Goal: Task Accomplishment & Management: Manage account settings

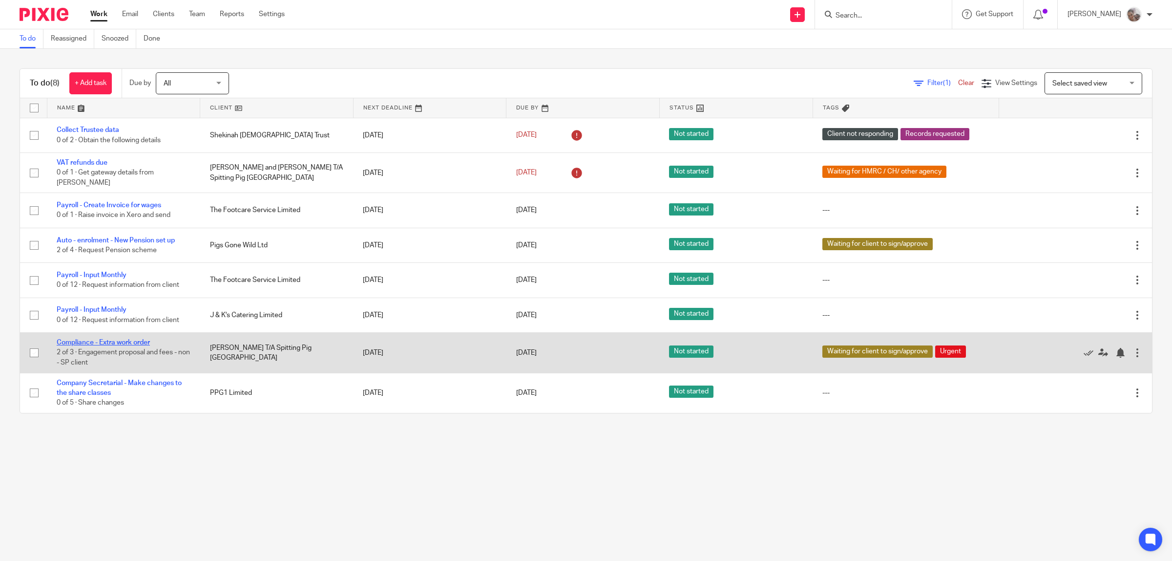
click at [118, 339] on link "Compliance - Extra work order" at bounding box center [103, 342] width 93 height 7
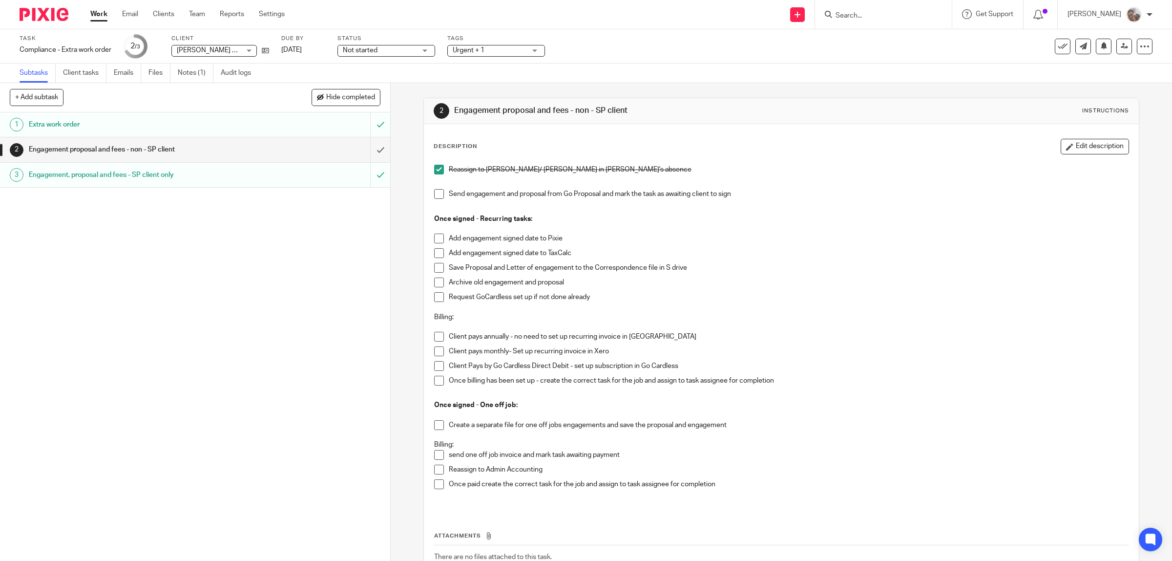
click at [434, 333] on span at bounding box center [439, 337] width 10 height 10
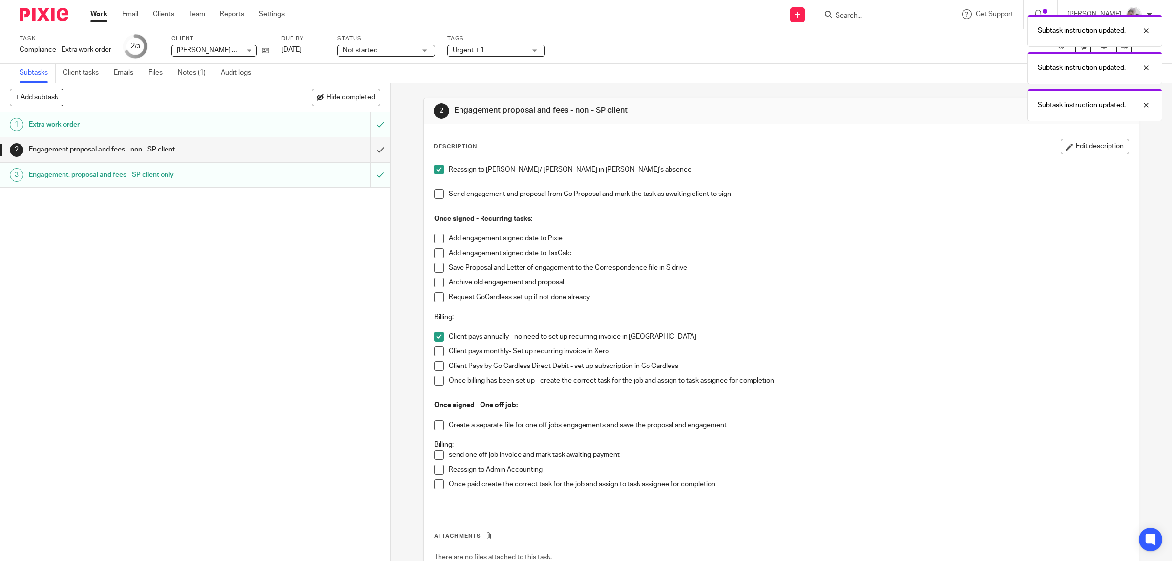
click at [434, 333] on span at bounding box center [439, 337] width 10 height 10
click at [436, 451] on span at bounding box center [439, 455] width 10 height 10
click at [372, 150] on input "submit" at bounding box center [195, 149] width 390 height 24
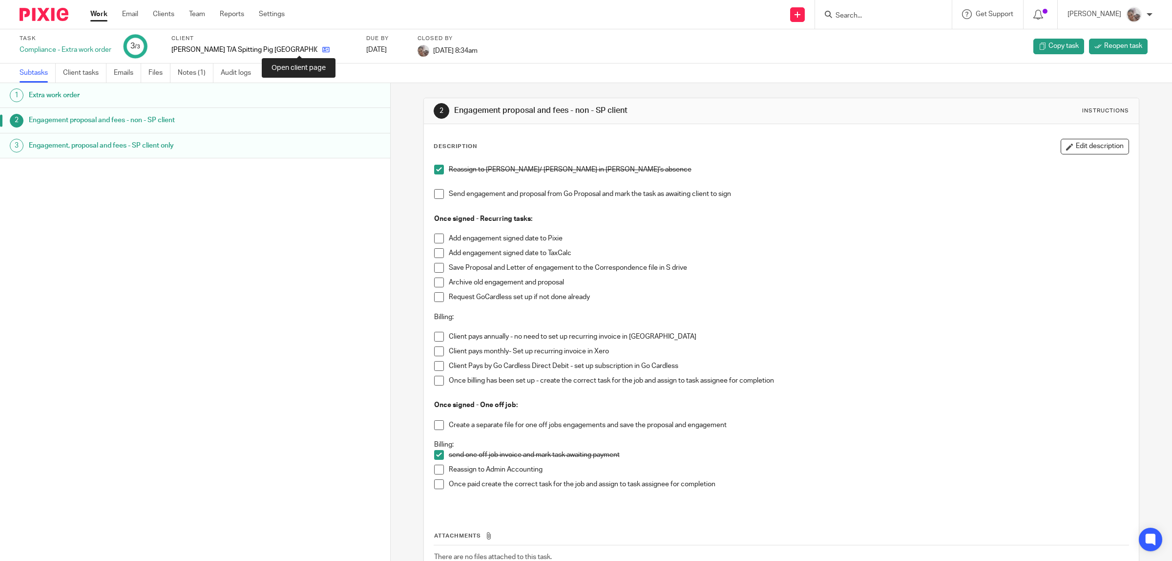
click at [322, 49] on icon at bounding box center [325, 49] width 7 height 7
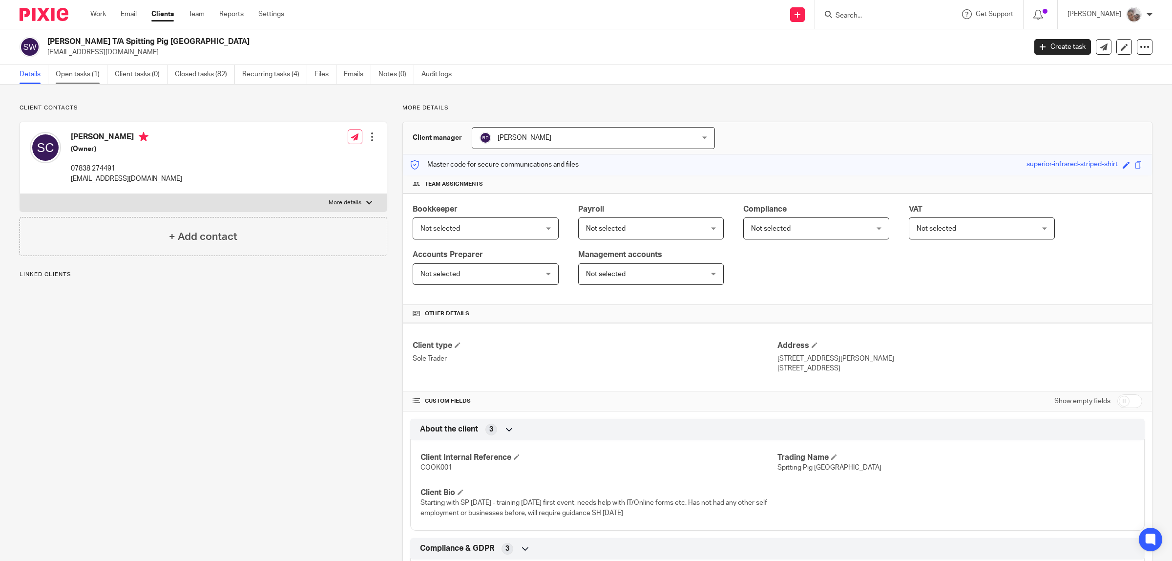
click at [89, 72] on link "Open tasks (1)" at bounding box center [82, 74] width 52 height 19
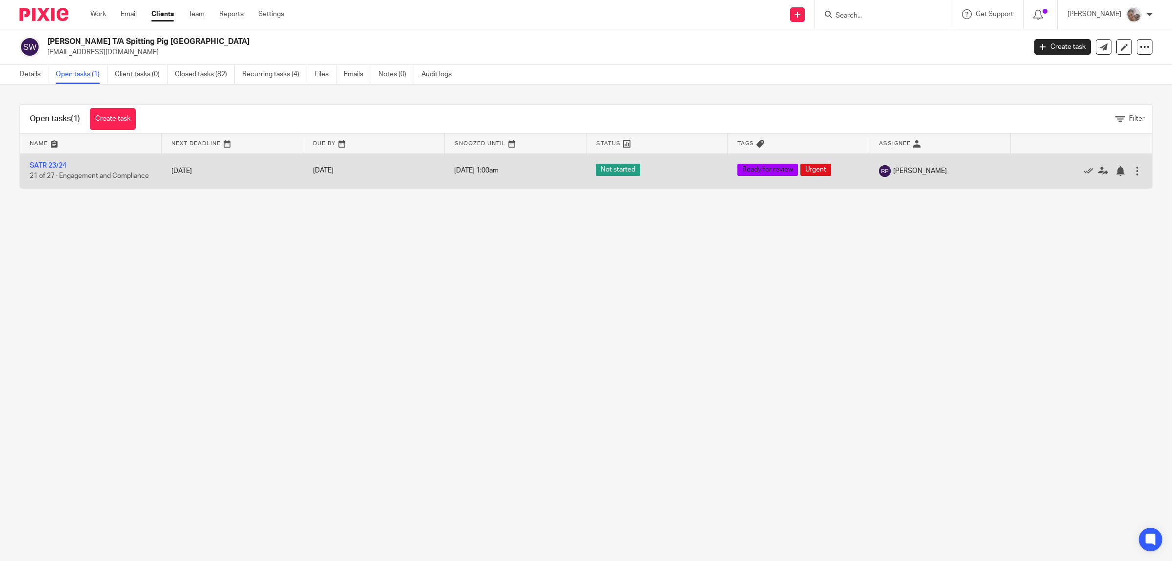
click at [40, 158] on td "SATR 23/24 21 of 27 · Engagement and Compliance" at bounding box center [91, 170] width 142 height 35
click at [42, 165] on link "SATR 23/24" at bounding box center [48, 165] width 37 height 7
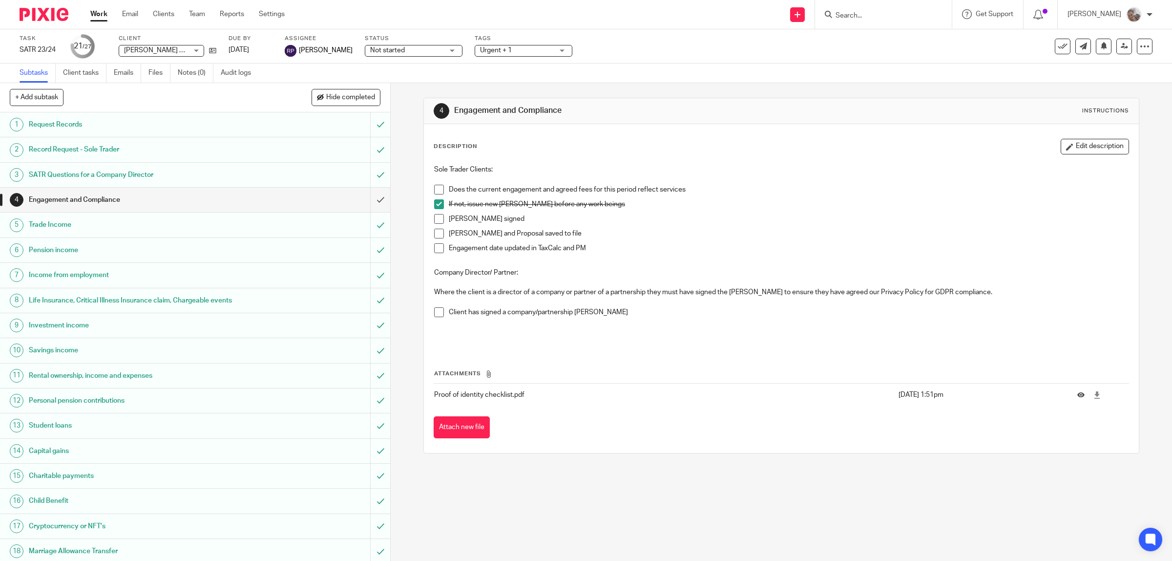
click at [502, 49] on span "Urgent + 1" at bounding box center [516, 50] width 73 height 10
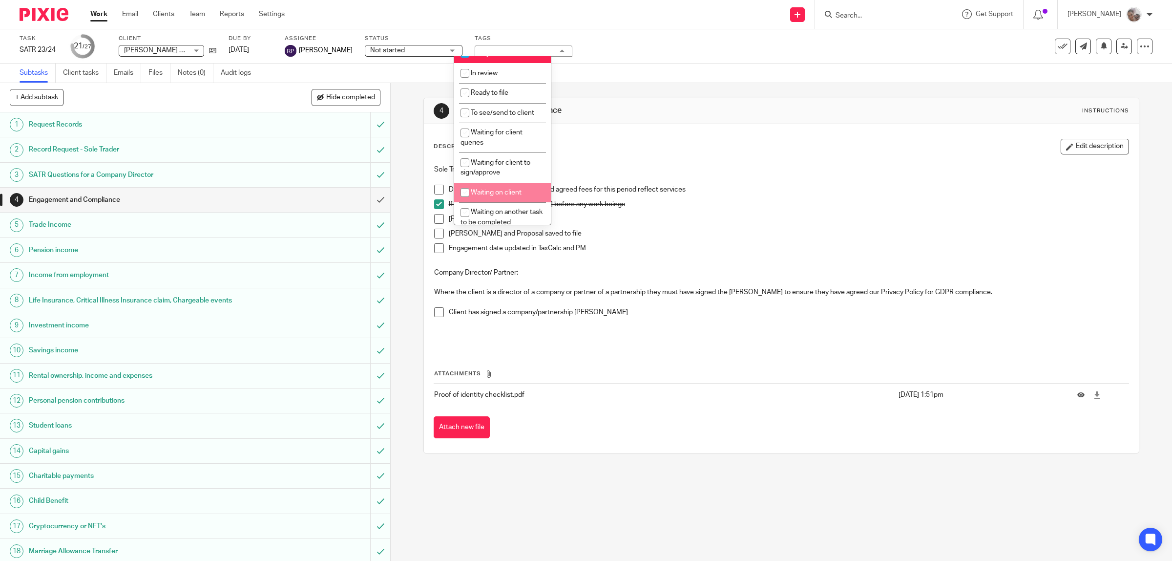
scroll to position [183, 0]
click at [490, 186] on li "Waiting for client to pay fees" at bounding box center [502, 186] width 97 height 30
checkbox input "true"
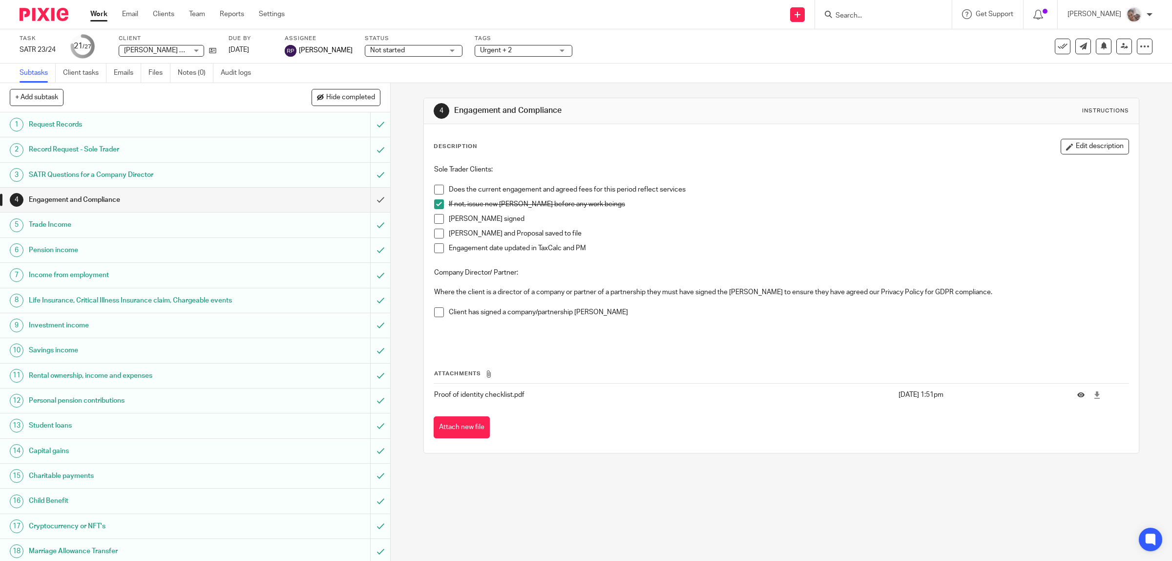
click at [662, 447] on div "Description Edit description Sole Trader Clients: Does the current engagement a…" at bounding box center [782, 288] width 716 height 329
click at [436, 218] on span at bounding box center [439, 219] width 10 height 10
click at [436, 232] on span at bounding box center [439, 234] width 10 height 10
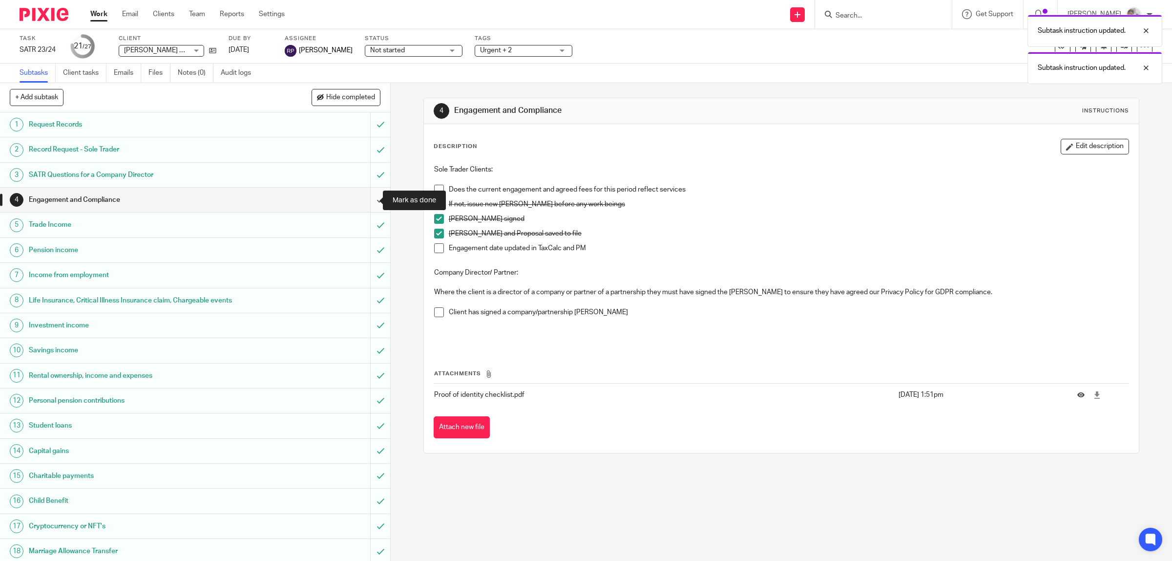
click at [364, 199] on input "submit" at bounding box center [195, 200] width 390 height 24
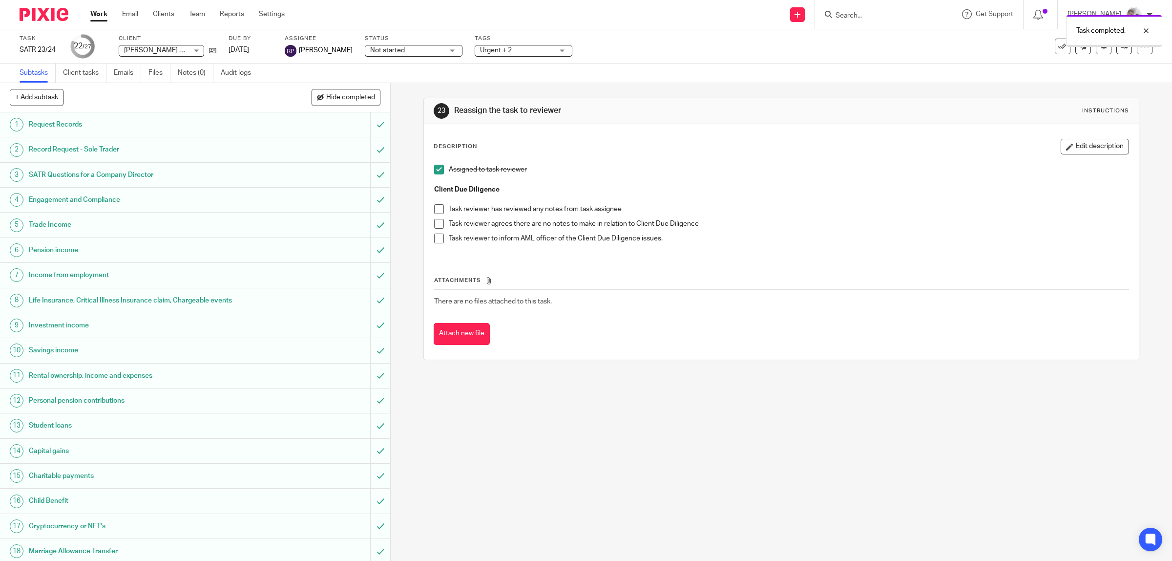
scroll to position [232, 0]
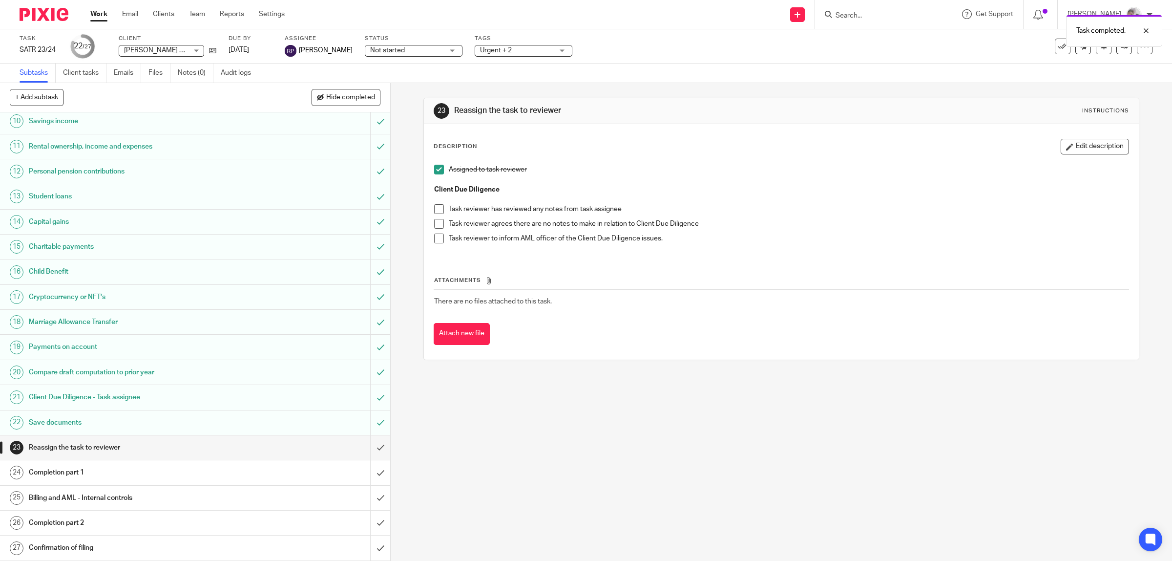
click at [84, 443] on h1 "Reassign the task to reviewer" at bounding box center [139, 447] width 221 height 15
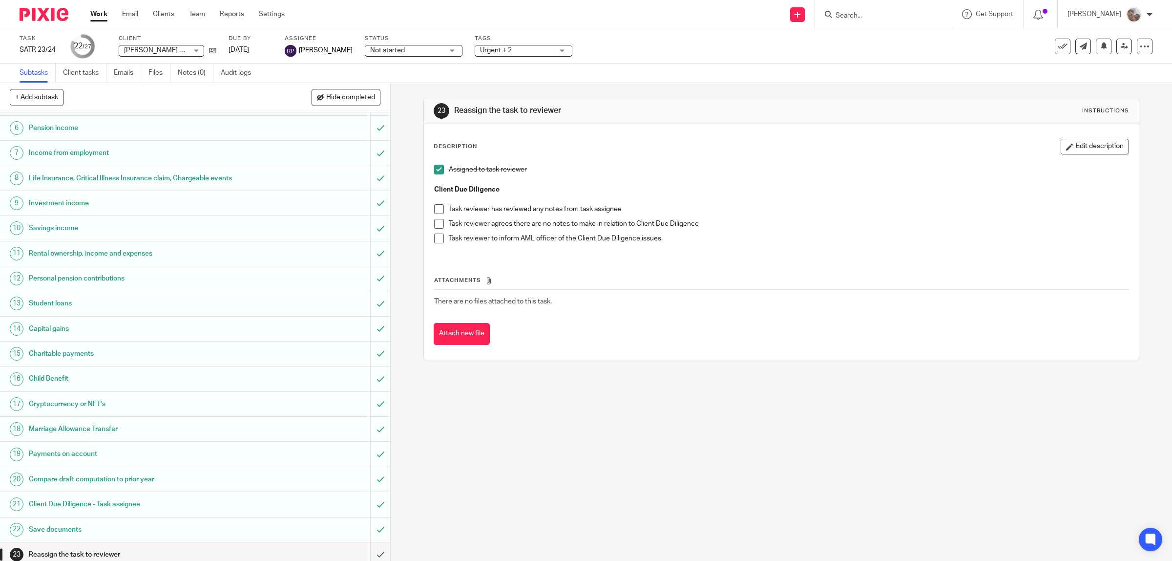
scroll to position [232, 0]
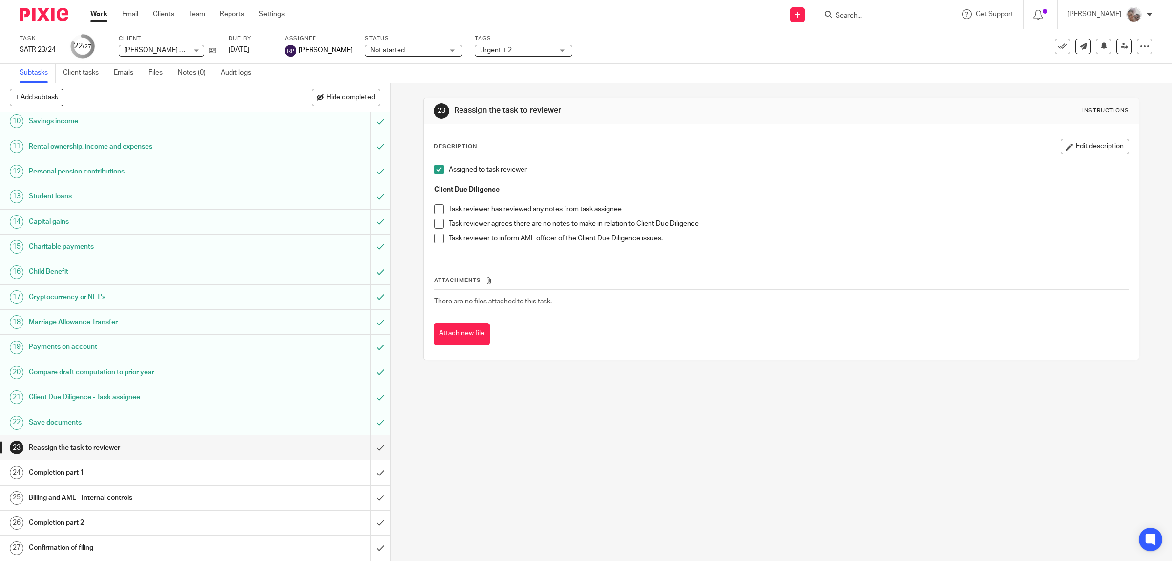
click at [63, 471] on h1 "Completion part 1" at bounding box center [139, 472] width 221 height 15
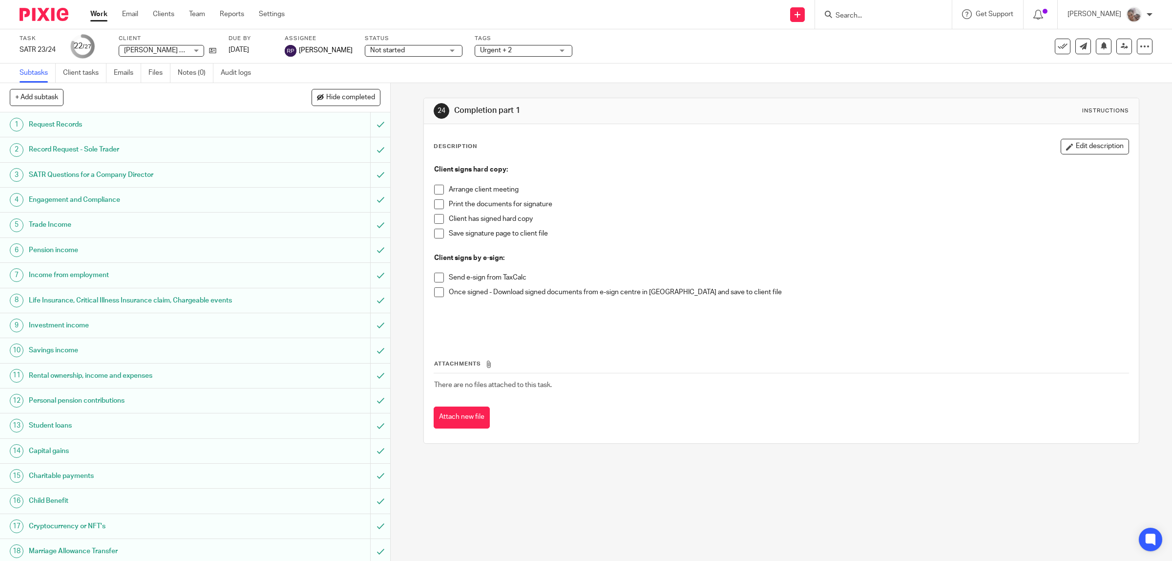
scroll to position [232, 0]
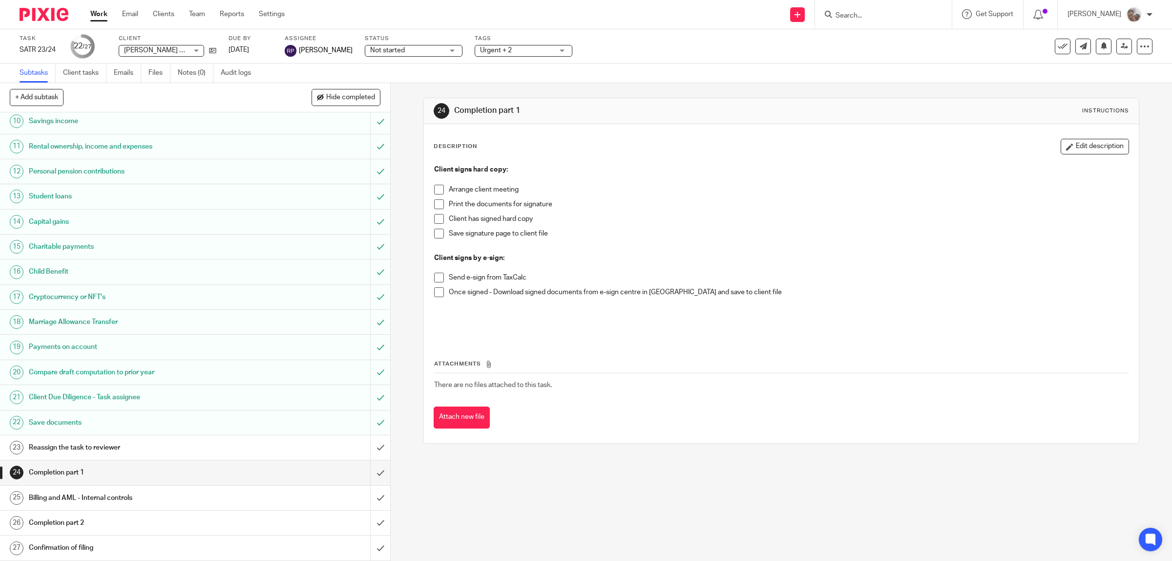
click at [67, 498] on h1 "Billing and AML - Internal controls" at bounding box center [139, 497] width 221 height 15
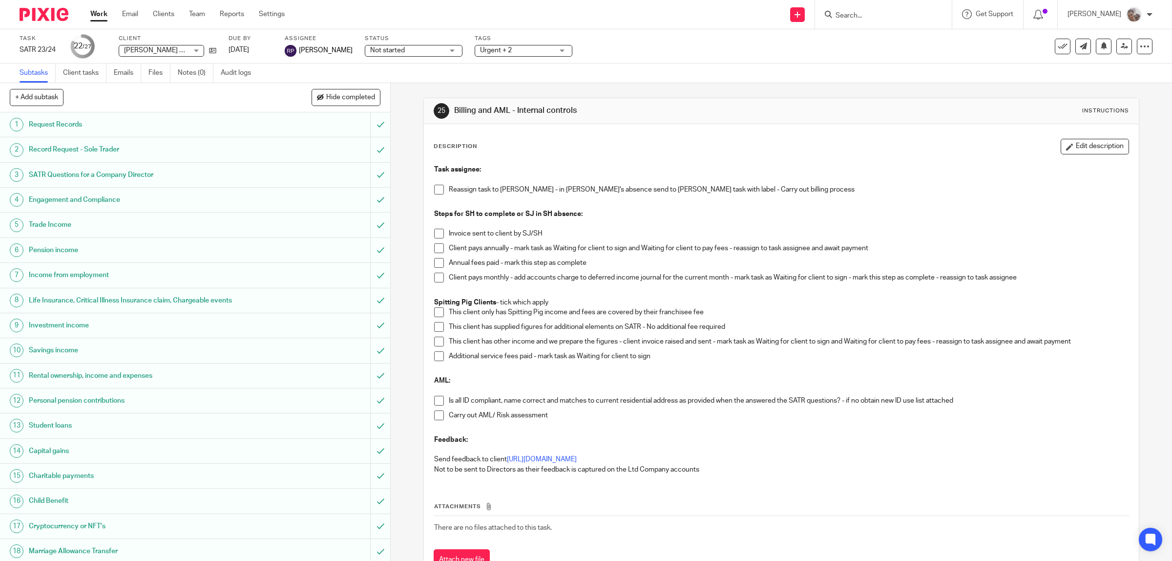
click at [434, 237] on span at bounding box center [439, 234] width 10 height 10
click at [434, 248] on span at bounding box center [439, 248] width 10 height 10
click at [439, 402] on span at bounding box center [439, 401] width 10 height 10
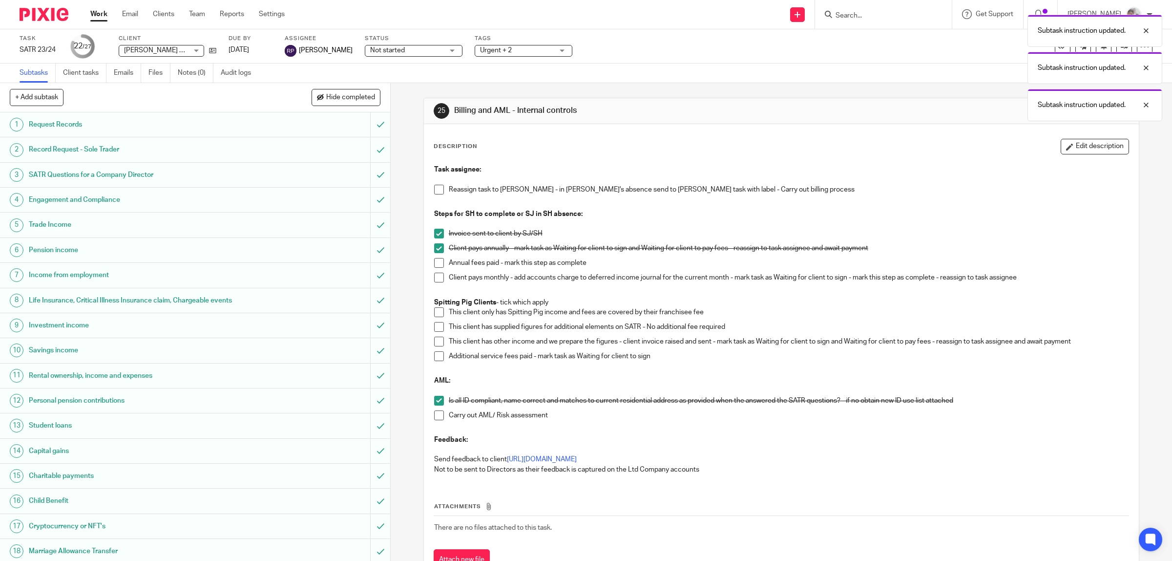
click at [434, 414] on span at bounding box center [439, 415] width 10 height 10
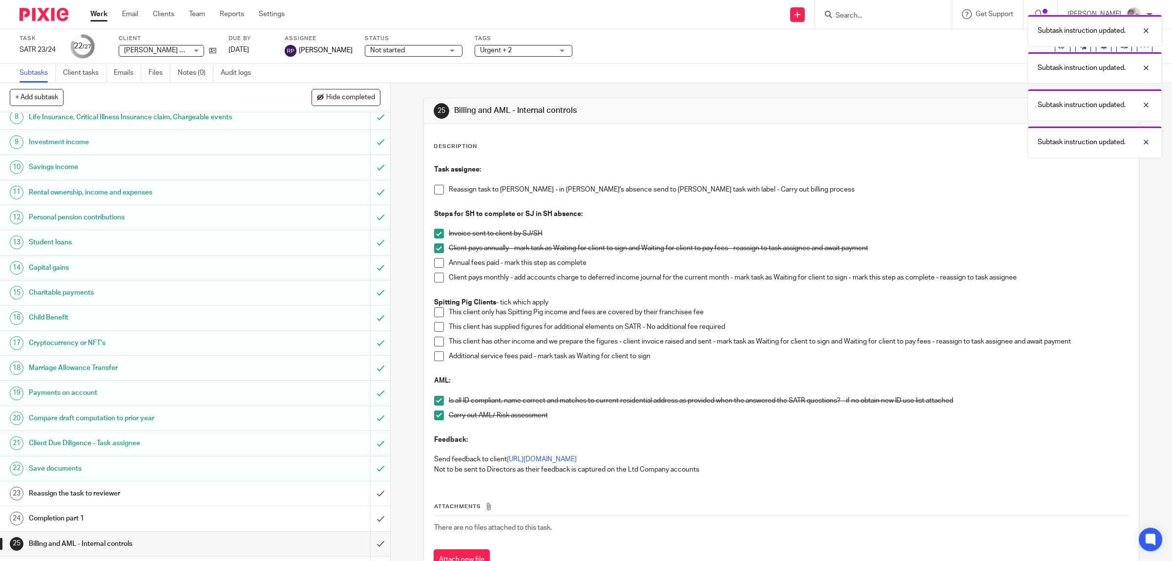
scroll to position [232, 0]
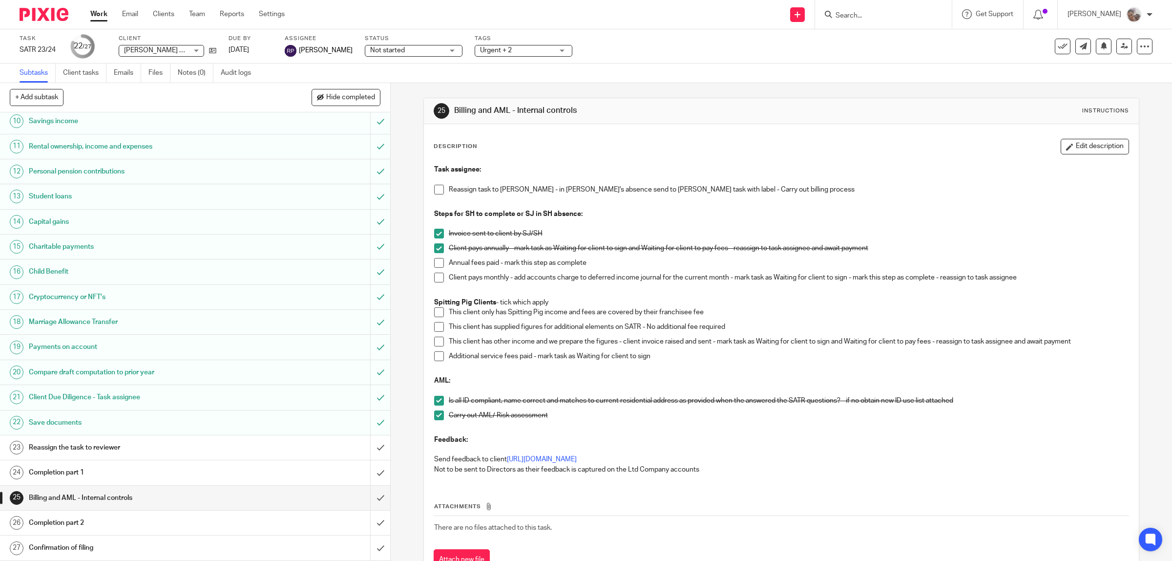
click at [480, 45] on span "Urgent + 2" at bounding box center [516, 50] width 73 height 10
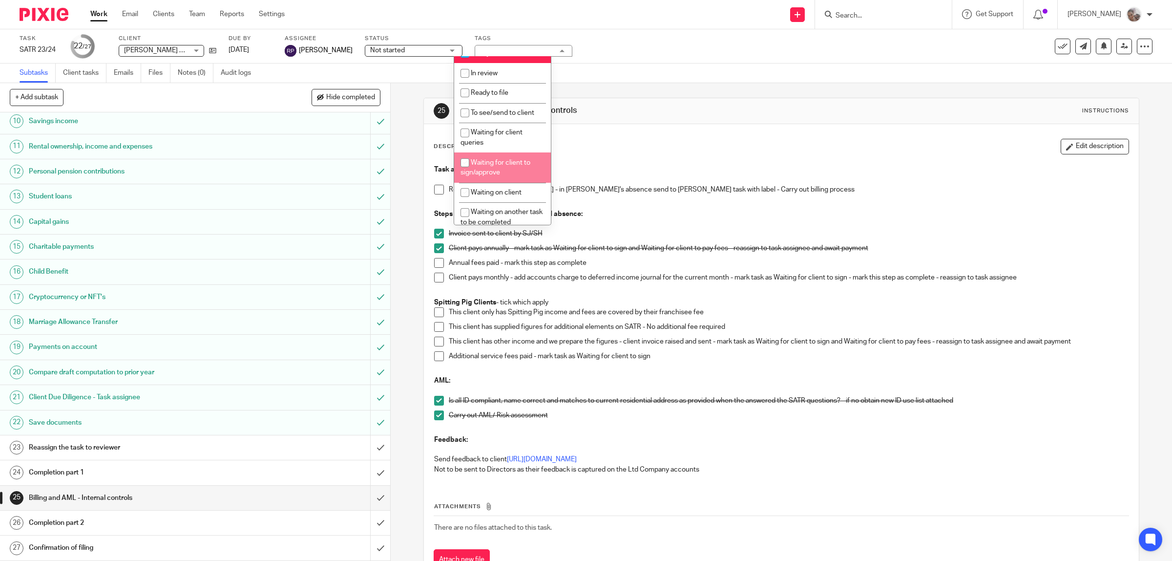
scroll to position [183, 0]
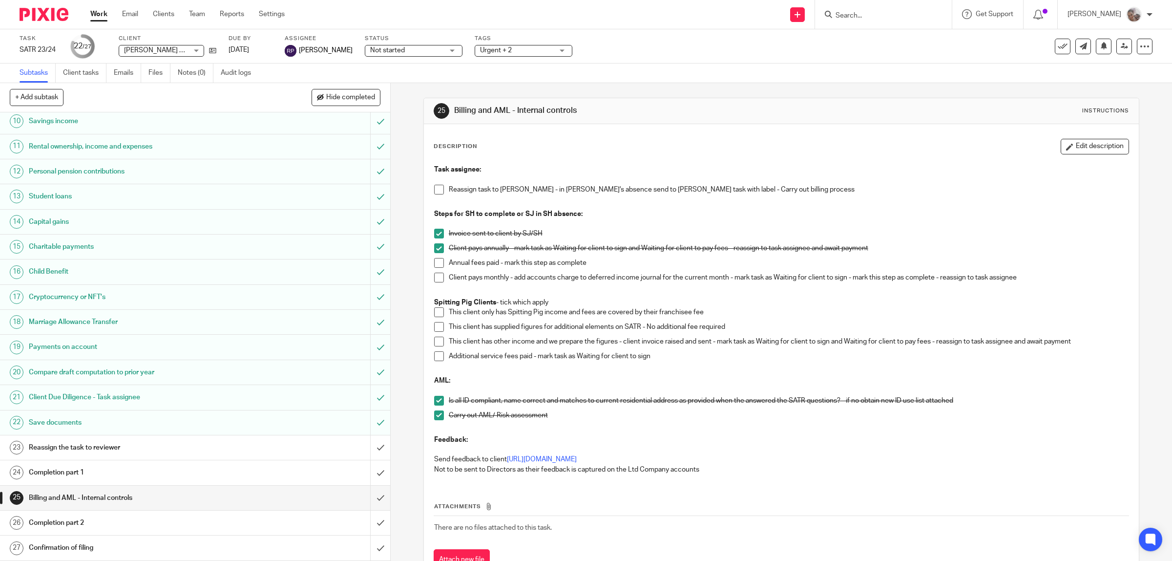
click at [772, 149] on div "Description Edit description" at bounding box center [782, 147] width 696 height 16
click at [906, 457] on p "Send feedback to client https://forms.office.com/e/550aJdxvKt" at bounding box center [781, 459] width 695 height 10
click at [103, 15] on link "Work" at bounding box center [98, 14] width 17 height 10
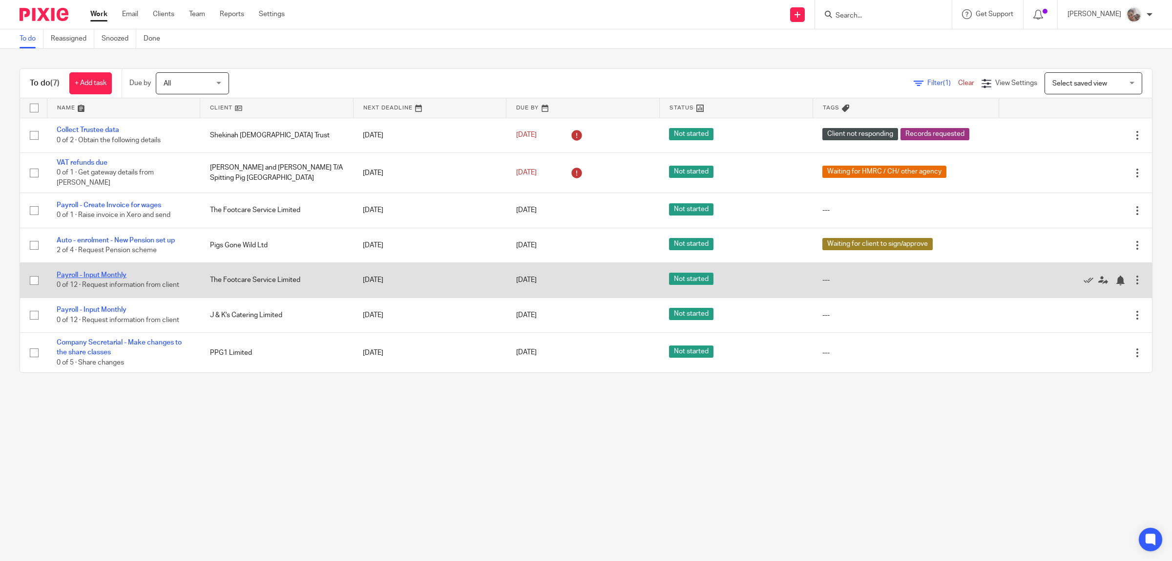
click at [116, 272] on link "Payroll - Input Monthly" at bounding box center [92, 275] width 70 height 7
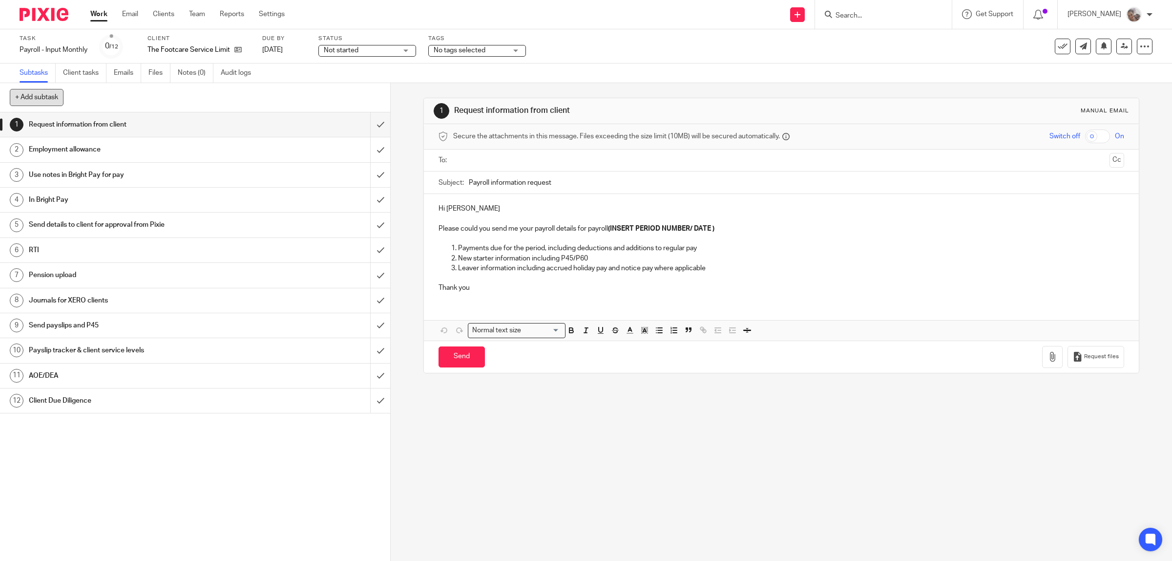
click at [44, 97] on button "+ Add subtask" at bounding box center [37, 97] width 54 height 17
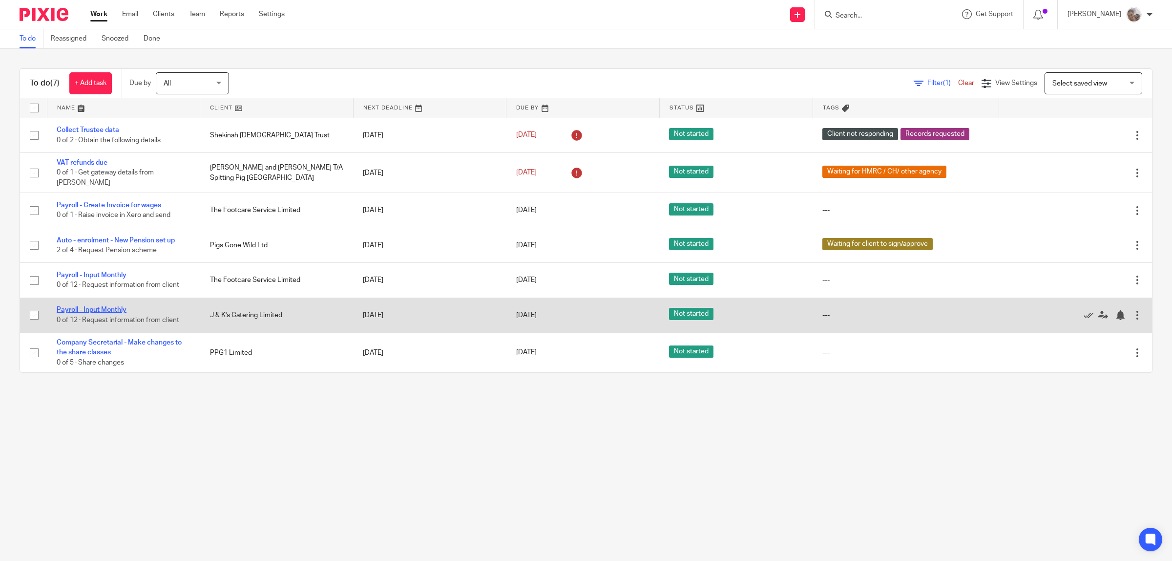
click at [103, 306] on link "Payroll - Input Monthly" at bounding box center [92, 309] width 70 height 7
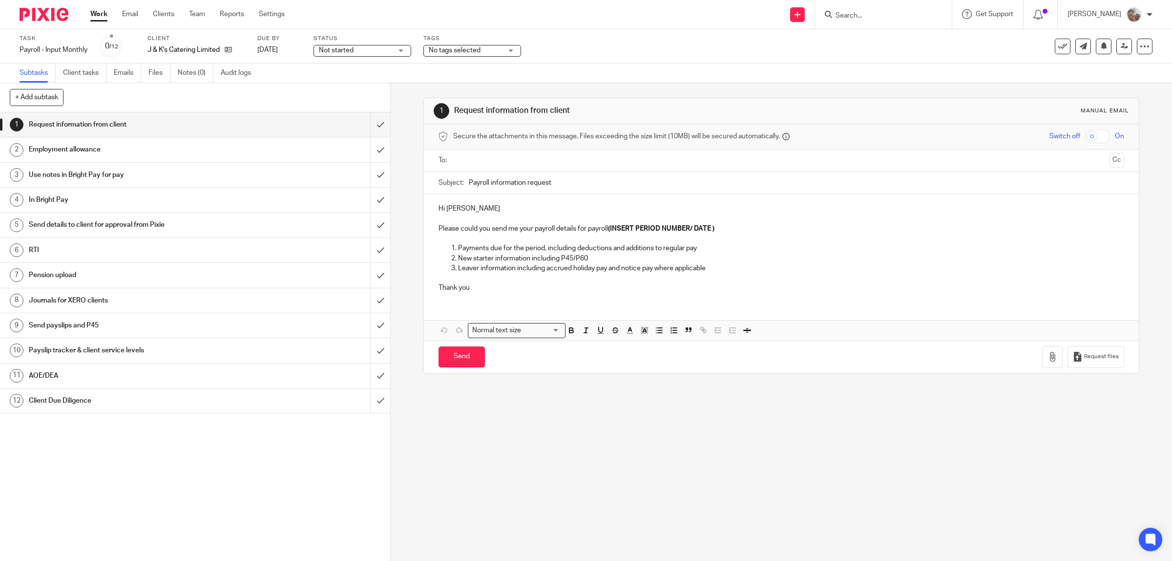
click at [474, 161] on input "text" at bounding box center [781, 160] width 649 height 11
drag, startPoint x: 727, startPoint y: 232, endPoint x: 607, endPoint y: 233, distance: 119.7
click at [607, 233] on p "Please could you send me your payroll details for payroll (INSERT PERIOD NUMBER…" at bounding box center [782, 231] width 686 height 10
click at [563, 209] on p "Hi [PERSON_NAME]" at bounding box center [782, 211] width 686 height 10
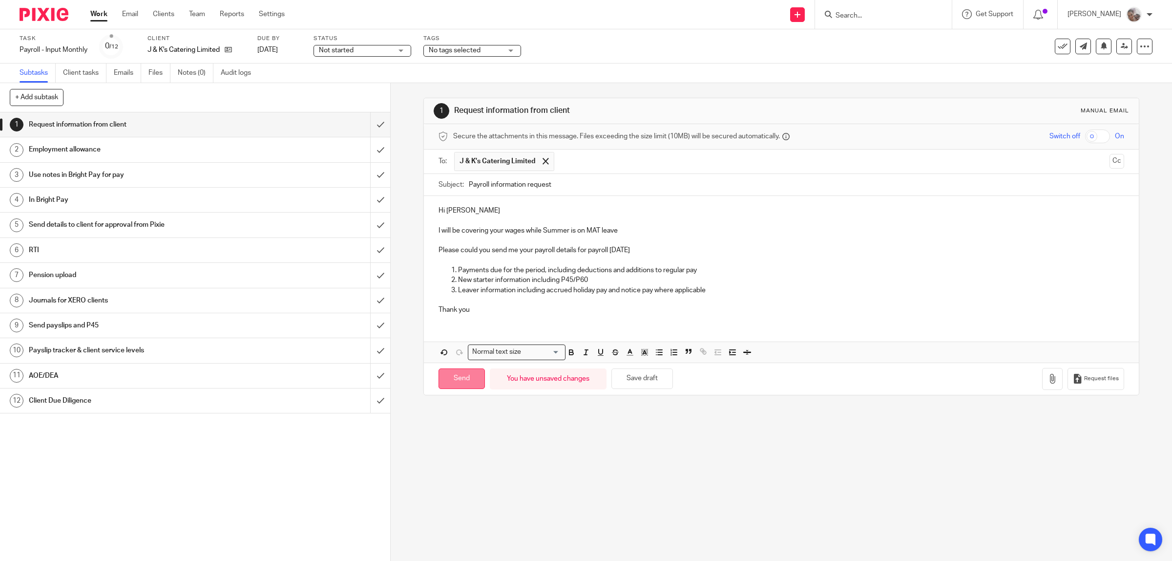
click at [452, 384] on input "Send" at bounding box center [462, 378] width 46 height 21
type input "Sent"
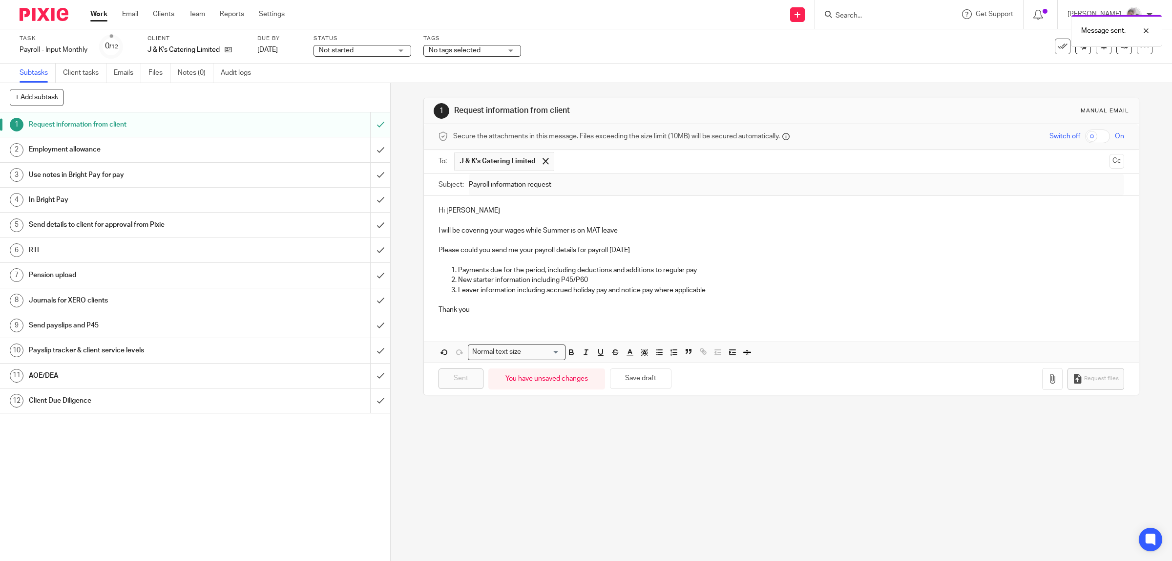
click at [480, 50] on span "No tags selected" at bounding box center [455, 50] width 52 height 7
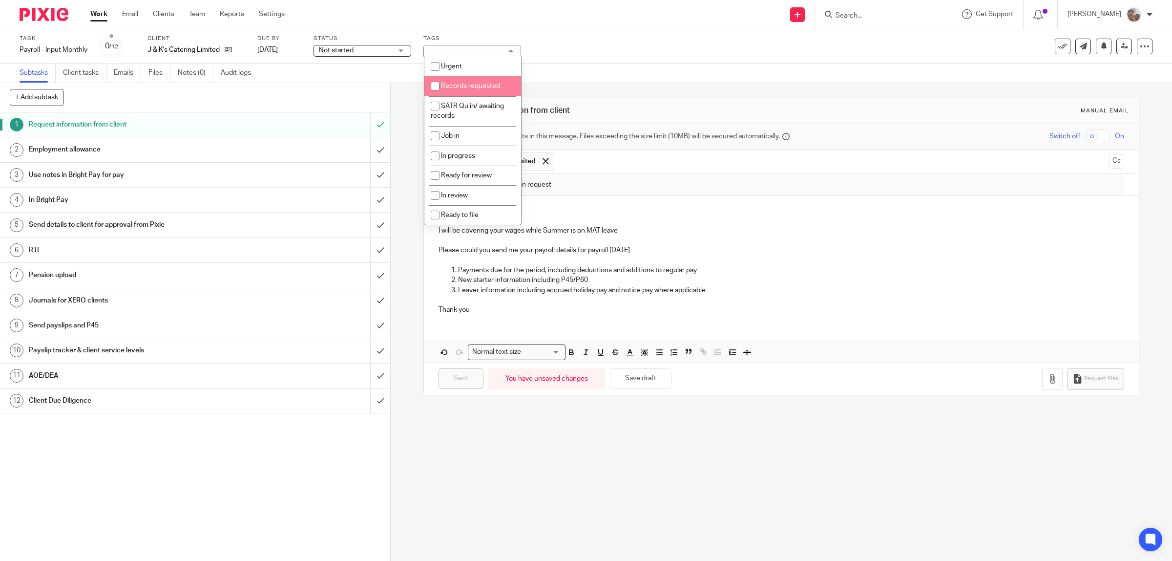
click at [467, 87] on span "Records requested" at bounding box center [470, 86] width 59 height 7
checkbox input "true"
click at [514, 27] on div "Send new email Create task Add client Request signature Get Support Contact via…" at bounding box center [735, 14] width 873 height 29
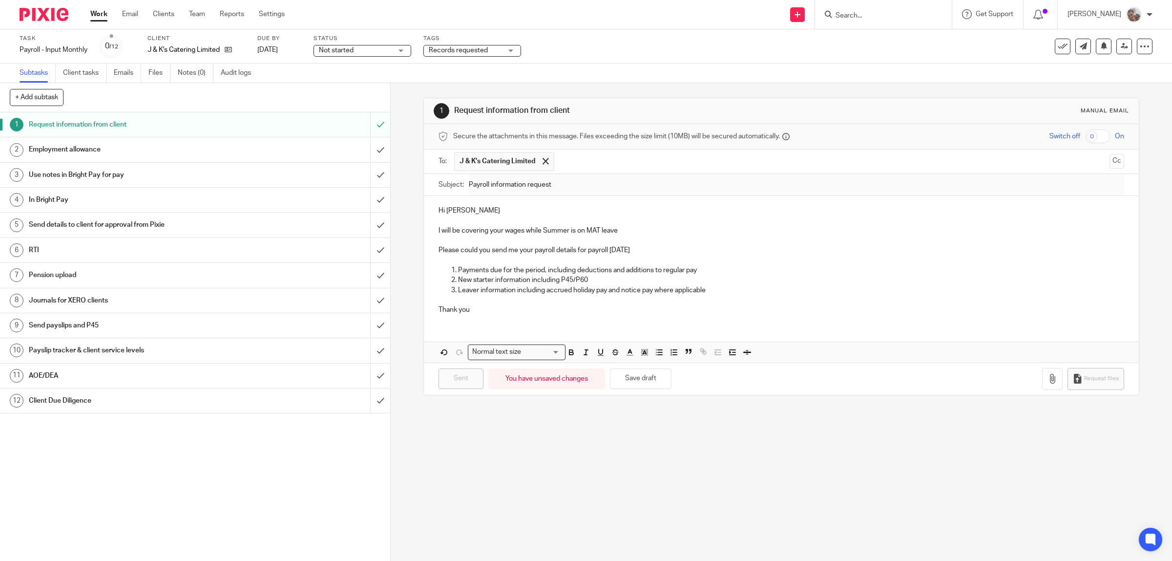
click at [104, 15] on link "Work" at bounding box center [98, 14] width 17 height 10
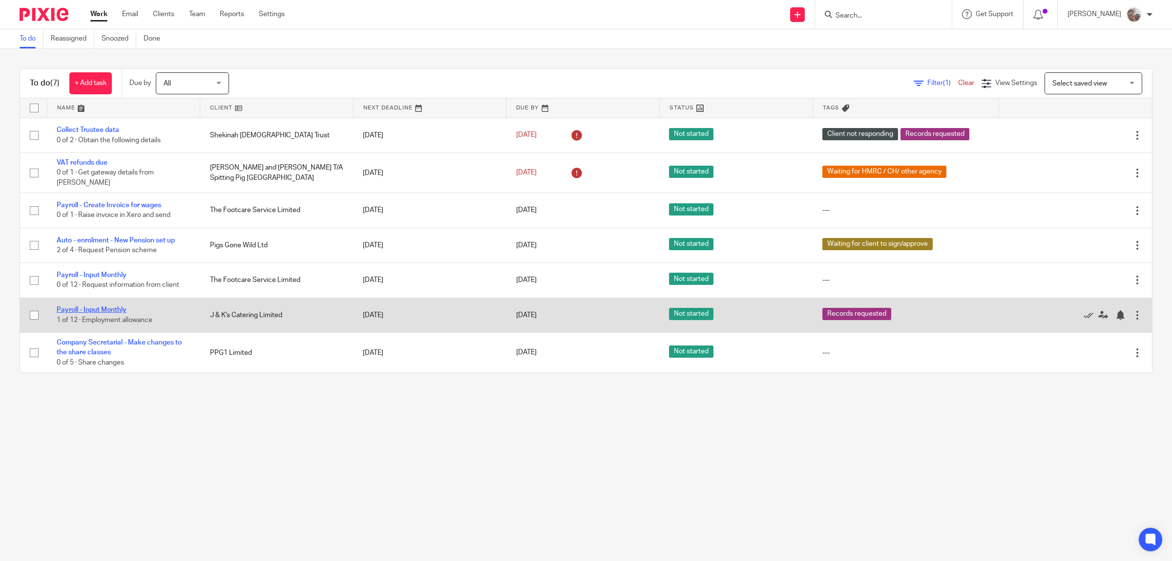
click at [110, 306] on link "Payroll - Input Monthly" at bounding box center [92, 309] width 70 height 7
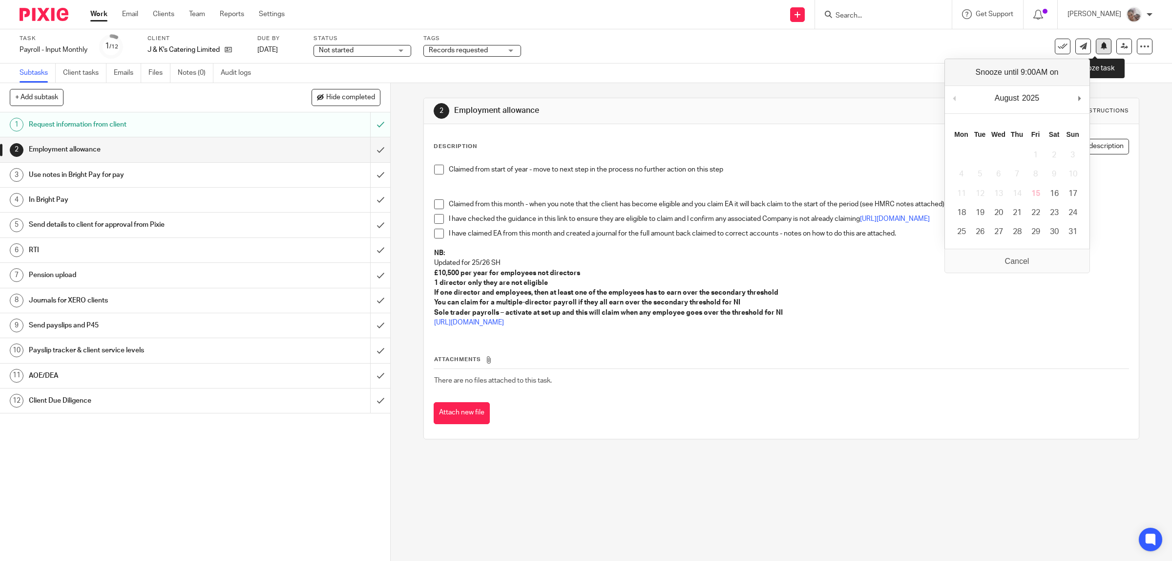
click at [1100, 49] on icon at bounding box center [1103, 45] width 7 height 7
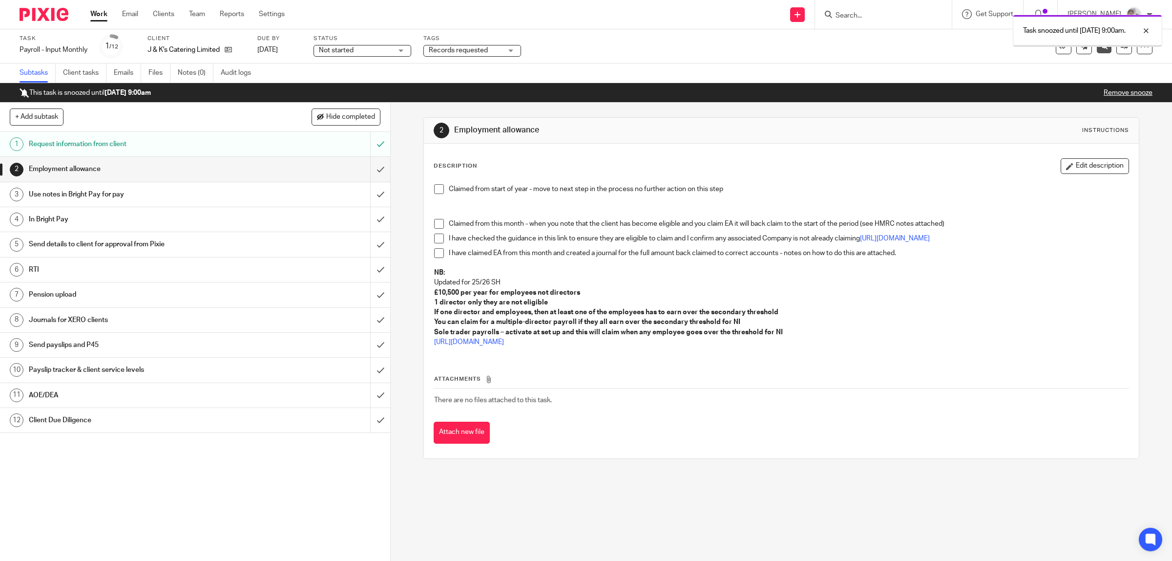
click at [94, 14] on link "Work" at bounding box center [98, 14] width 17 height 10
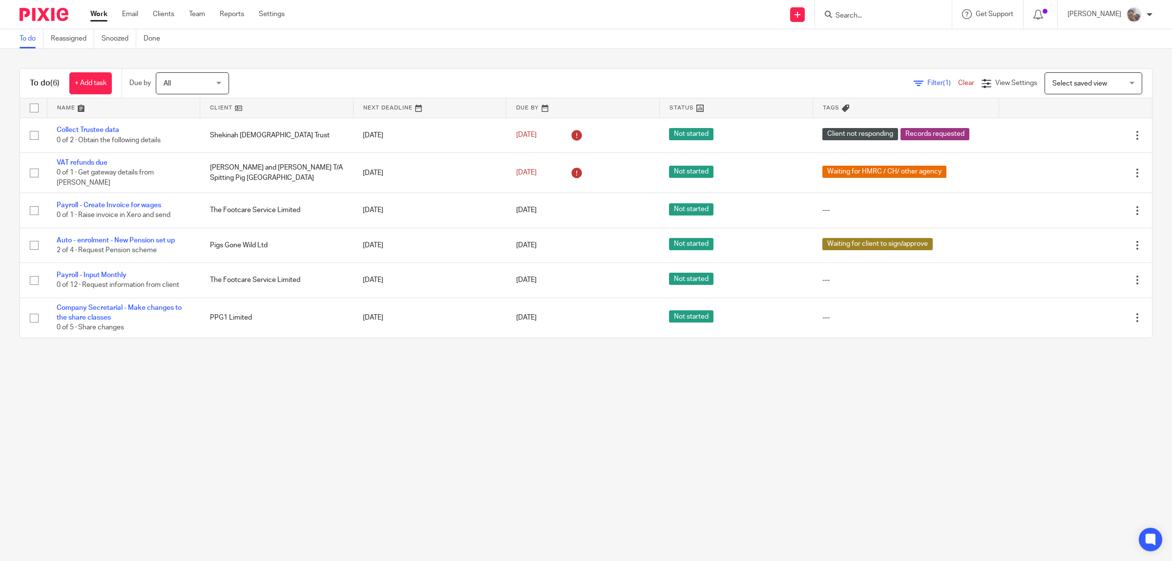
click at [879, 18] on input "Search" at bounding box center [879, 16] width 88 height 9
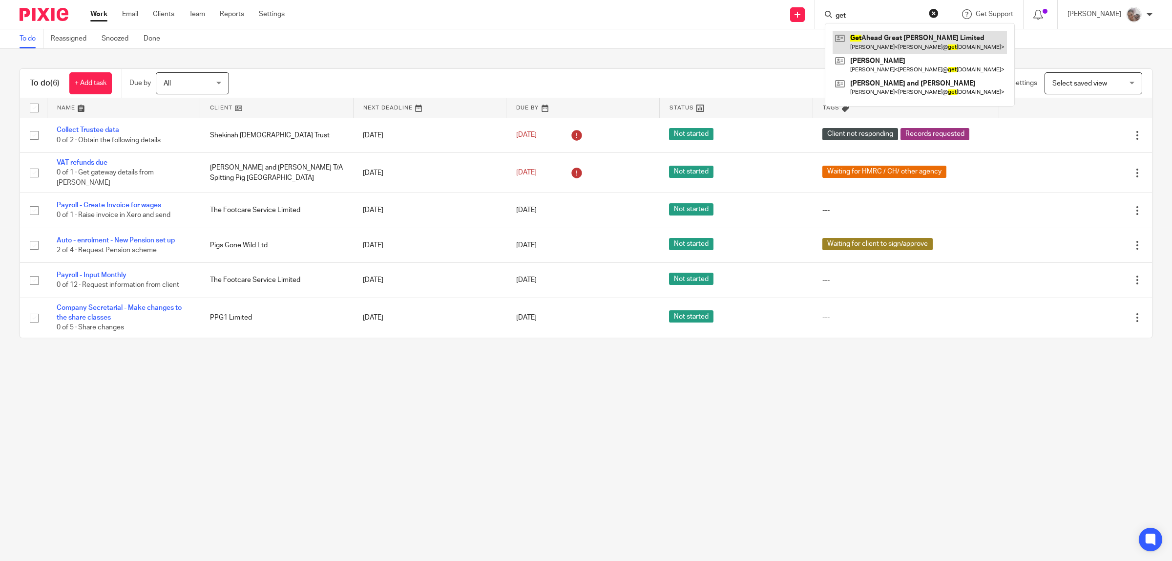
type input "get"
click at [882, 41] on link at bounding box center [920, 42] width 174 height 22
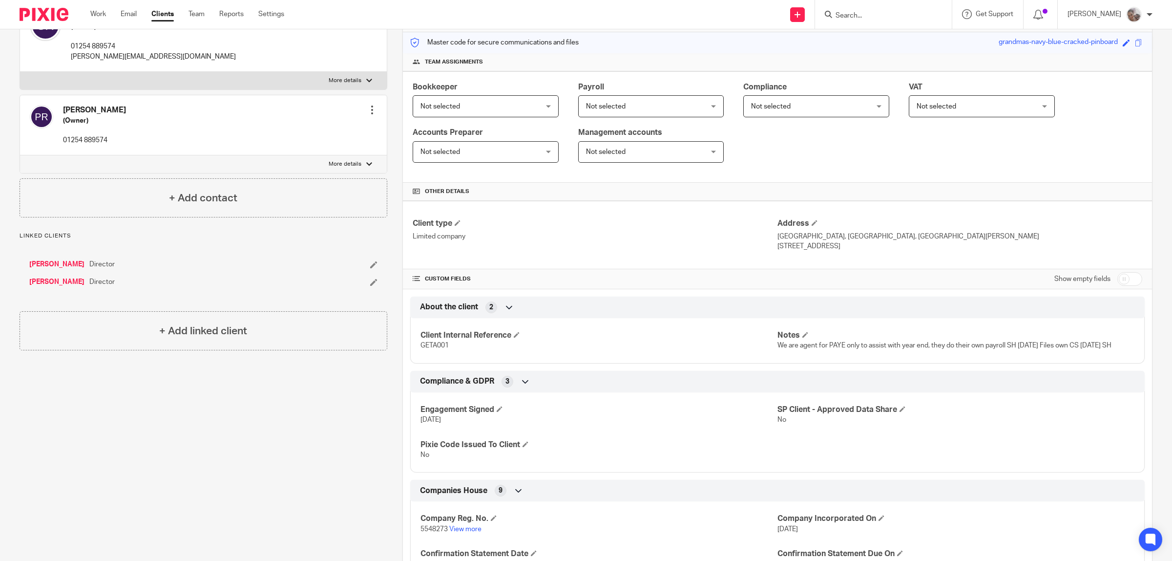
scroll to position [244, 0]
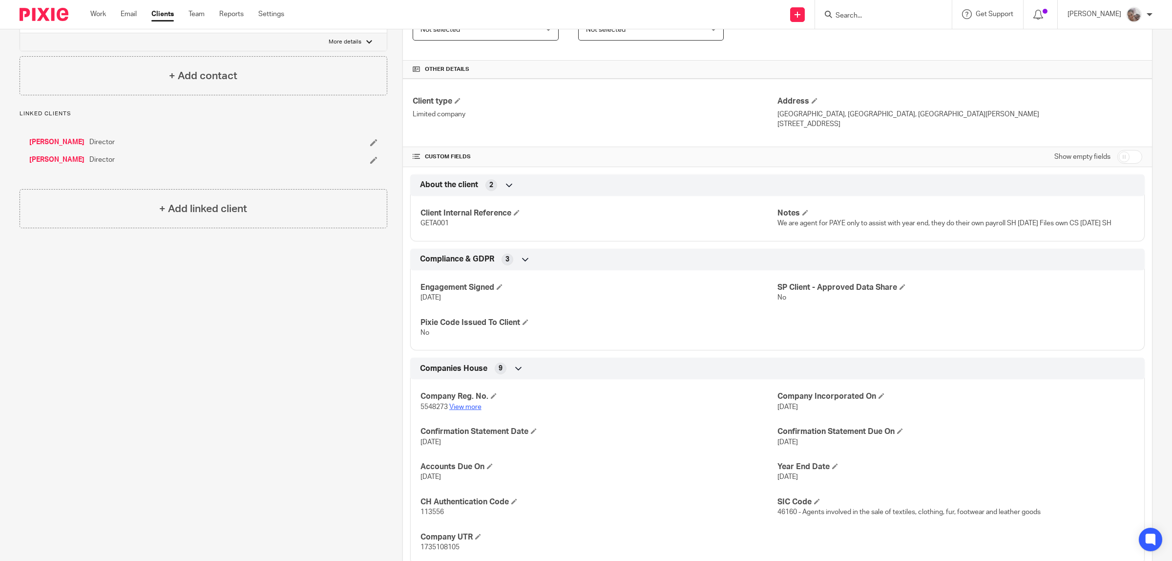
click at [464, 406] on link "View more" at bounding box center [465, 406] width 32 height 7
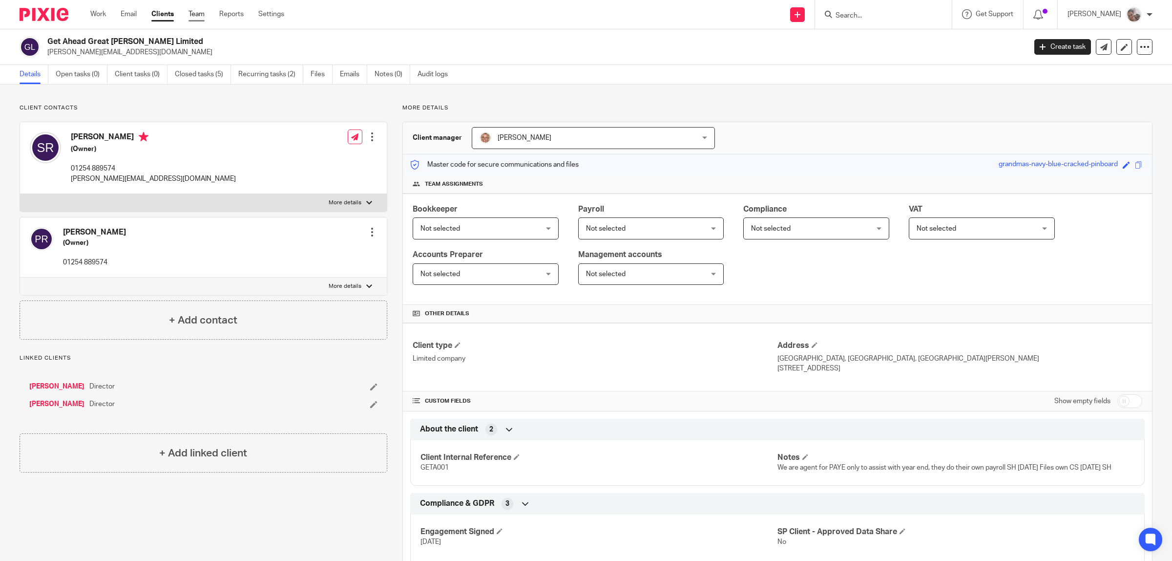
click at [202, 12] on link "Team" at bounding box center [197, 14] width 16 height 10
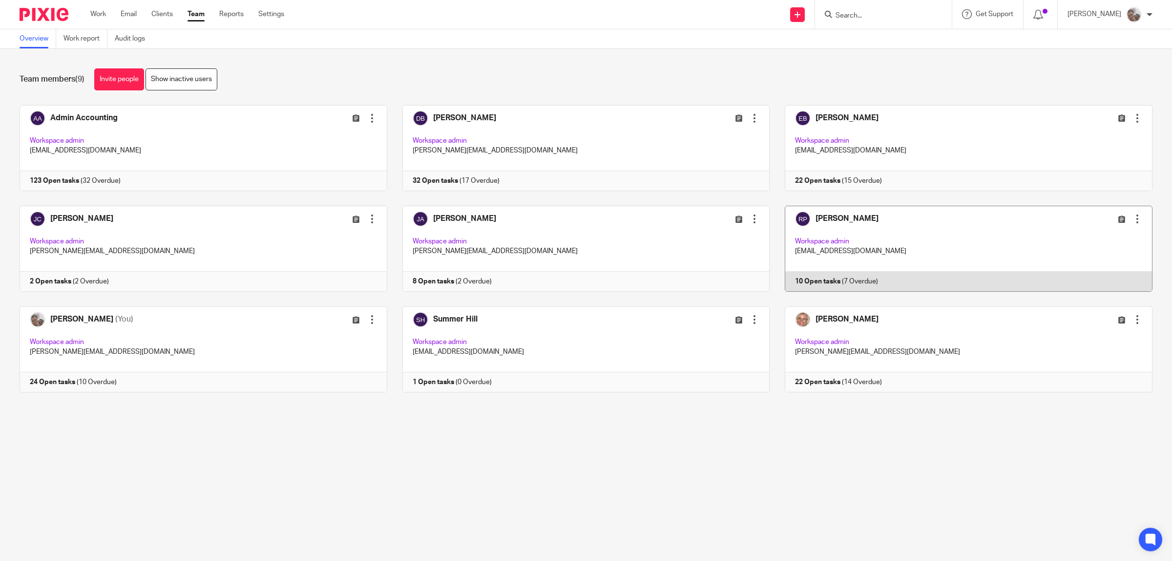
click at [817, 220] on link at bounding box center [961, 249] width 383 height 86
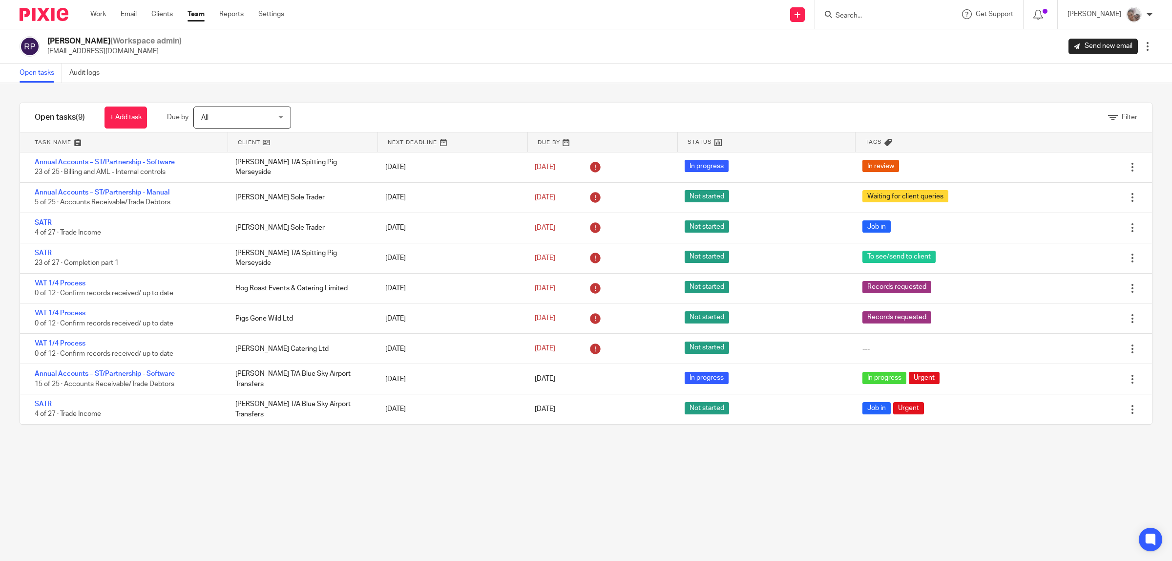
click at [250, 142] on link at bounding box center [302, 142] width 149 height 20
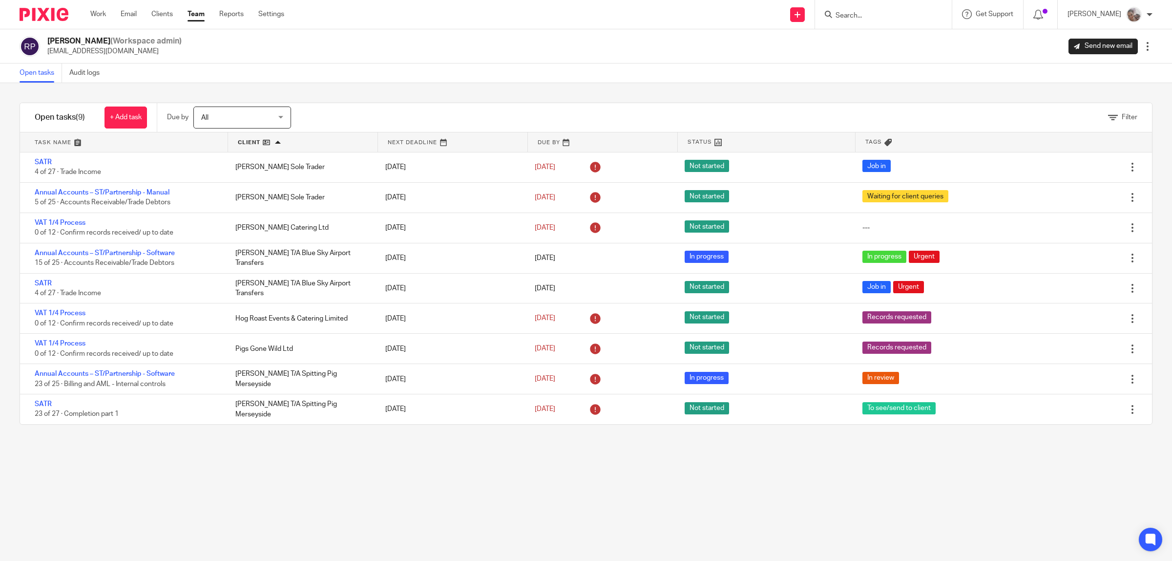
click at [201, 16] on link "Team" at bounding box center [196, 14] width 17 height 10
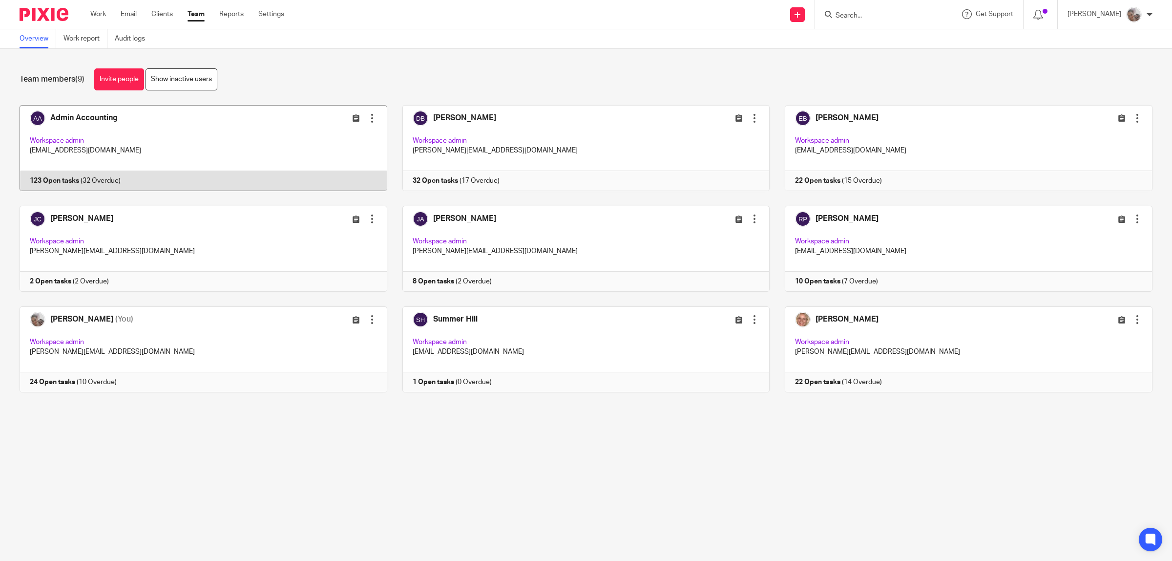
click at [103, 118] on link at bounding box center [195, 148] width 383 height 86
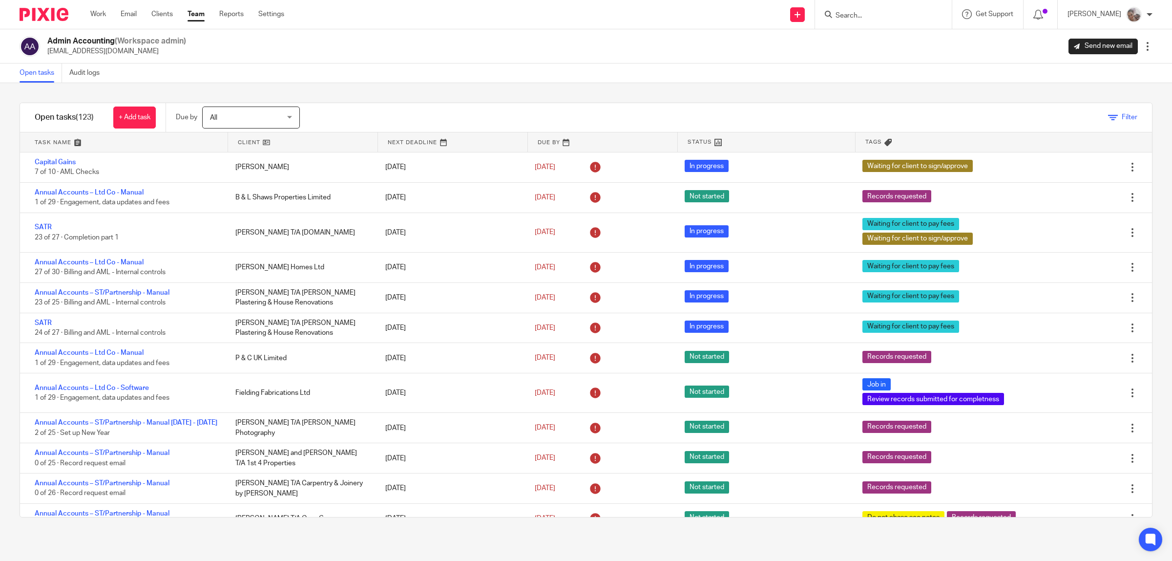
click at [1108, 115] on icon at bounding box center [1113, 118] width 10 height 10
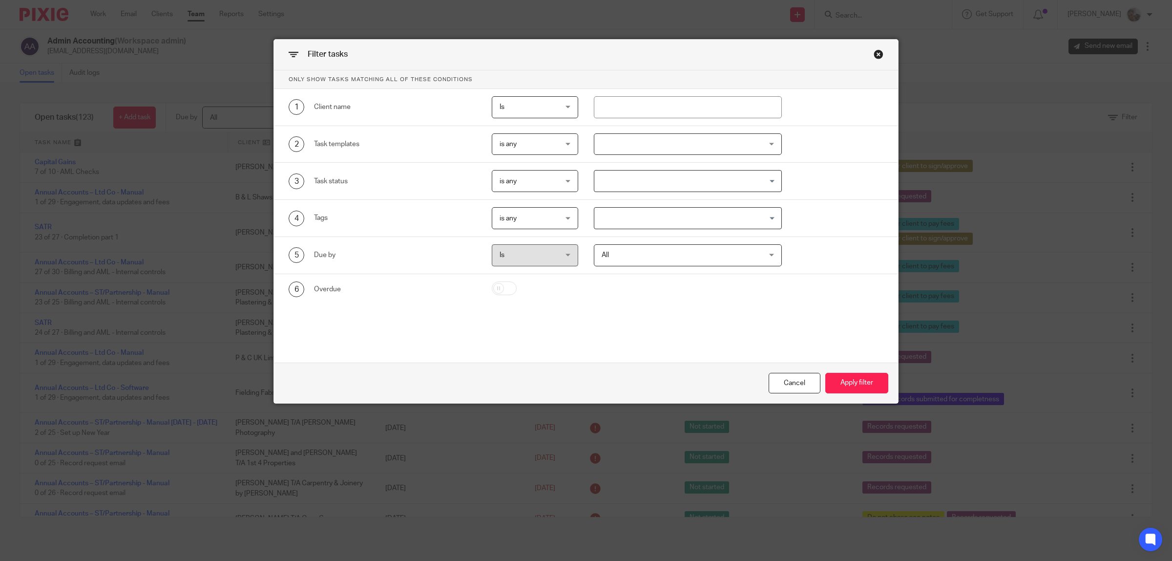
click at [541, 222] on span "is any" at bounding box center [531, 218] width 63 height 21
click at [536, 277] on li "is none" at bounding box center [530, 280] width 85 height 20
click at [515, 218] on span "is none" at bounding box center [511, 218] width 22 height 7
click at [521, 241] on li "is any" at bounding box center [530, 240] width 85 height 20
click at [636, 215] on input "Search for option" at bounding box center [685, 218] width 181 height 17
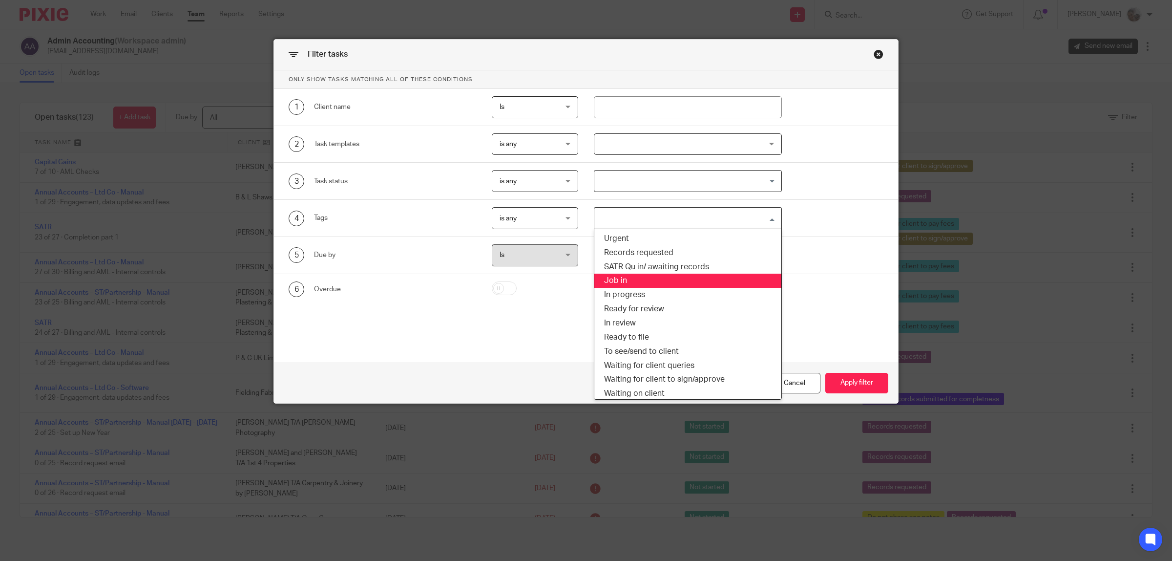
click at [622, 279] on li "Job in" at bounding box center [687, 281] width 187 height 14
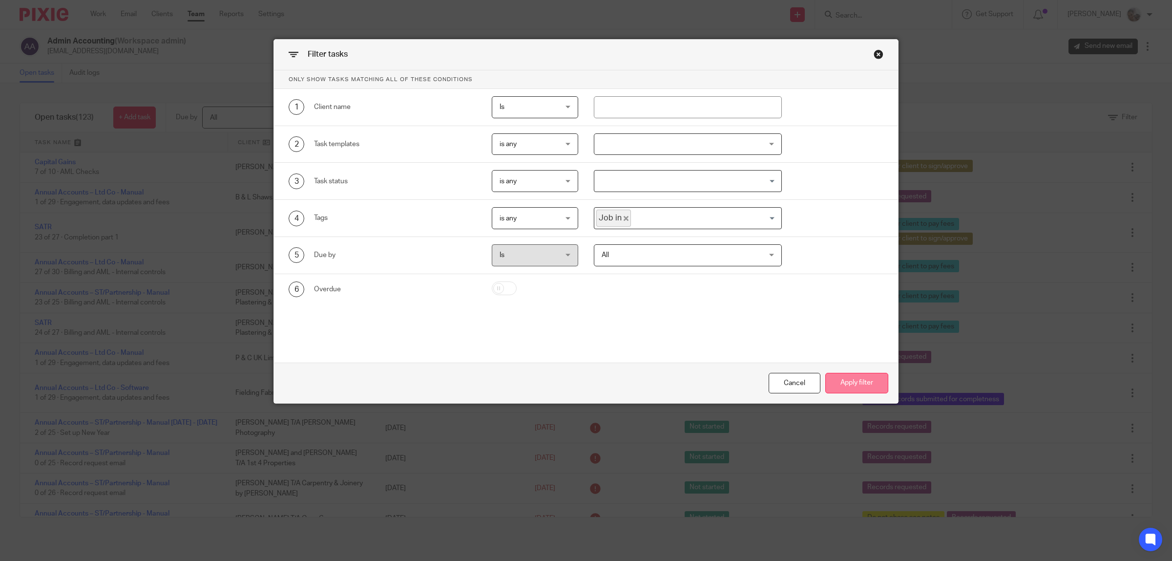
click at [858, 382] on button "Apply filter" at bounding box center [856, 383] width 63 height 21
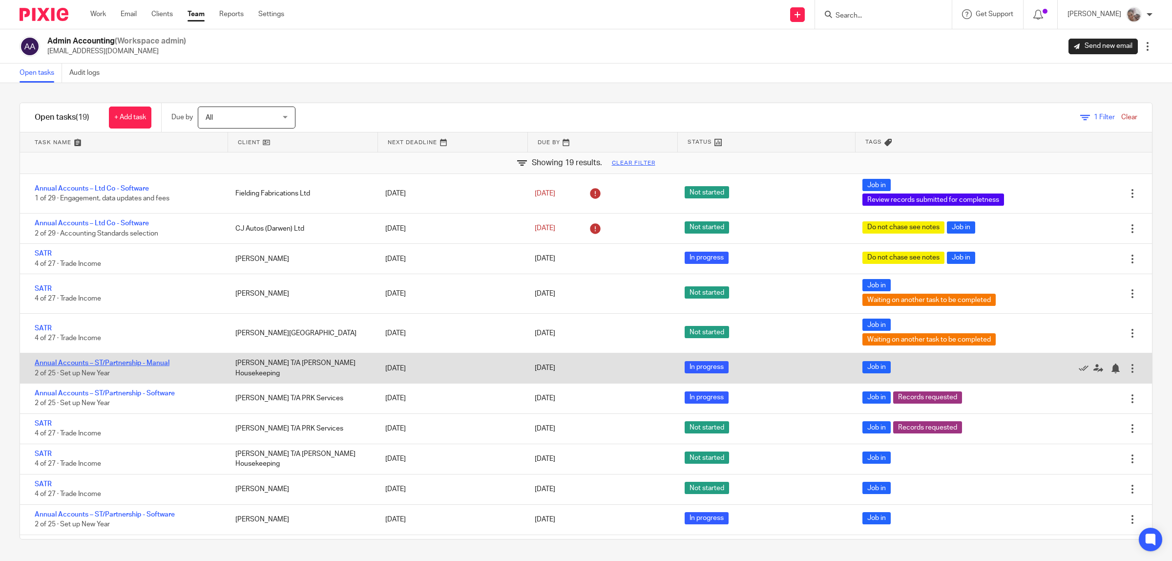
click at [147, 363] on link "Annual Accounts – ST/Partnership - Manual" at bounding box center [102, 362] width 135 height 7
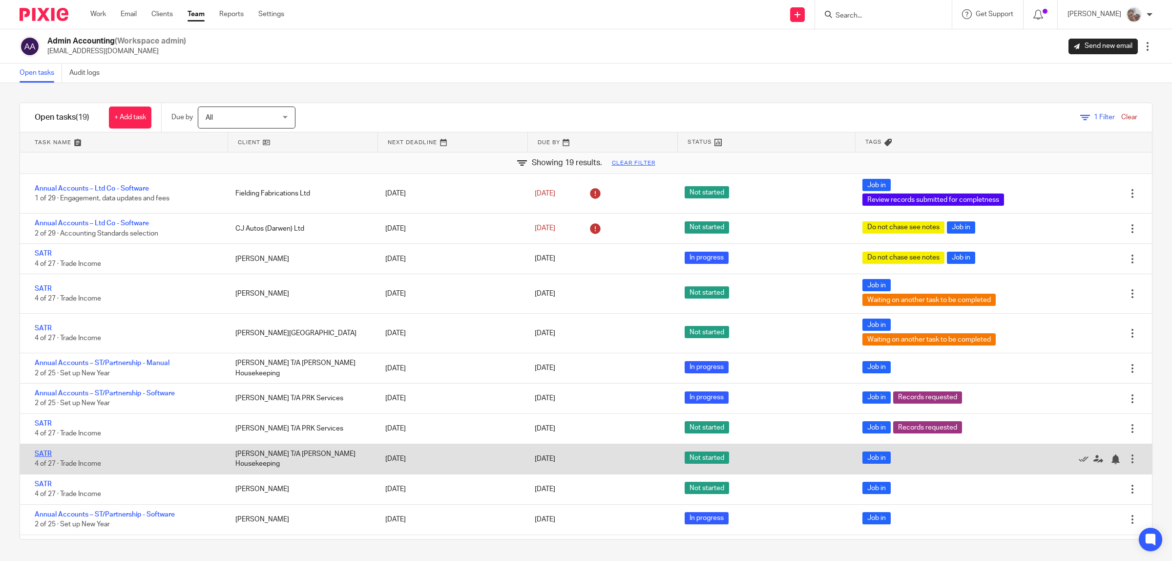
click at [48, 452] on link "SATR" at bounding box center [43, 453] width 17 height 7
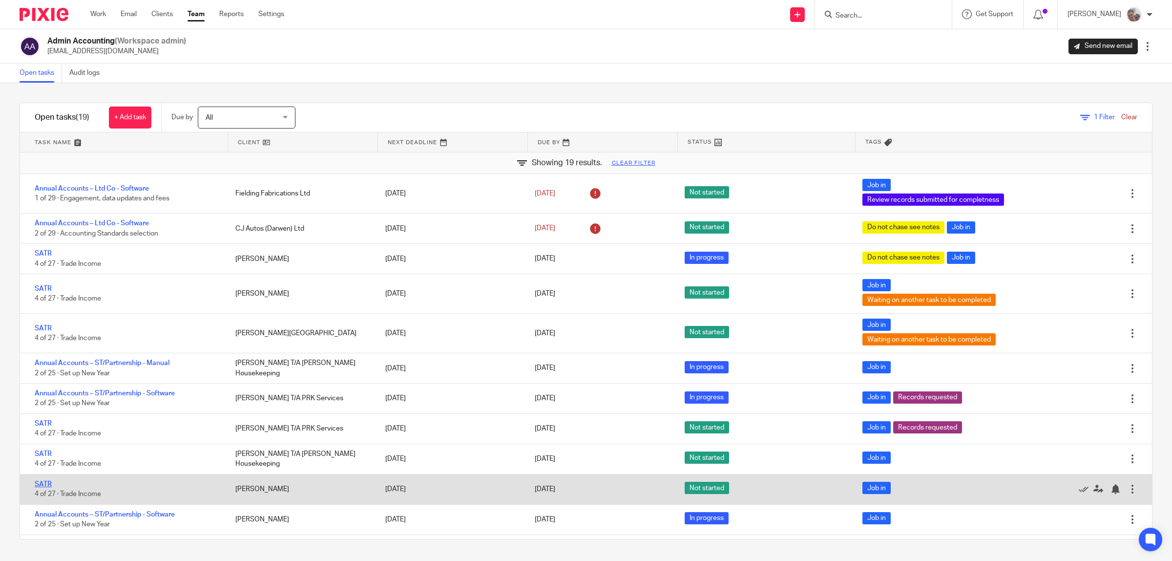
click at [42, 485] on link "SATR" at bounding box center [43, 484] width 17 height 7
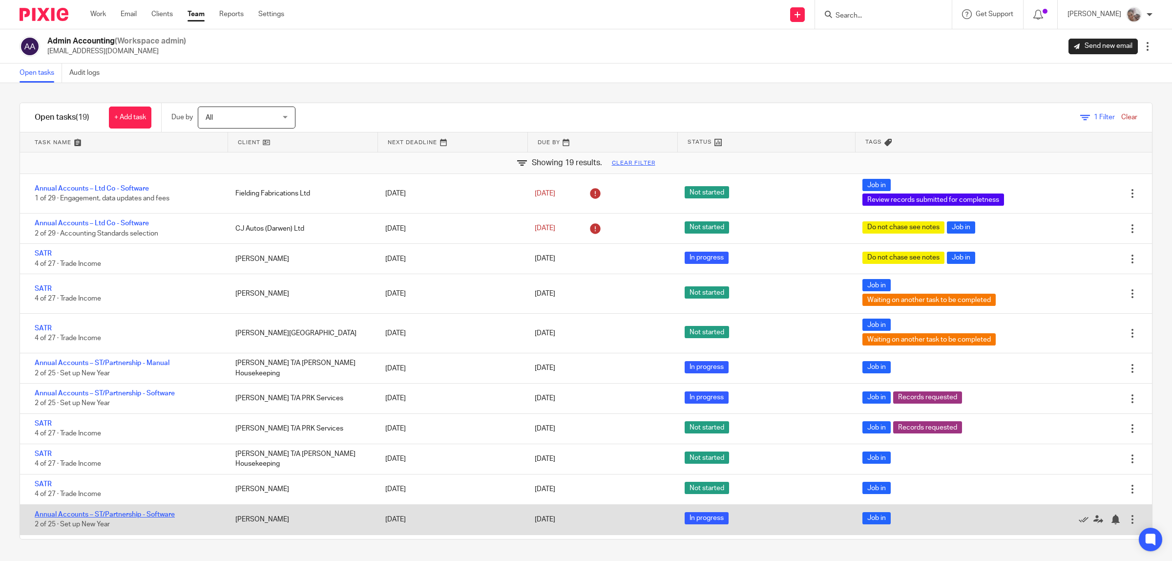
click at [60, 511] on link "Annual Accounts – ST/Partnership - Software" at bounding box center [105, 514] width 140 height 7
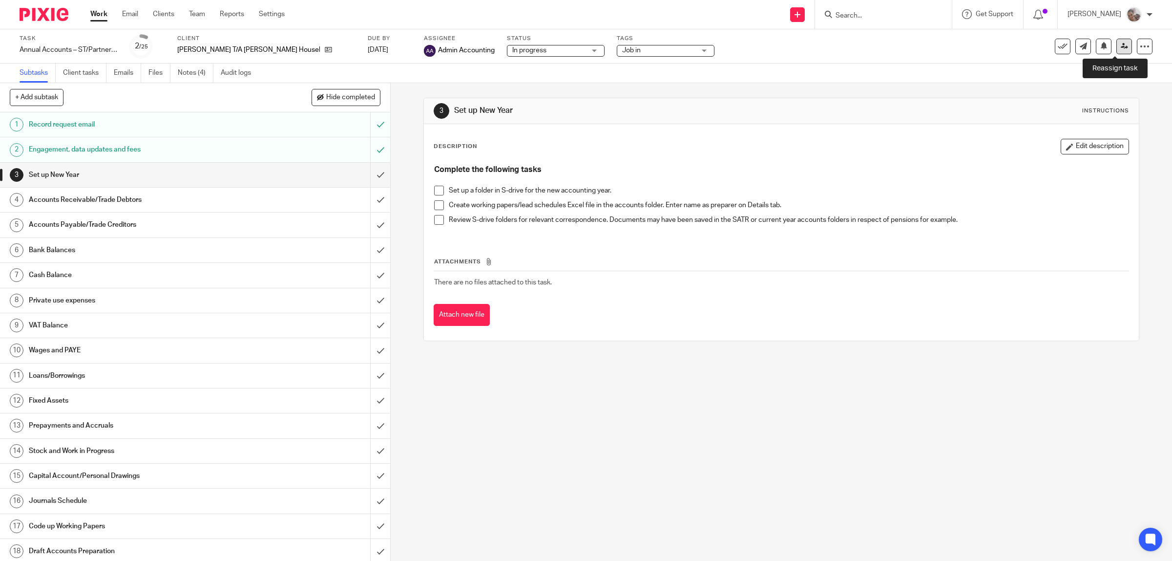
click at [1121, 44] on icon at bounding box center [1124, 45] width 7 height 7
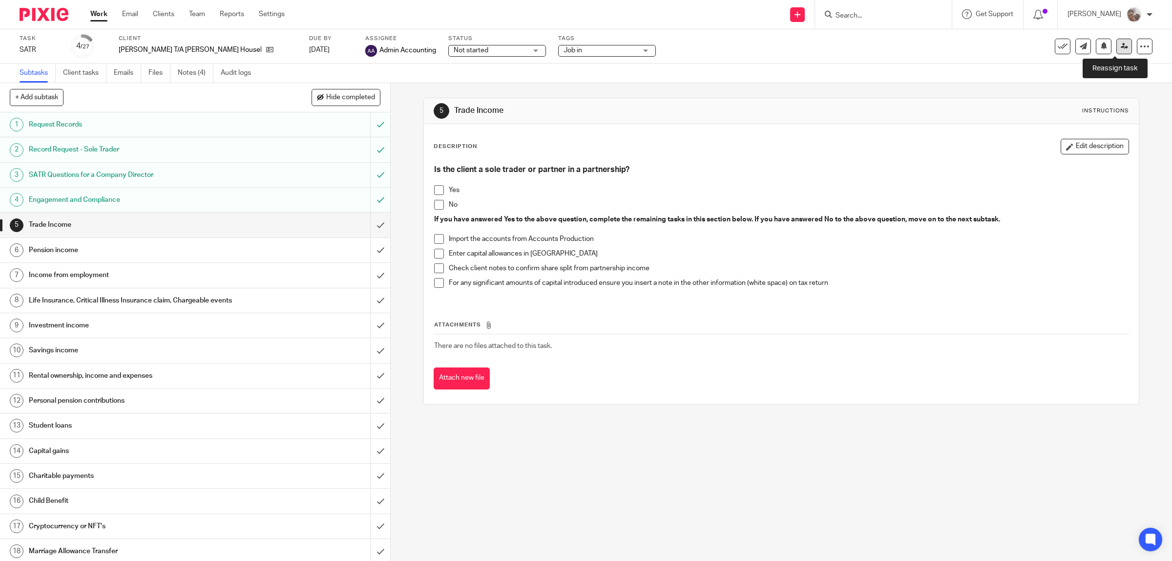
click at [1121, 48] on icon at bounding box center [1124, 45] width 7 height 7
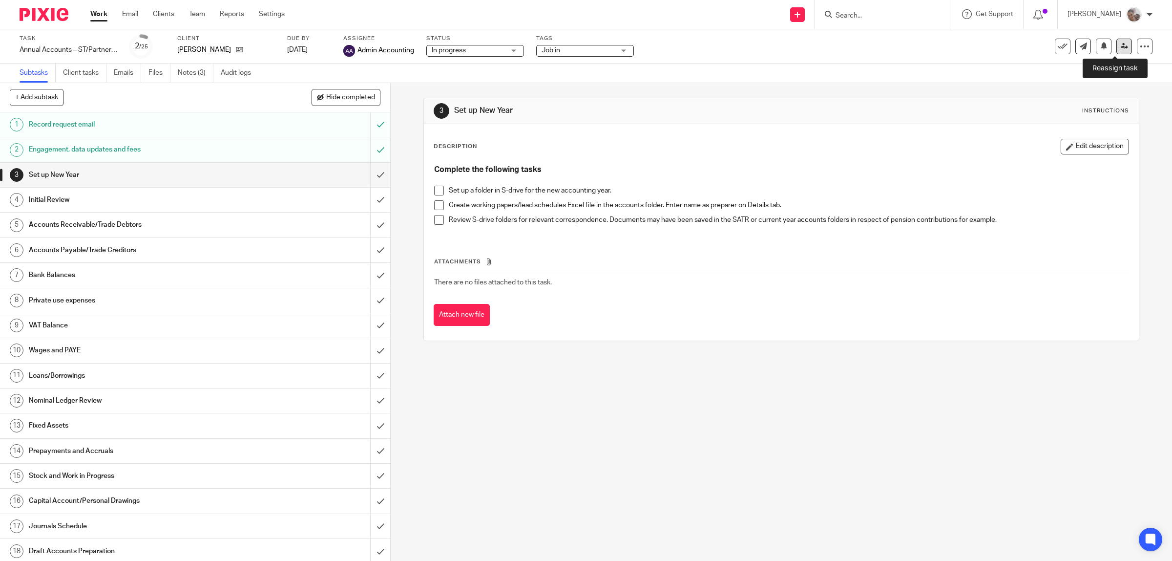
click at [1121, 46] on link at bounding box center [1125, 47] width 16 height 16
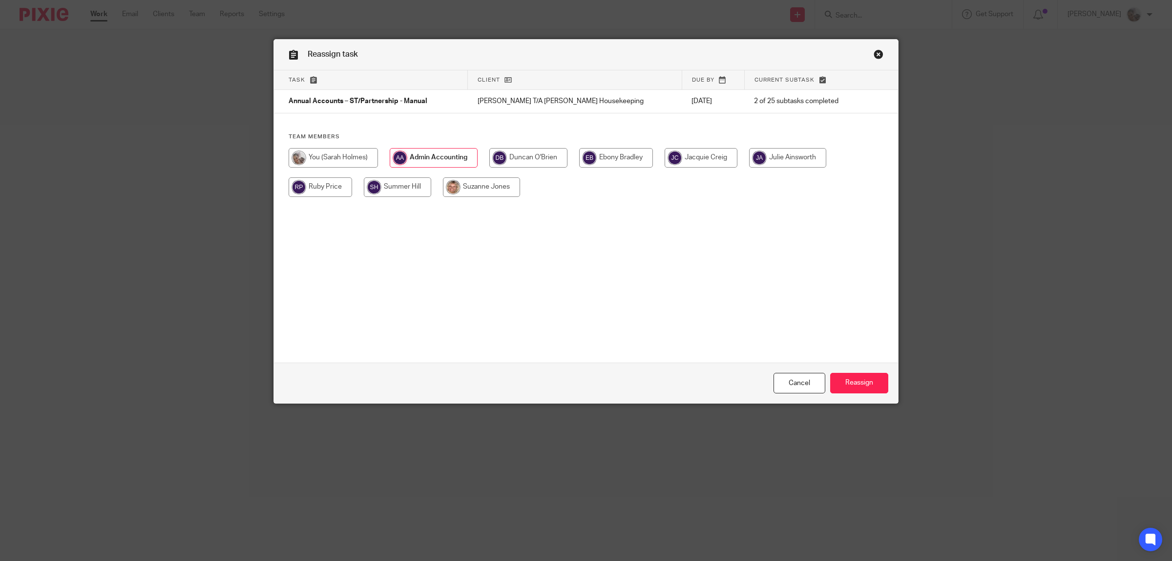
click at [323, 186] on input "radio" at bounding box center [320, 187] width 63 height 20
radio input "true"
click at [863, 387] on input "Reassign" at bounding box center [859, 383] width 58 height 21
click at [330, 186] on input "radio" at bounding box center [320, 187] width 63 height 20
radio input "true"
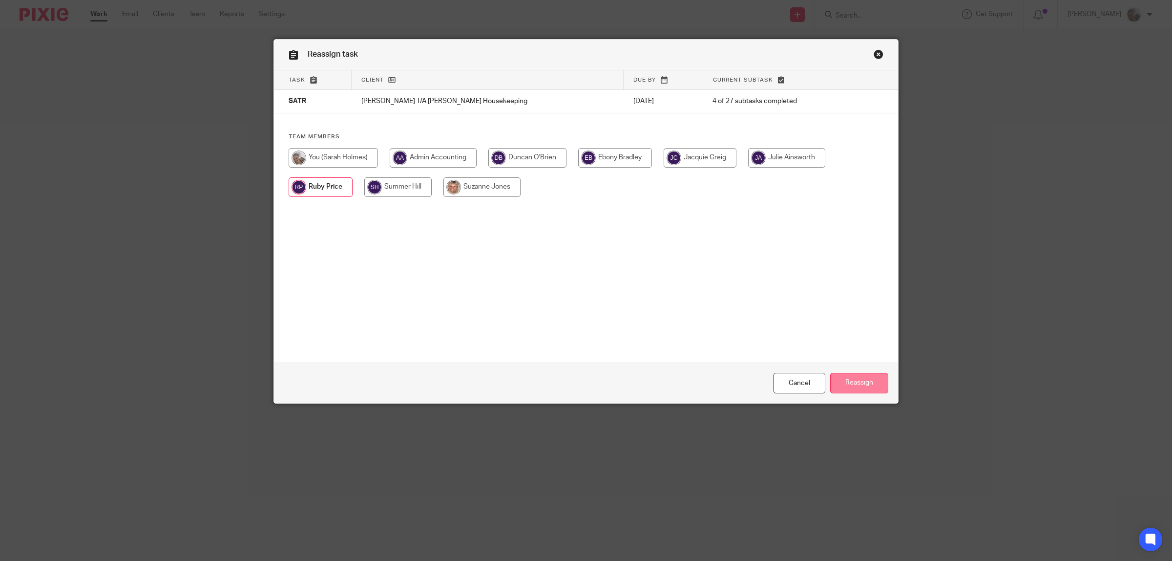
click at [856, 387] on input "Reassign" at bounding box center [859, 383] width 58 height 21
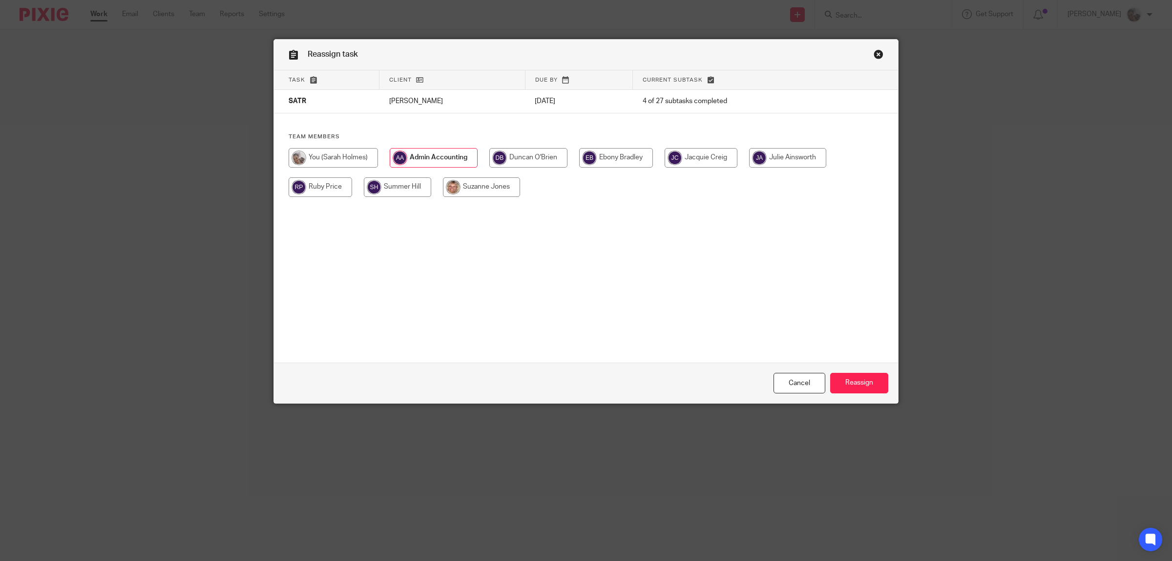
click at [313, 190] on input "radio" at bounding box center [320, 187] width 63 height 20
radio input "true"
click at [863, 375] on input "Reassign" at bounding box center [859, 383] width 58 height 21
click at [311, 186] on input "radio" at bounding box center [320, 187] width 63 height 20
radio input "true"
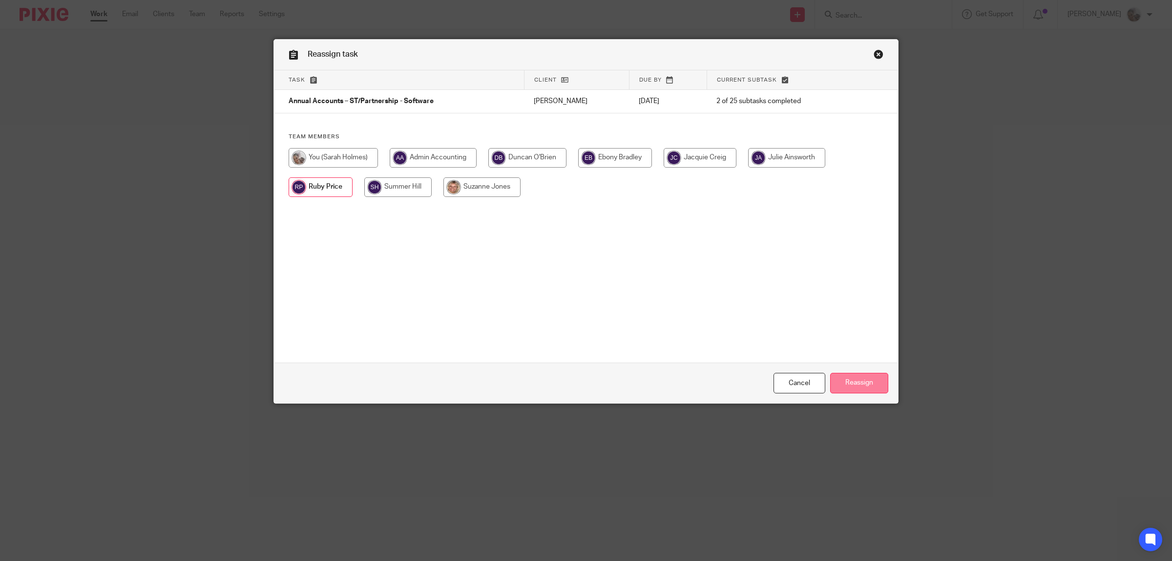
click at [860, 384] on input "Reassign" at bounding box center [859, 383] width 58 height 21
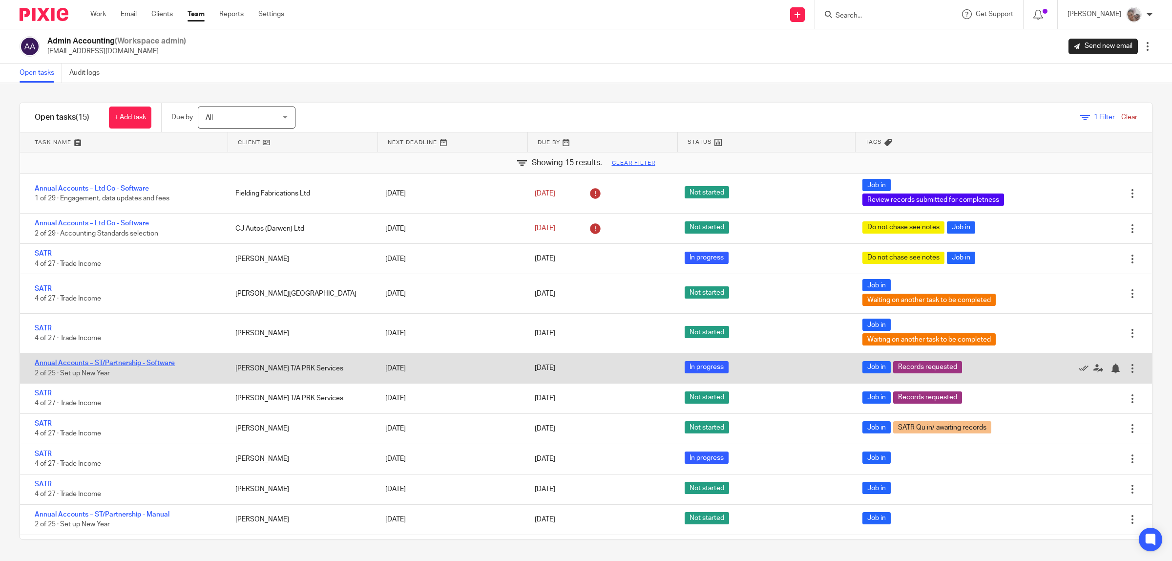
click at [155, 360] on link "Annual Accounts – ST/Partnership - Software" at bounding box center [105, 362] width 140 height 7
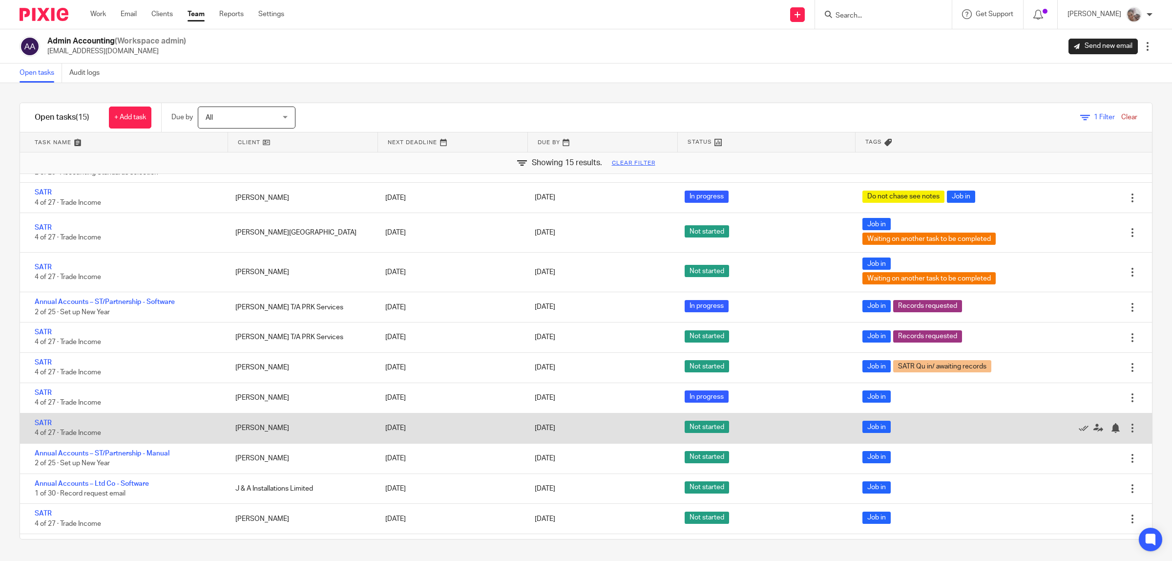
scroll to position [116, 0]
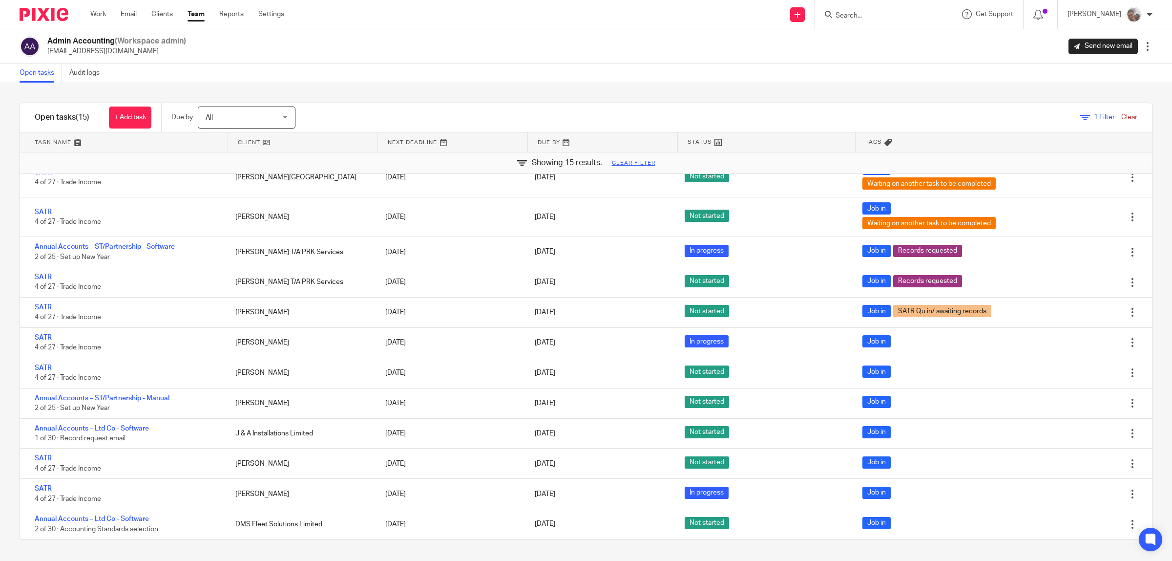
click at [201, 14] on link "Team" at bounding box center [196, 14] width 17 height 10
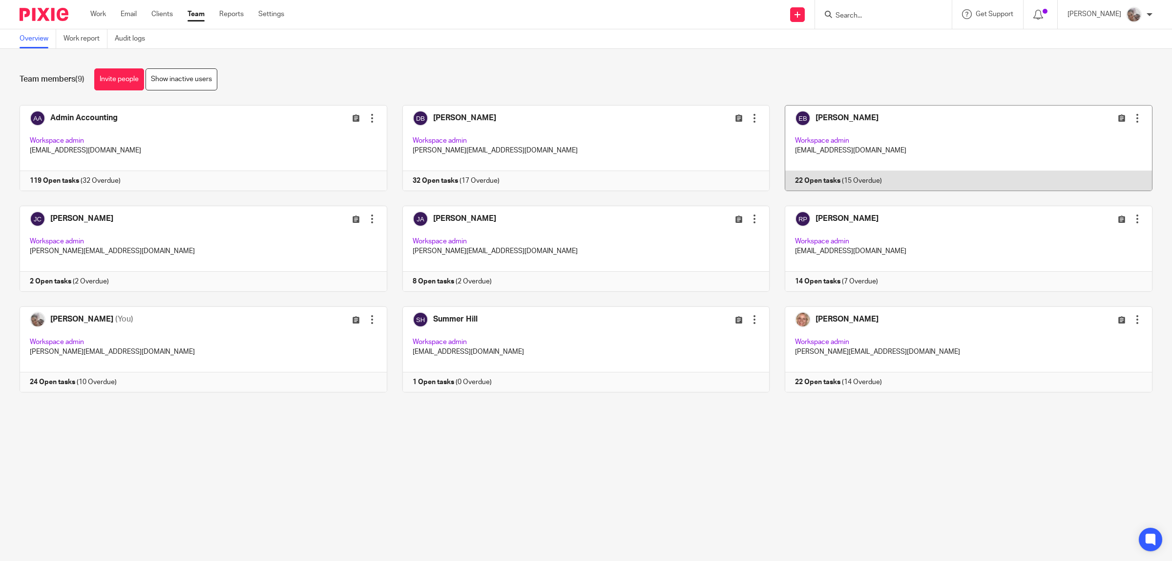
click at [830, 117] on link at bounding box center [961, 148] width 383 height 86
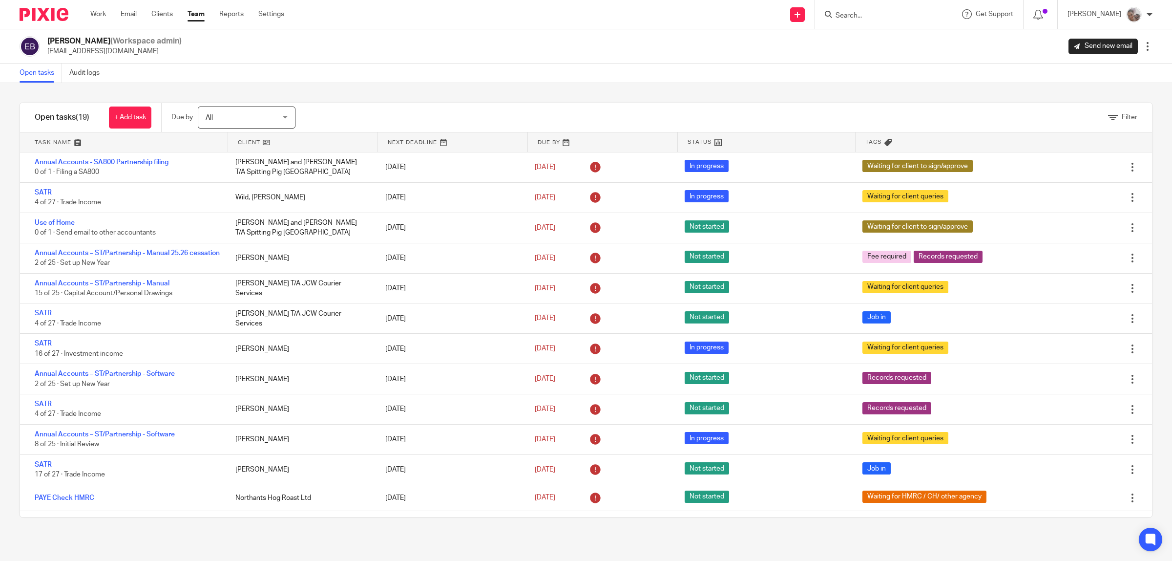
click at [194, 16] on link "Team" at bounding box center [196, 14] width 17 height 10
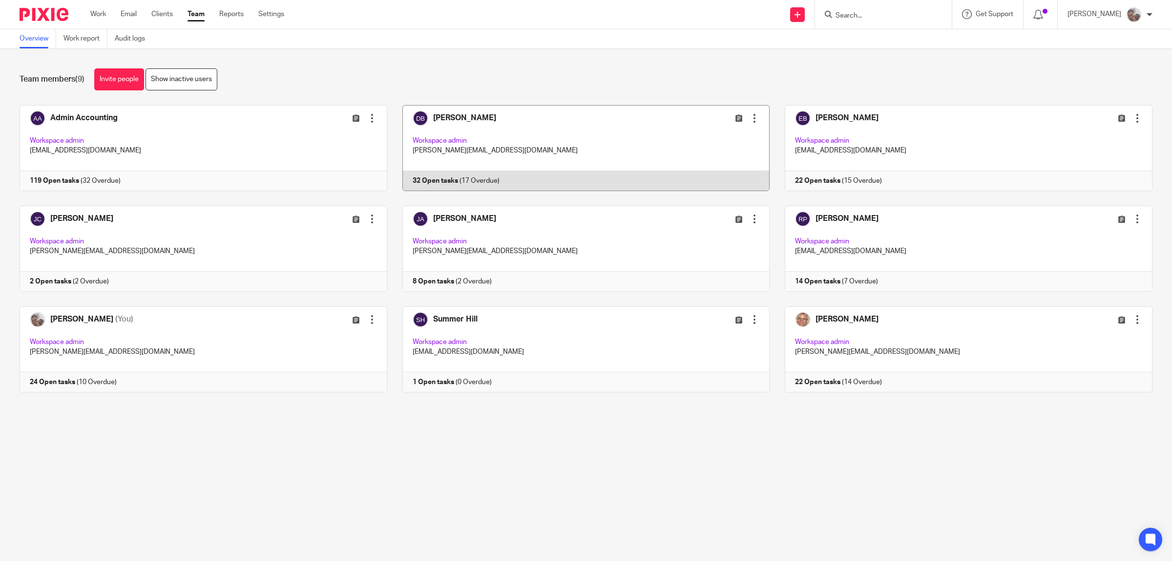
click at [446, 115] on link at bounding box center [578, 148] width 383 height 86
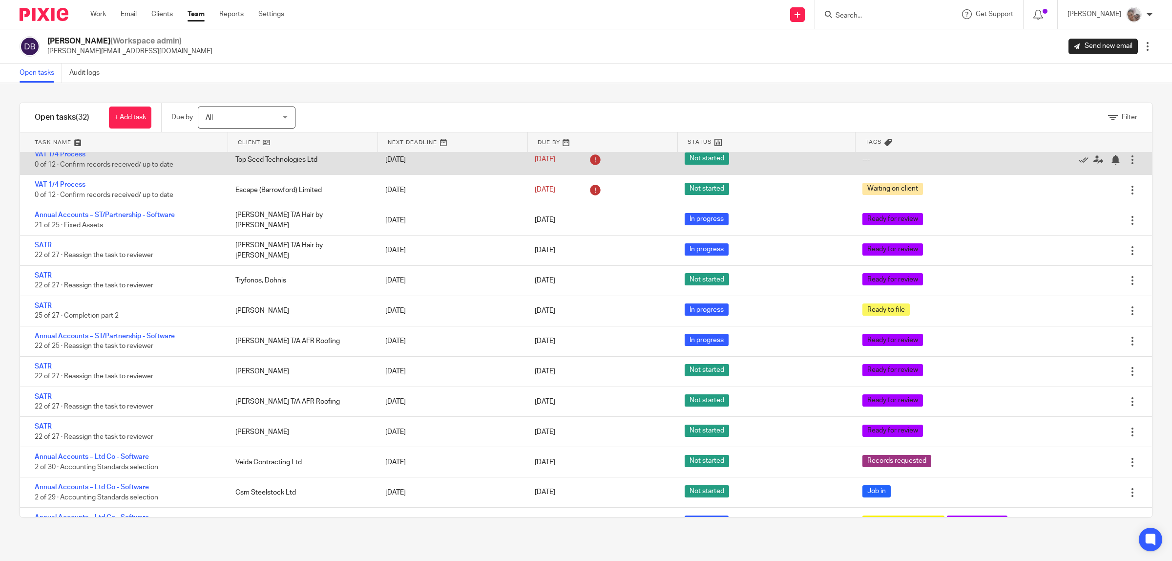
scroll to position [631, 0]
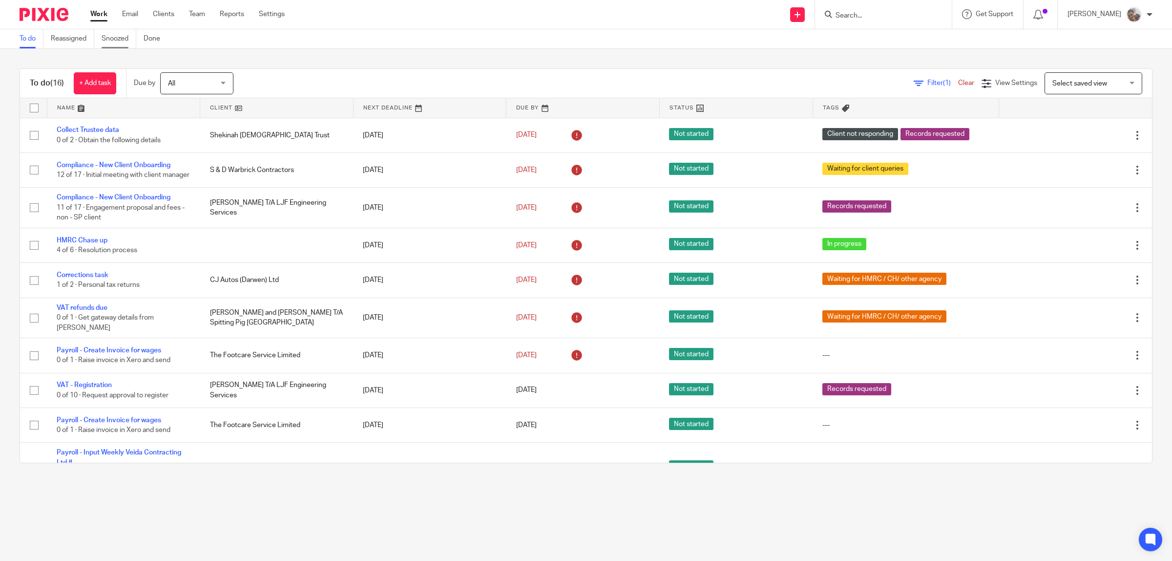
click at [119, 38] on link "Snoozed" at bounding box center [119, 38] width 35 height 19
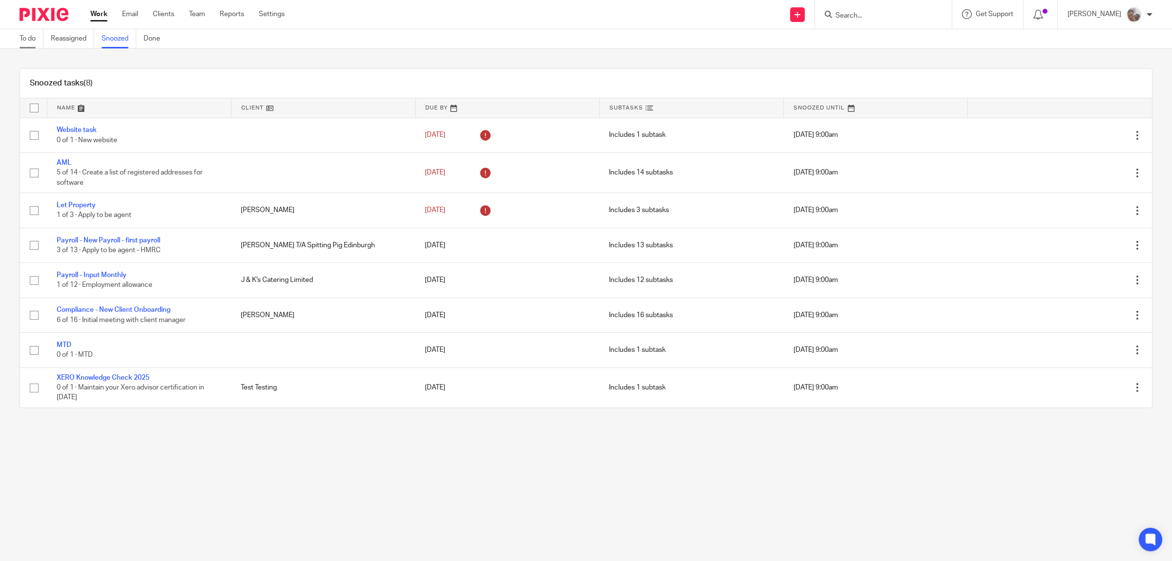
click at [29, 34] on link "To do" at bounding box center [32, 38] width 24 height 19
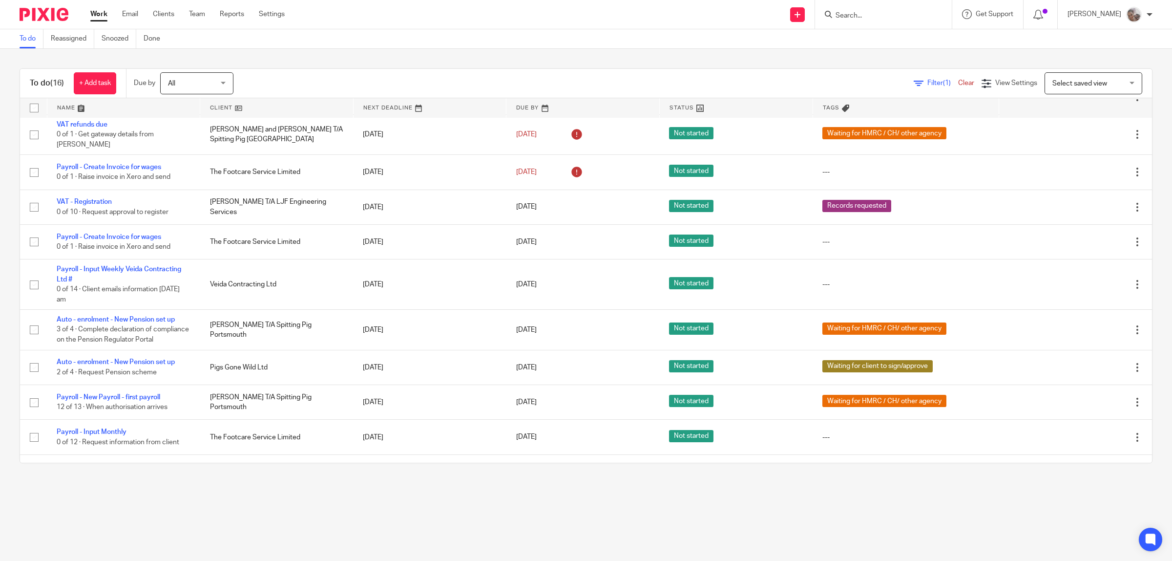
scroll to position [260, 0]
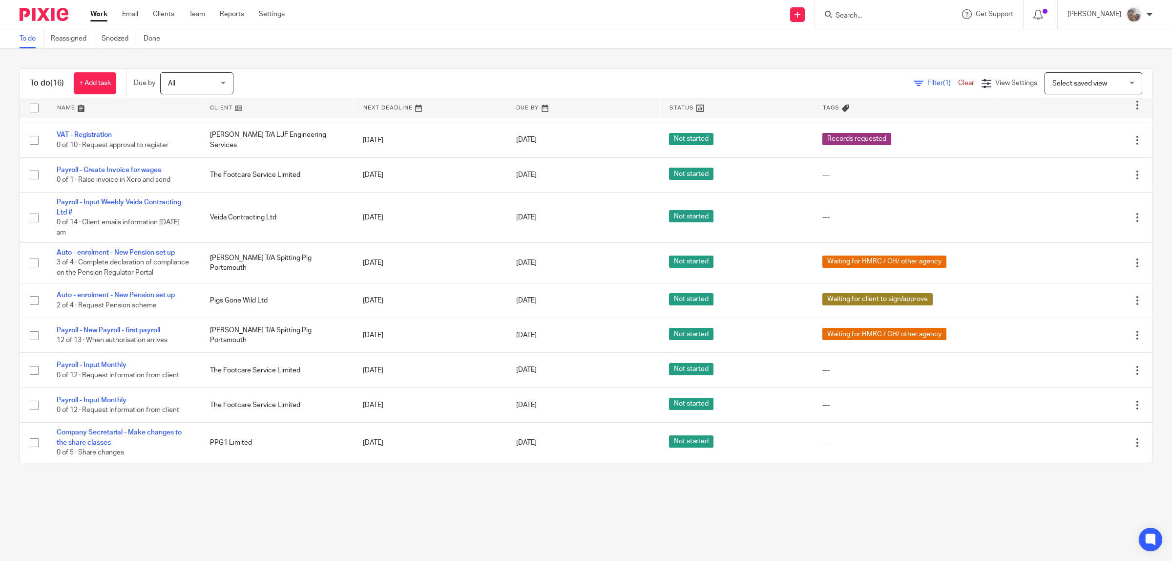
click at [870, 20] on form at bounding box center [887, 14] width 104 height 12
click at [870, 18] on input "Search" at bounding box center [879, 16] width 88 height 9
type input "luk"
click at [938, 41] on link at bounding box center [927, 46] width 188 height 30
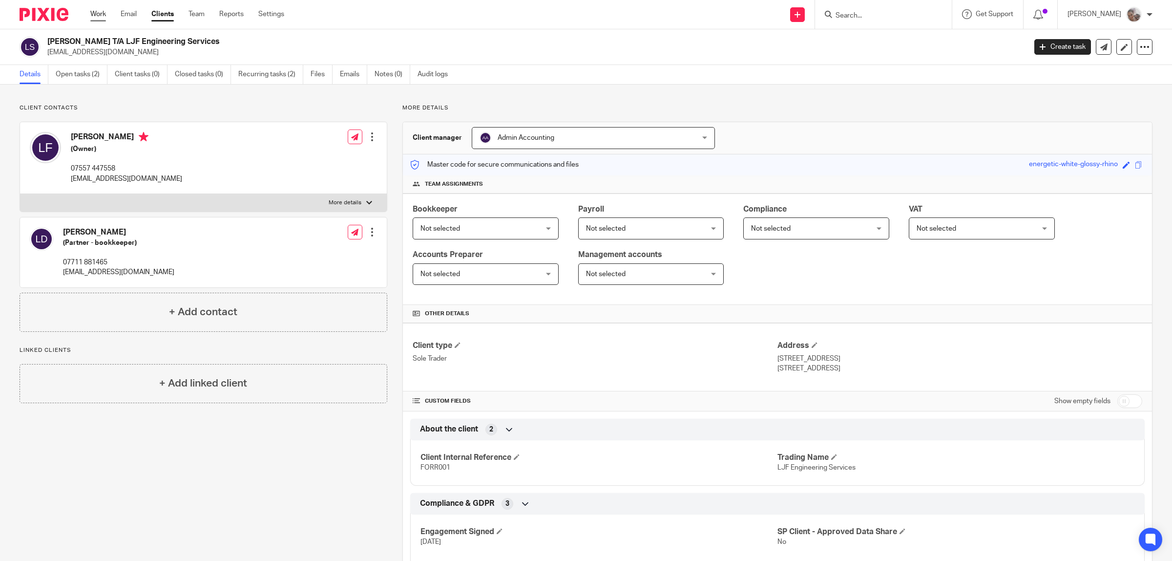
click at [94, 15] on link "Work" at bounding box center [98, 14] width 16 height 10
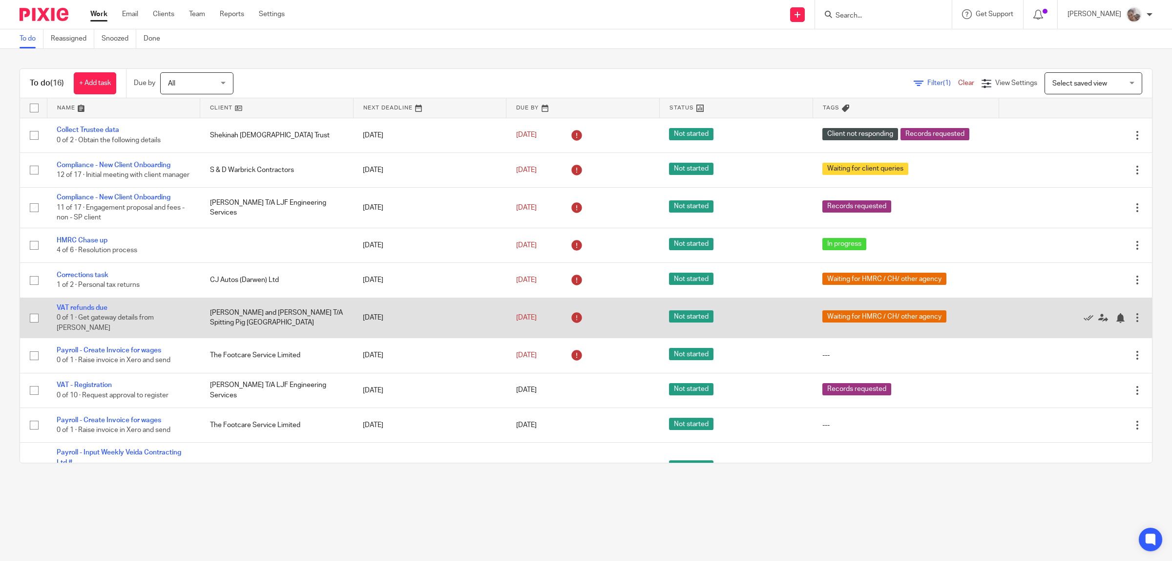
scroll to position [122, 0]
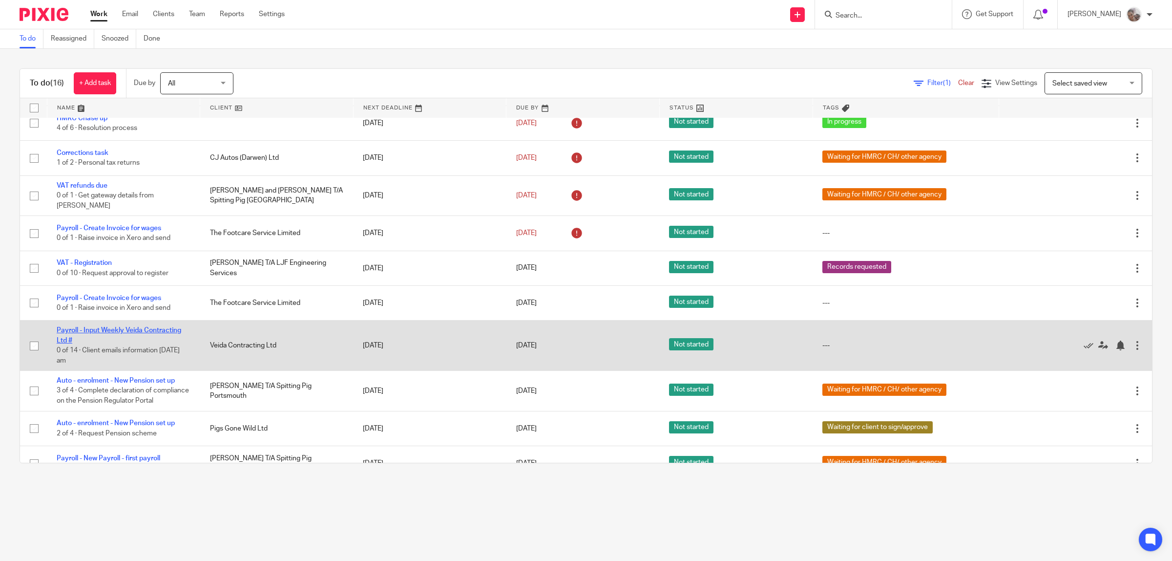
click at [101, 330] on link "Payroll - Input Weekly Veida Contracting Ltd #" at bounding box center [119, 335] width 125 height 17
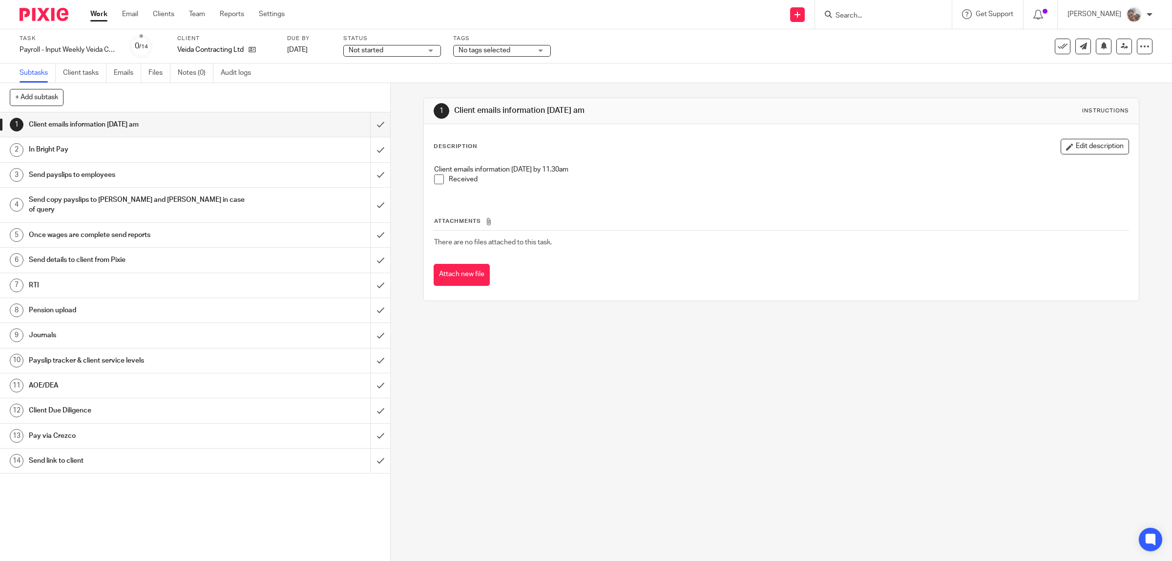
click at [76, 203] on h1 "Send copy payslips to Louise and Kelly in case of query" at bounding box center [139, 204] width 221 height 25
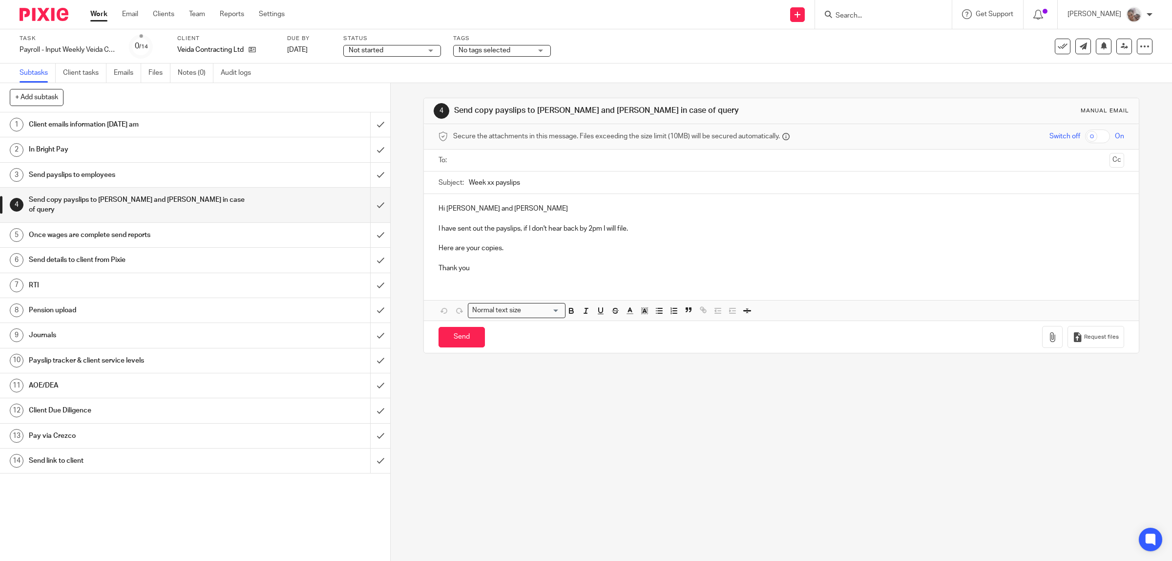
click at [55, 150] on h1 "In Bright Pay" at bounding box center [139, 149] width 221 height 15
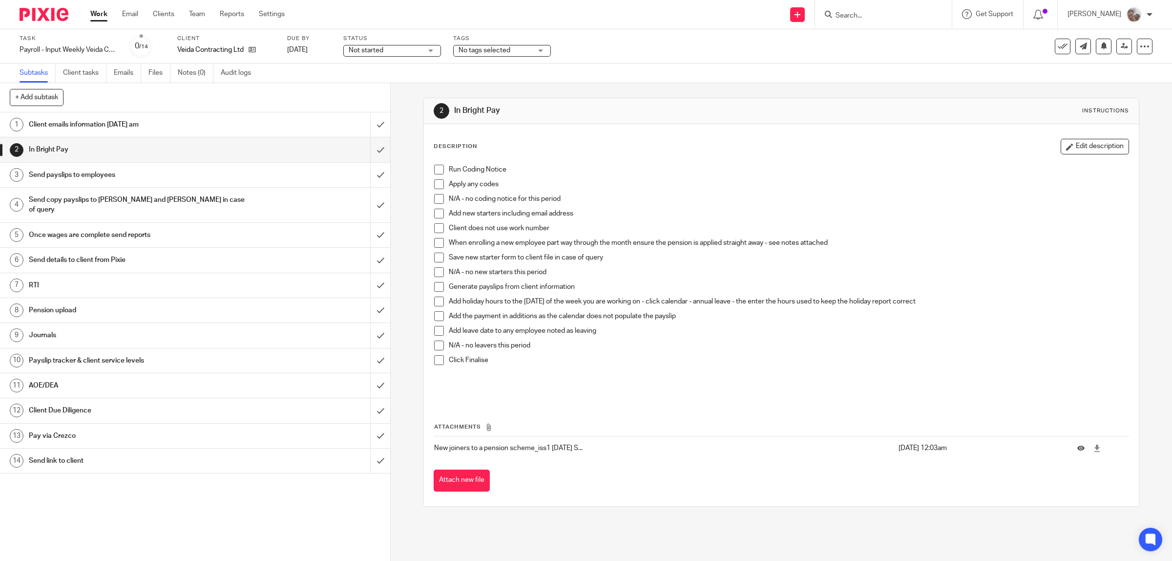
click at [434, 169] on span at bounding box center [439, 170] width 10 height 10
click at [435, 200] on span at bounding box center [439, 199] width 10 height 10
click at [182, 528] on div "1 Client emails information [DATE] am 2 In Bright Pay 3 Send payslips to employ…" at bounding box center [195, 336] width 390 height 448
click at [101, 16] on link "Work" at bounding box center [98, 14] width 17 height 10
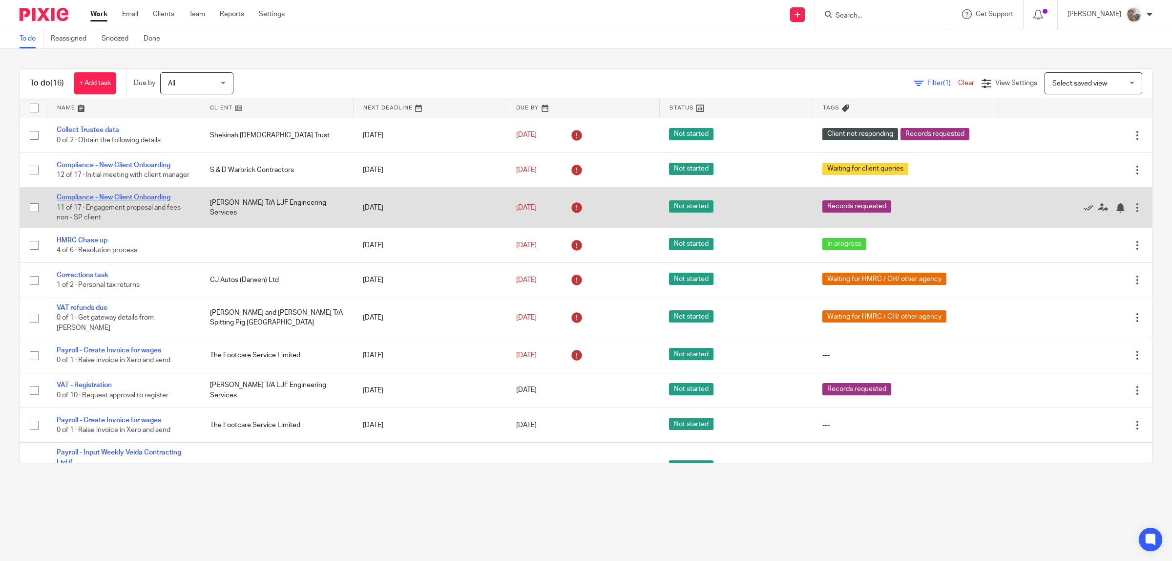
click at [152, 201] on link "Compliance - New Client Onboarding" at bounding box center [114, 197] width 114 height 7
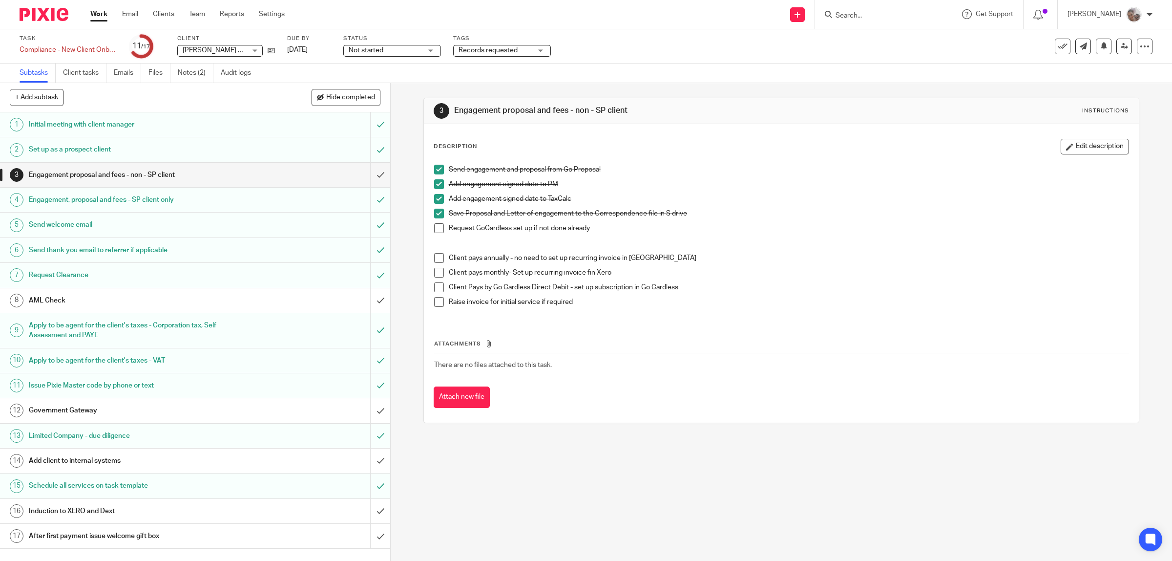
click at [877, 20] on input "Search" at bounding box center [879, 16] width 88 height 9
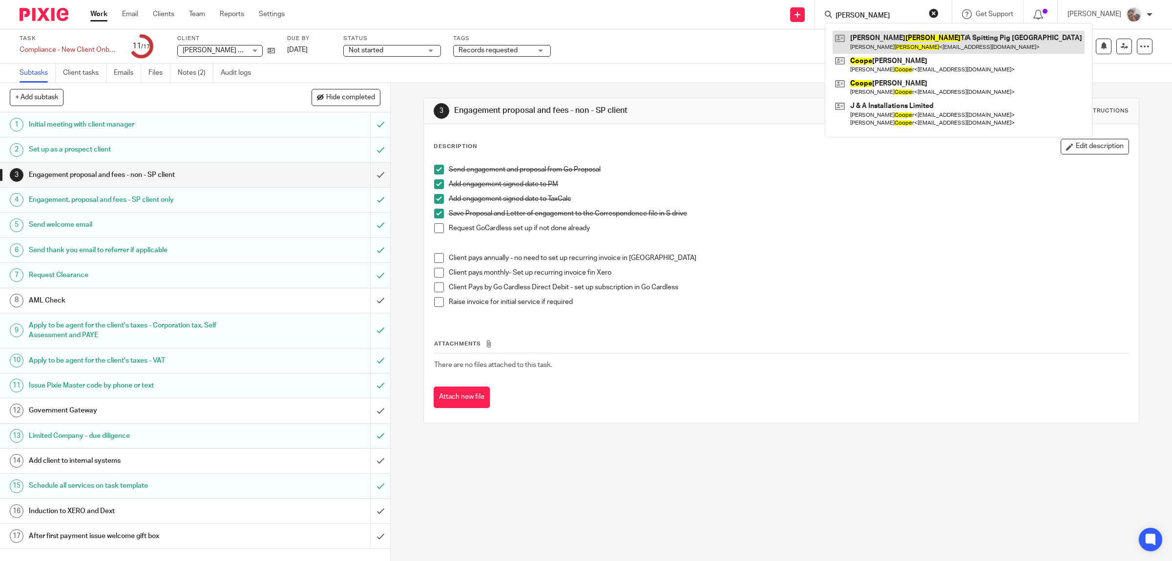
type input "cooke"
click at [927, 41] on link at bounding box center [959, 42] width 252 height 22
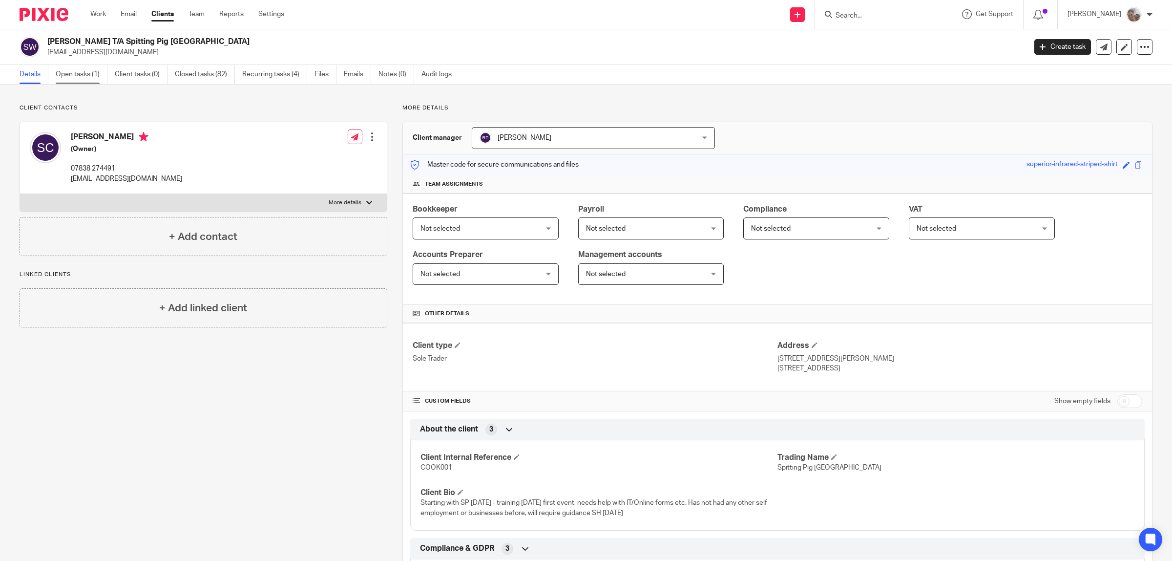
click at [88, 76] on link "Open tasks (1)" at bounding box center [82, 74] width 52 height 19
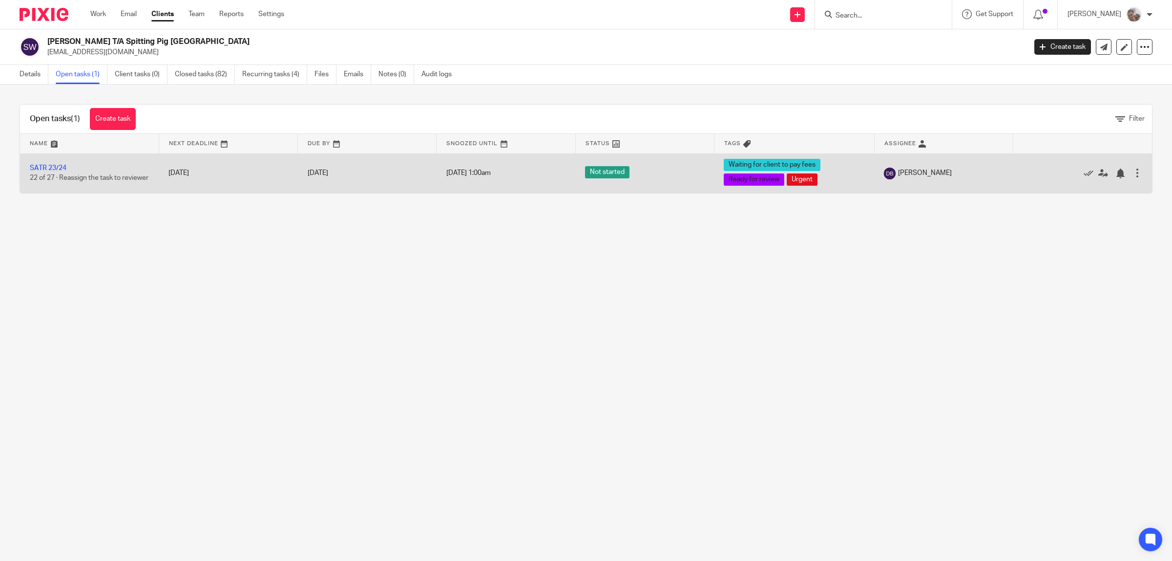
click at [62, 159] on td "SATR 23/24 22 of 27 · Reassign the task to reviewer" at bounding box center [89, 173] width 139 height 40
click at [52, 165] on link "SATR 23/24" at bounding box center [48, 168] width 37 height 7
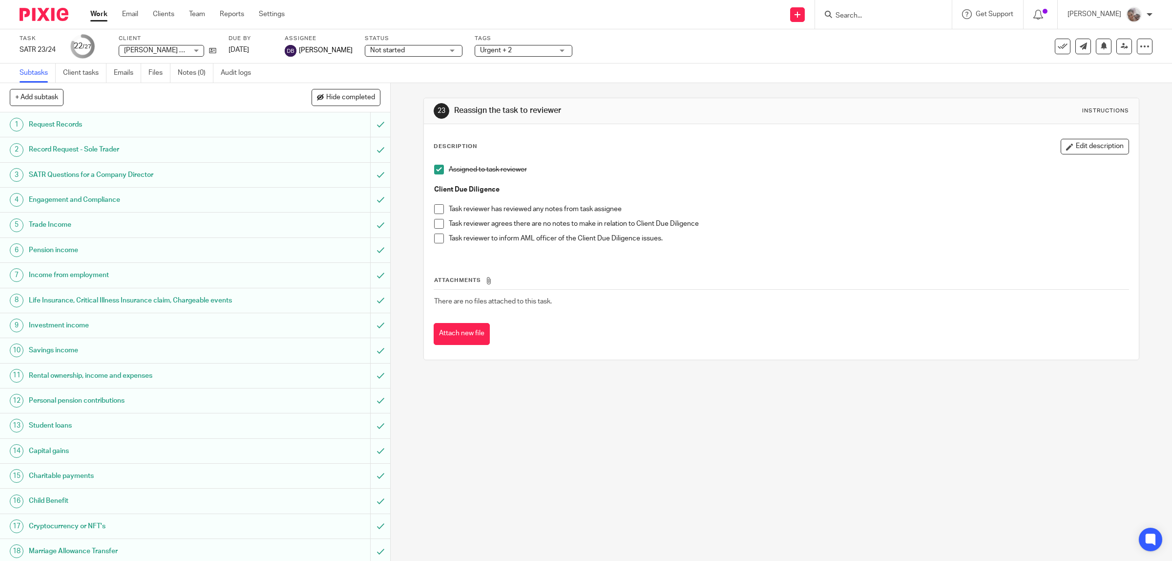
scroll to position [232, 0]
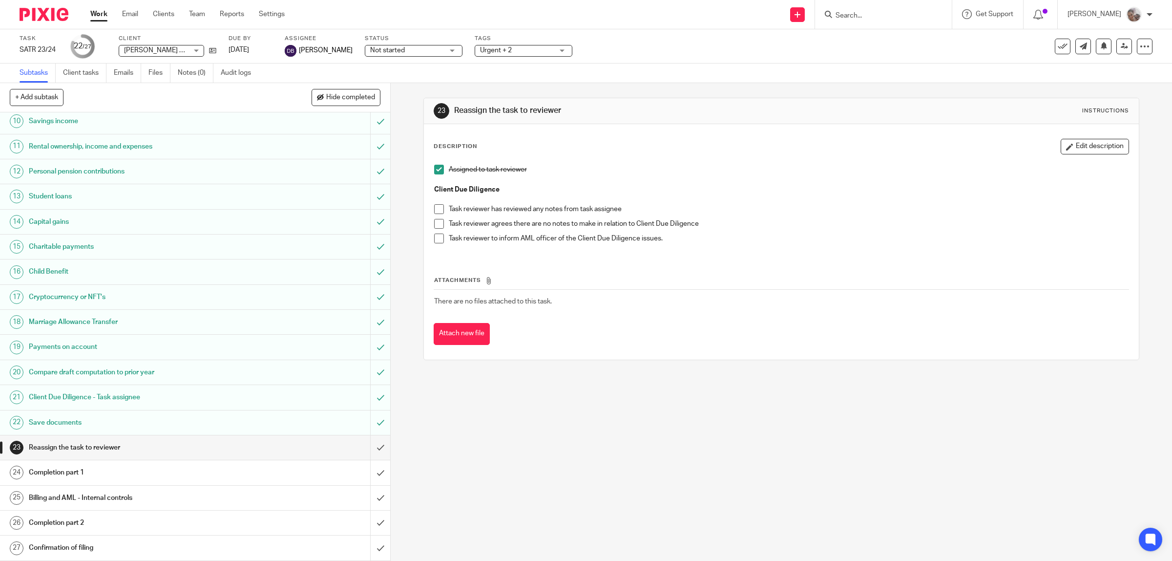
click at [494, 47] on span "Urgent + 2" at bounding box center [496, 50] width 32 height 7
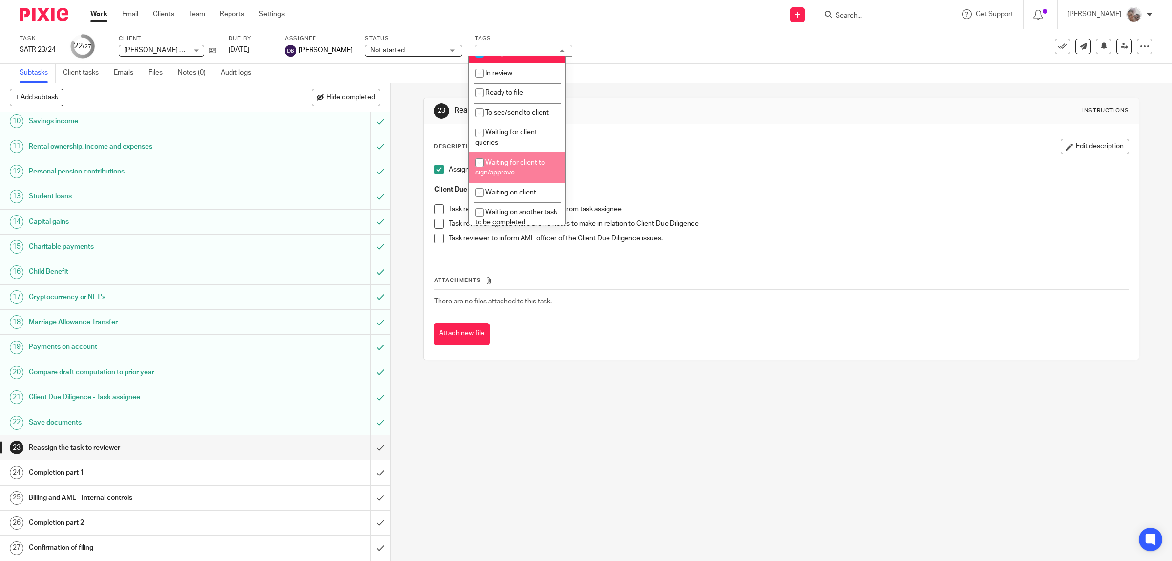
scroll to position [244, 0]
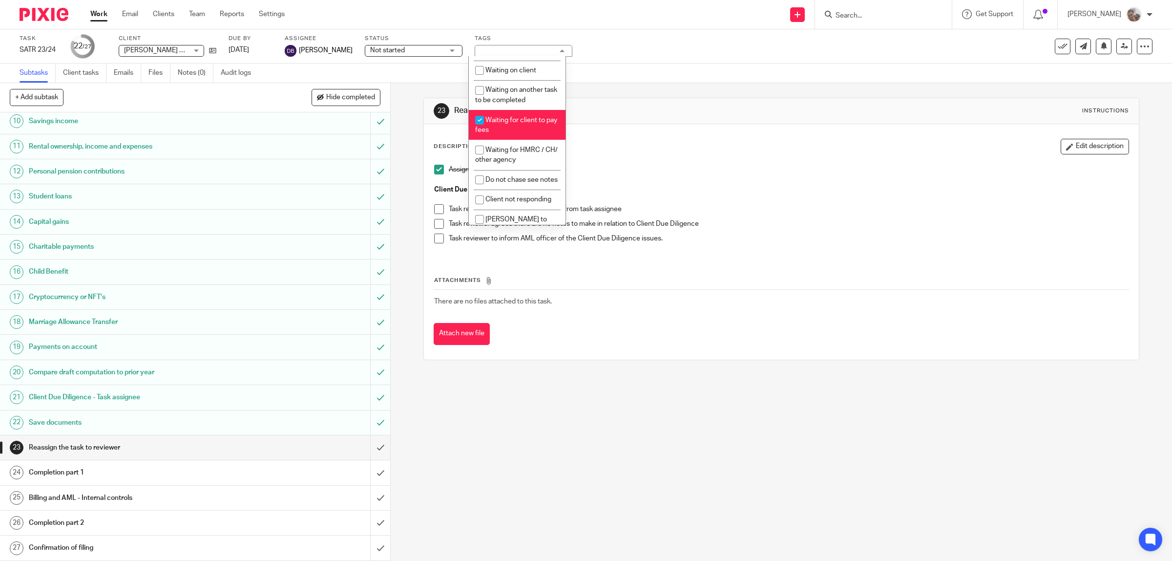
click at [514, 128] on li "Waiting for client to pay fees" at bounding box center [517, 125] width 97 height 30
checkbox input "false"
click at [97, 498] on h1 "Billing and AML - Internal controls" at bounding box center [139, 497] width 221 height 15
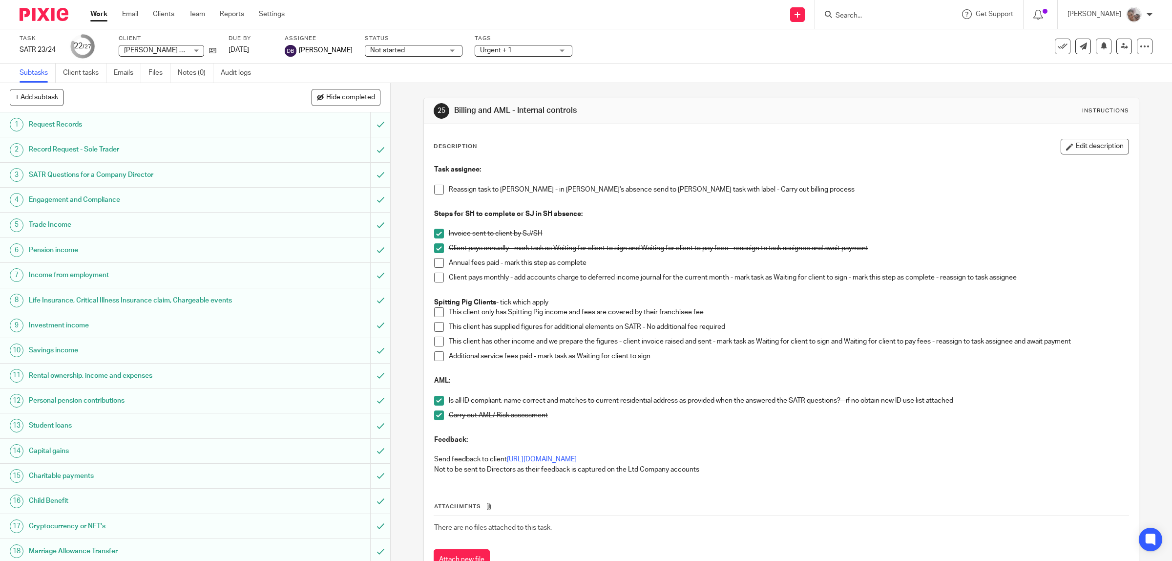
click at [437, 265] on span at bounding box center [439, 263] width 10 height 10
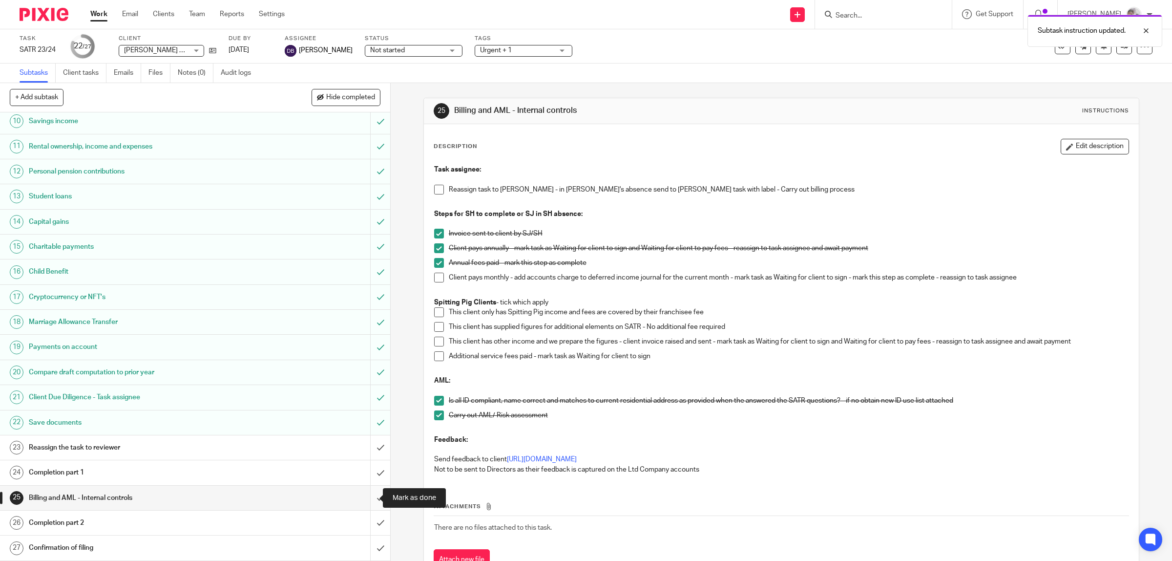
click at [364, 496] on input "submit" at bounding box center [195, 497] width 390 height 24
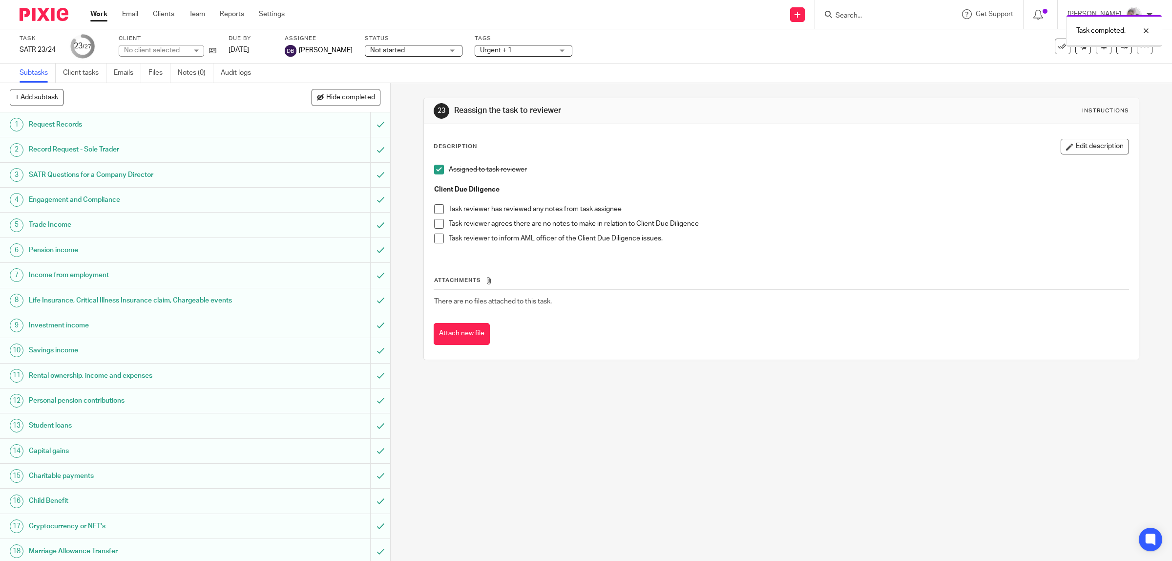
scroll to position [232, 0]
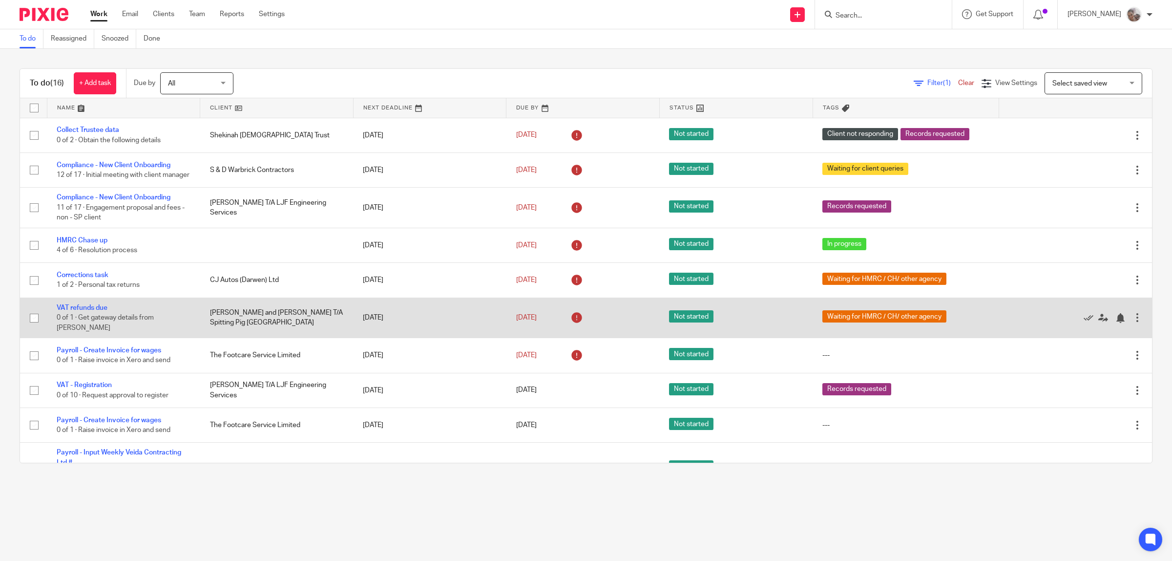
scroll to position [122, 0]
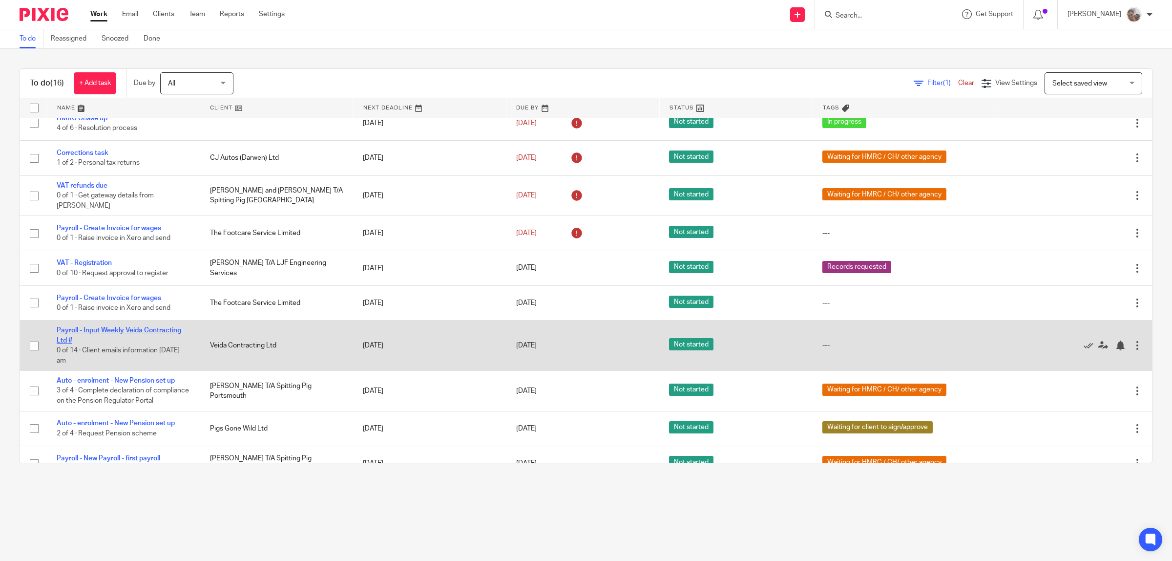
click at [86, 330] on link "Payroll - Input Weekly Veida Contracting Ltd #" at bounding box center [119, 335] width 125 height 17
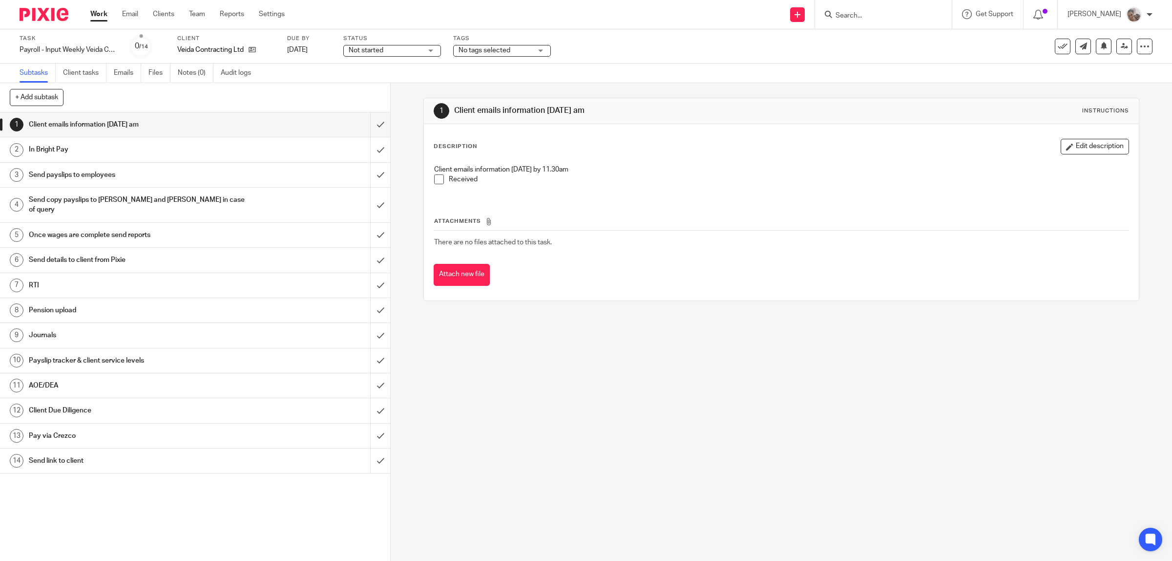
drag, startPoint x: 433, startPoint y: 177, endPoint x: 423, endPoint y: 171, distance: 11.7
click at [434, 177] on span at bounding box center [439, 179] width 10 height 10
click at [365, 124] on input "submit" at bounding box center [195, 124] width 390 height 24
click at [242, 158] on link "2 In Bright Pay" at bounding box center [185, 149] width 370 height 24
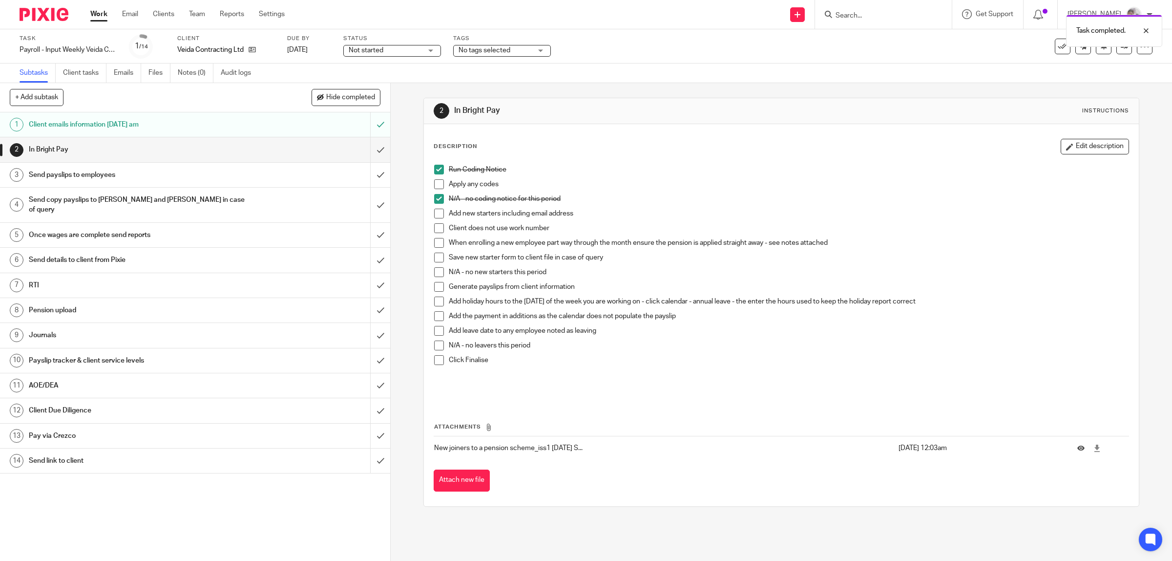
click at [435, 269] on span at bounding box center [439, 272] width 10 height 10
click at [436, 288] on span at bounding box center [439, 287] width 10 height 10
click at [435, 302] on span at bounding box center [439, 301] width 10 height 10
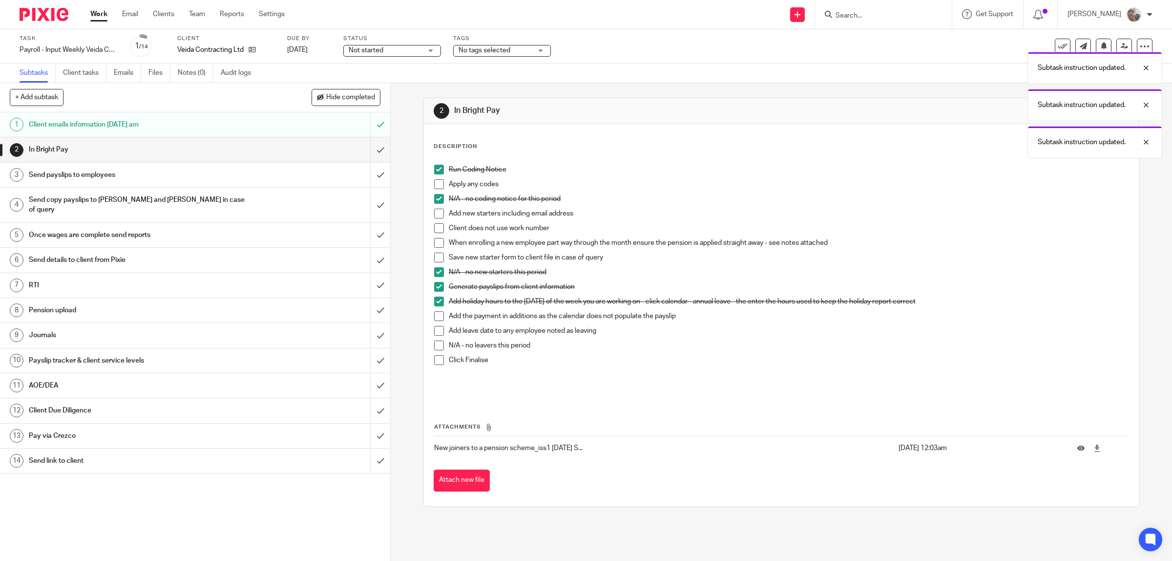
click at [434, 314] on span at bounding box center [439, 316] width 10 height 10
click at [435, 345] on span at bounding box center [439, 345] width 10 height 10
drag, startPoint x: 436, startPoint y: 359, endPoint x: 412, endPoint y: 314, distance: 51.3
click at [436, 359] on span at bounding box center [439, 360] width 10 height 10
click at [369, 152] on input "submit" at bounding box center [195, 149] width 390 height 24
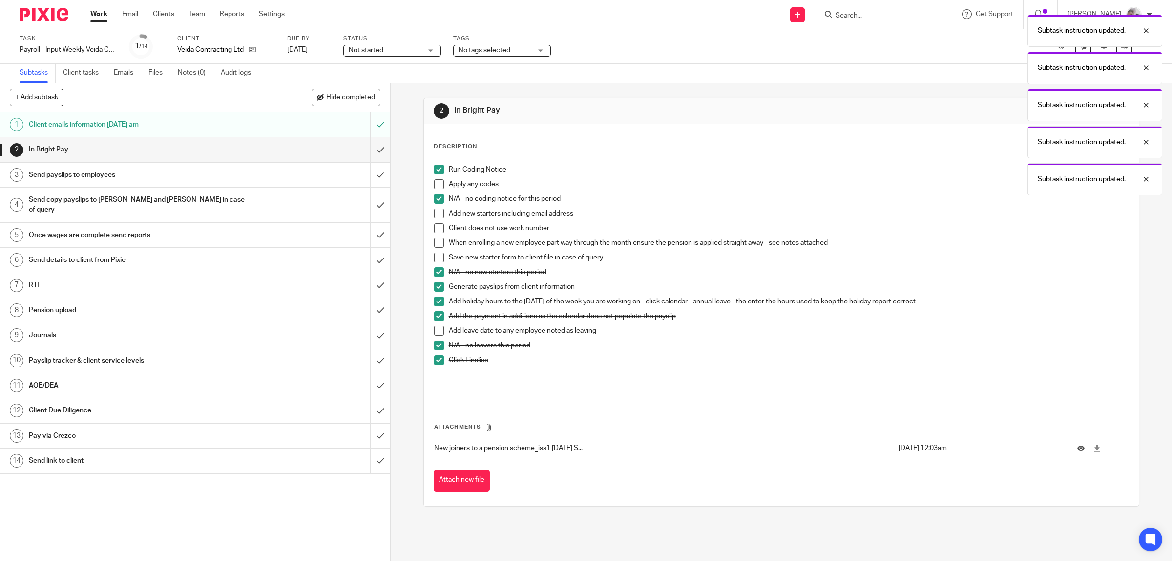
click at [262, 175] on div "Send payslips to employees" at bounding box center [195, 175] width 332 height 15
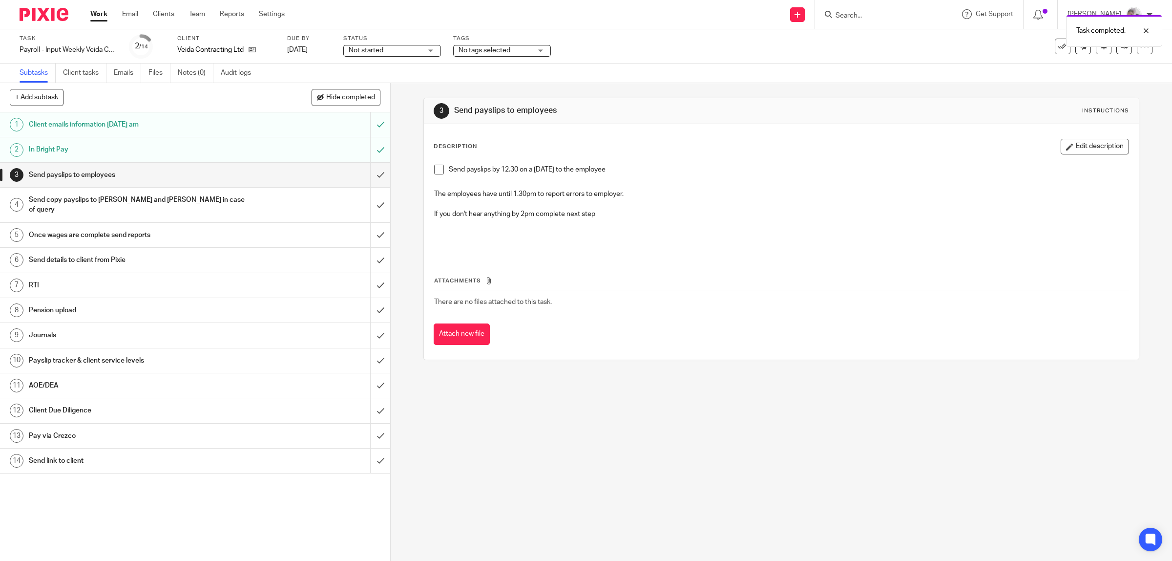
click at [435, 169] on span at bounding box center [439, 170] width 10 height 10
click at [368, 176] on input "submit" at bounding box center [195, 175] width 390 height 24
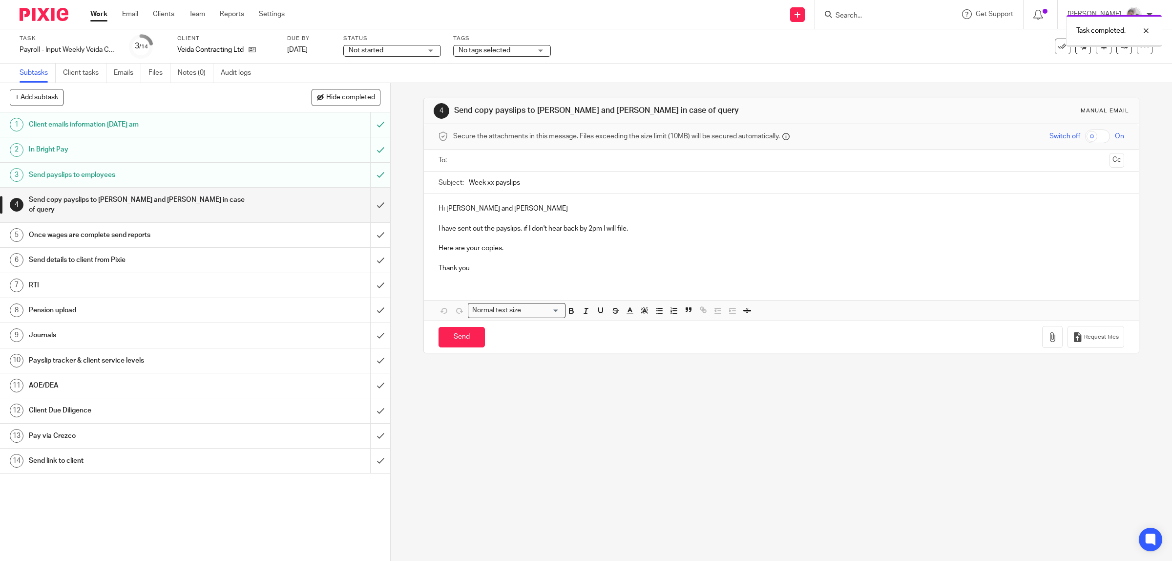
click at [177, 199] on h1 "Send copy payslips to [PERSON_NAME] and [PERSON_NAME] in case of query" at bounding box center [139, 204] width 221 height 25
click at [489, 186] on input "Week xx payslips" at bounding box center [797, 182] width 656 height 22
type input "Week 19 payslips"
click at [601, 231] on p "I have sent out the payslips, if I don't hear back by 2pm I will file." at bounding box center [782, 229] width 686 height 10
click at [1042, 343] on button "button" at bounding box center [1052, 337] width 21 height 22
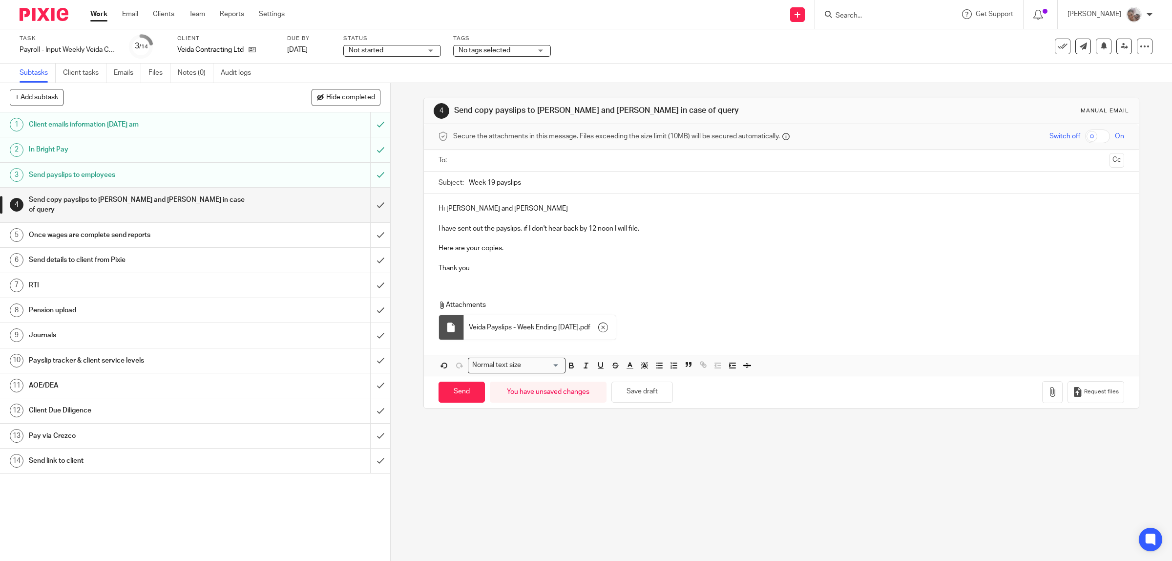
click at [536, 169] on div at bounding box center [782, 160] width 656 height 22
click at [536, 165] on input "text" at bounding box center [781, 160] width 649 height 11
click at [580, 157] on input "text" at bounding box center [828, 161] width 553 height 19
click at [1085, 140] on input "checkbox" at bounding box center [1097, 136] width 25 height 14
click at [464, 396] on input "Send" at bounding box center [462, 393] width 46 height 21
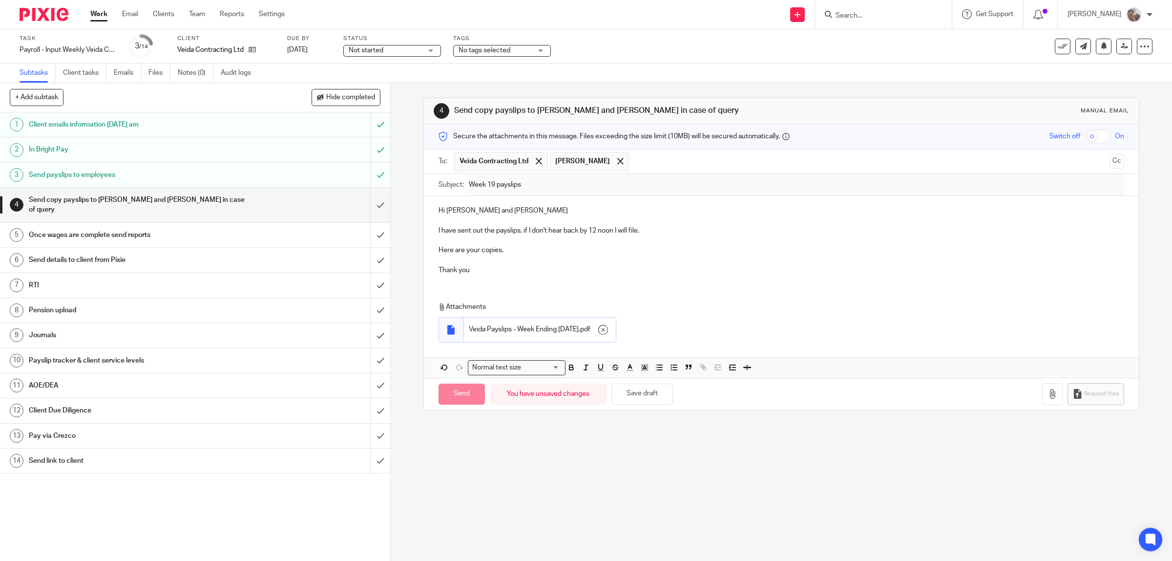
checkbox input "false"
type input "Sent"
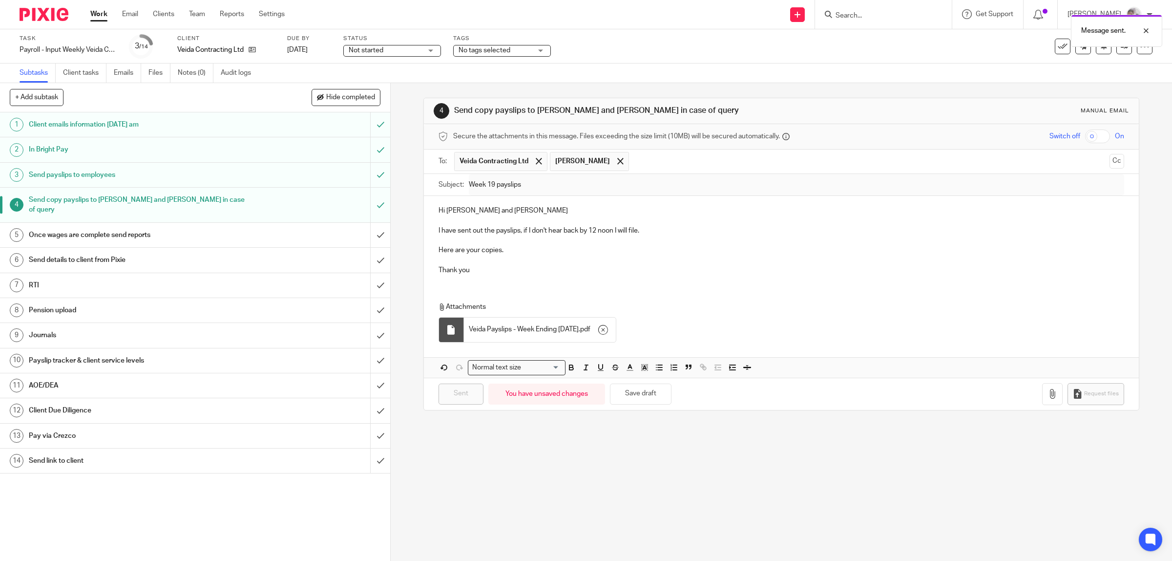
click at [62, 403] on h1 "Client Due Diligence" at bounding box center [139, 410] width 221 height 15
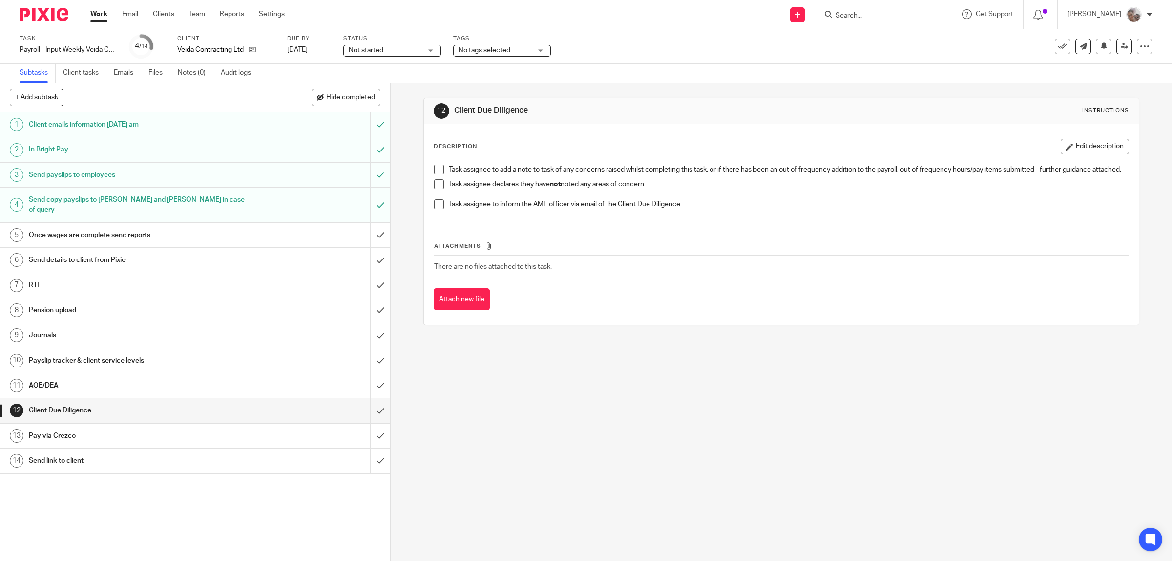
click at [436, 189] on span at bounding box center [439, 184] width 10 height 10
click at [369, 400] on input "submit" at bounding box center [195, 410] width 390 height 24
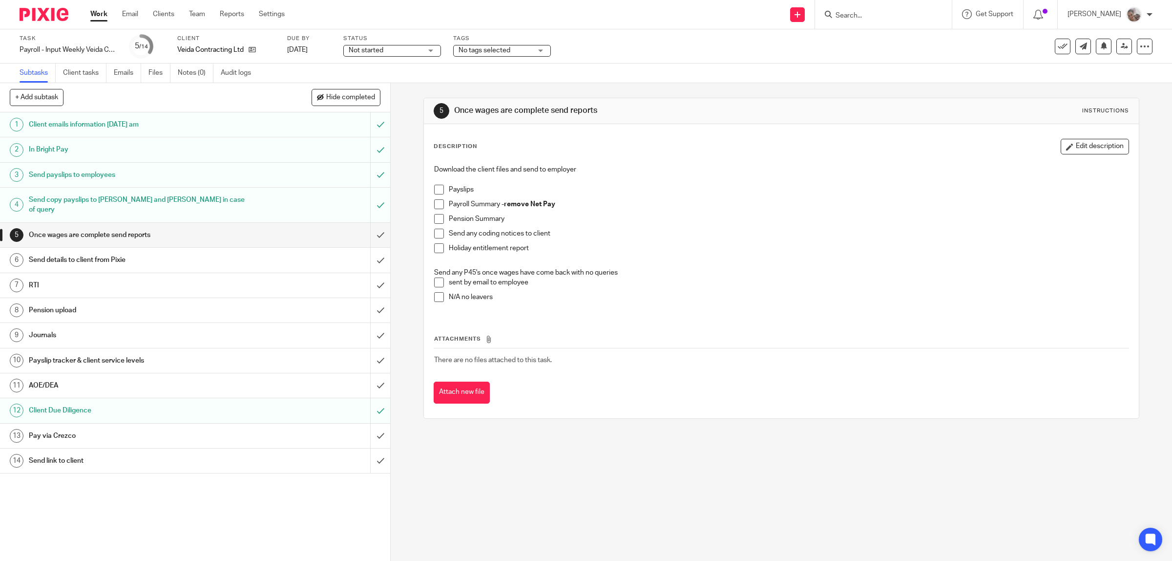
drag, startPoint x: 79, startPoint y: 353, endPoint x: 132, endPoint y: 345, distance: 53.8
click at [79, 353] on h1 "Payslip tracker & client service levels" at bounding box center [139, 360] width 221 height 15
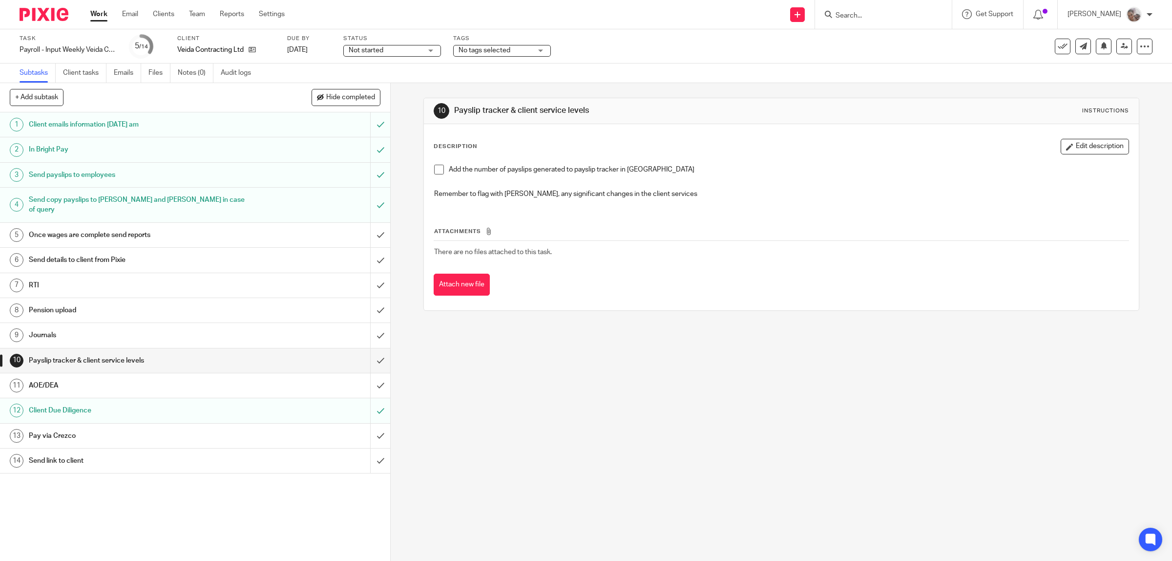
click at [435, 169] on span at bounding box center [439, 170] width 10 height 10
click at [365, 348] on input "submit" at bounding box center [195, 360] width 390 height 24
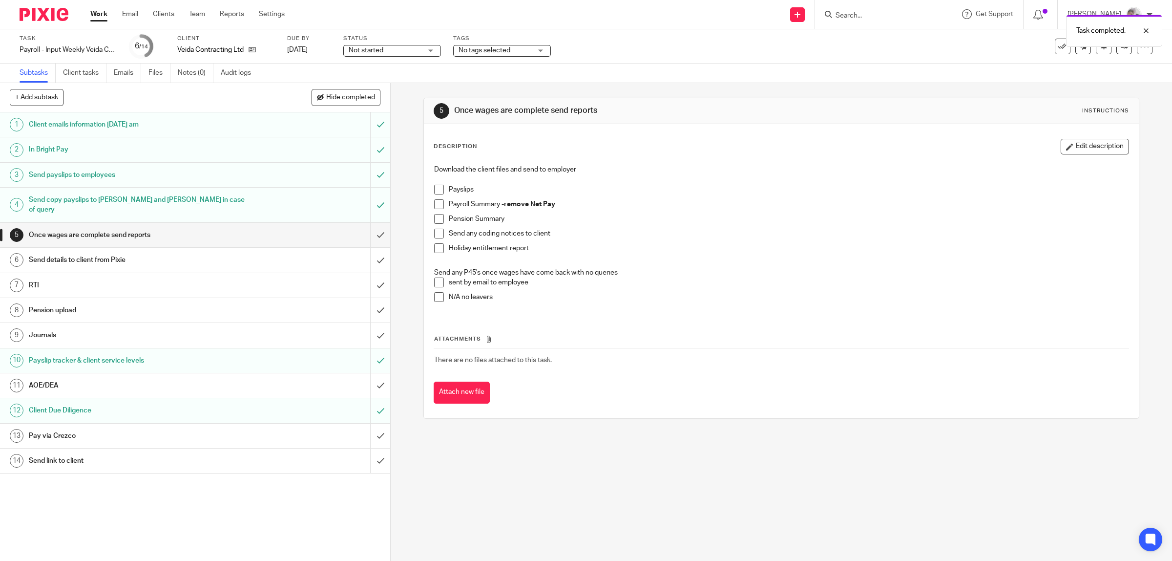
click at [435, 299] on span at bounding box center [439, 297] width 10 height 10
click at [482, 45] on span "No tags selected" at bounding box center [495, 50] width 73 height 10
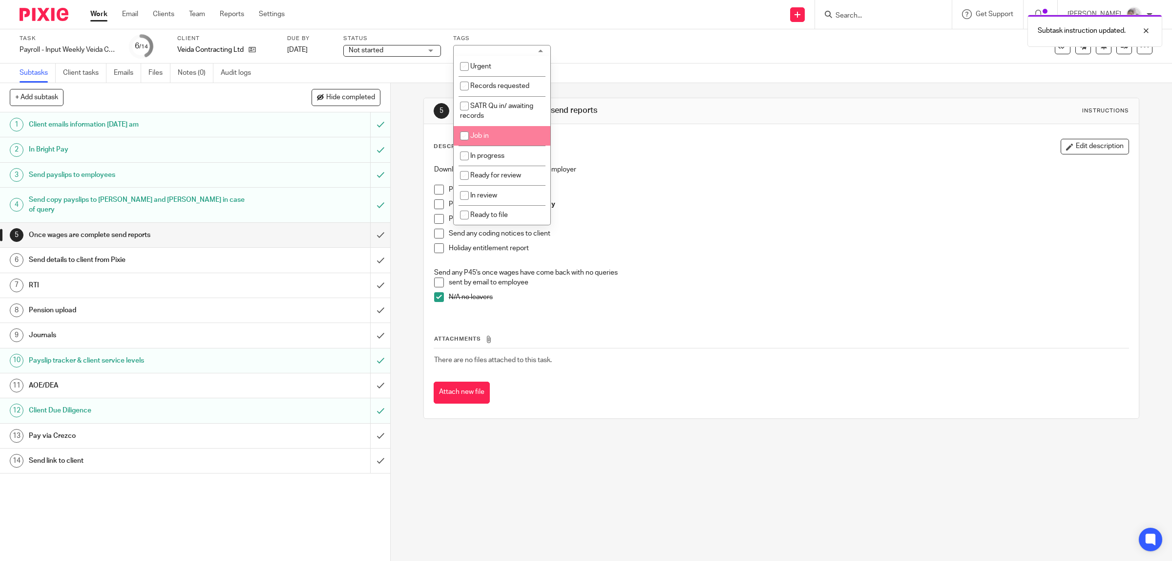
scroll to position [122, 0]
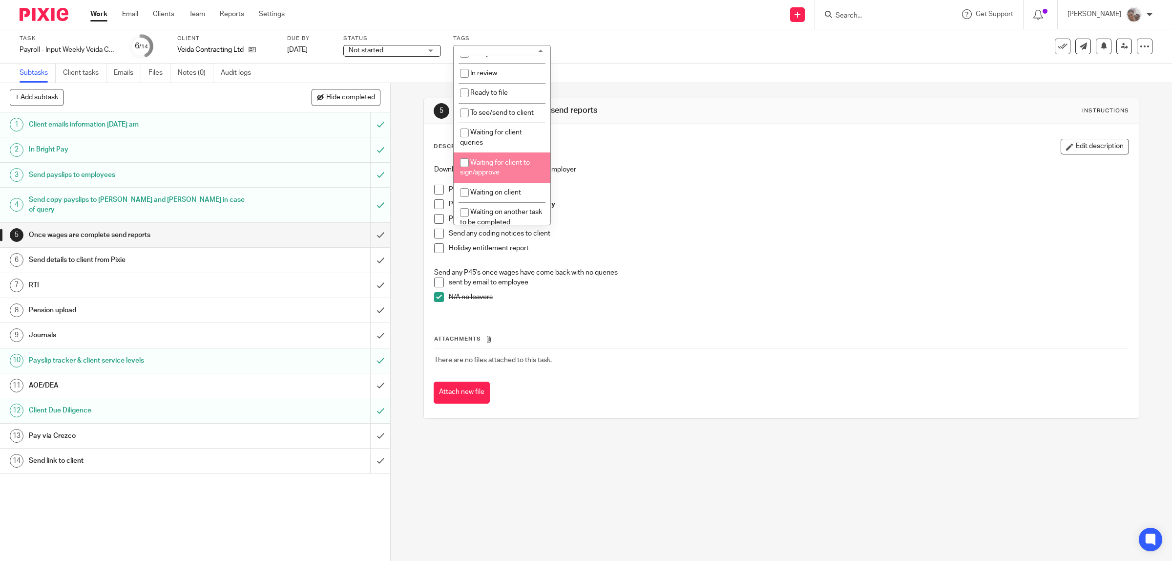
click at [499, 161] on span "Waiting for client to sign/approve" at bounding box center [495, 167] width 70 height 17
checkbox input "true"
click at [46, 380] on h1 "AOE/DEA" at bounding box center [139, 385] width 221 height 15
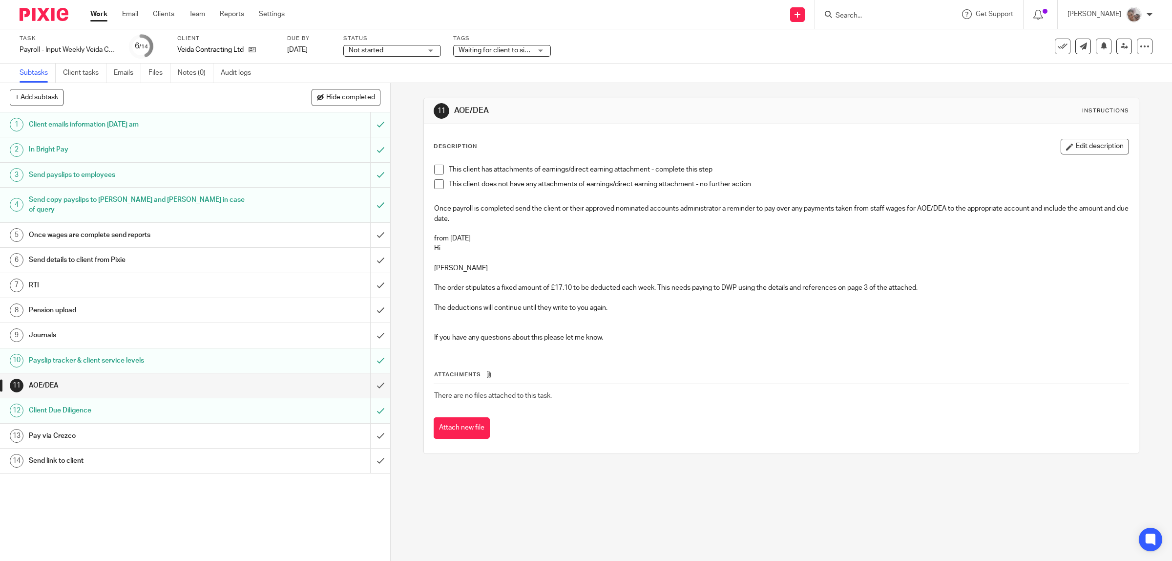
click at [104, 13] on link "Work" at bounding box center [98, 14] width 17 height 10
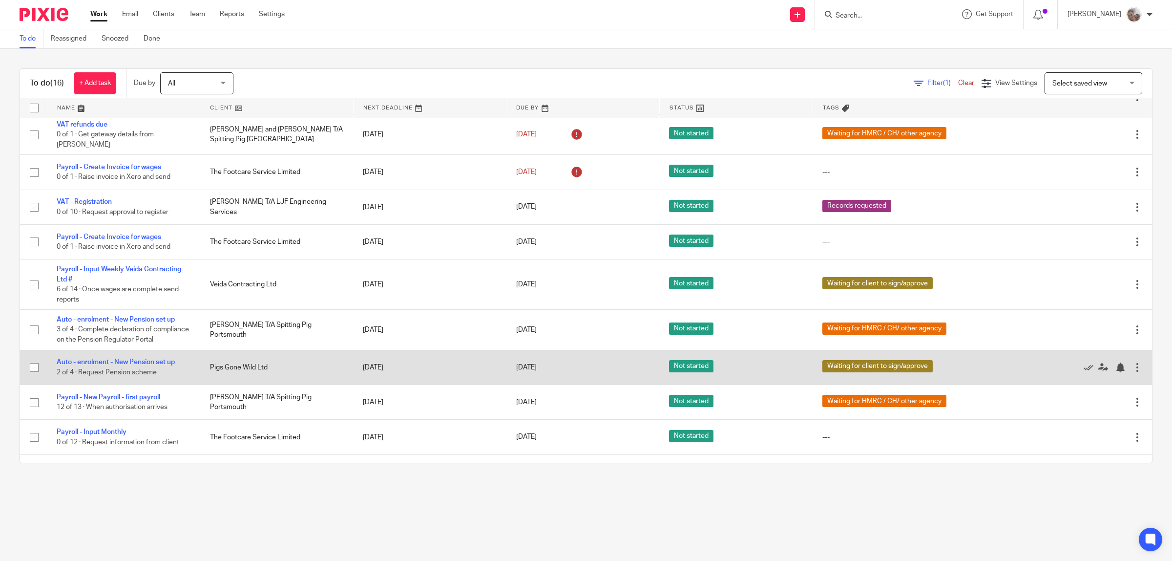
scroll to position [244, 0]
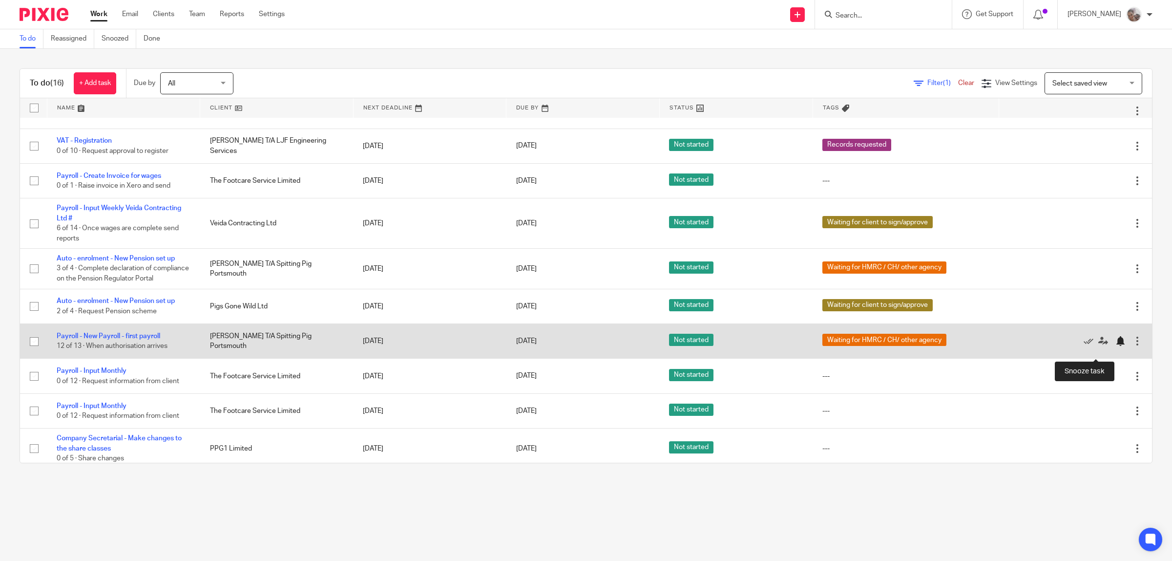
click at [1116, 346] on div at bounding box center [1121, 341] width 10 height 10
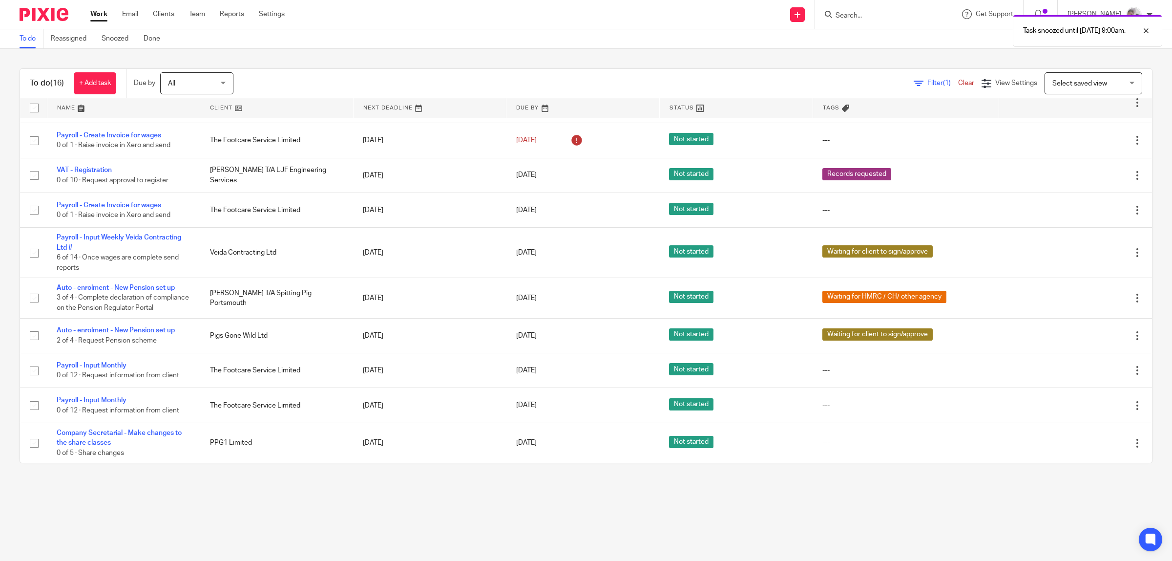
scroll to position [225, 0]
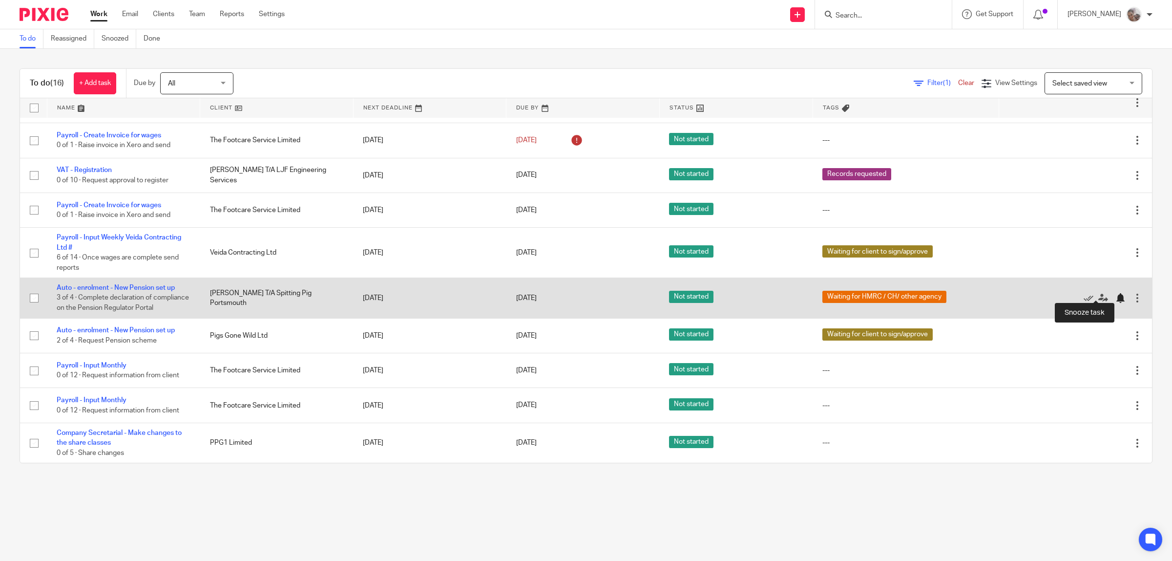
click at [1116, 294] on div at bounding box center [1121, 298] width 10 height 10
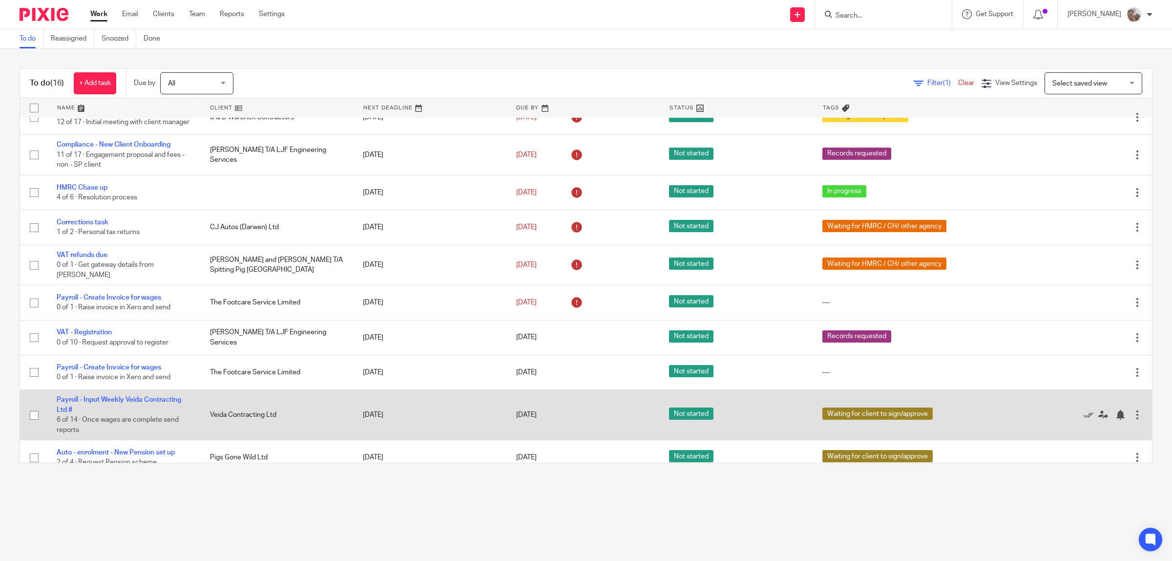
scroll to position [0, 0]
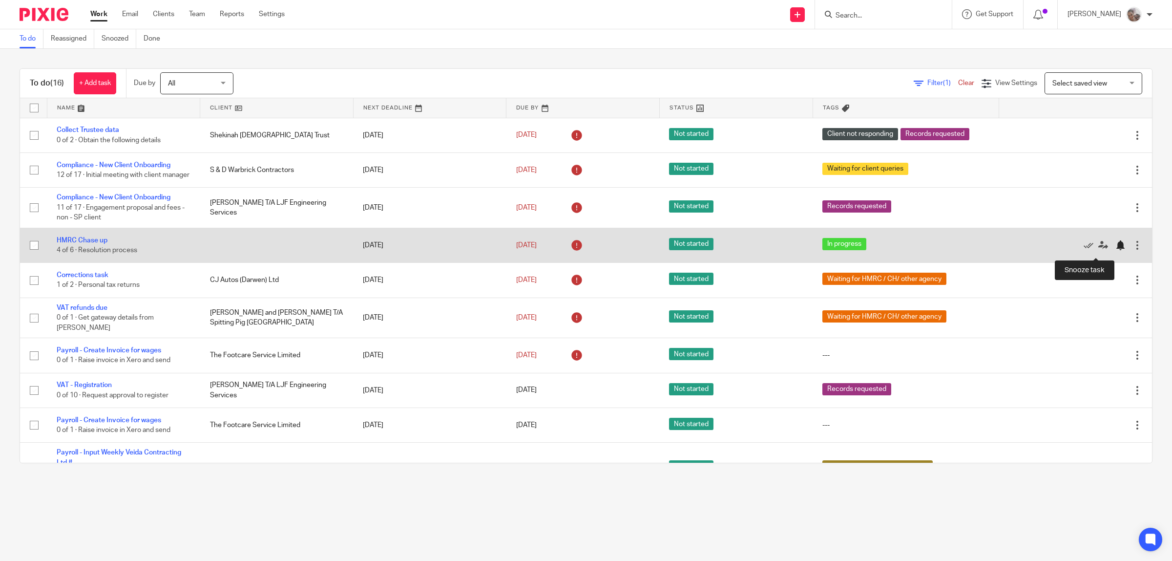
click at [1116, 250] on div at bounding box center [1121, 245] width 10 height 10
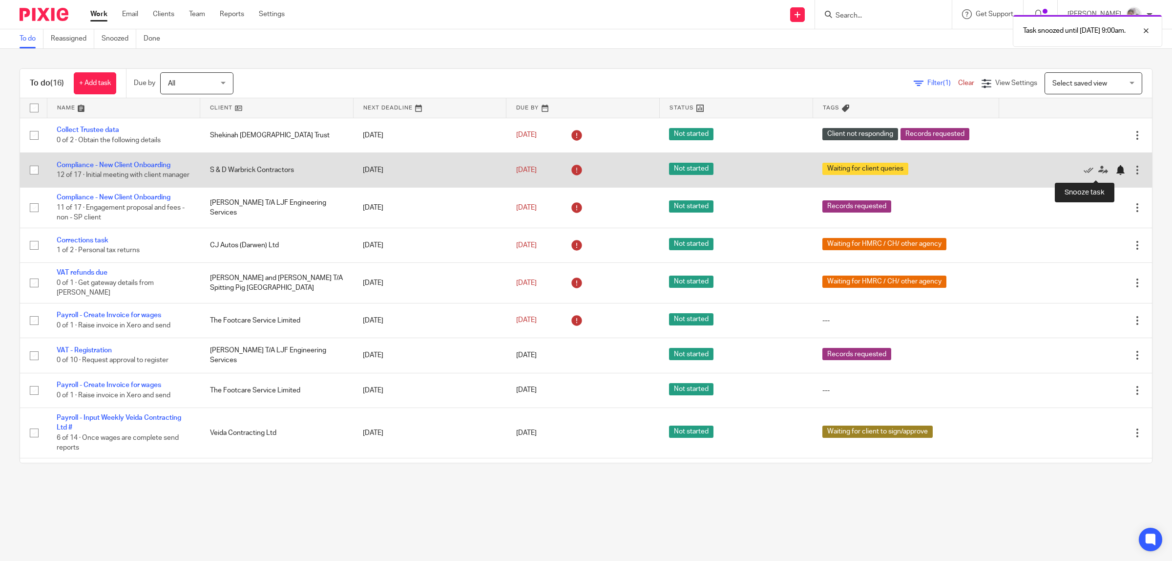
click at [1116, 172] on div at bounding box center [1121, 170] width 10 height 10
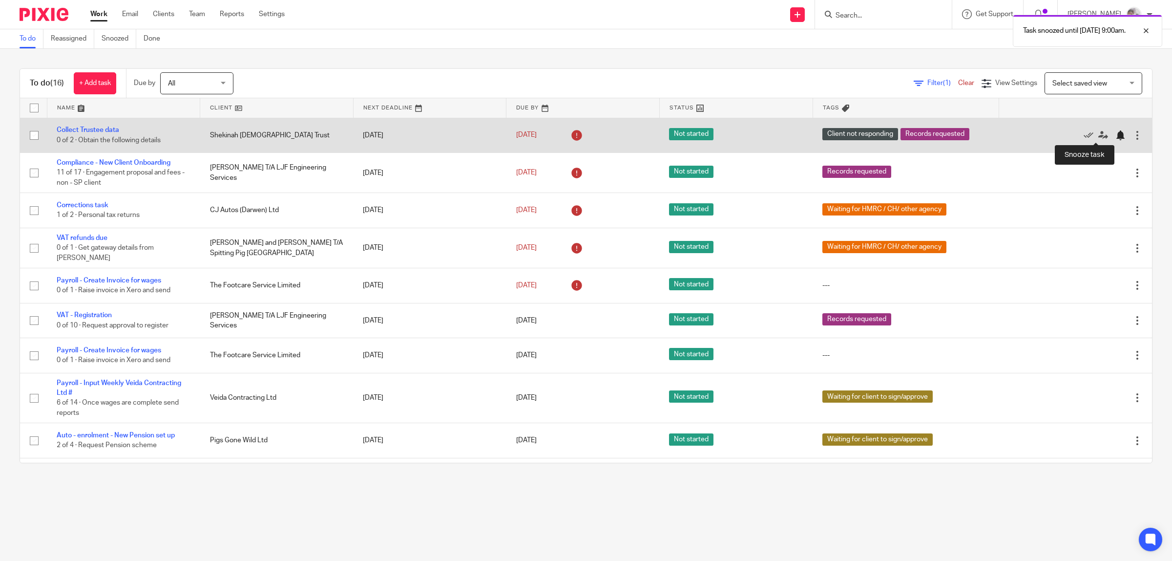
click at [1116, 133] on div at bounding box center [1121, 135] width 10 height 10
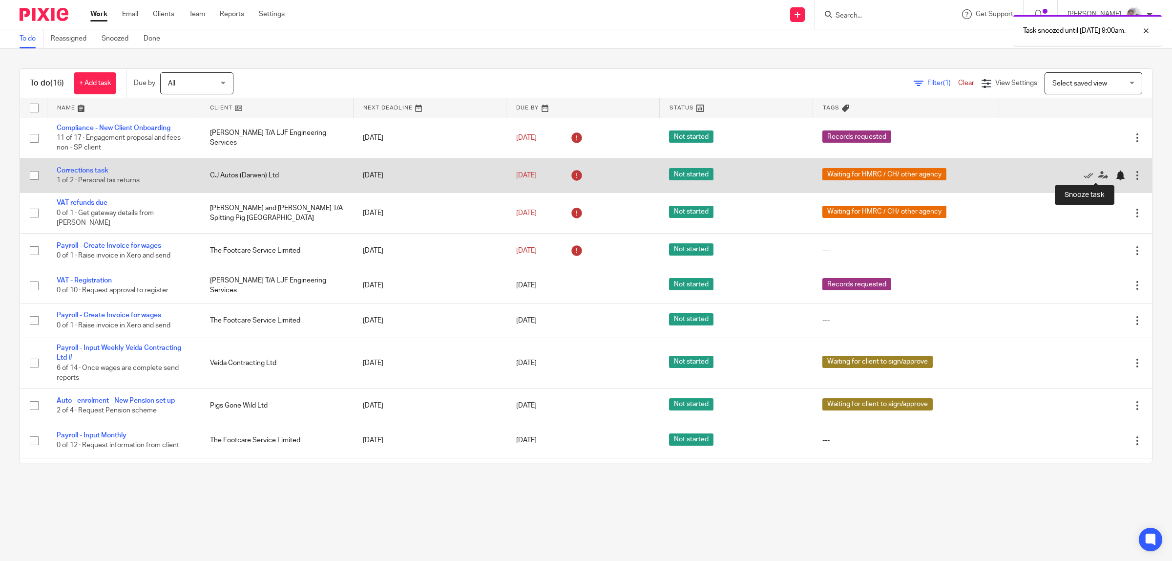
click at [1116, 174] on div at bounding box center [1121, 175] width 10 height 10
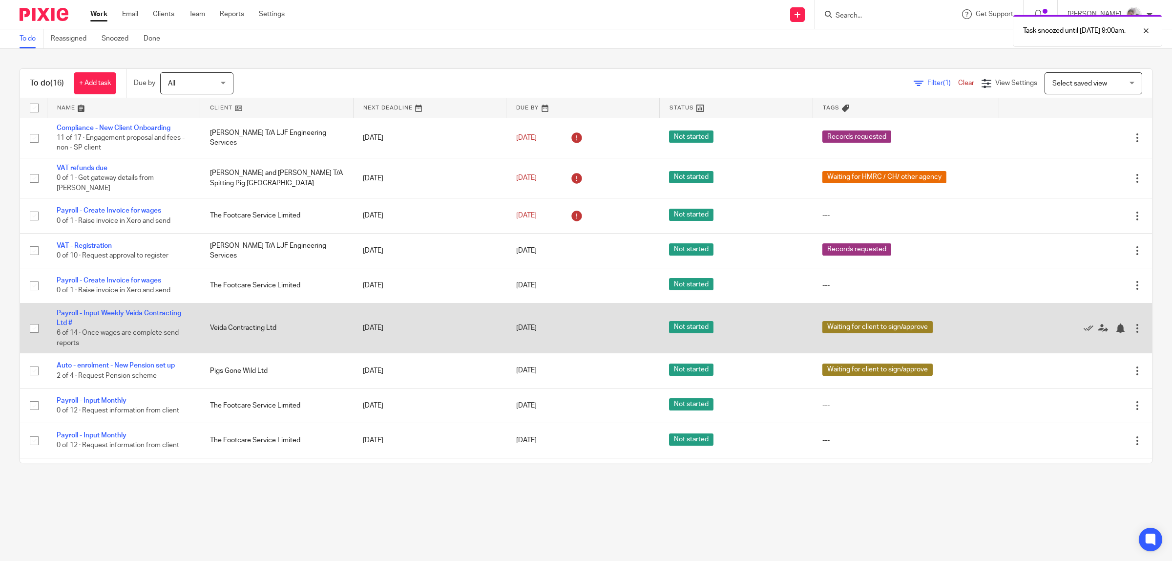
scroll to position [30, 0]
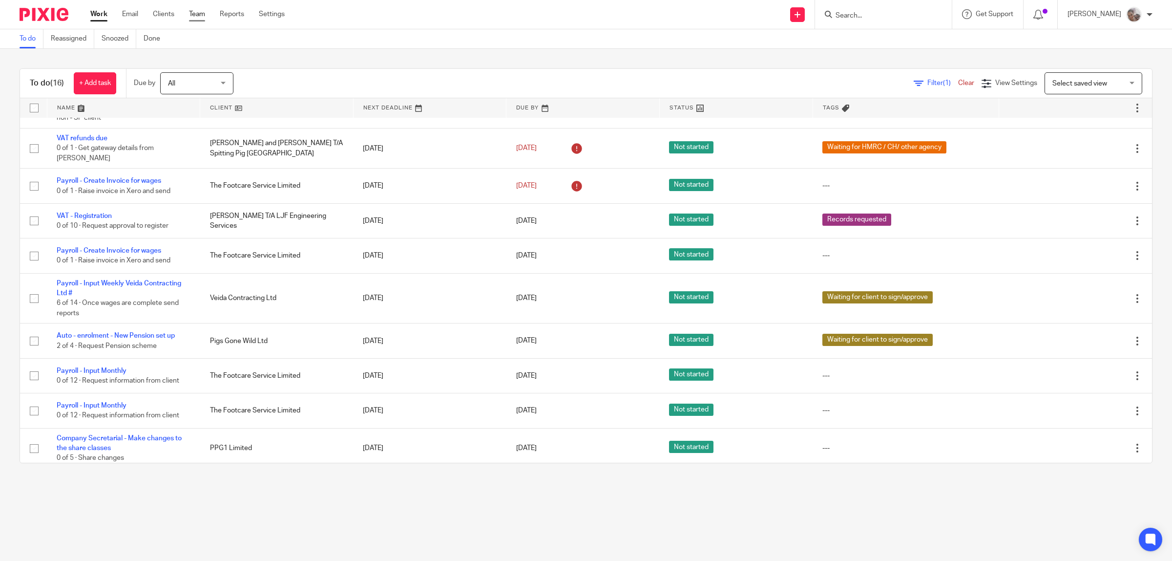
click at [194, 16] on link "Team" at bounding box center [197, 14] width 16 height 10
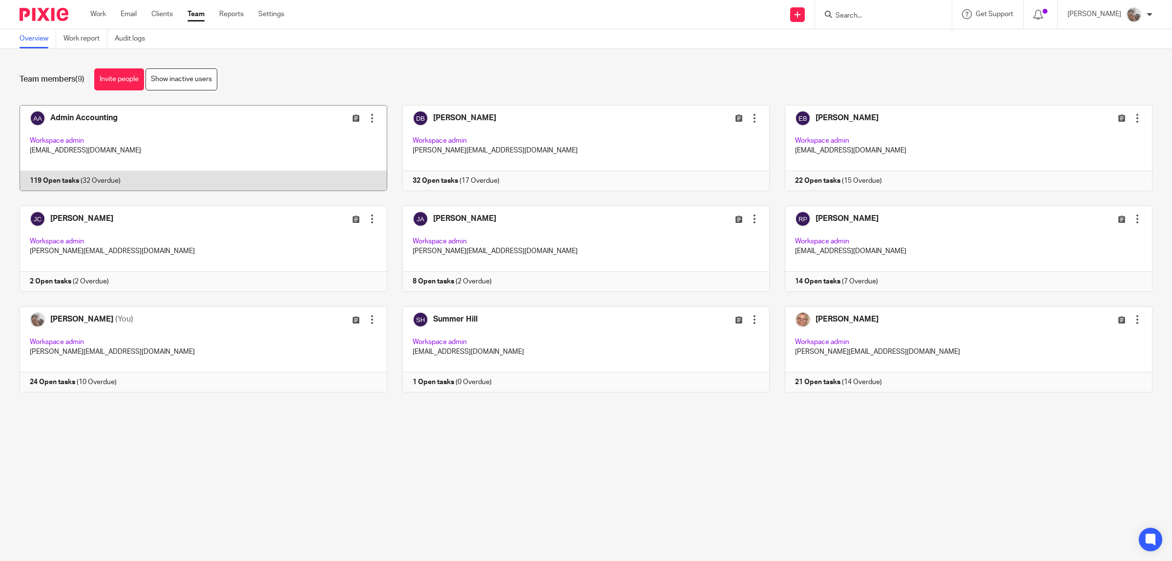
click at [75, 114] on link at bounding box center [195, 148] width 383 height 86
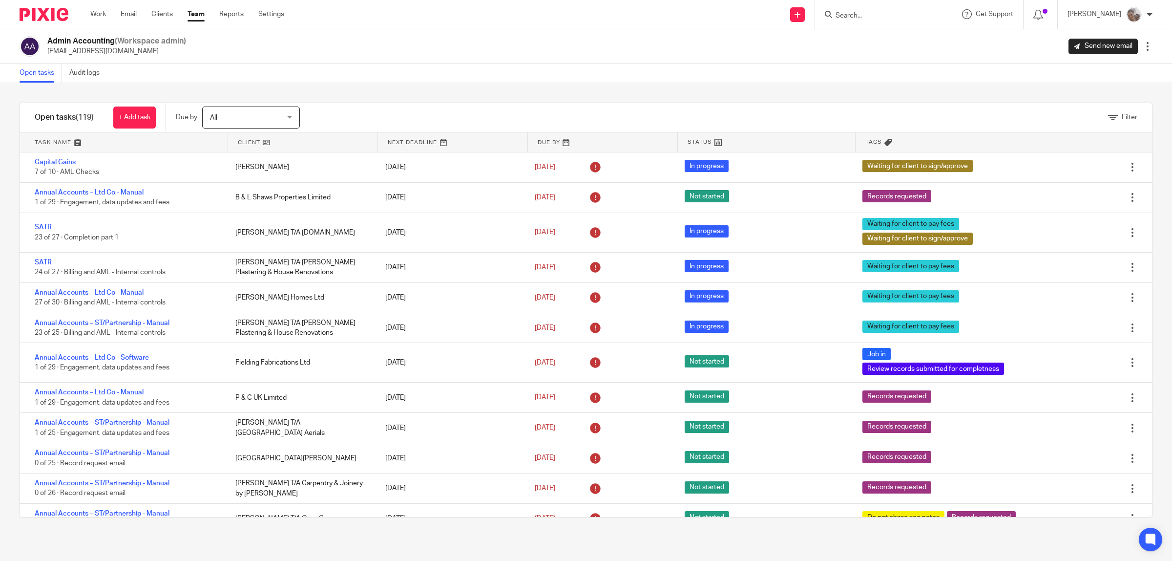
click at [872, 13] on input "Search" at bounding box center [879, 16] width 88 height 9
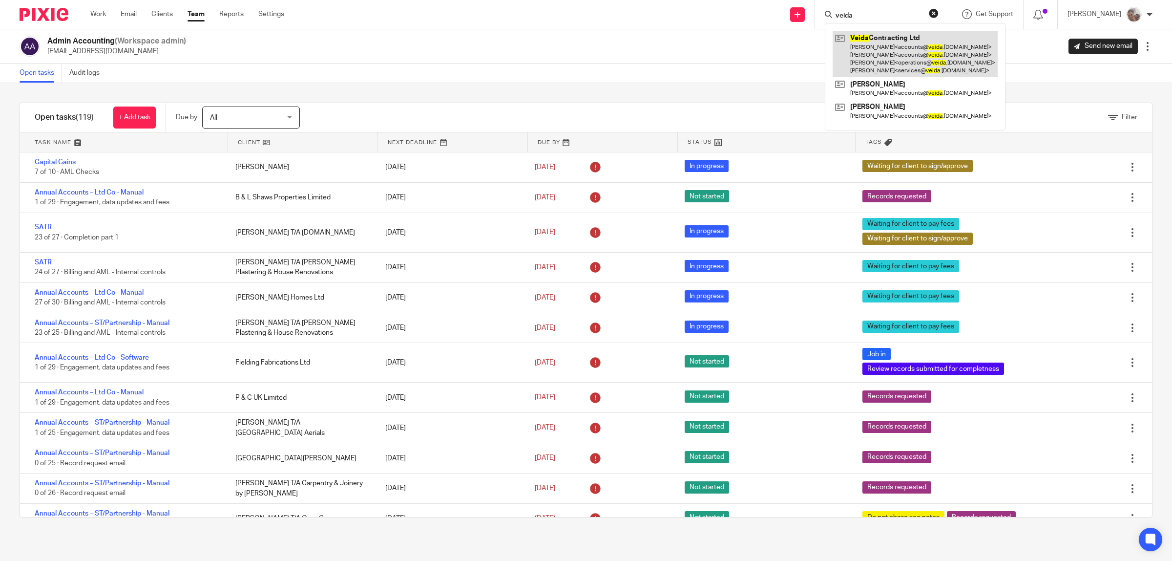
type input "veida"
click at [912, 44] on link at bounding box center [915, 54] width 165 height 46
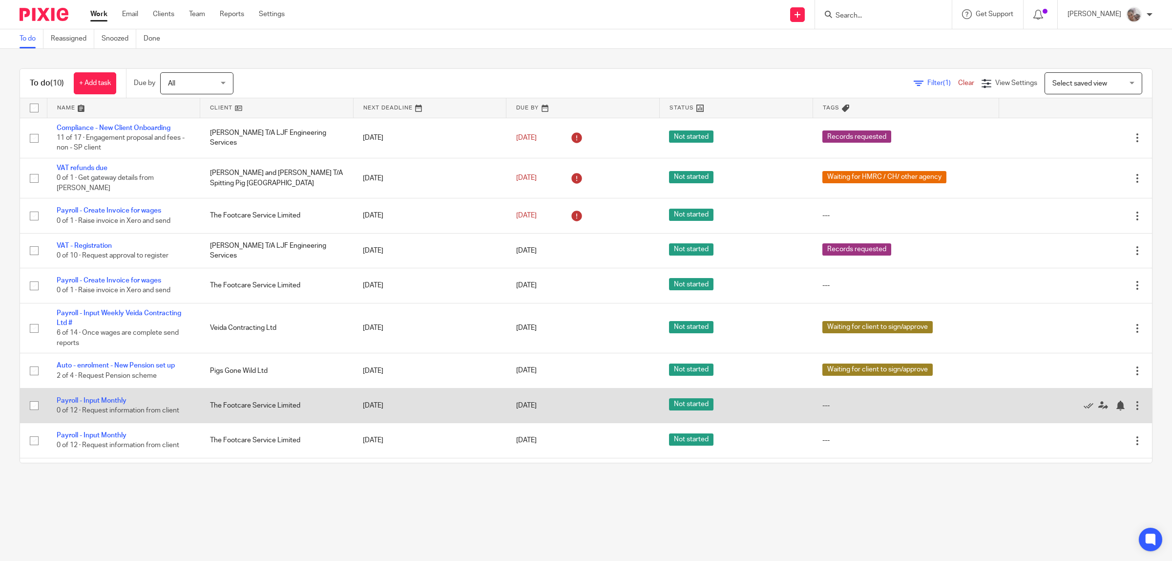
scroll to position [30, 0]
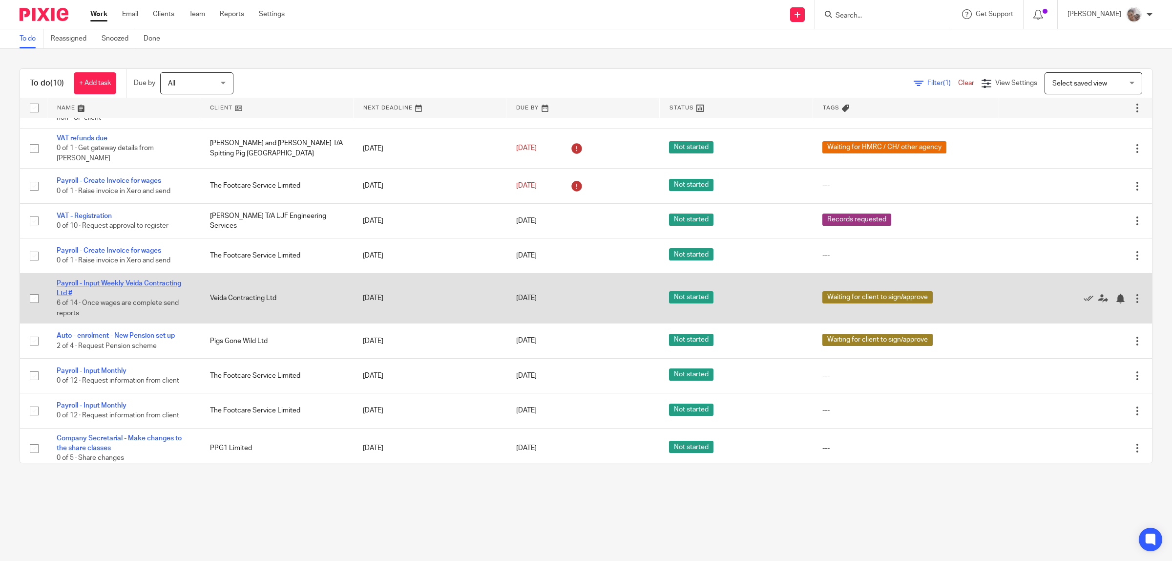
click at [92, 280] on link "Payroll - Input Weekly Veida Contracting Ltd #" at bounding box center [119, 288] width 125 height 17
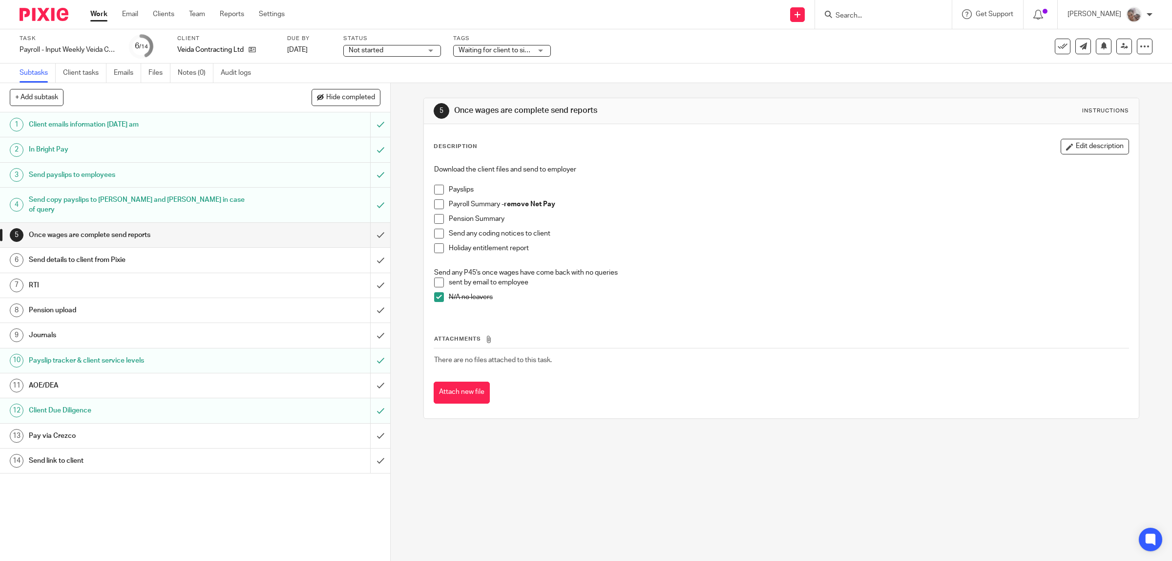
click at [434, 189] on span at bounding box center [439, 190] width 10 height 10
click at [435, 204] on span at bounding box center [439, 204] width 10 height 10
click at [435, 216] on span at bounding box center [439, 219] width 10 height 10
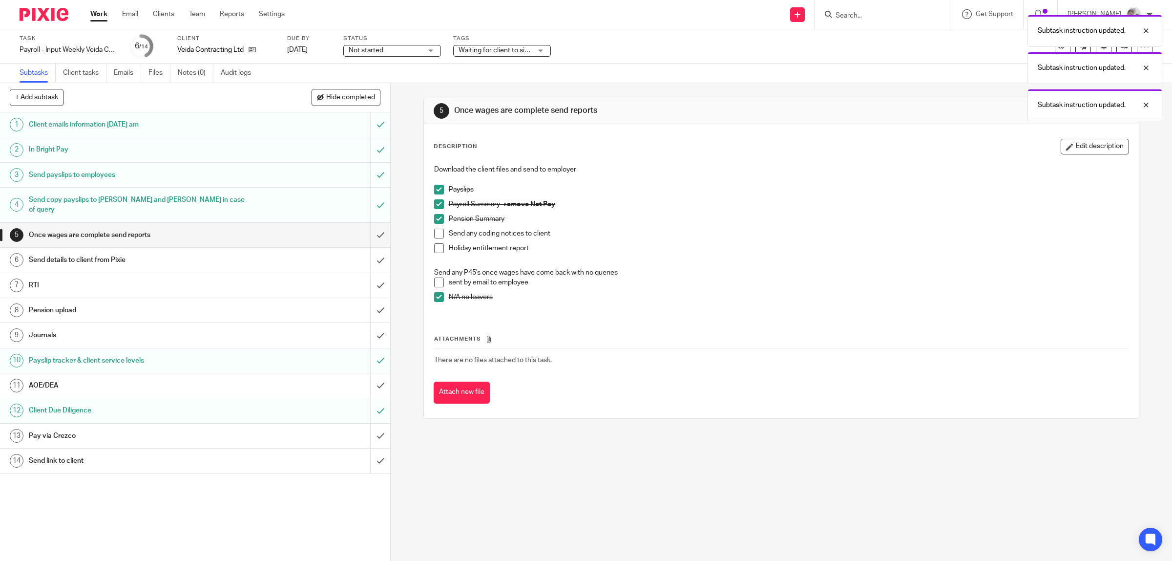
click at [438, 248] on span at bounding box center [439, 248] width 10 height 10
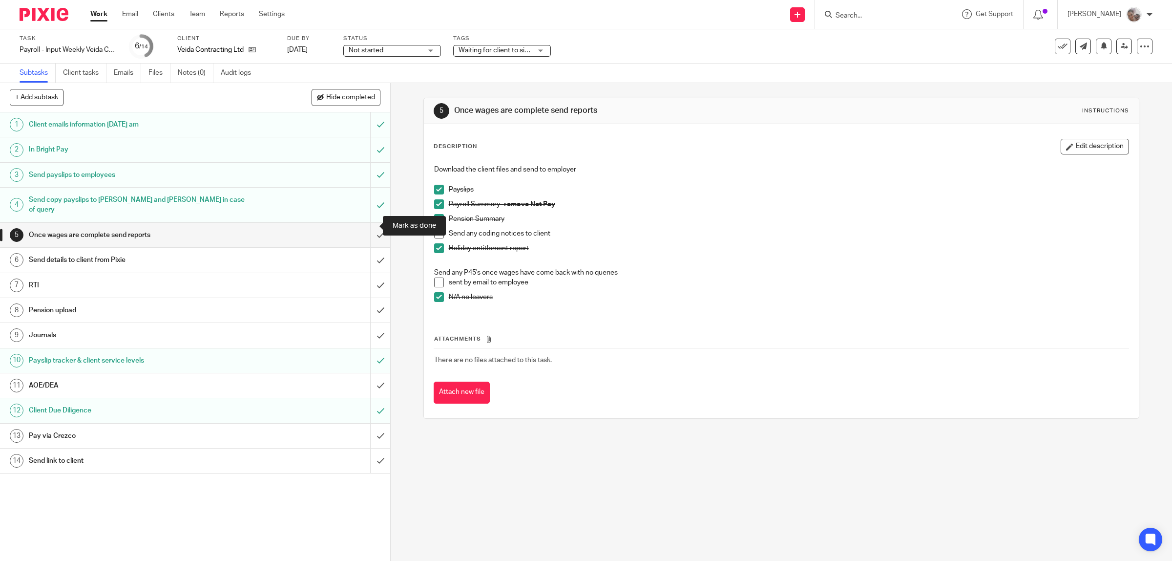
drag, startPoint x: 366, startPoint y: 222, endPoint x: 334, endPoint y: 229, distance: 33.3
click at [366, 223] on input "submit" at bounding box center [195, 235] width 390 height 24
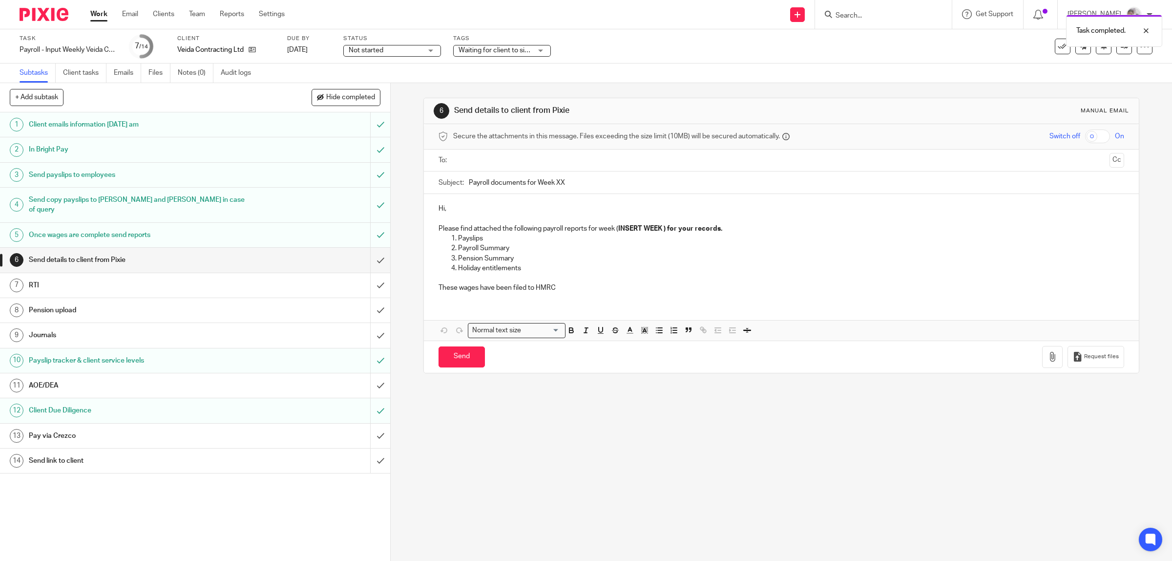
click at [574, 186] on input "Payroll documents for Week XX" at bounding box center [797, 182] width 656 height 22
type input "Payroll documents for Week 19"
drag, startPoint x: 727, startPoint y: 230, endPoint x: 601, endPoint y: 244, distance: 126.4
click at [613, 233] on p "Please find attached the following payroll reports for week ( INSERT WEEK ) for…" at bounding box center [782, 229] width 686 height 10
click at [567, 326] on icon "button" at bounding box center [571, 330] width 9 height 9
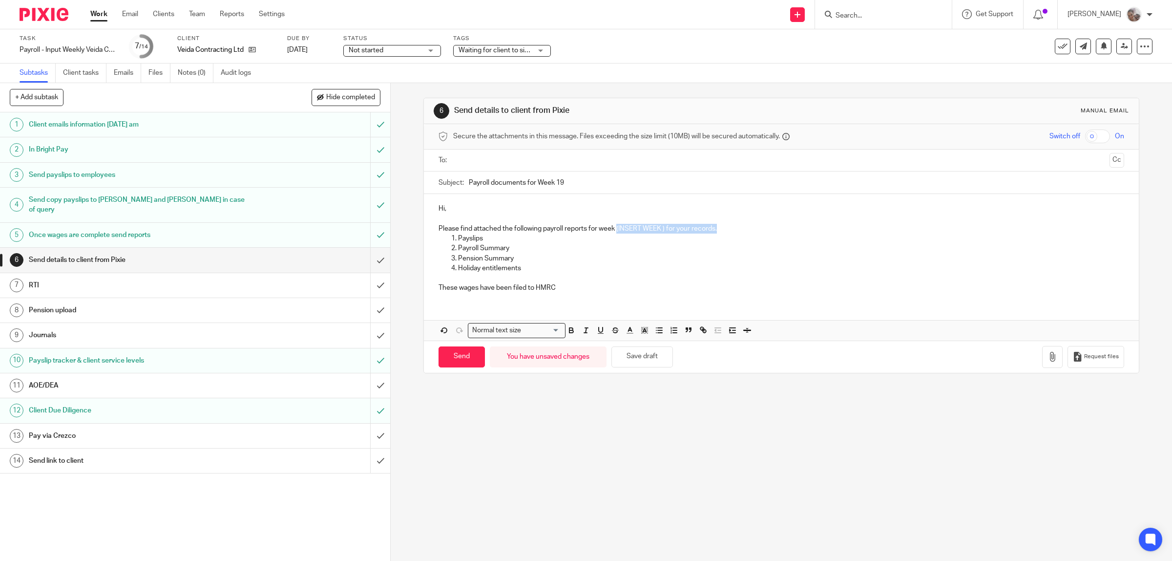
click at [662, 230] on p "Please find attached the following payroll reports for week (INSERT WEEK ) for …" at bounding box center [782, 229] width 686 height 10
click at [1048, 361] on icon "button" at bounding box center [1053, 357] width 10 height 10
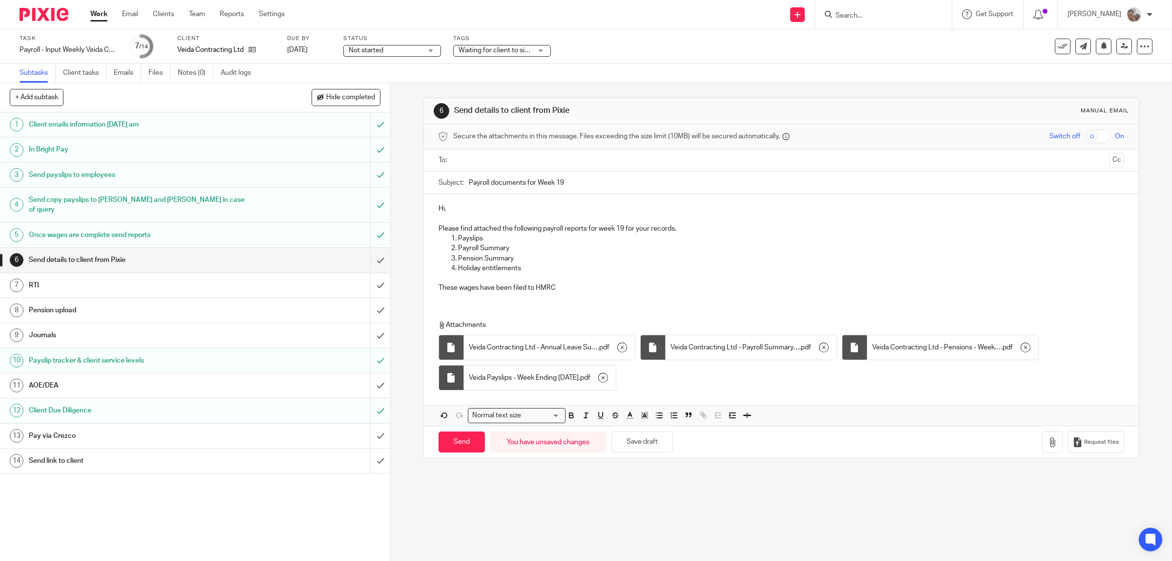
click at [1085, 138] on input "checkbox" at bounding box center [1097, 136] width 25 height 14
click at [509, 160] on input "text" at bounding box center [781, 160] width 649 height 11
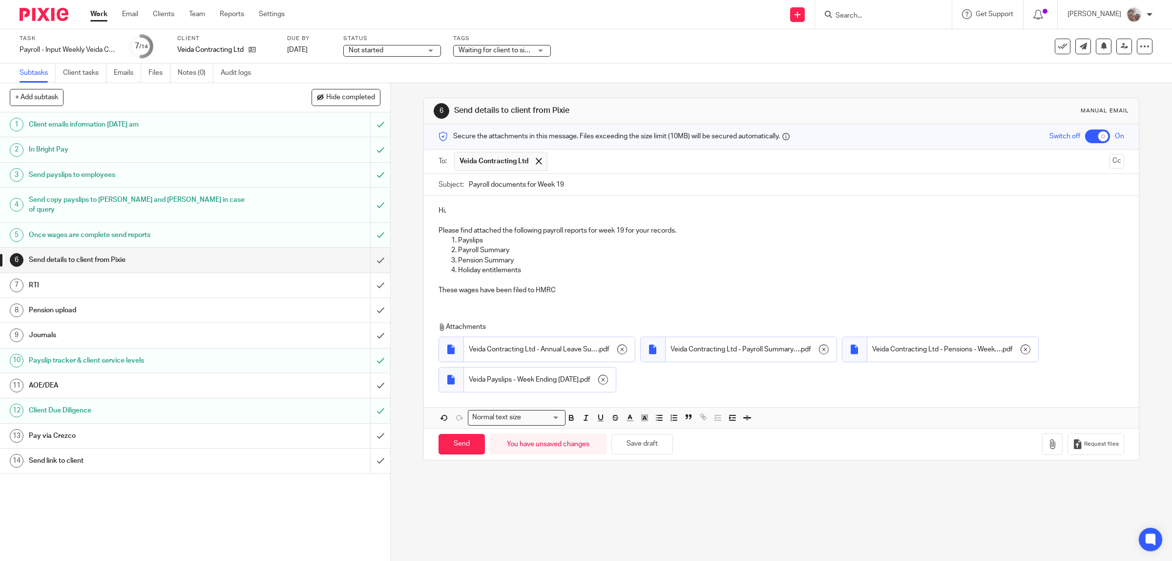
click at [590, 160] on input "text" at bounding box center [828, 161] width 553 height 19
click at [780, 267] on p "Holiday entitlements" at bounding box center [791, 270] width 667 height 10
click at [462, 452] on input "Send" at bounding box center [462, 444] width 46 height 21
checkbox input "false"
type input "Sent"
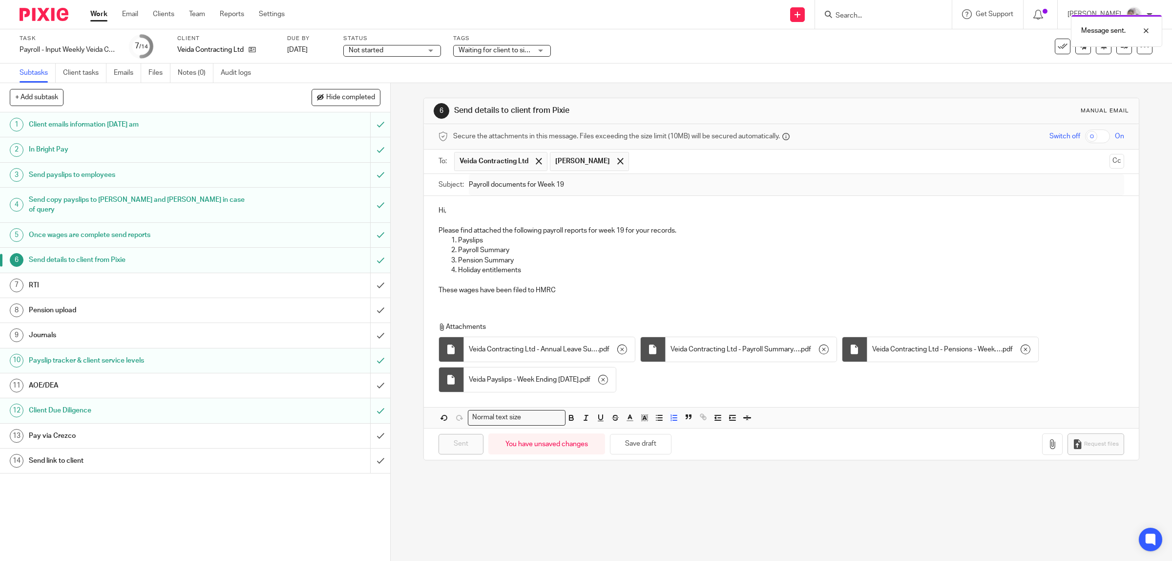
click at [45, 428] on h1 "Pay via Crezco" at bounding box center [139, 435] width 221 height 15
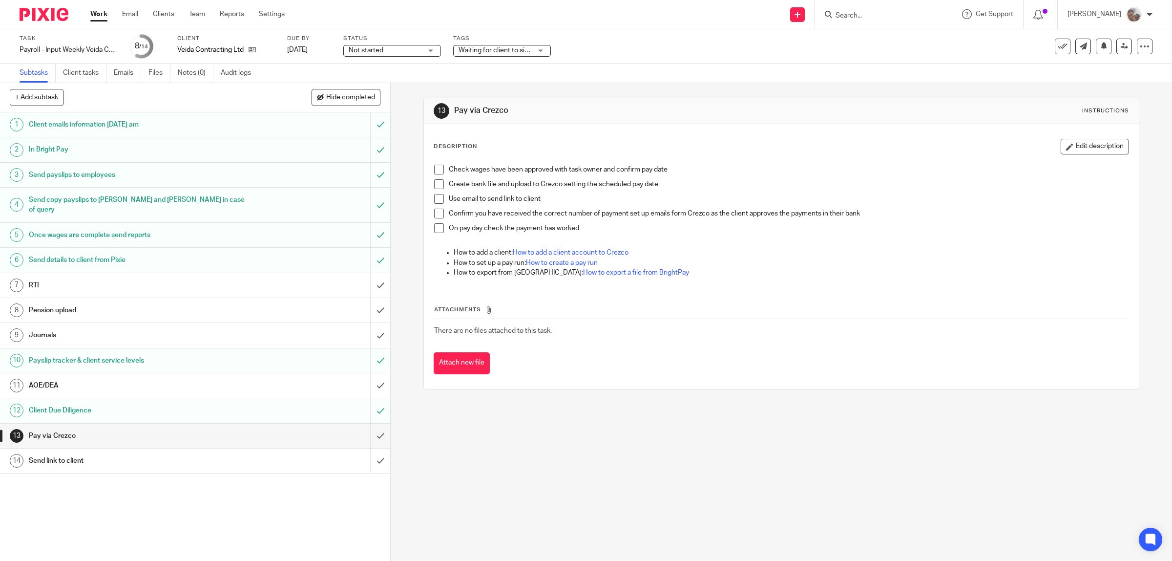
click at [434, 165] on span at bounding box center [439, 170] width 10 height 10
click at [438, 184] on span at bounding box center [439, 184] width 10 height 10
click at [436, 198] on span at bounding box center [439, 199] width 10 height 10
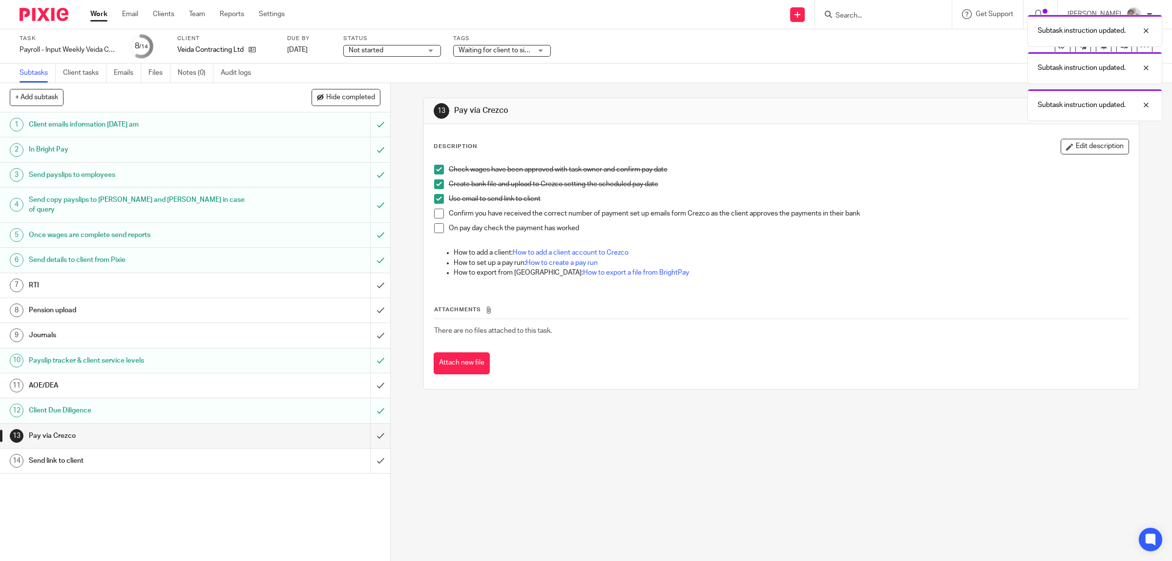
click at [67, 453] on h1 "Send link to client" at bounding box center [139, 460] width 221 height 15
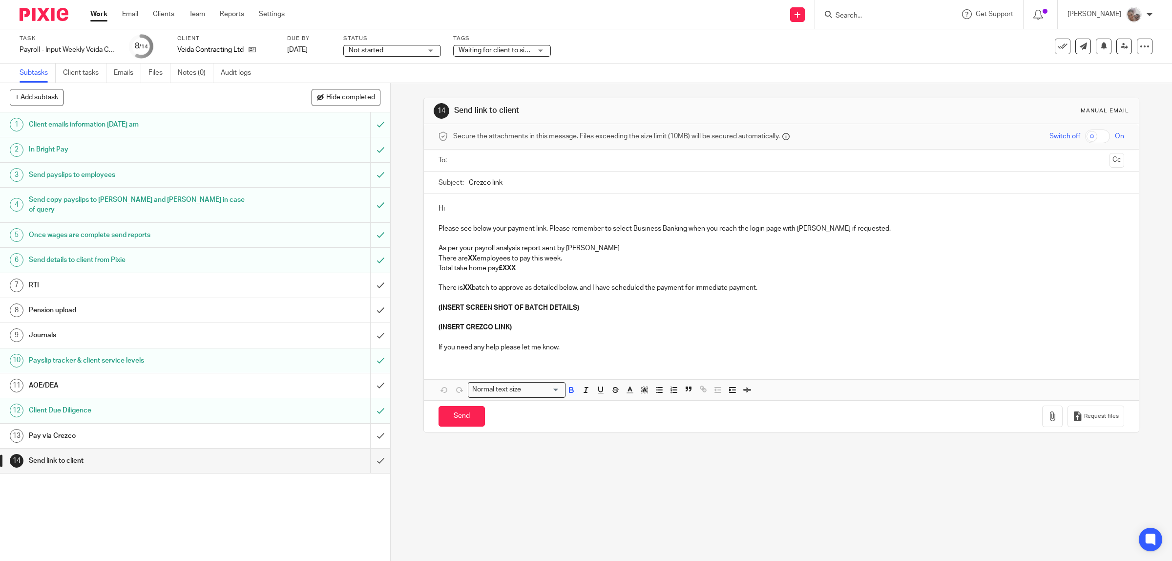
click at [470, 259] on strong "XX" at bounding box center [472, 258] width 9 height 7
click at [519, 269] on p "Total take home pay £XXX" at bounding box center [782, 268] width 686 height 10
click at [467, 290] on strong "XX" at bounding box center [467, 287] width 9 height 7
click at [487, 289] on p "There are 9 batch to approve as detailed below, and I have scheduled the paymen…" at bounding box center [782, 288] width 686 height 10
click at [597, 322] on p at bounding box center [782, 318] width 686 height 10
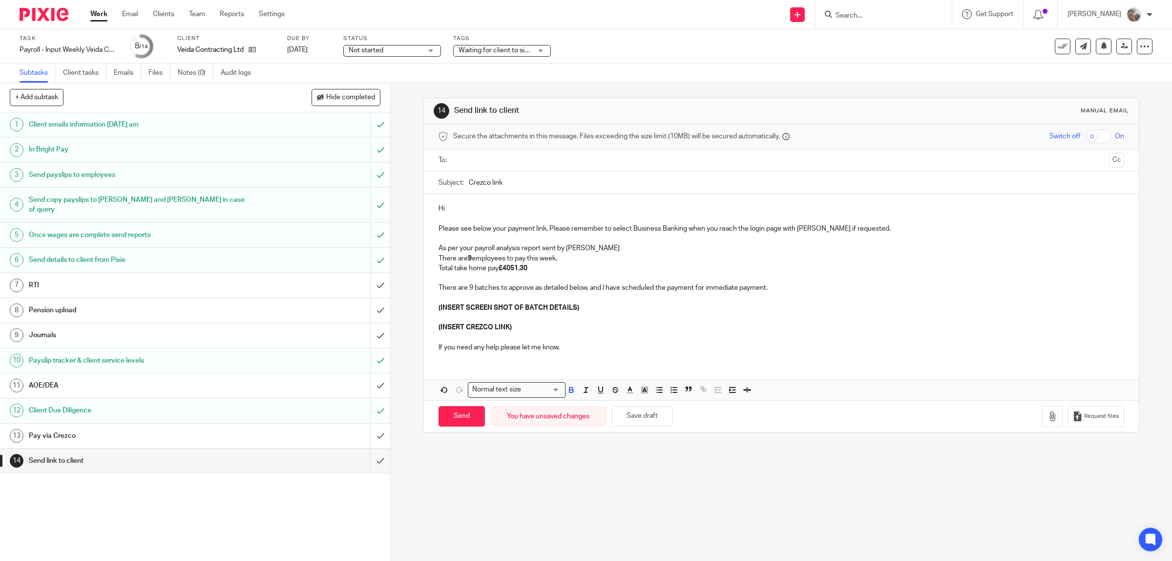
click at [582, 308] on p "(INSERT SCREEN SHOT OF BATCH DETAILS)" at bounding box center [782, 308] width 686 height 10
drag, startPoint x: 582, startPoint y: 308, endPoint x: 431, endPoint y: 306, distance: 150.9
click at [431, 306] on div "Hi Please see below your payment link. Please remember to select Business Banki…" at bounding box center [782, 277] width 716 height 166
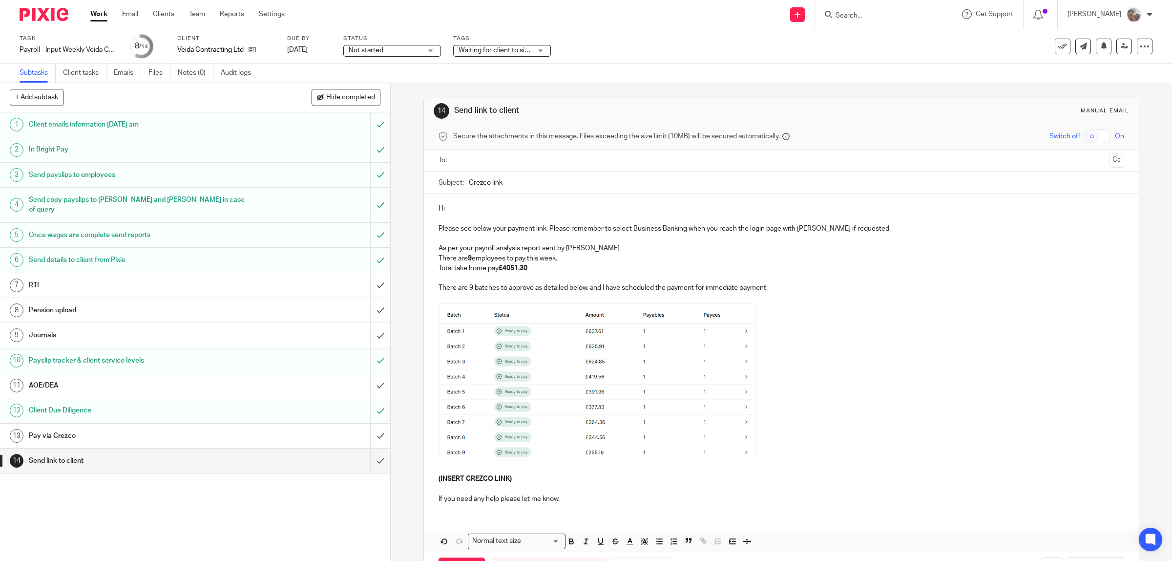
scroll to position [39, 0]
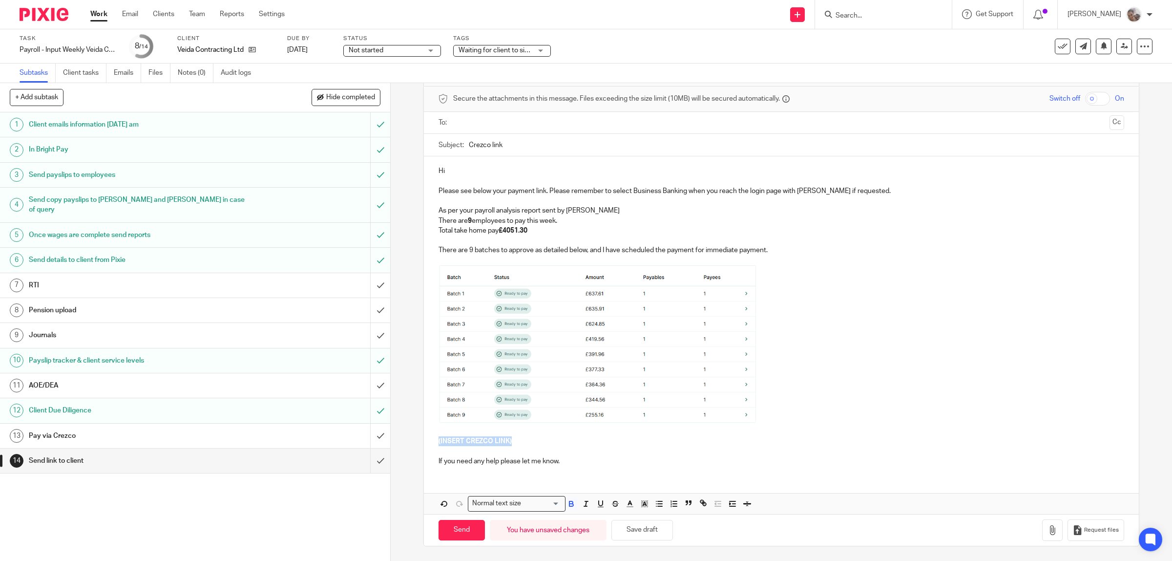
drag, startPoint x: 514, startPoint y: 441, endPoint x: 428, endPoint y: 440, distance: 86.5
click at [428, 440] on div "Hi Please see below your payment link. Please remember to select Business Banki…" at bounding box center [782, 314] width 716 height 317
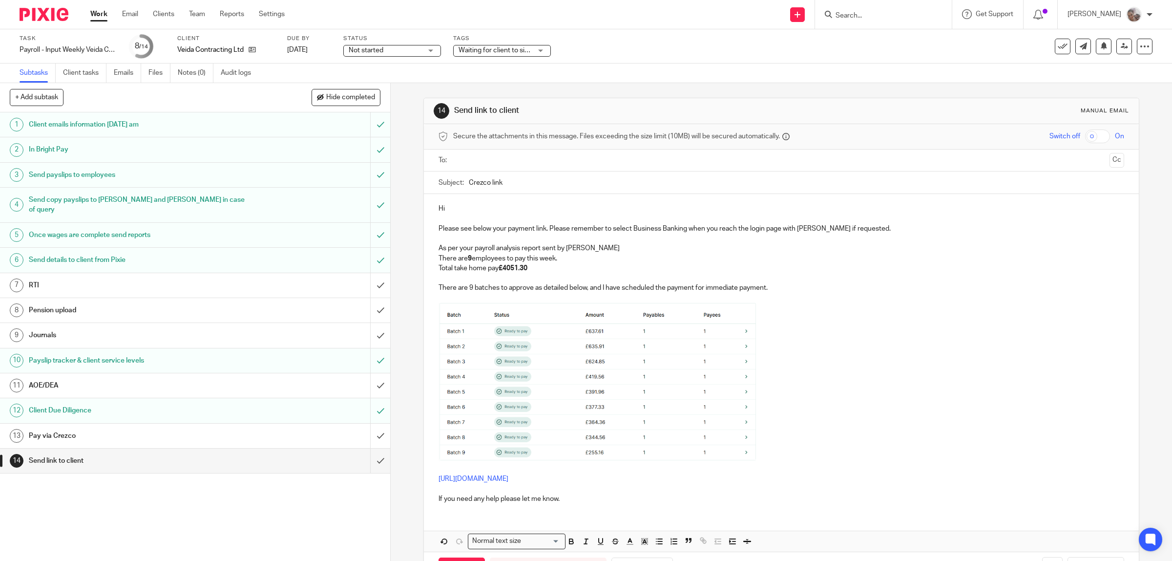
click at [479, 165] on input "text" at bounding box center [781, 160] width 649 height 11
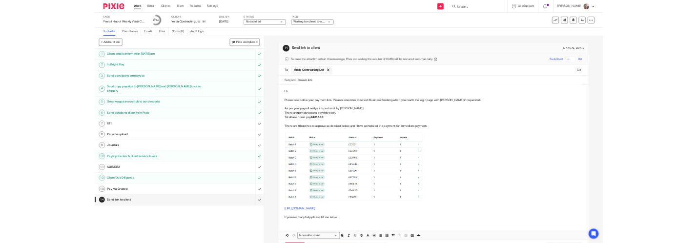
scroll to position [42, 0]
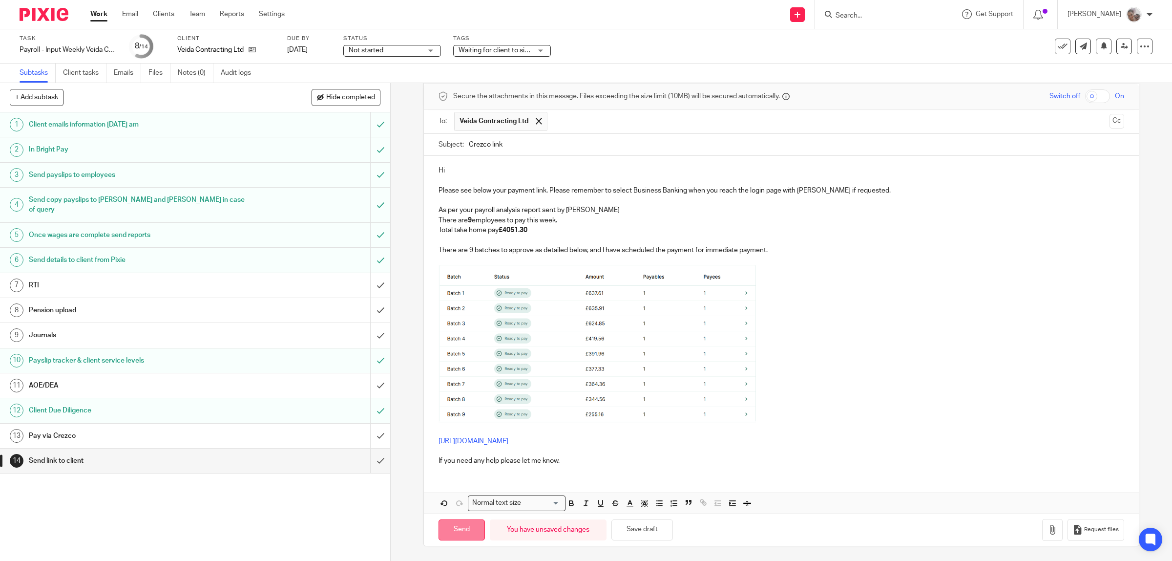
click at [464, 527] on input "Send" at bounding box center [462, 529] width 46 height 21
type input "Sent"
click at [46, 378] on h1 "AOE/DEA" at bounding box center [139, 385] width 221 height 15
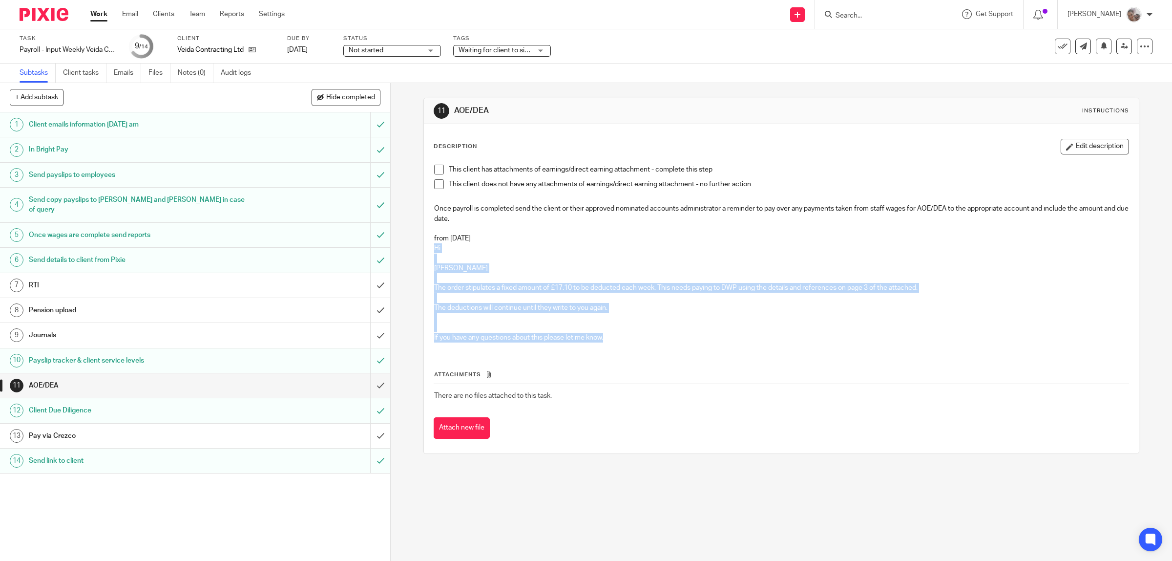
drag, startPoint x: 613, startPoint y: 333, endPoint x: 417, endPoint y: 246, distance: 214.9
click at [417, 246] on div "11 AOE/DEA Instructions Description Edit description This client has attachment…" at bounding box center [781, 322] width 781 height 478
click at [439, 169] on span at bounding box center [439, 170] width 10 height 10
click at [366, 374] on input "submit" at bounding box center [195, 385] width 390 height 24
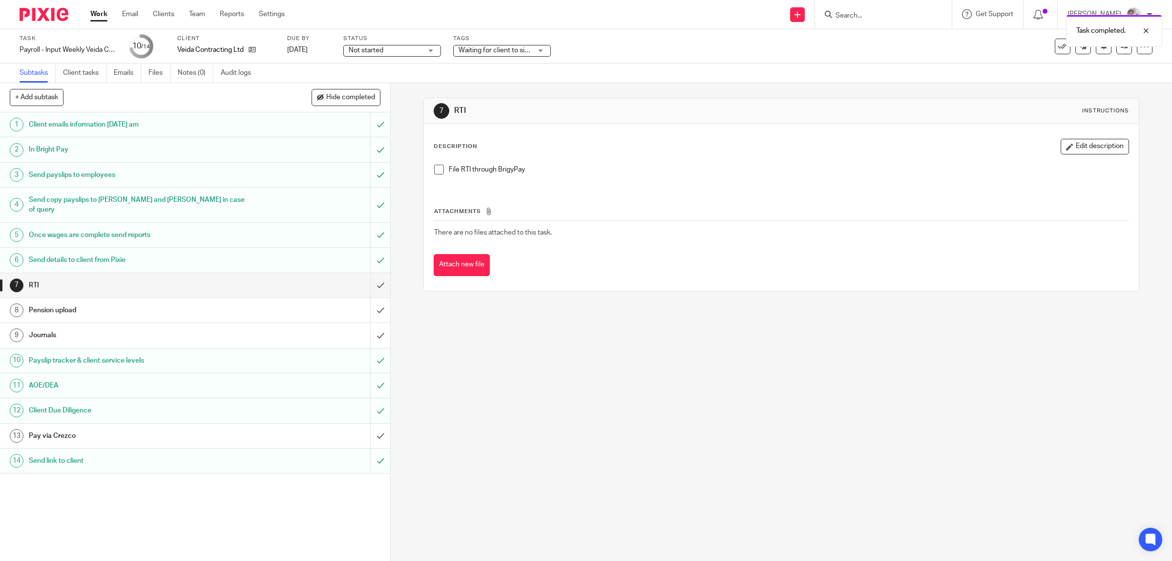
click at [437, 169] on span at bounding box center [439, 170] width 10 height 10
click at [369, 275] on input "submit" at bounding box center [195, 285] width 390 height 24
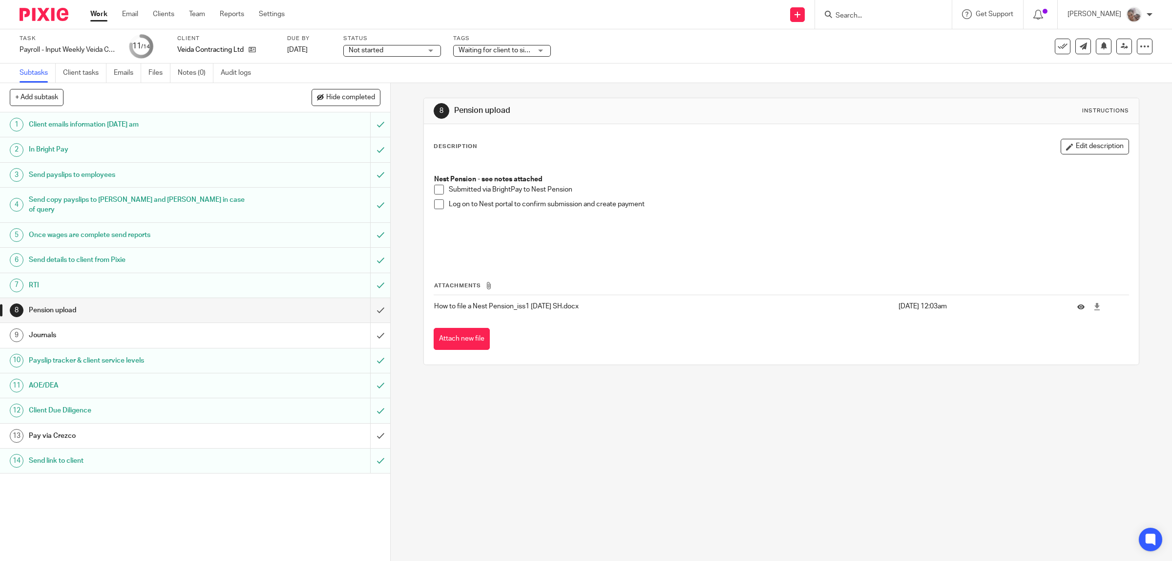
click at [434, 189] on span at bounding box center [439, 190] width 10 height 10
click at [97, 328] on h1 "Journals" at bounding box center [139, 335] width 221 height 15
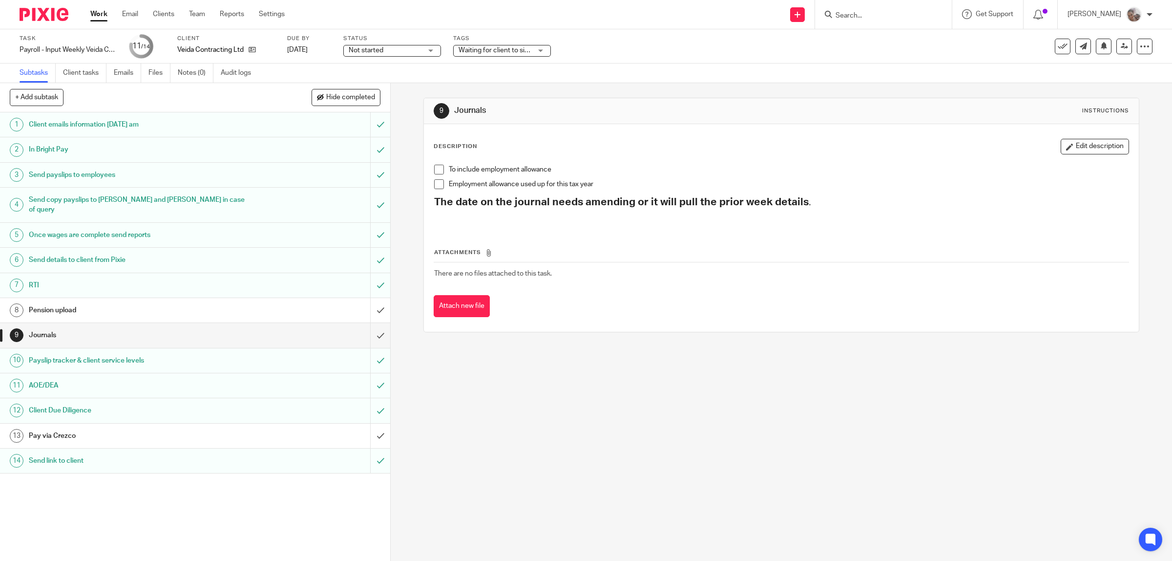
click at [435, 170] on span at bounding box center [439, 170] width 10 height 10
click at [367, 323] on input "submit" at bounding box center [195, 335] width 390 height 24
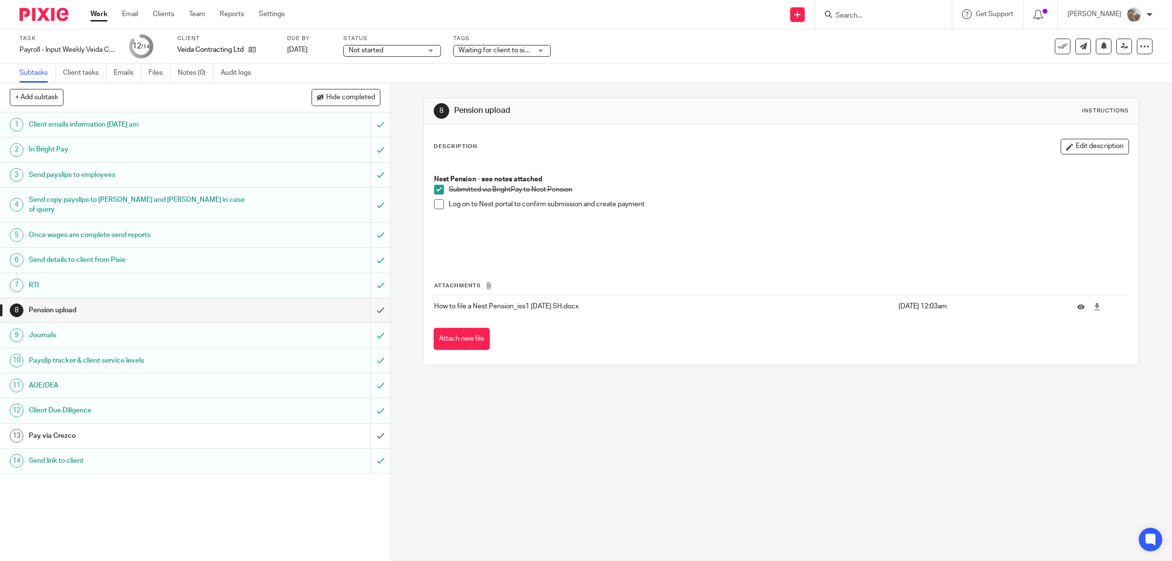
click at [440, 205] on span at bounding box center [439, 204] width 10 height 10
click at [367, 298] on input "submit" at bounding box center [195, 310] width 390 height 24
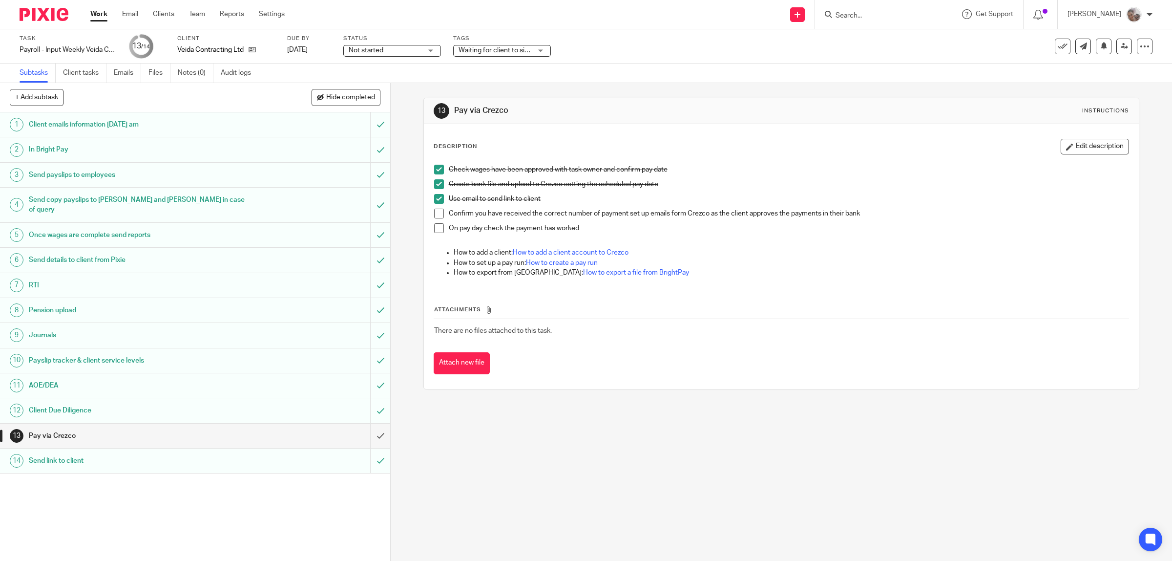
click at [98, 12] on link "Work" at bounding box center [98, 14] width 17 height 10
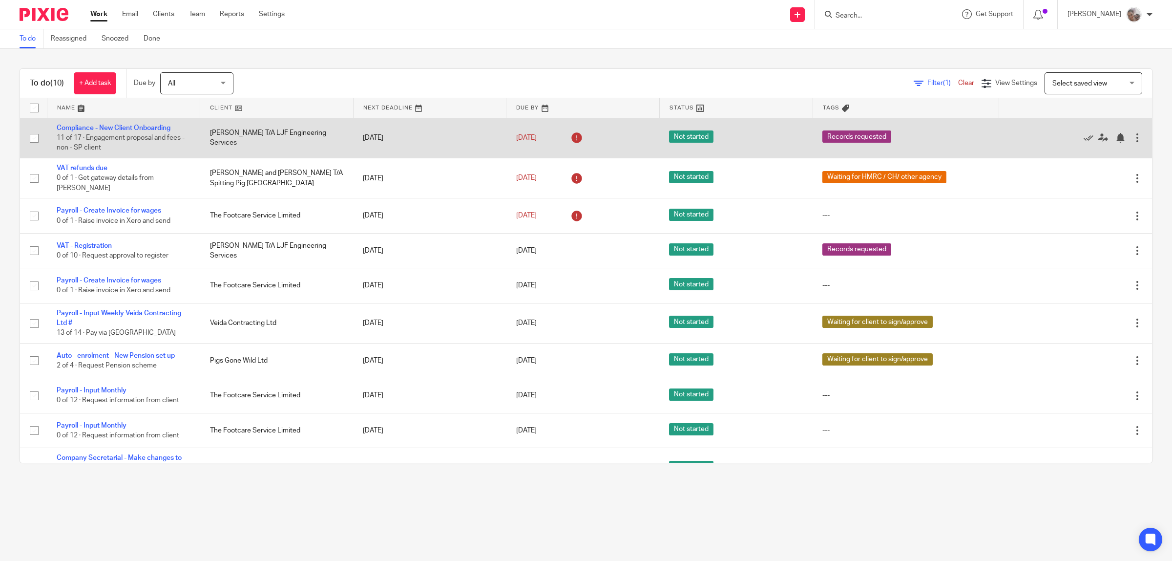
click at [236, 135] on td "Luke Forrester T/A LJF Engineering Services" at bounding box center [276, 138] width 153 height 40
click at [160, 127] on link "Compliance - New Client Onboarding" at bounding box center [114, 128] width 114 height 7
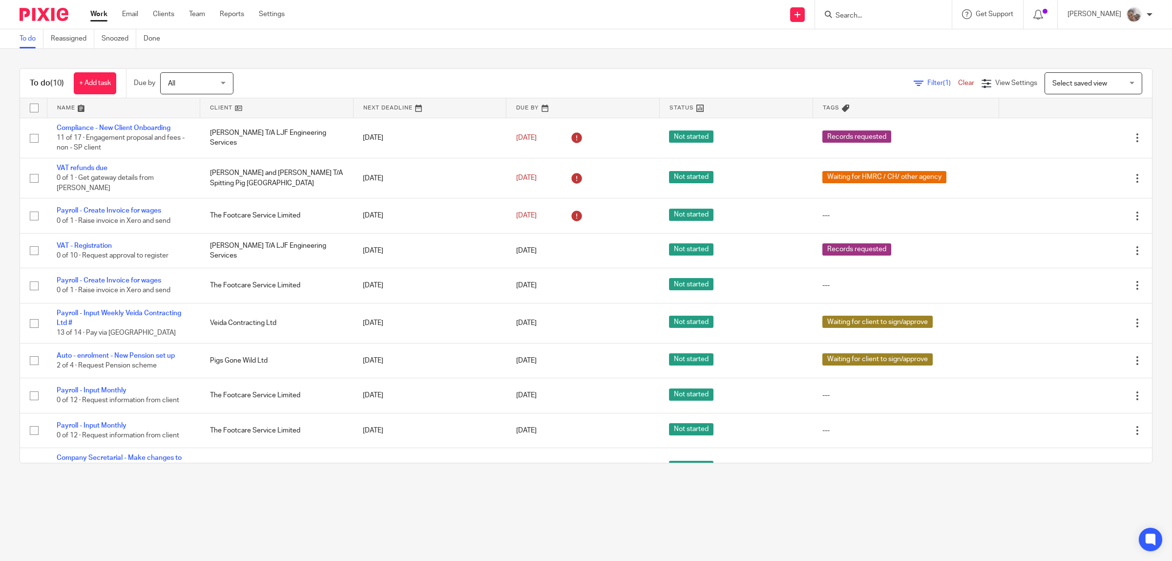
click at [911, 17] on input "Search" at bounding box center [879, 16] width 88 height 9
paste input "Escape (Barrowford) Limited"
type input "Escape (Barrowford) Limited"
click button "submit" at bounding box center [0, 0] width 0 height 0
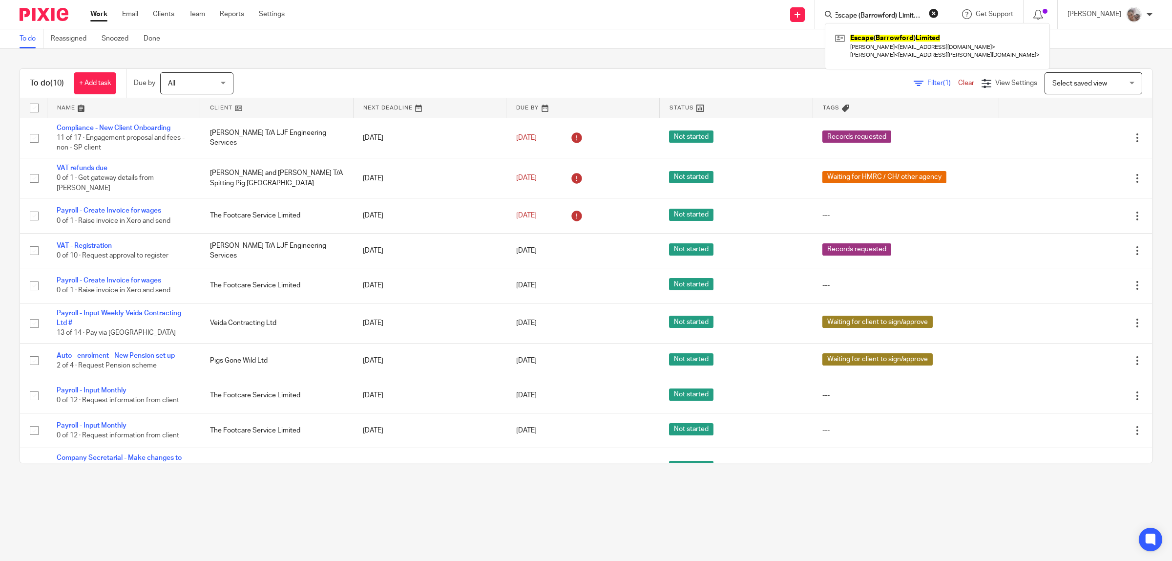
scroll to position [0, 0]
click at [907, 40] on link at bounding box center [938, 46] width 210 height 30
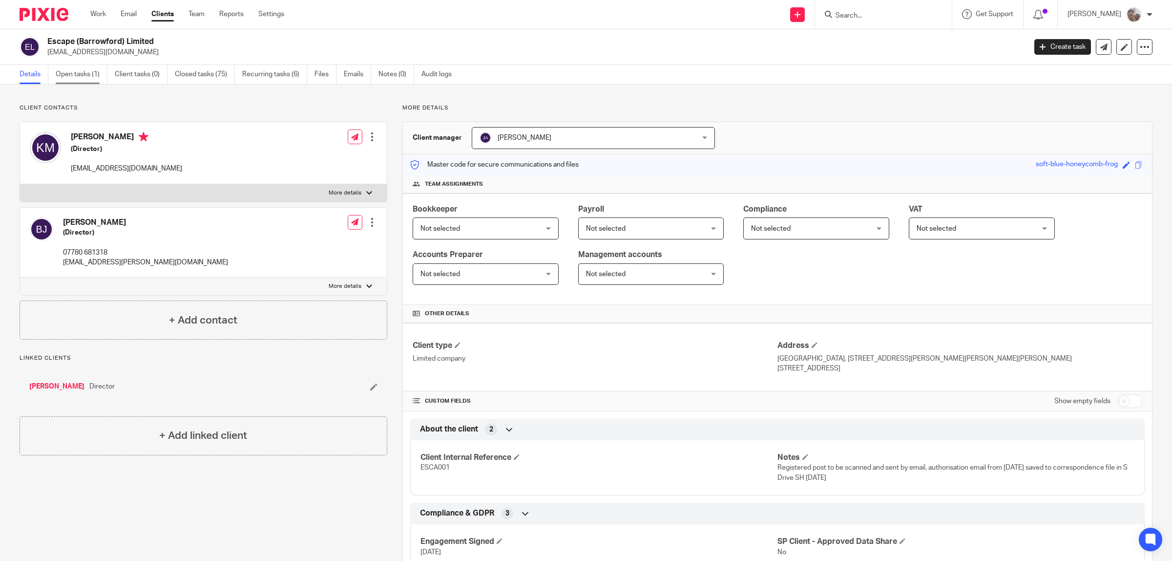
click at [69, 71] on link "Open tasks (1)" at bounding box center [82, 74] width 52 height 19
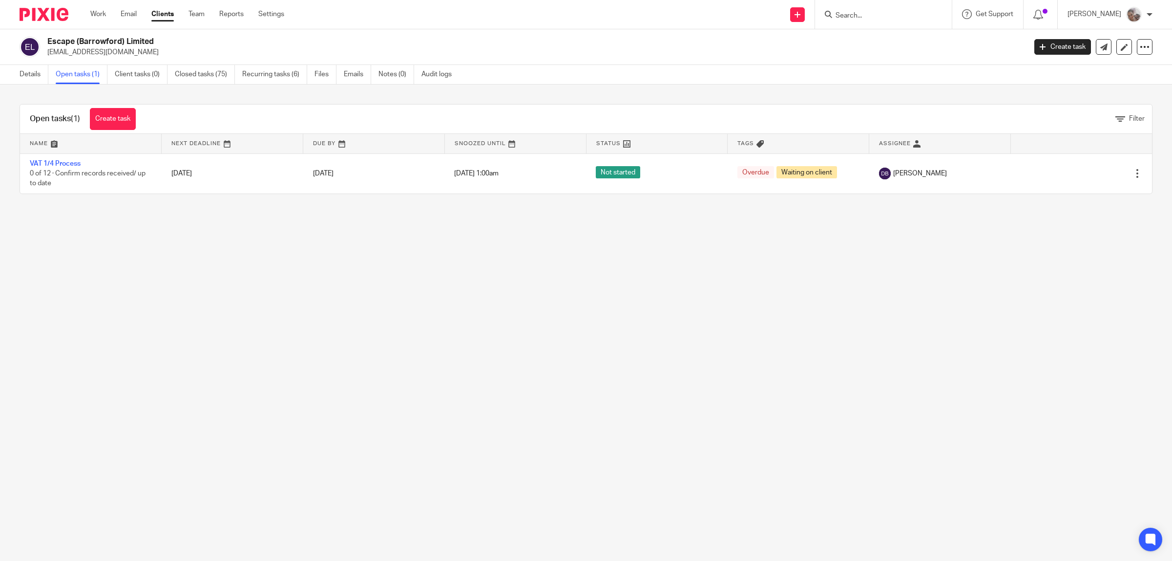
click at [887, 16] on input "Search" at bounding box center [879, 16] width 88 height 9
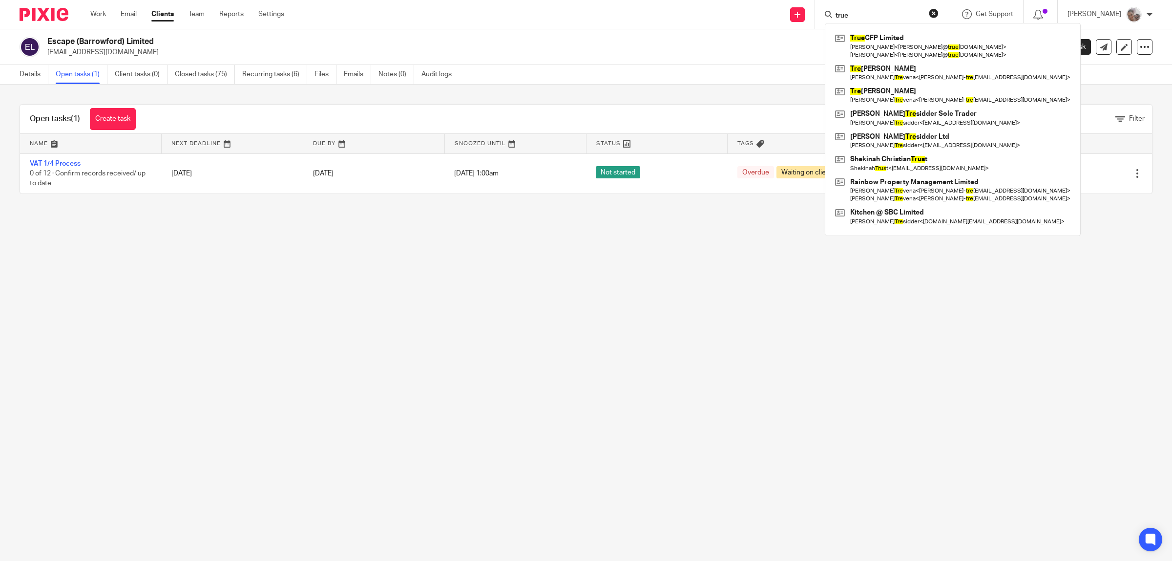
type input "true"
click button "submit" at bounding box center [0, 0] width 0 height 0
click at [900, 42] on link at bounding box center [953, 46] width 240 height 30
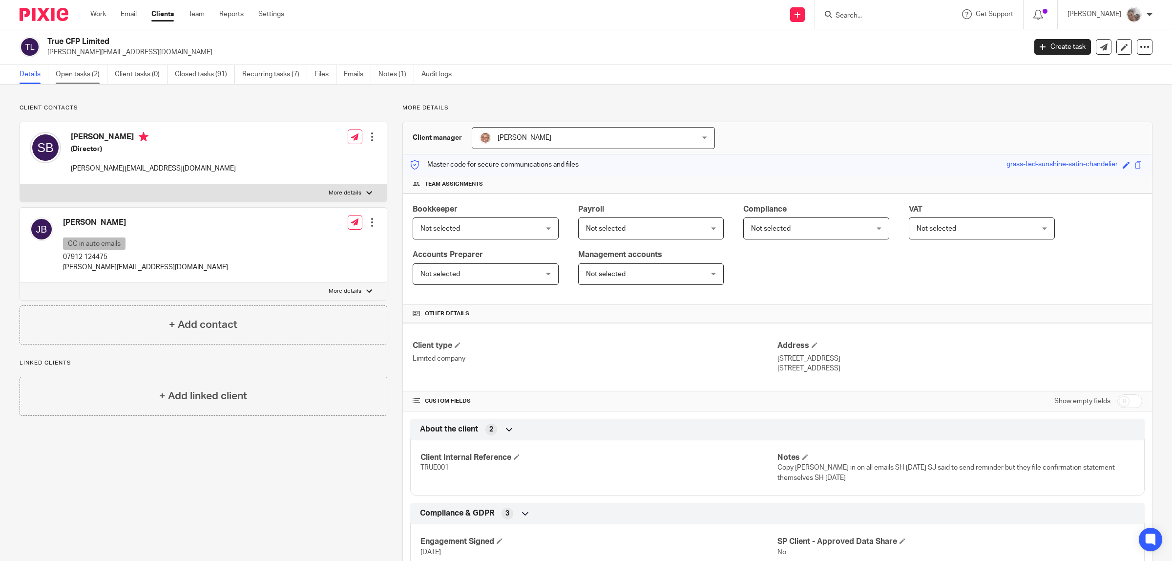
click at [86, 70] on link "Open tasks (2)" at bounding box center [82, 74] width 52 height 19
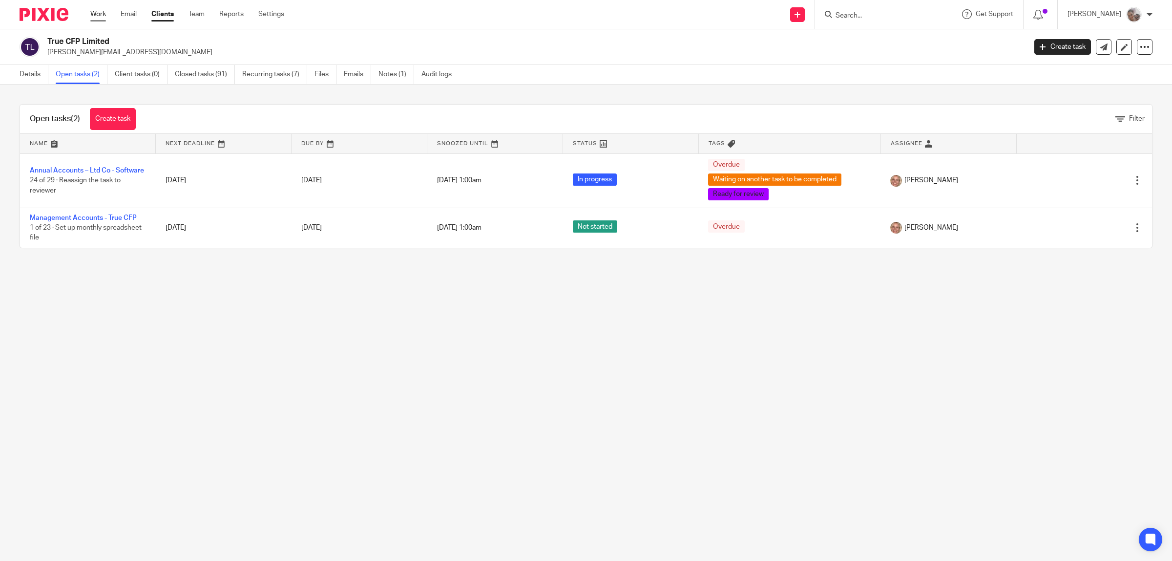
click at [104, 14] on link "Work" at bounding box center [98, 14] width 16 height 10
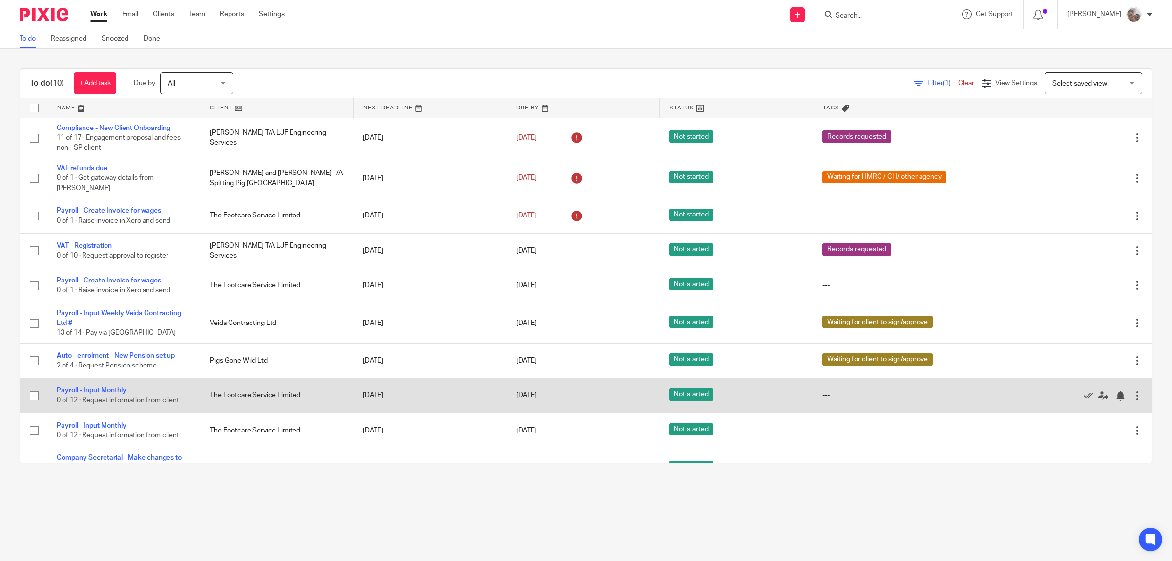
scroll to position [20, 0]
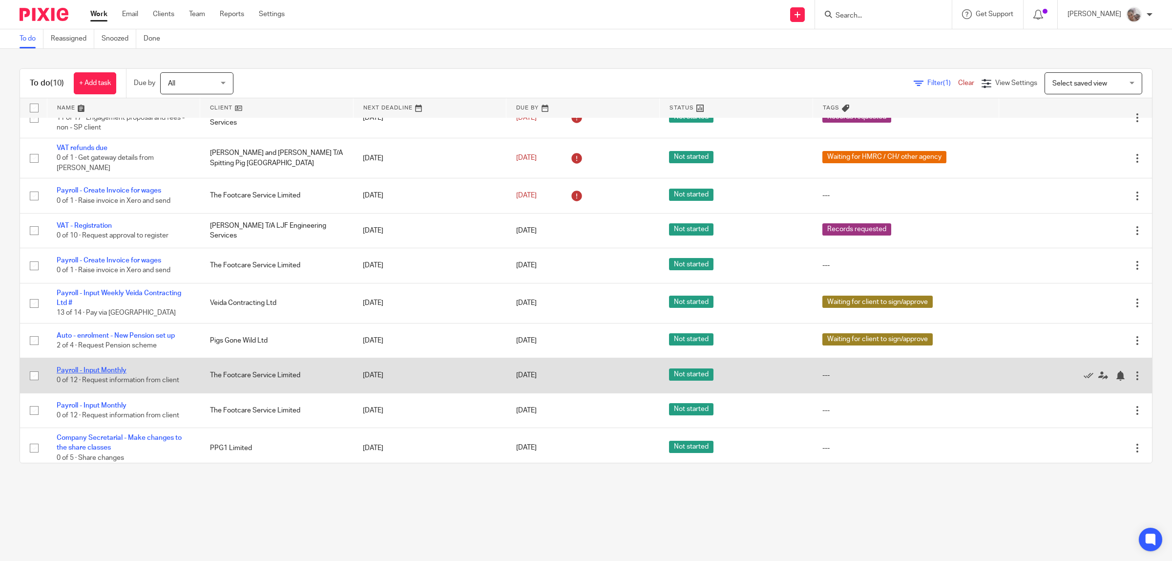
click at [111, 367] on link "Payroll - Input Monthly" at bounding box center [92, 370] width 70 height 7
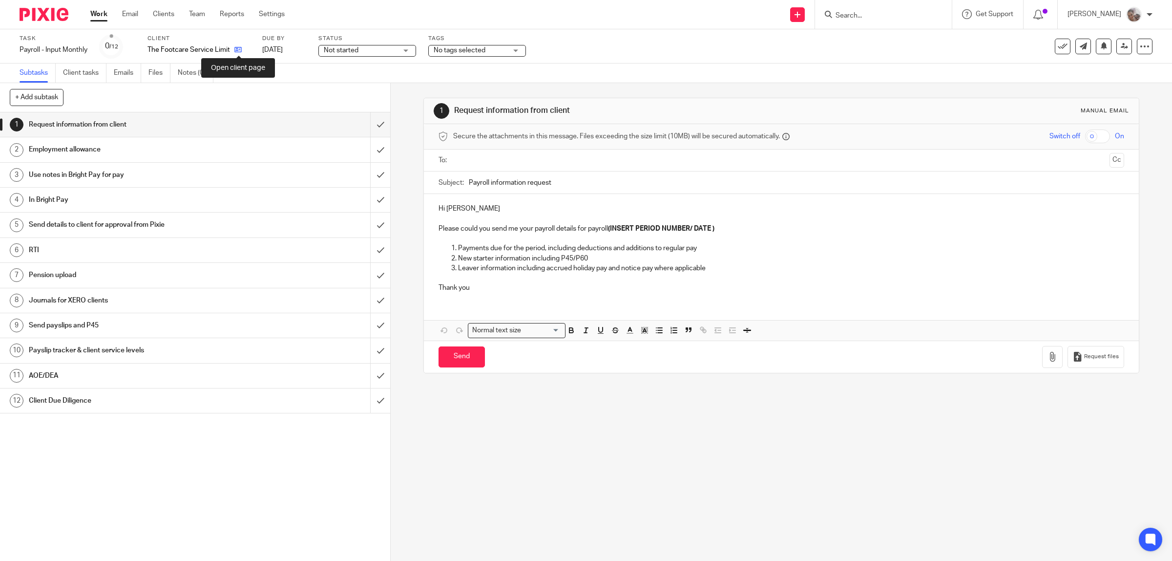
click at [238, 49] on icon at bounding box center [237, 49] width 7 height 7
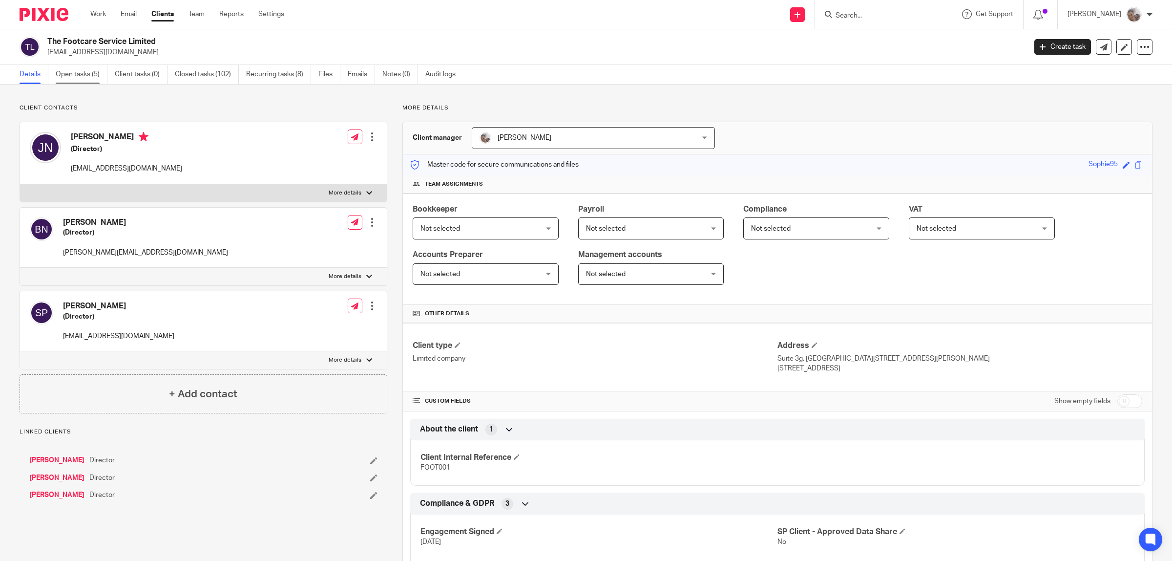
click at [62, 74] on link "Open tasks (5)" at bounding box center [82, 74] width 52 height 19
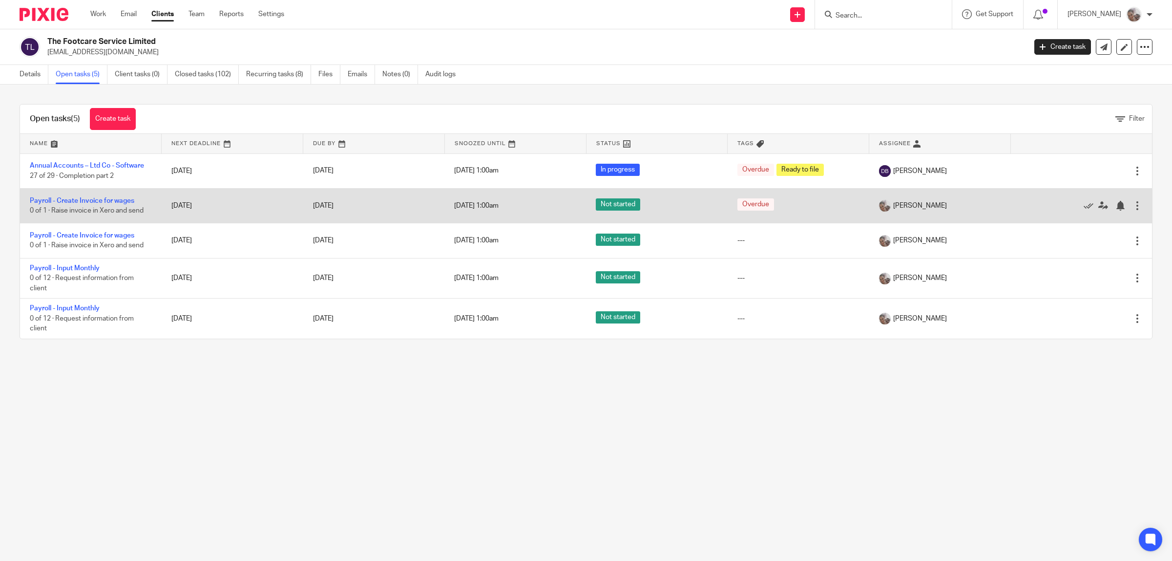
click at [1133, 203] on div at bounding box center [1138, 206] width 10 height 10
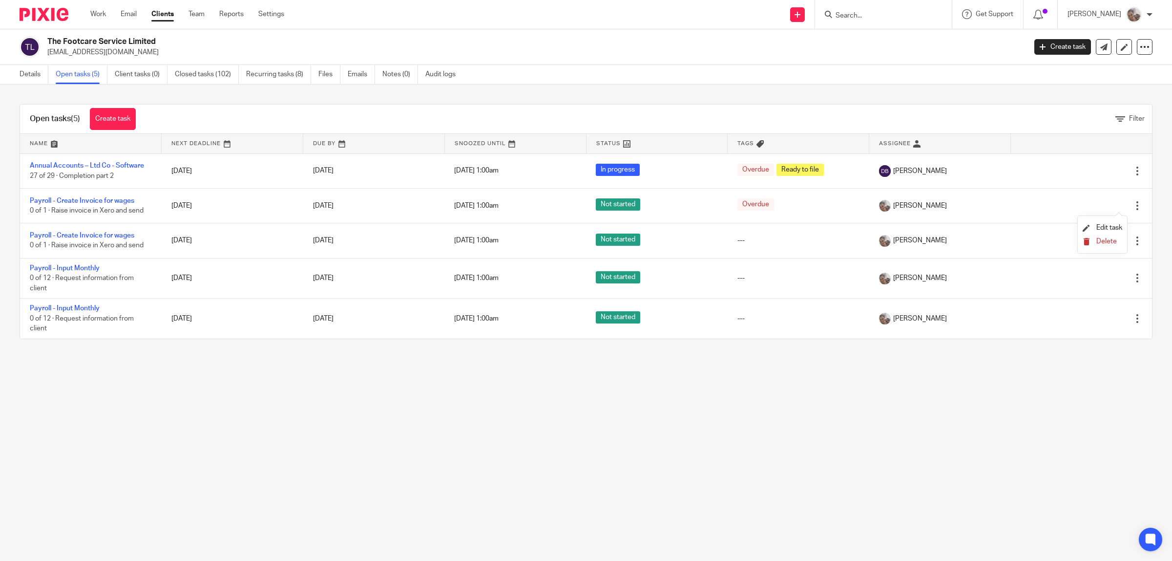
click at [1110, 240] on span "Delete" at bounding box center [1107, 241] width 21 height 7
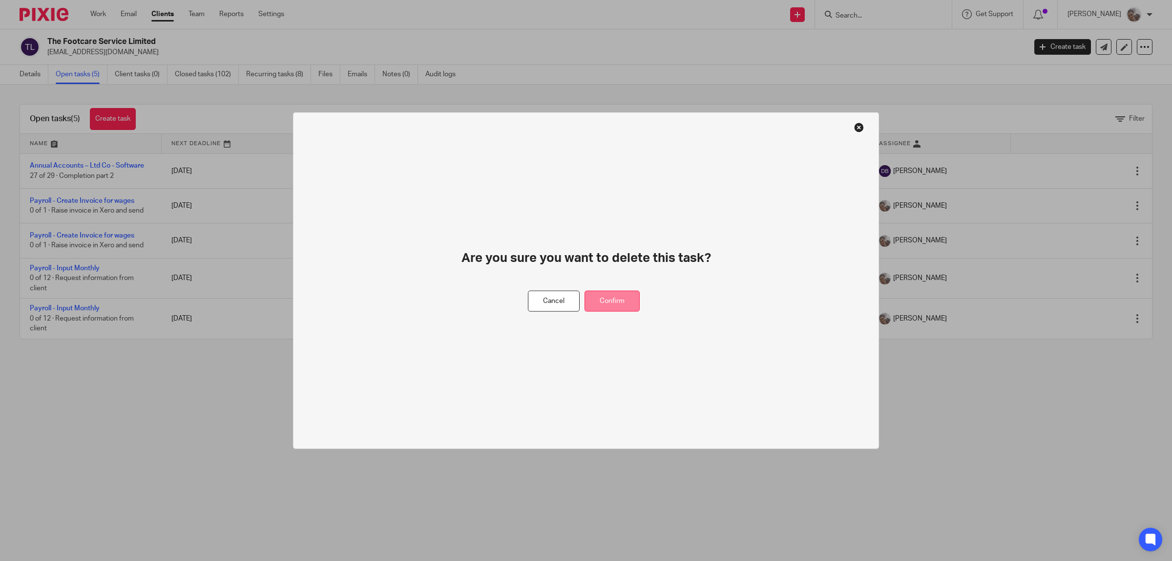
click at [631, 301] on button "Confirm" at bounding box center [612, 301] width 55 height 21
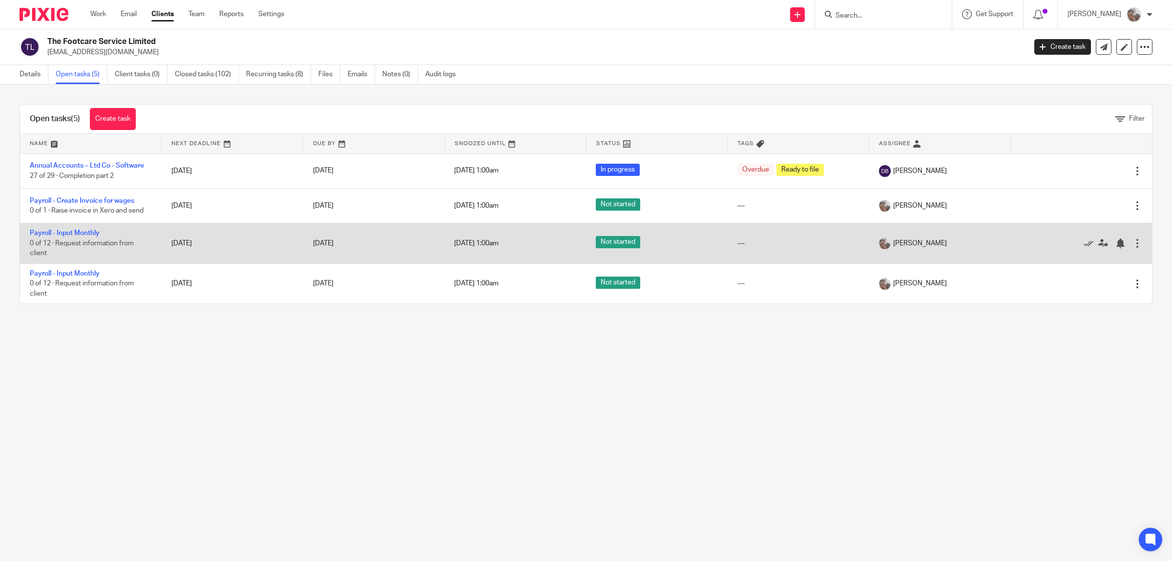
click at [1133, 244] on div at bounding box center [1138, 243] width 10 height 10
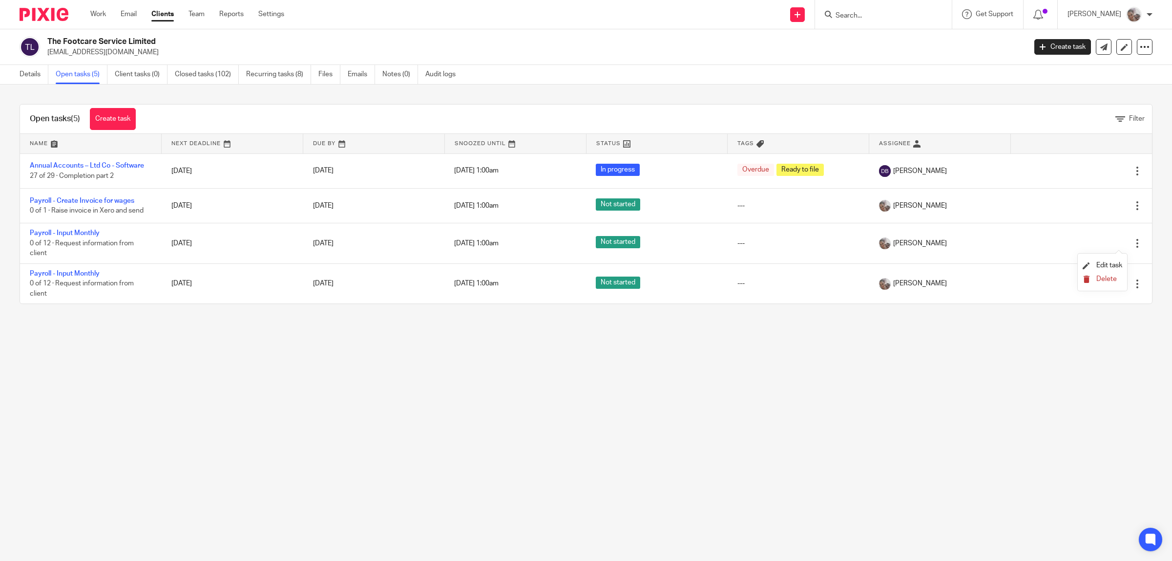
click at [1114, 276] on span "Delete" at bounding box center [1107, 278] width 21 height 7
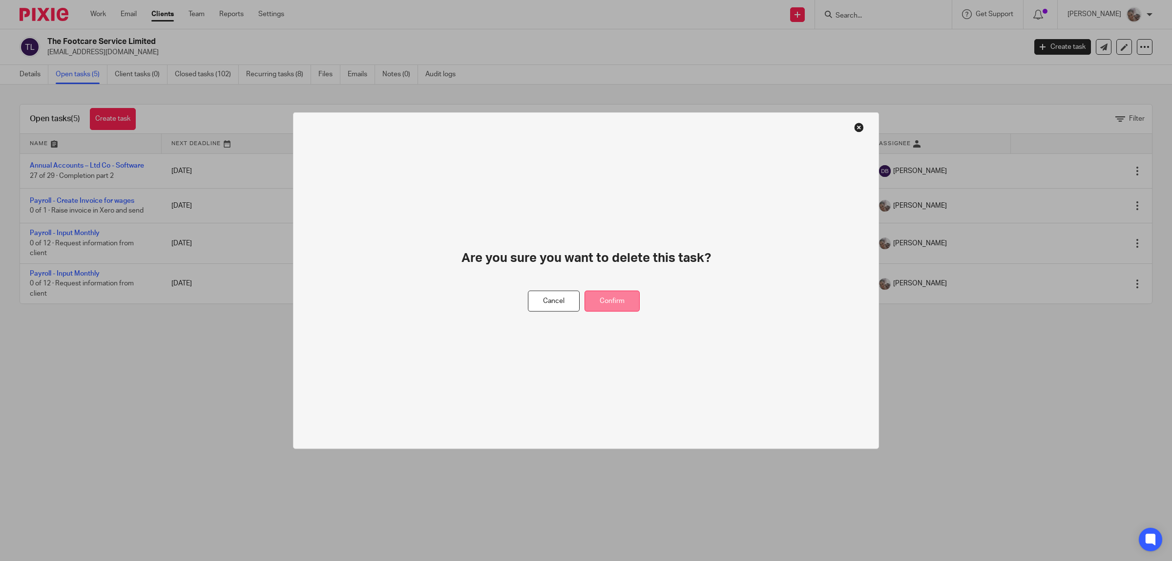
click at [623, 296] on button "Confirm" at bounding box center [612, 301] width 55 height 21
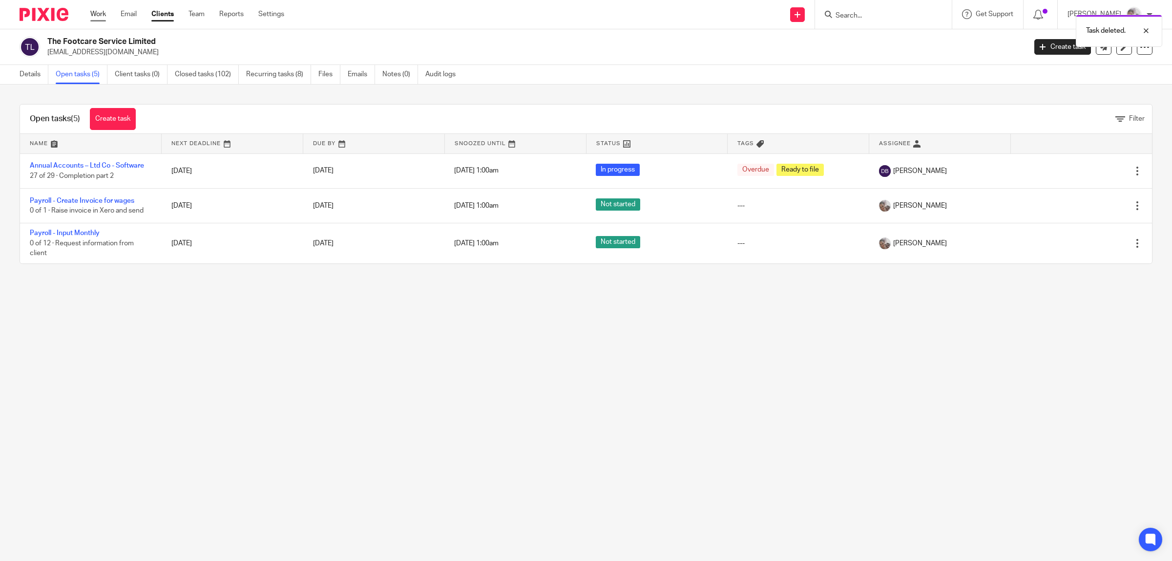
click at [96, 13] on link "Work" at bounding box center [98, 14] width 16 height 10
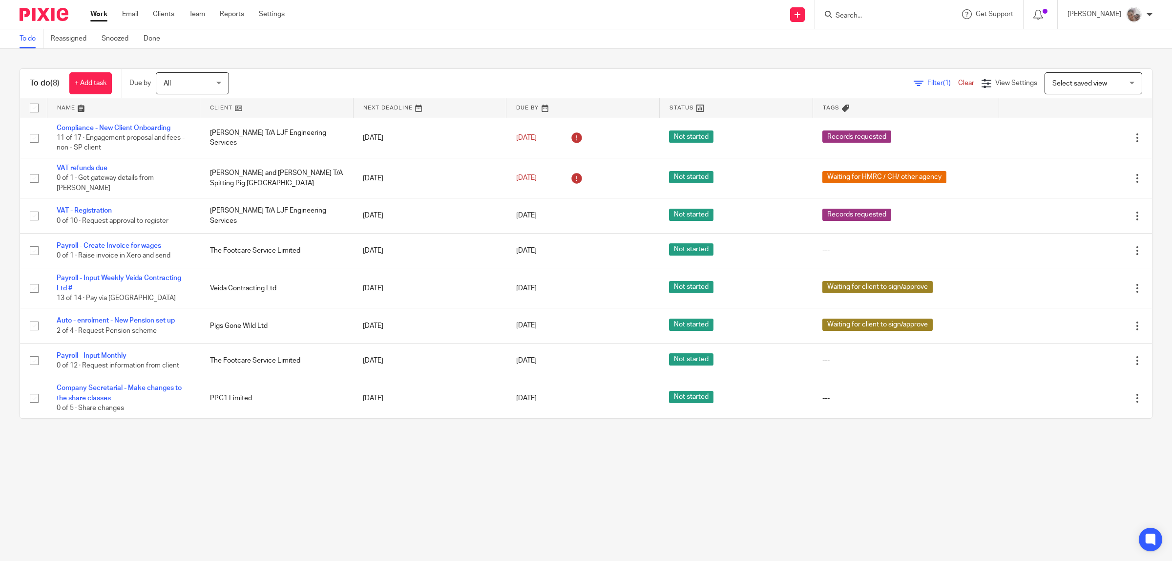
click at [880, 15] on input "Search" at bounding box center [879, 16] width 88 height 9
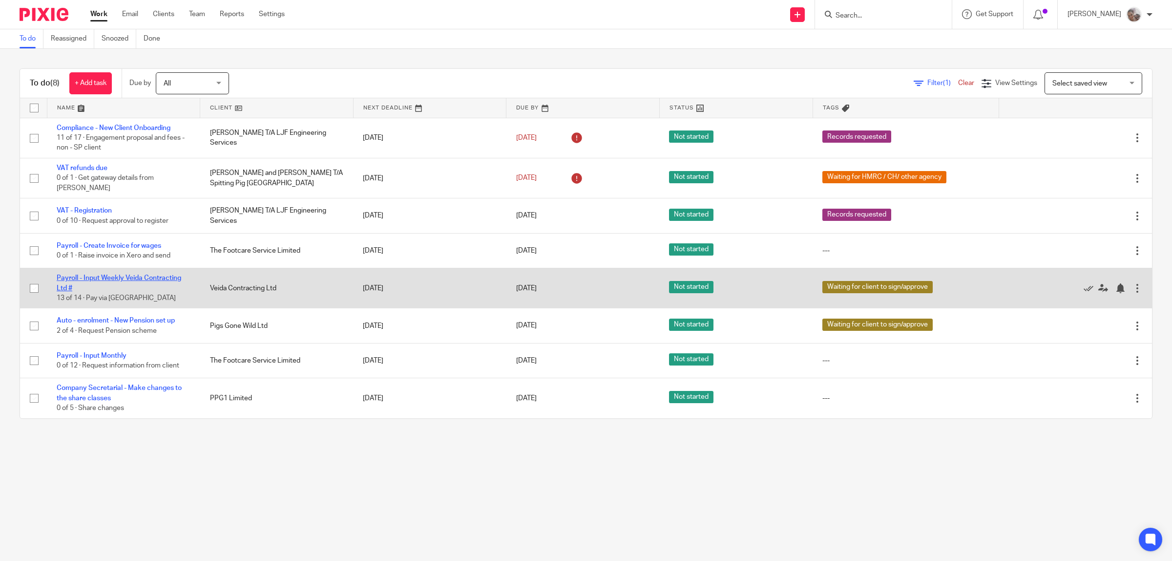
click at [121, 274] on link "Payroll - Input Weekly Veida Contracting Ltd #" at bounding box center [119, 282] width 125 height 17
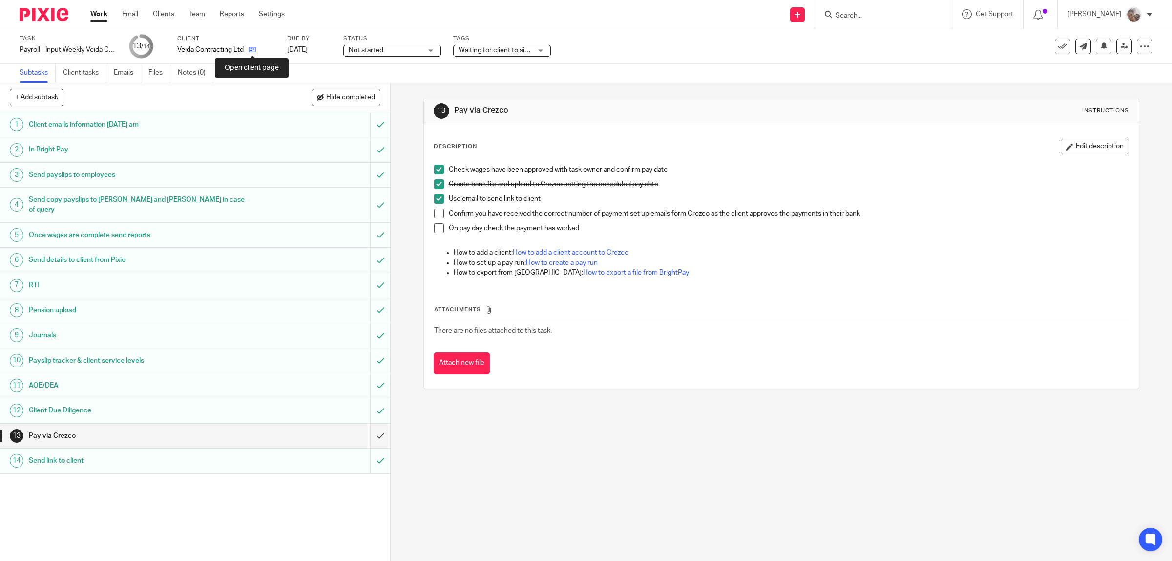
click at [252, 49] on icon at bounding box center [252, 49] width 7 height 7
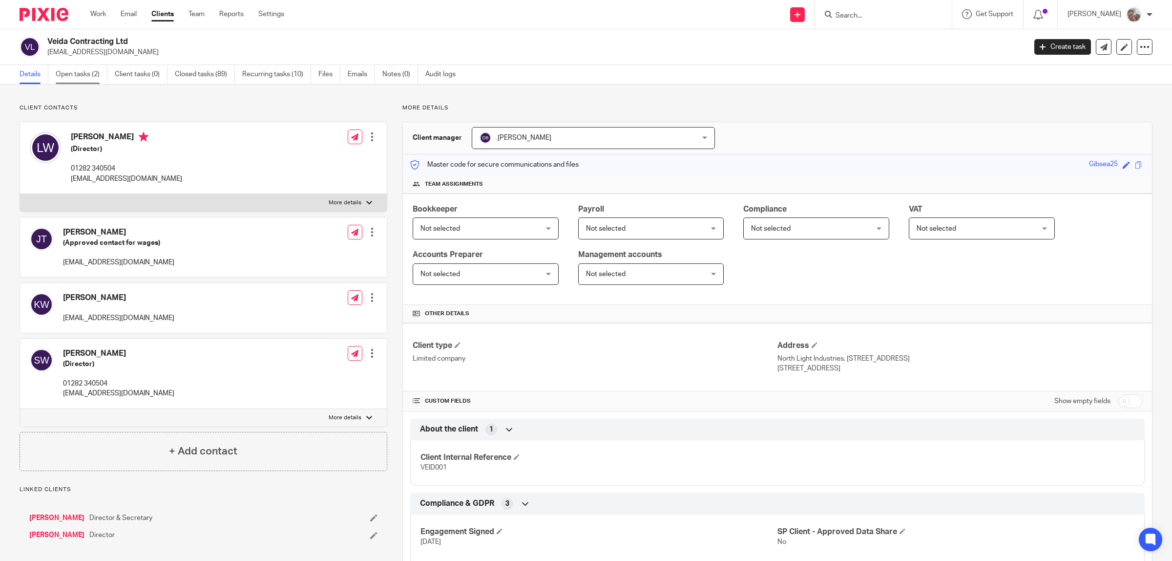
click at [76, 75] on link "Open tasks (2)" at bounding box center [82, 74] width 52 height 19
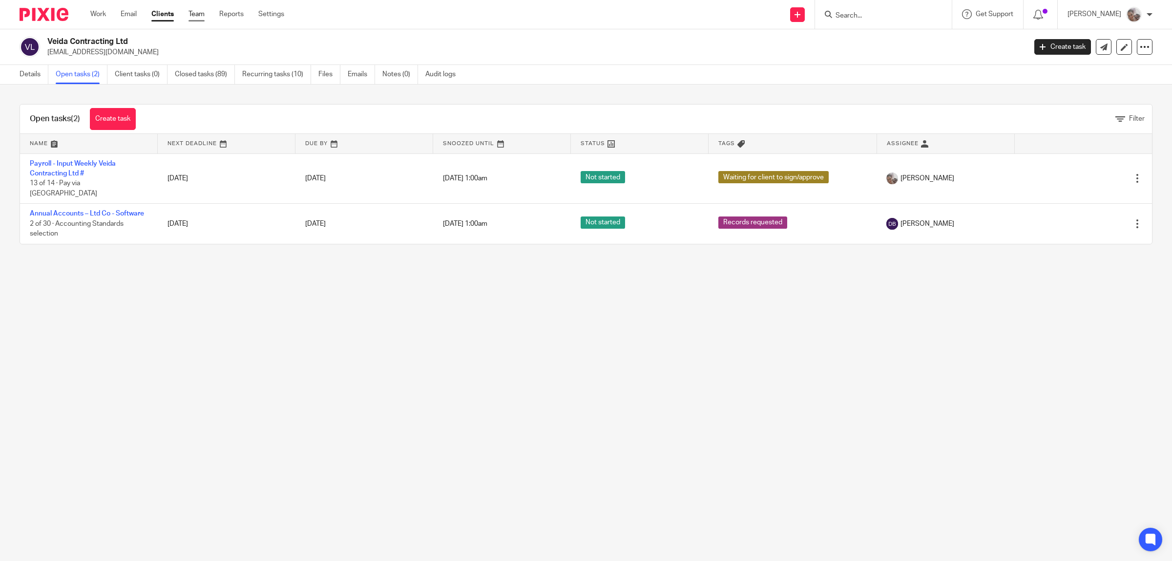
click at [191, 16] on link "Team" at bounding box center [197, 14] width 16 height 10
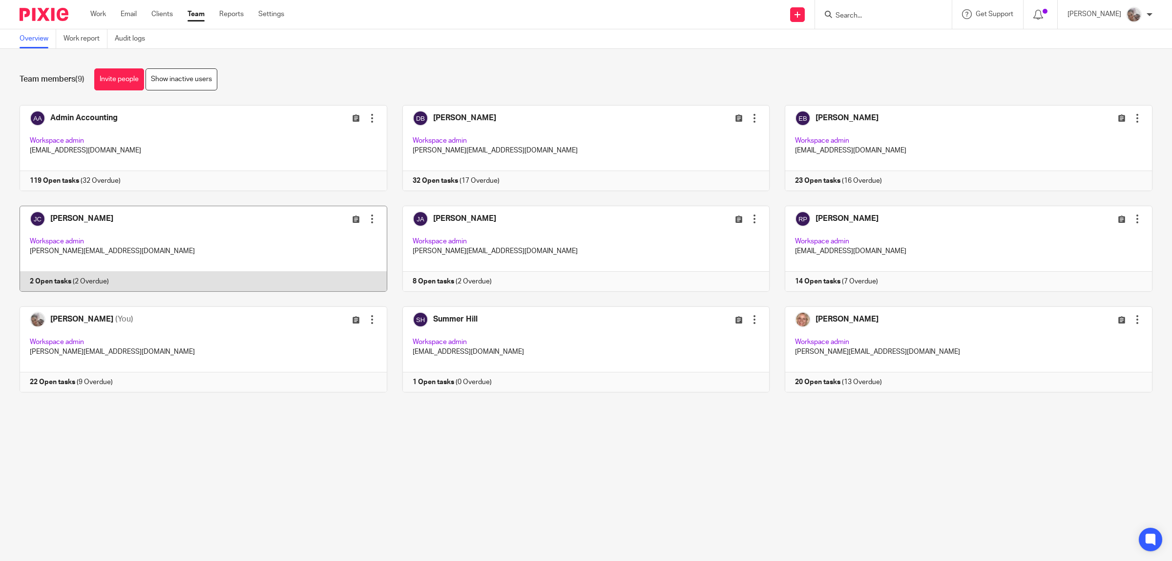
click at [66, 218] on link at bounding box center [195, 249] width 383 height 86
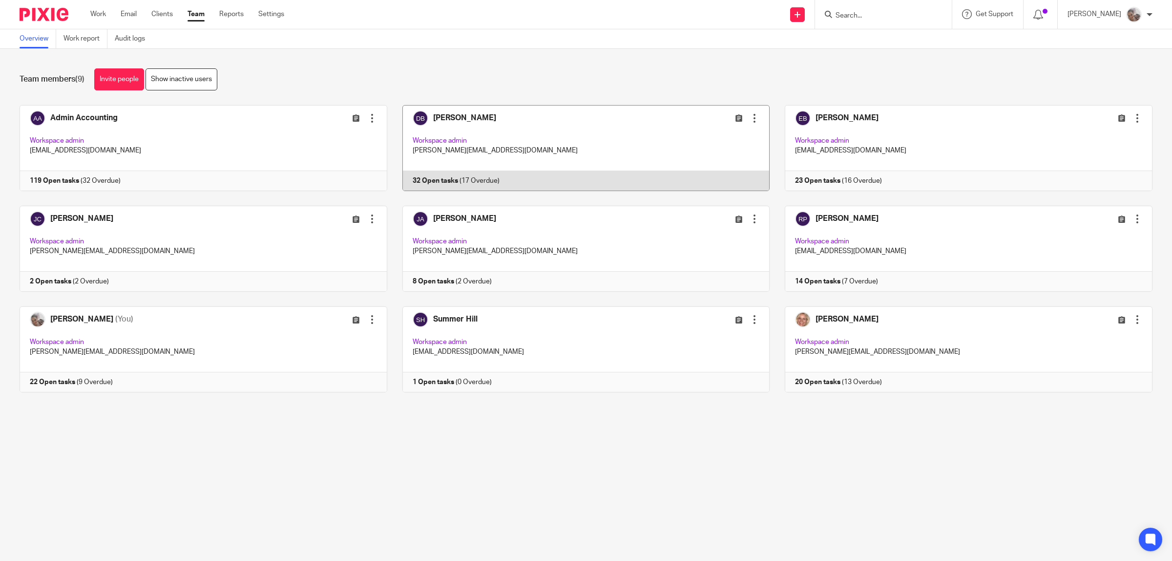
click at [444, 120] on link at bounding box center [578, 148] width 383 height 86
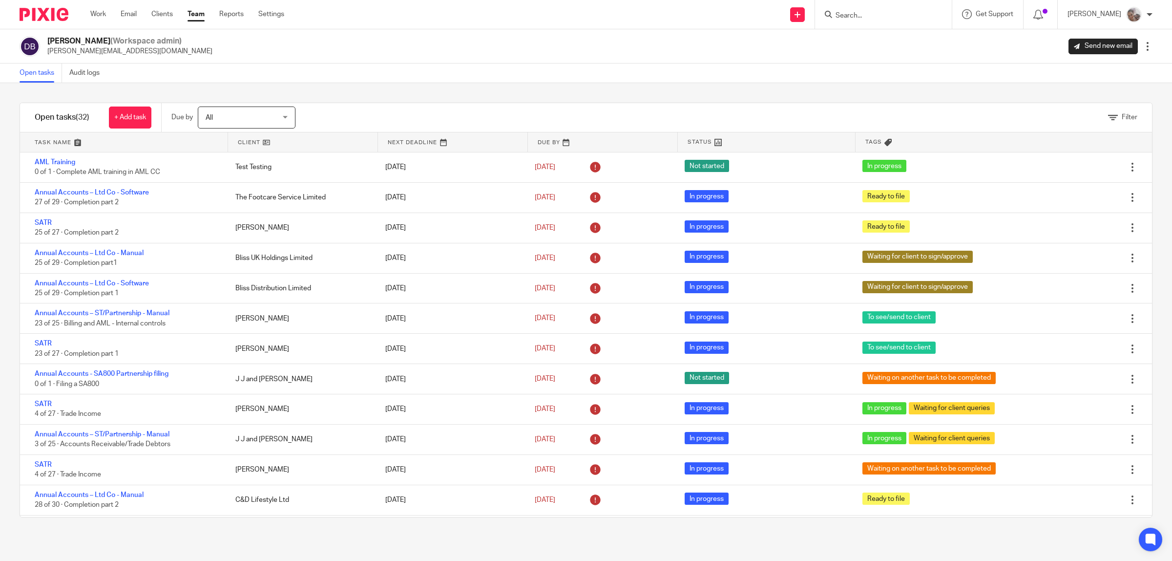
click at [246, 140] on link at bounding box center [302, 142] width 149 height 20
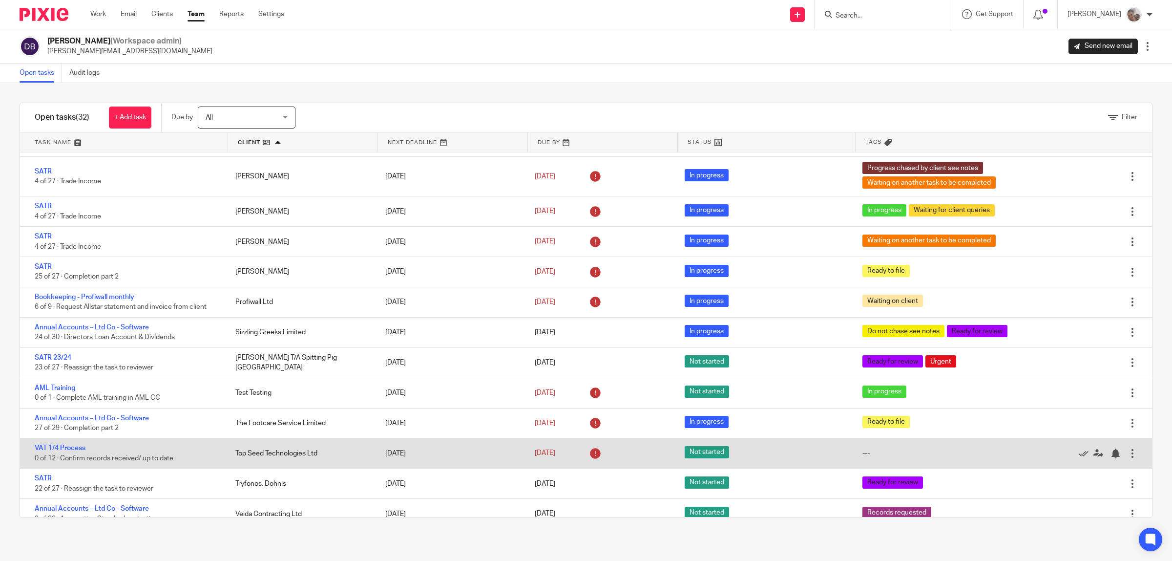
scroll to position [622, 0]
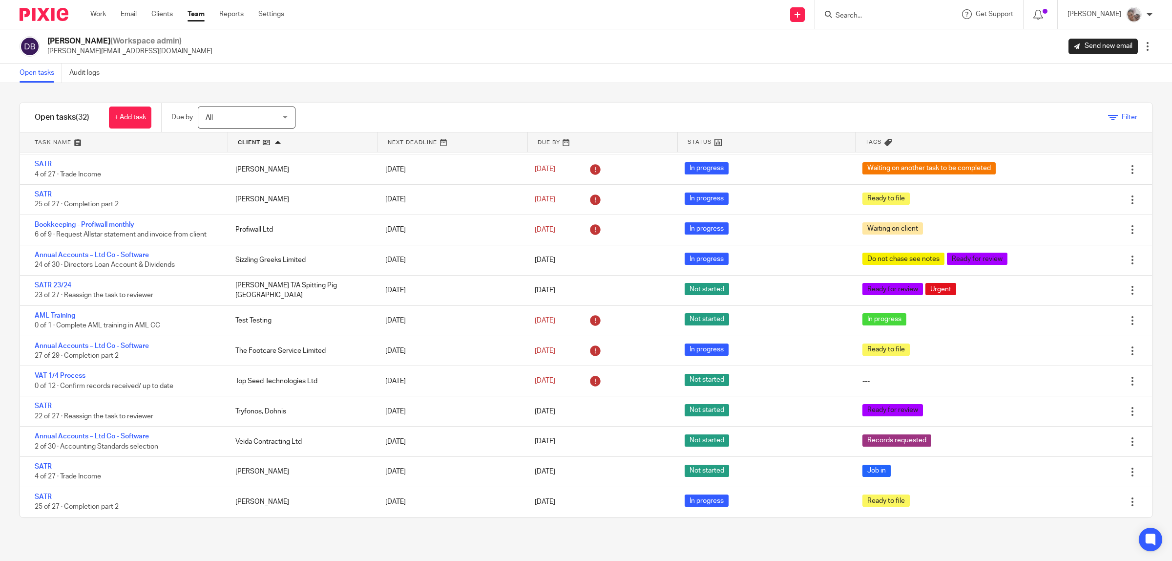
click at [1108, 119] on icon at bounding box center [1113, 118] width 10 height 10
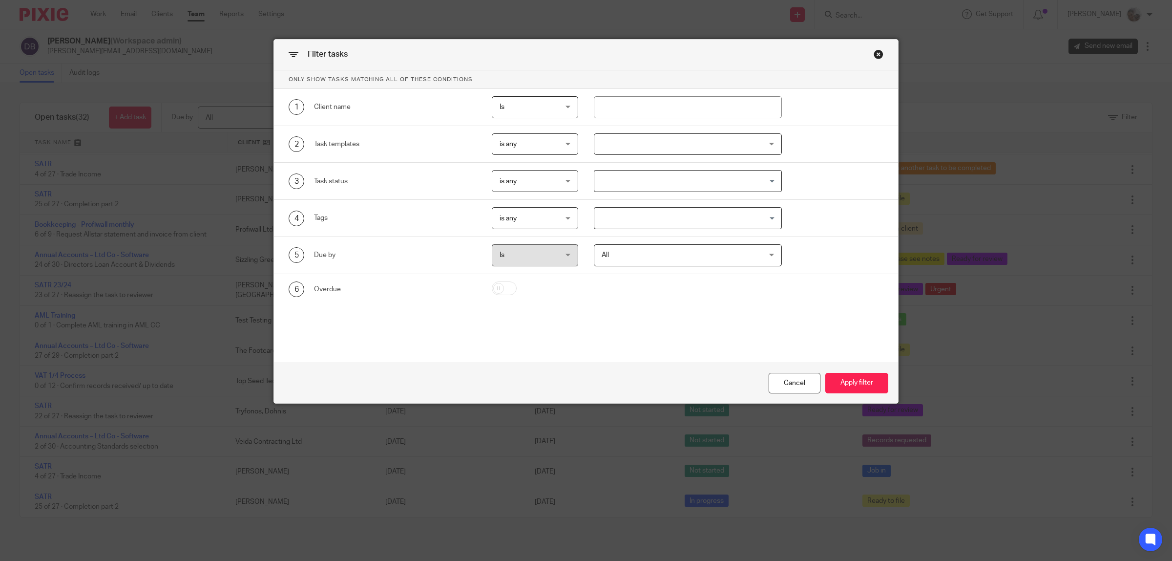
click at [595, 223] on input "Search for option" at bounding box center [685, 218] width 181 height 17
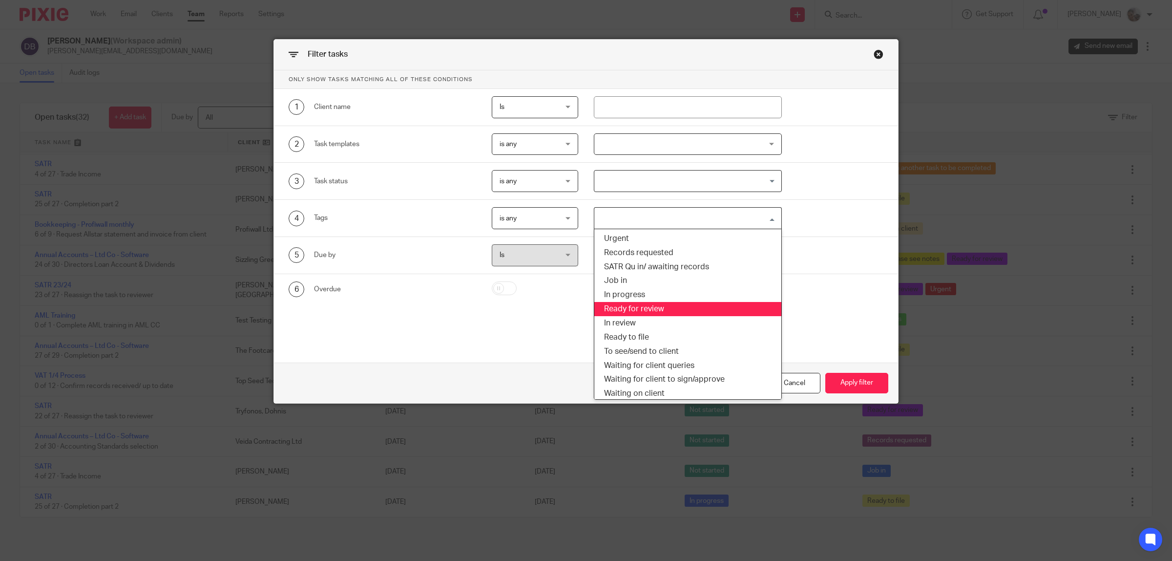
click at [638, 306] on li "Ready for review" at bounding box center [687, 309] width 187 height 14
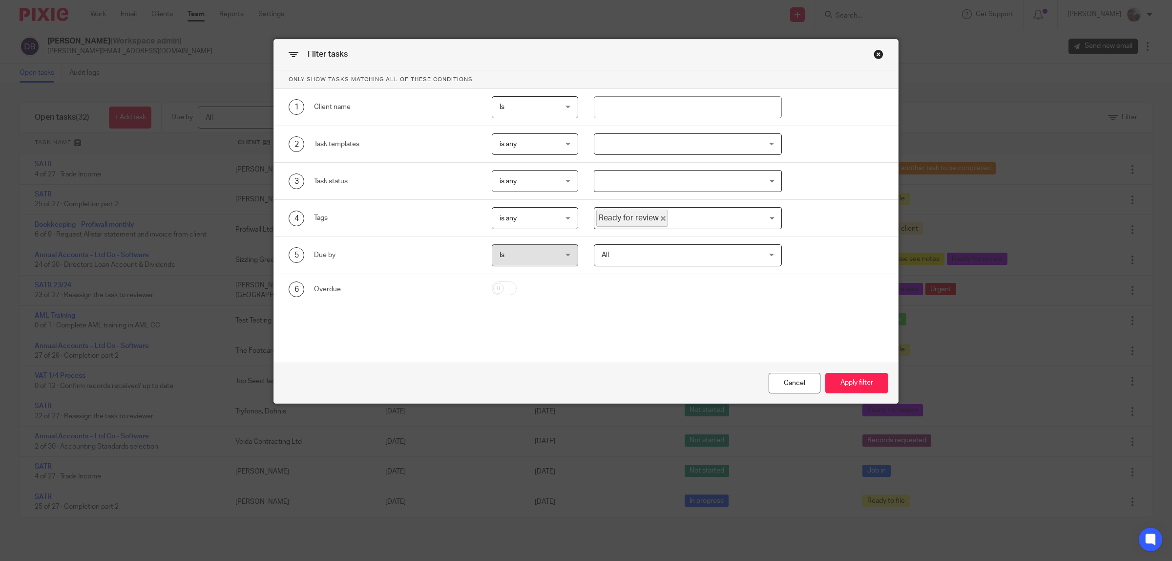
click at [523, 217] on span "is any" at bounding box center [531, 218] width 63 height 21
click at [526, 272] on li "is none" at bounding box center [530, 280] width 85 height 20
click at [855, 386] on button "Apply filter" at bounding box center [856, 383] width 63 height 21
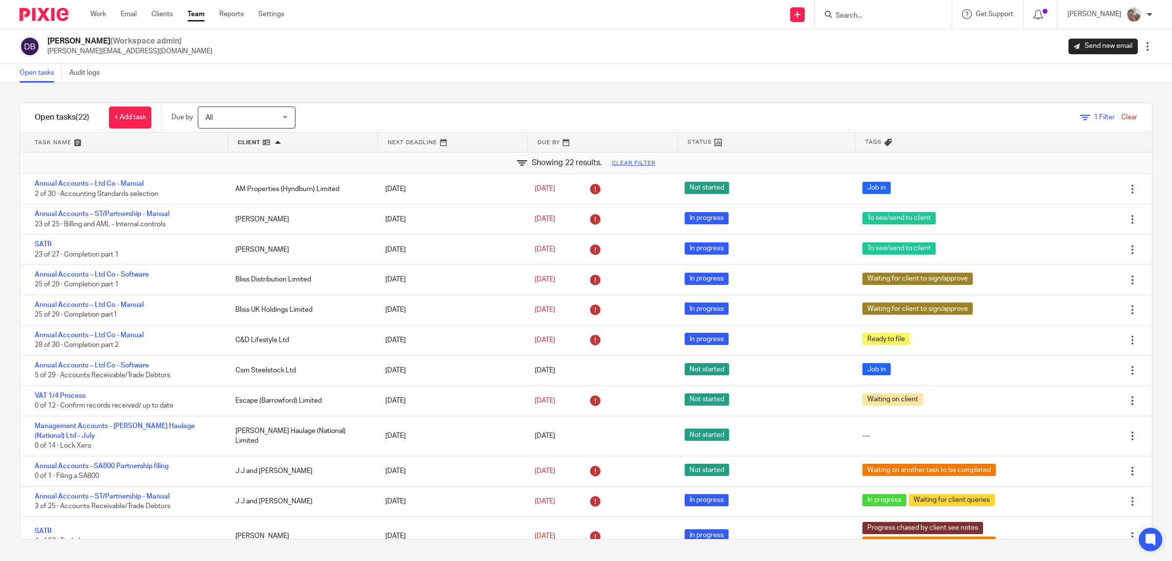
click at [1094, 114] on span "1" at bounding box center [1096, 117] width 4 height 7
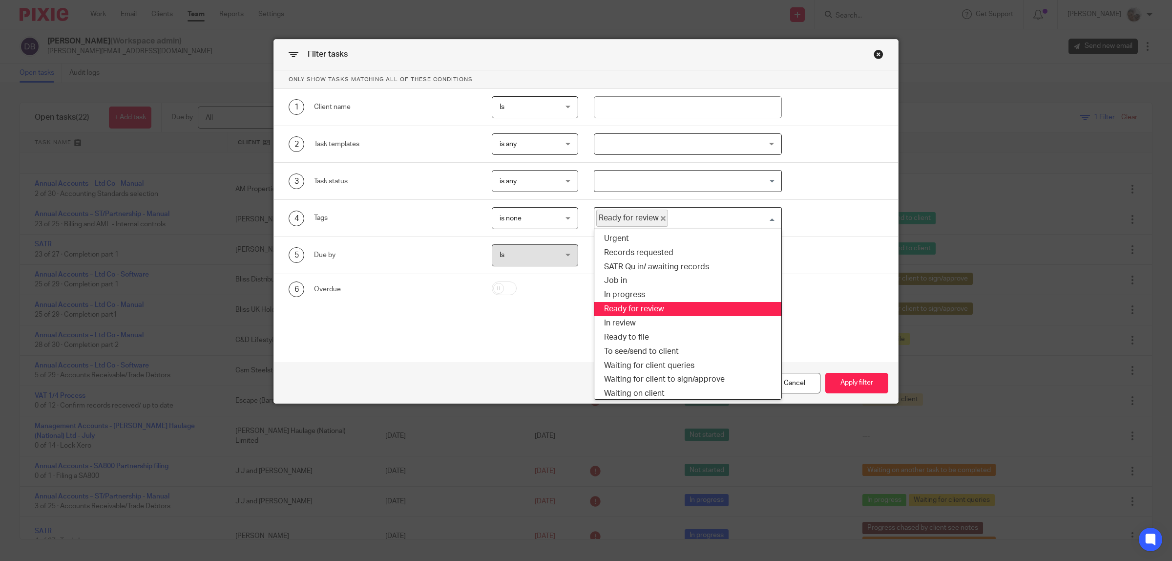
click at [741, 218] on input "Search for option" at bounding box center [722, 218] width 107 height 17
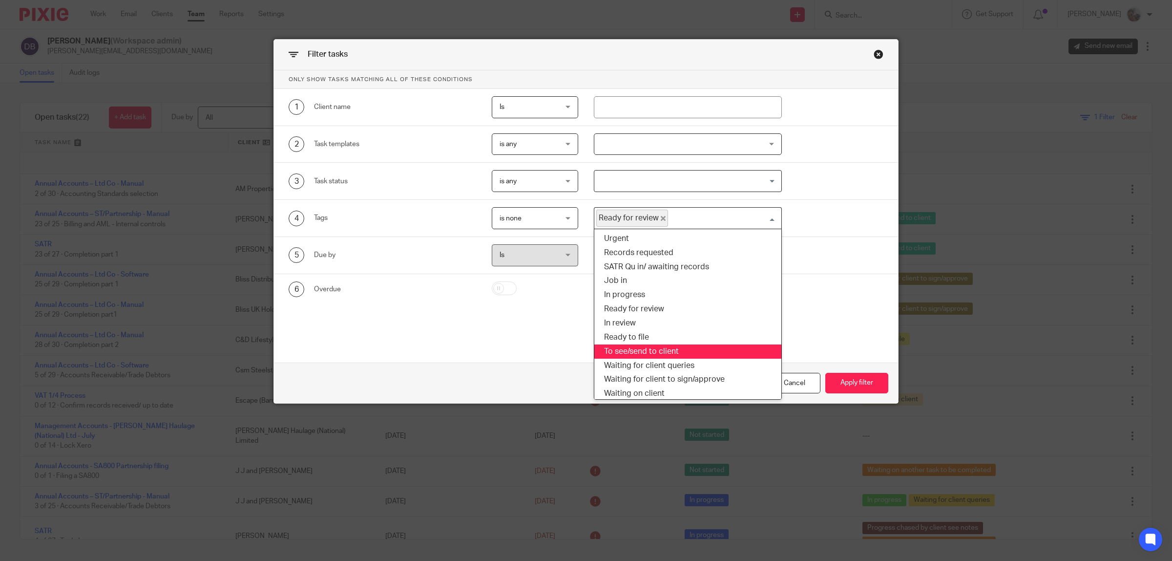
click at [690, 348] on li "To see/send to client" at bounding box center [687, 351] width 187 height 14
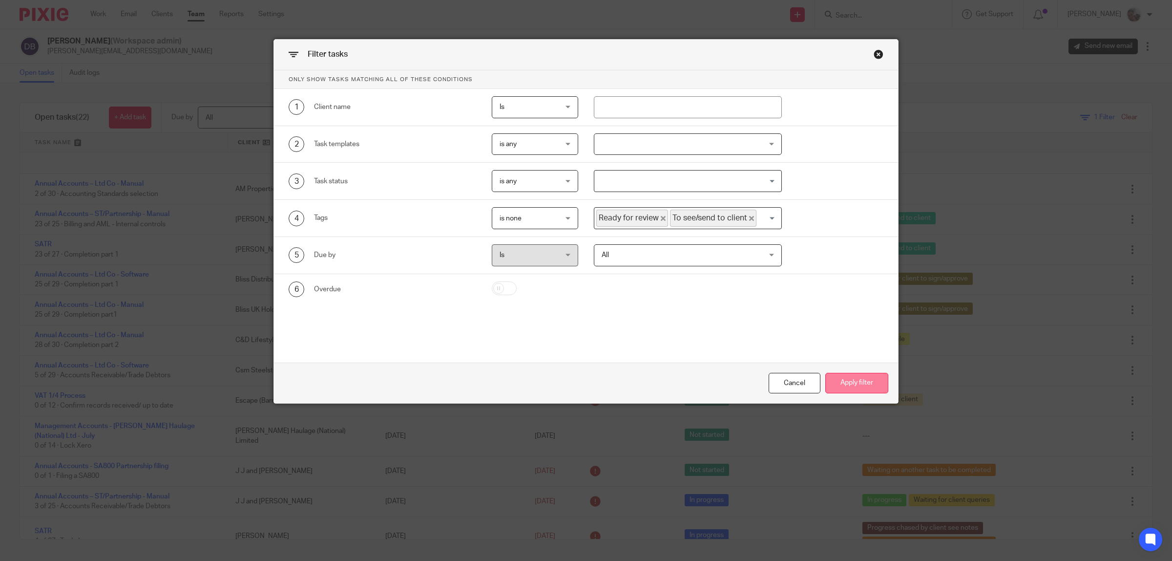
click at [865, 384] on button "Apply filter" at bounding box center [856, 383] width 63 height 21
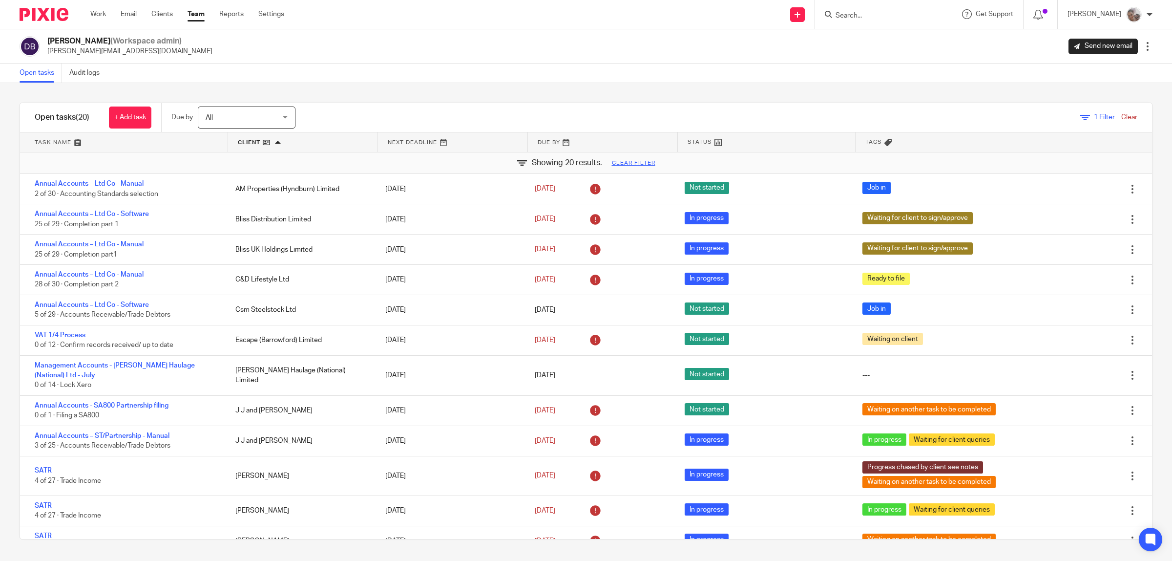
click at [1094, 115] on span "1" at bounding box center [1096, 117] width 4 height 7
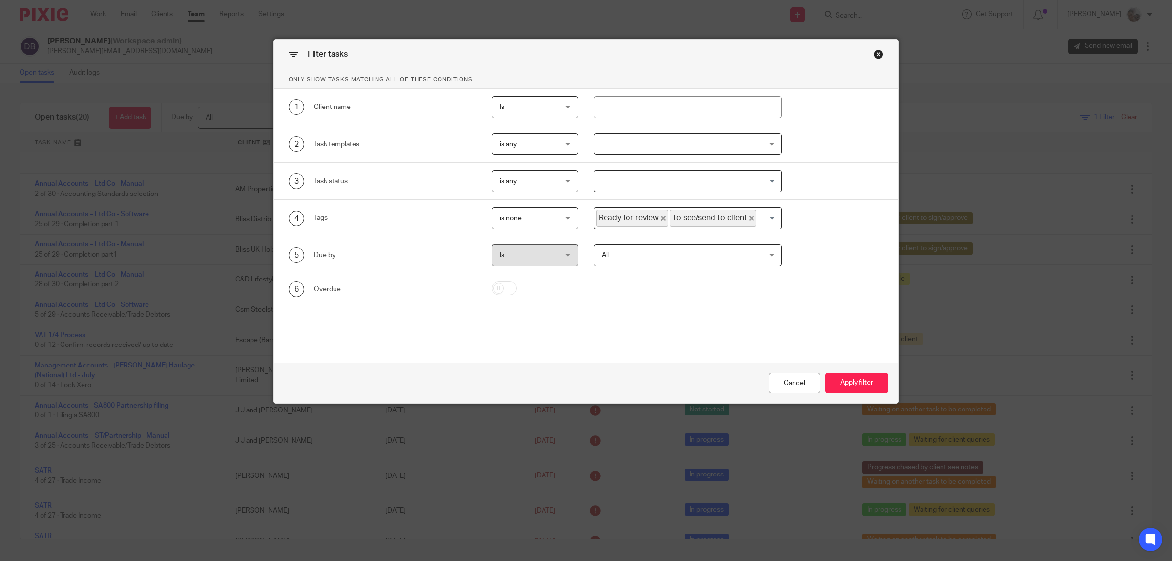
click at [765, 216] on input "Search for option" at bounding box center [767, 218] width 19 height 17
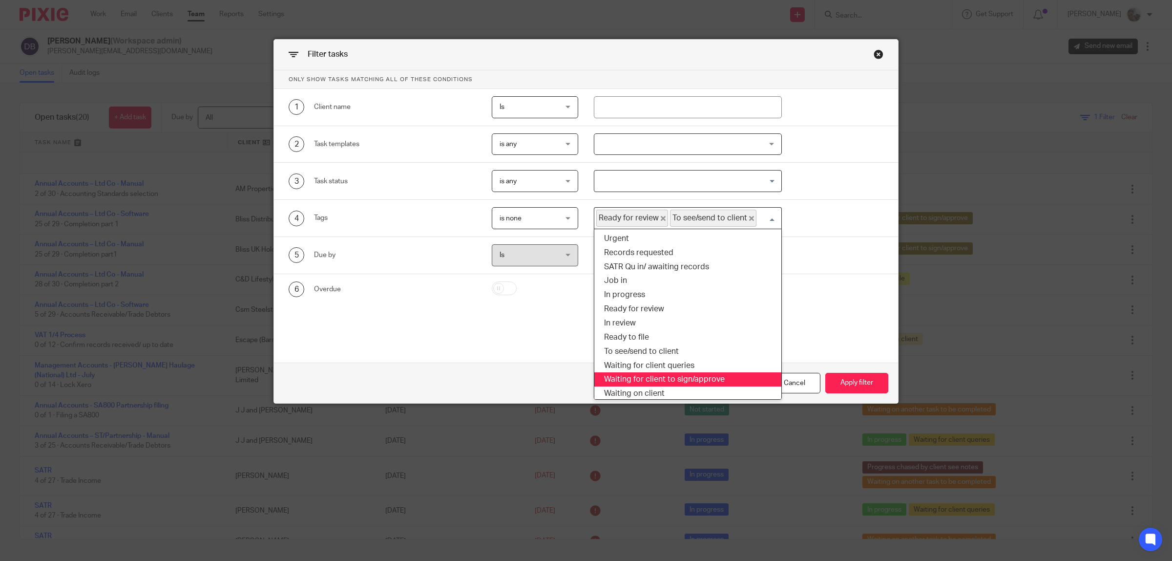
click at [716, 379] on li "Waiting for client to sign/approve" at bounding box center [687, 379] width 187 height 14
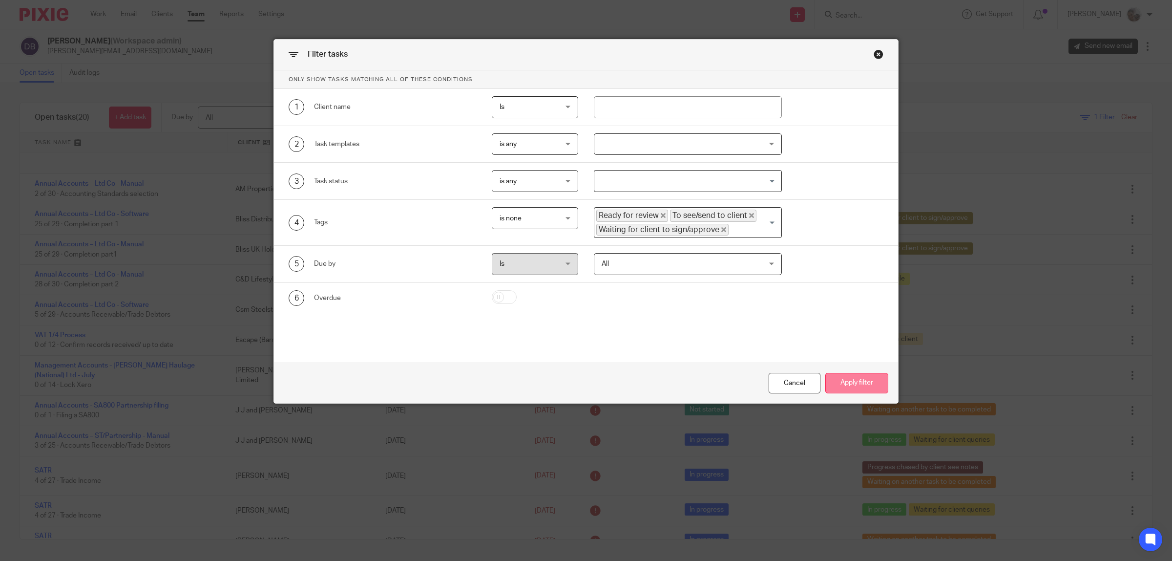
click at [860, 381] on button "Apply filter" at bounding box center [856, 383] width 63 height 21
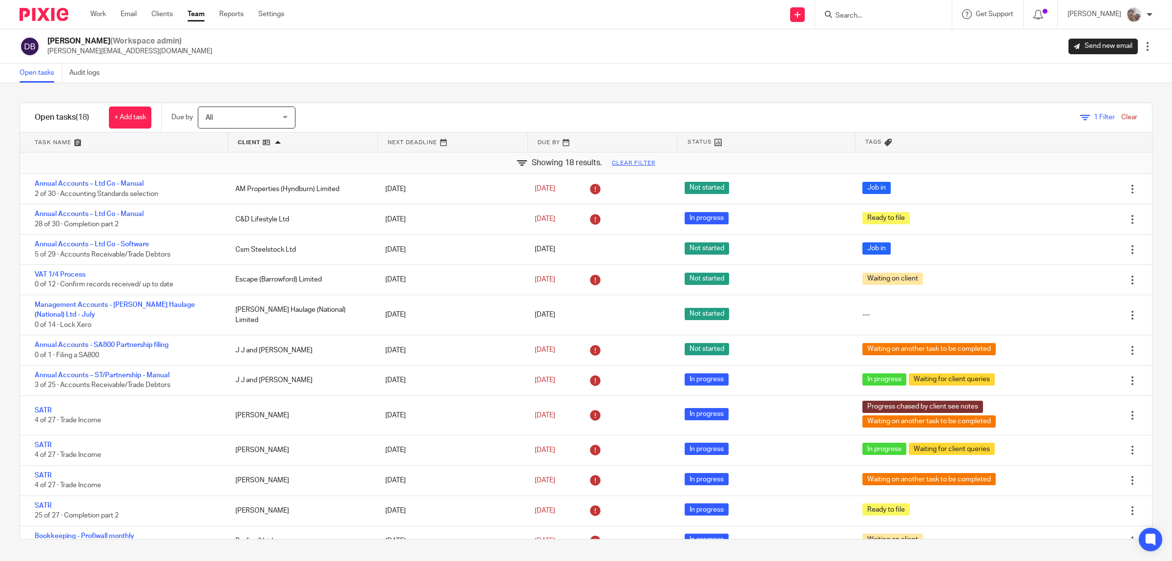
click at [1094, 116] on span "1 Filter" at bounding box center [1104, 117] width 21 height 7
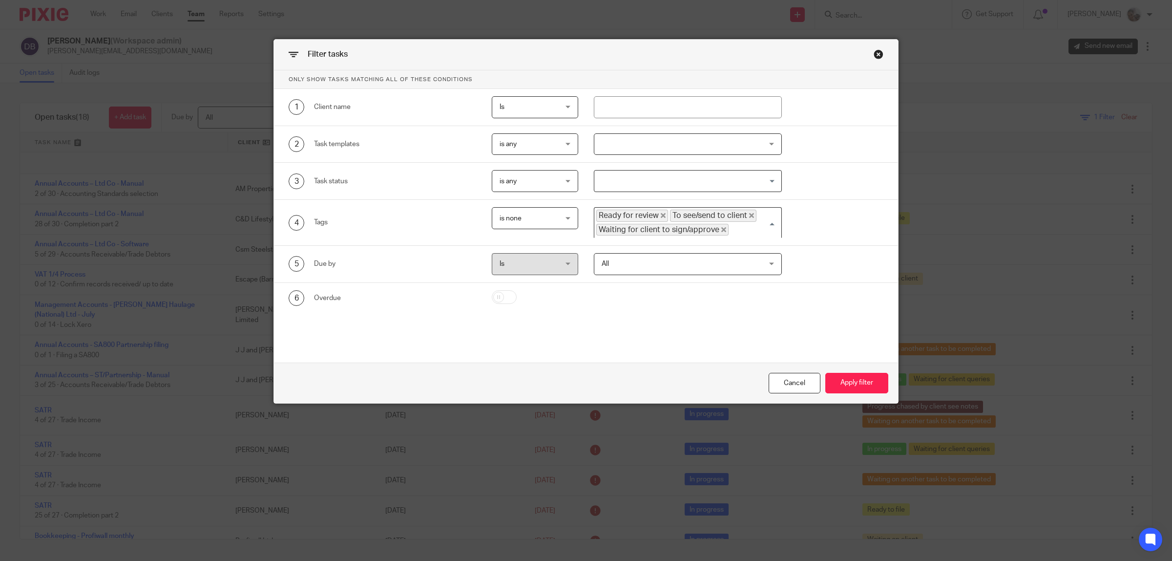
click at [756, 232] on input "Search for option" at bounding box center [753, 230] width 46 height 12
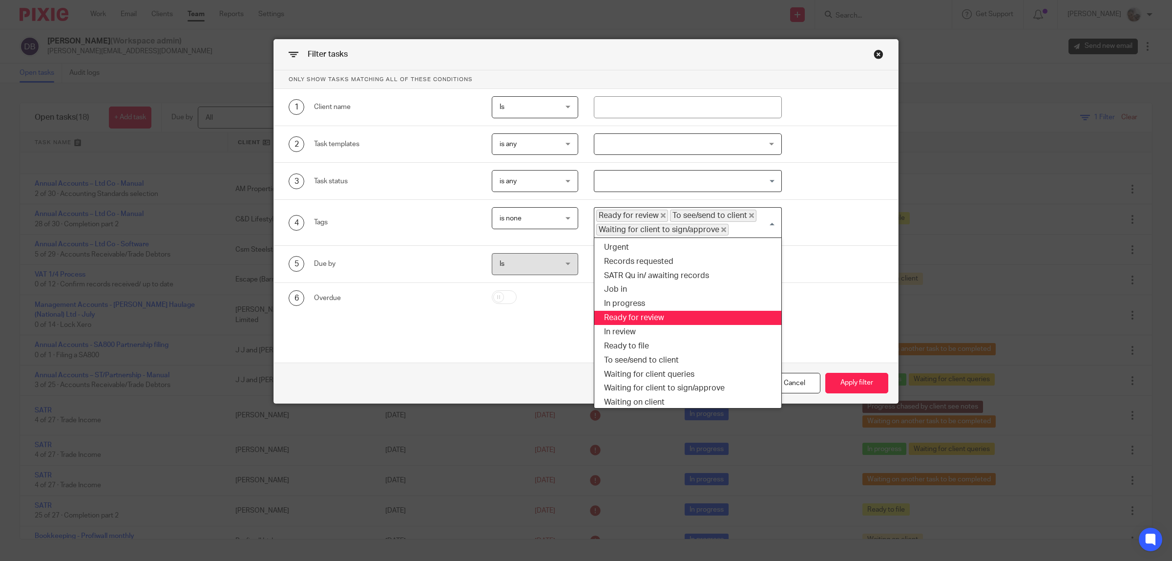
scroll to position [122, 0]
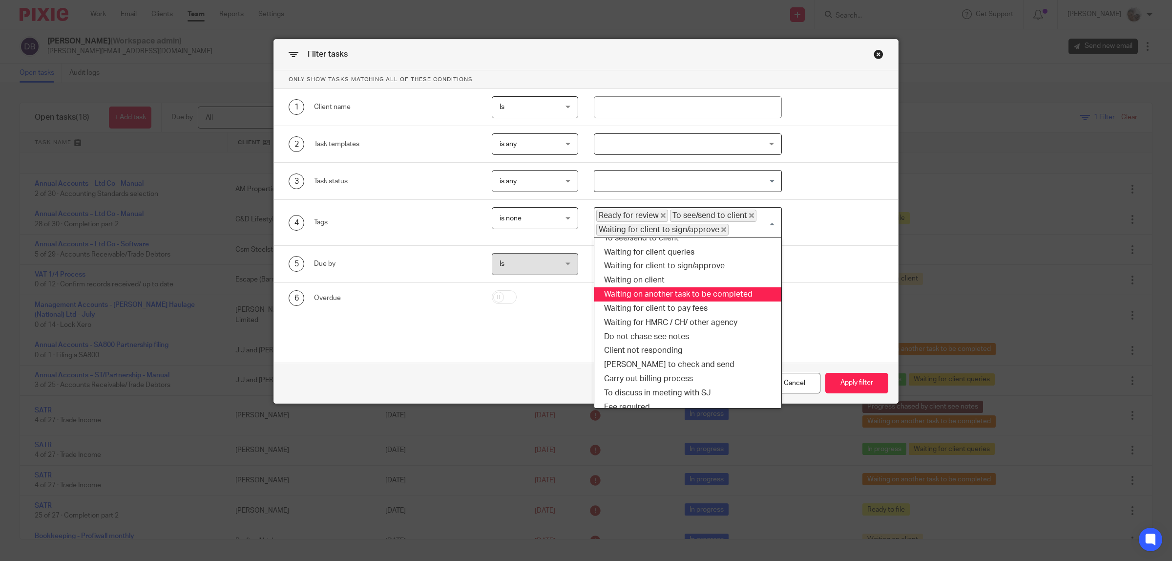
click at [706, 295] on li "Waiting on another task to be completed" at bounding box center [687, 294] width 187 height 14
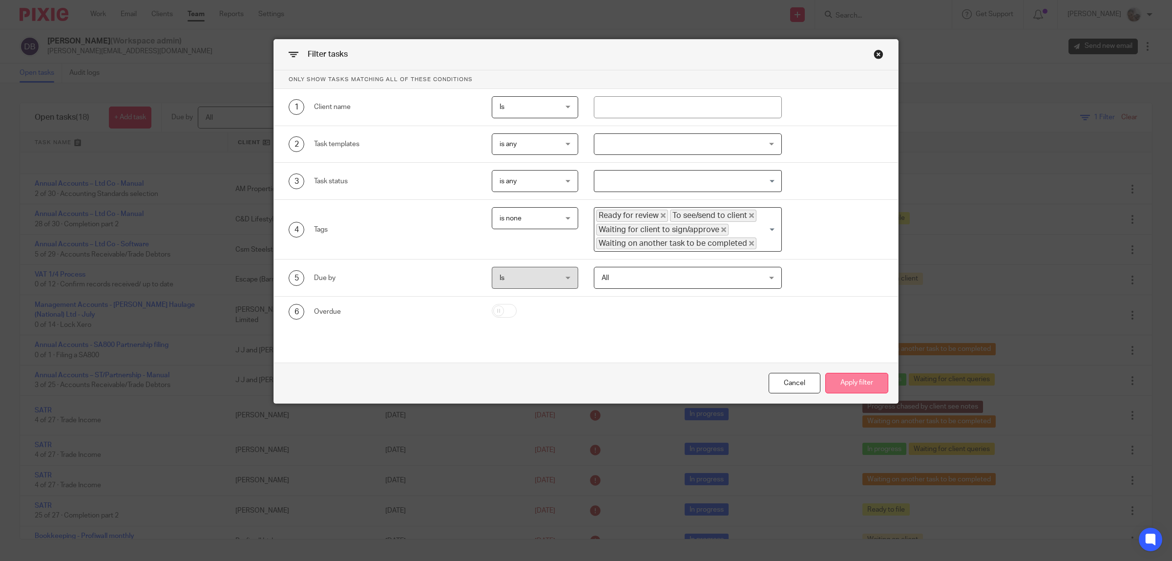
click at [846, 382] on button "Apply filter" at bounding box center [856, 383] width 63 height 21
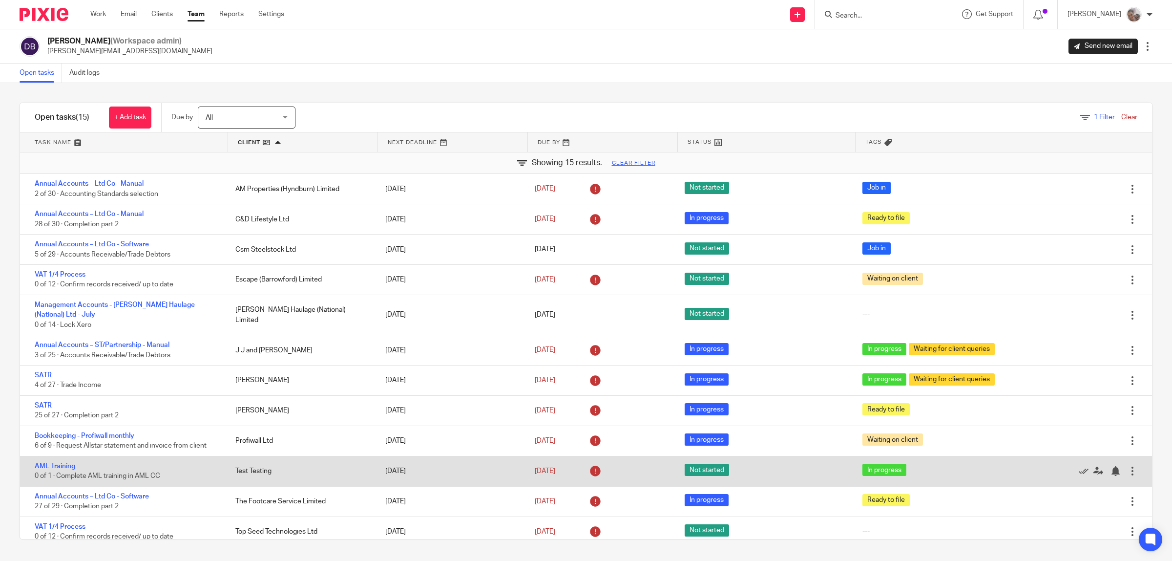
scroll to position [98, 0]
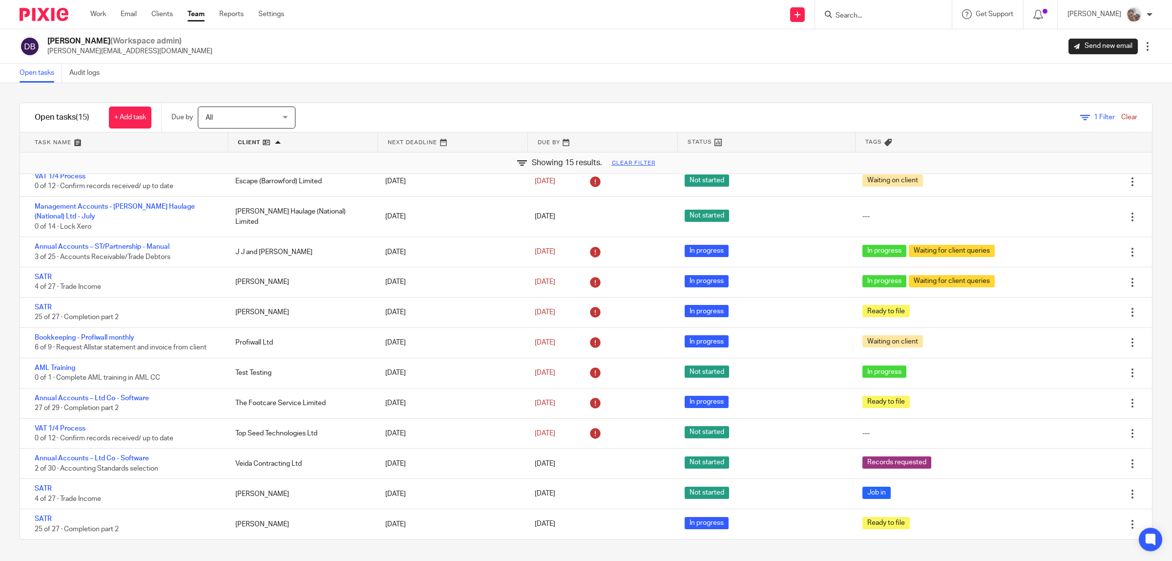
click at [1094, 118] on span "1 Filter" at bounding box center [1104, 117] width 21 height 7
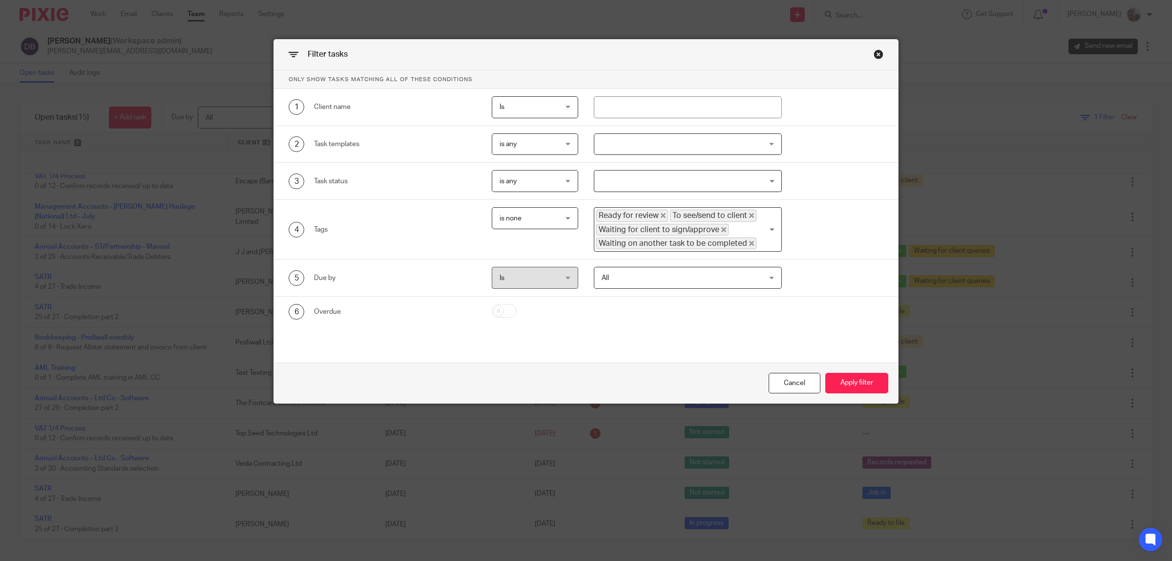
click at [766, 230] on div "Ready for review To see/send to client Waiting for client to sign/approve Waiti…" at bounding box center [688, 229] width 188 height 44
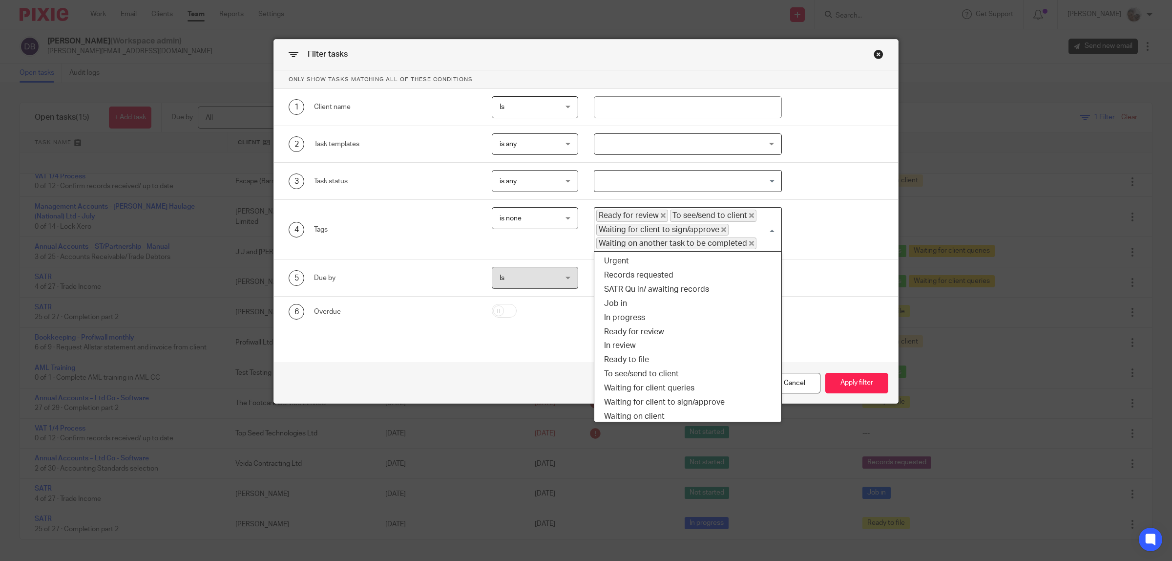
scroll to position [15, 0]
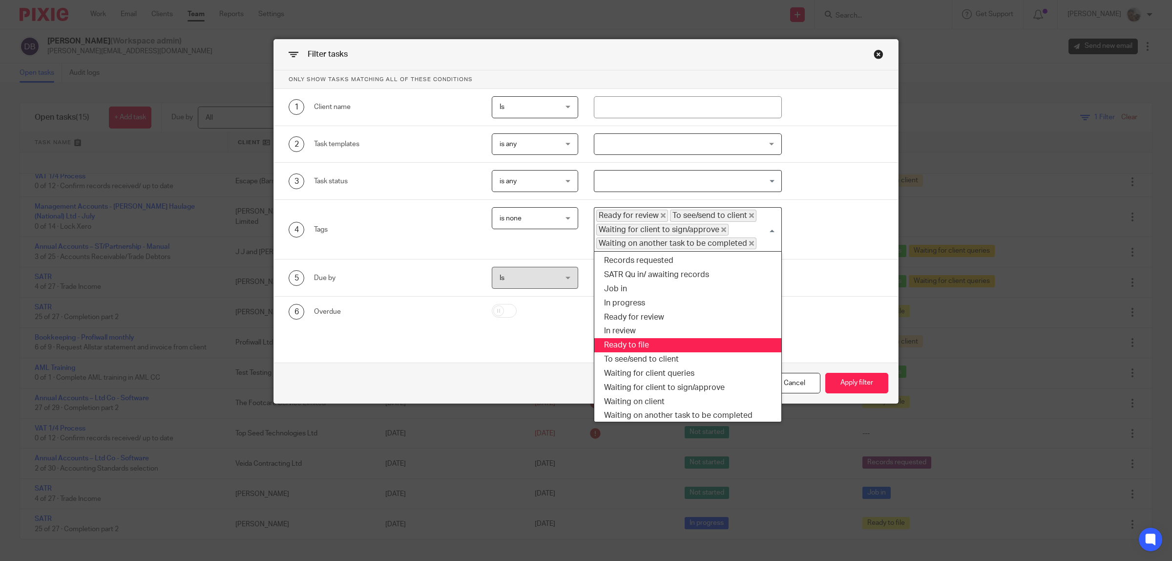
click at [674, 348] on li "Ready to file" at bounding box center [687, 345] width 187 height 14
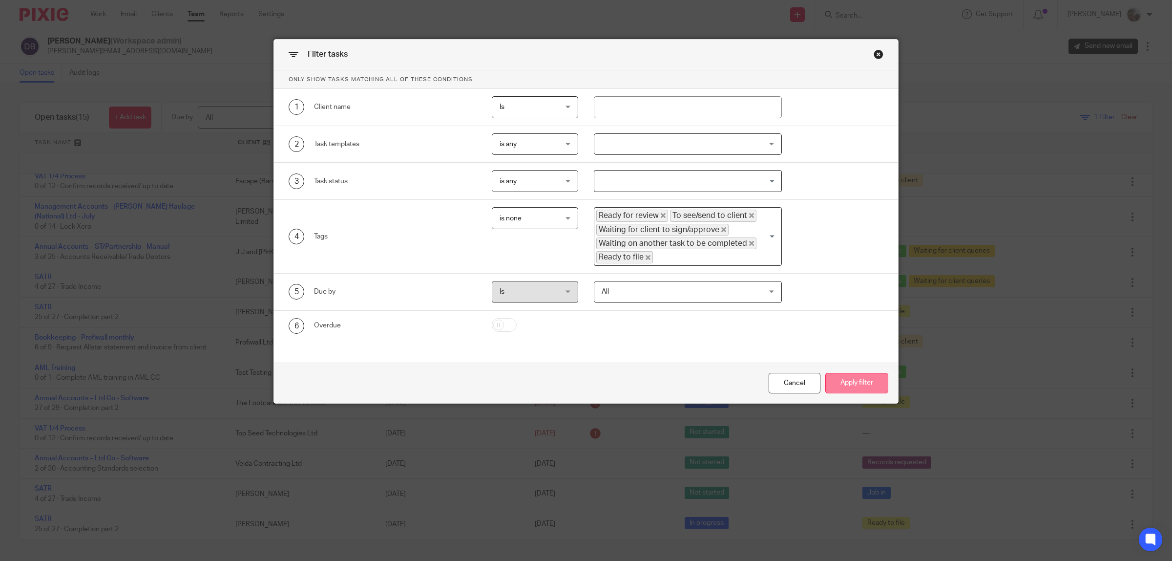
click at [863, 384] on button "Apply filter" at bounding box center [856, 383] width 63 height 21
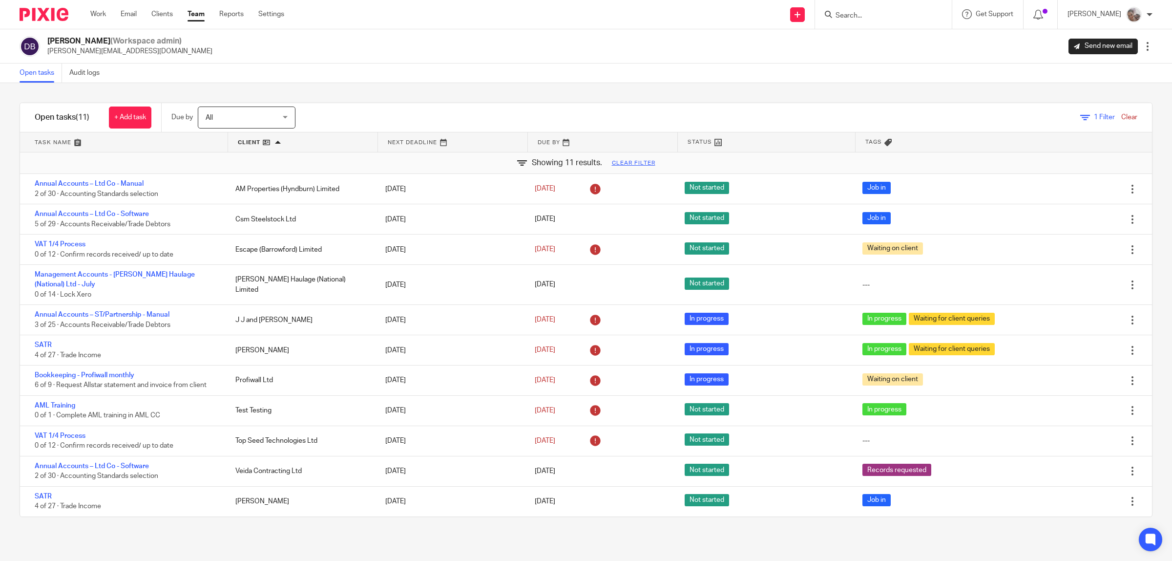
click at [1080, 115] on icon at bounding box center [1085, 118] width 10 height 10
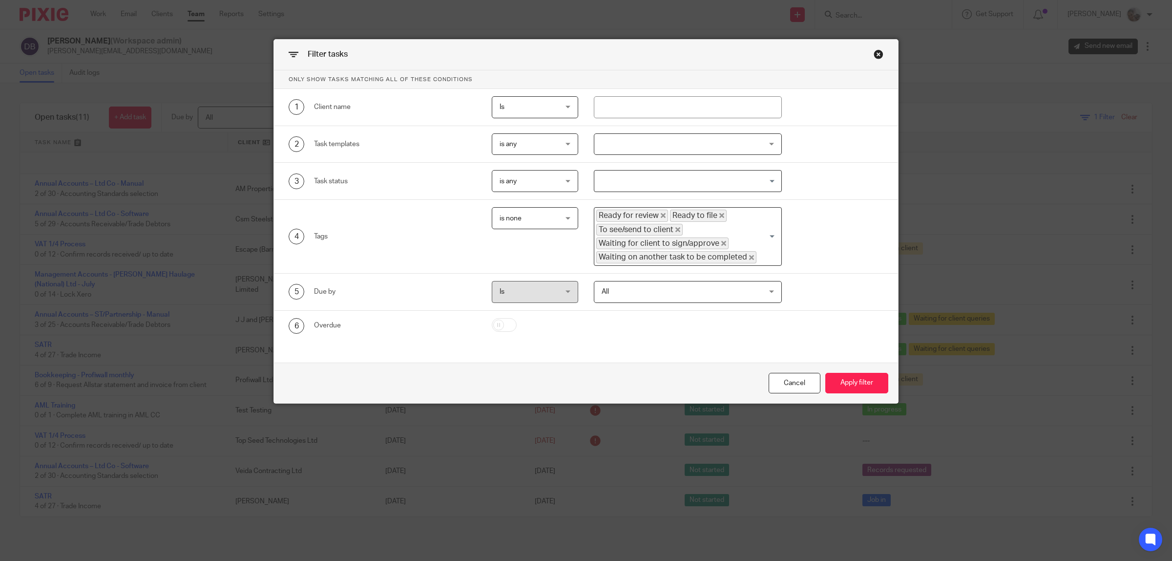
click at [545, 108] on span "Is" at bounding box center [531, 107] width 63 height 21
drag, startPoint x: 541, startPoint y: 145, endPoint x: 584, endPoint y: 115, distance: 52.6
click at [541, 143] on li "Is not" at bounding box center [530, 148] width 85 height 20
click at [609, 106] on input "text" at bounding box center [688, 107] width 188 height 22
type input "moorcroft"
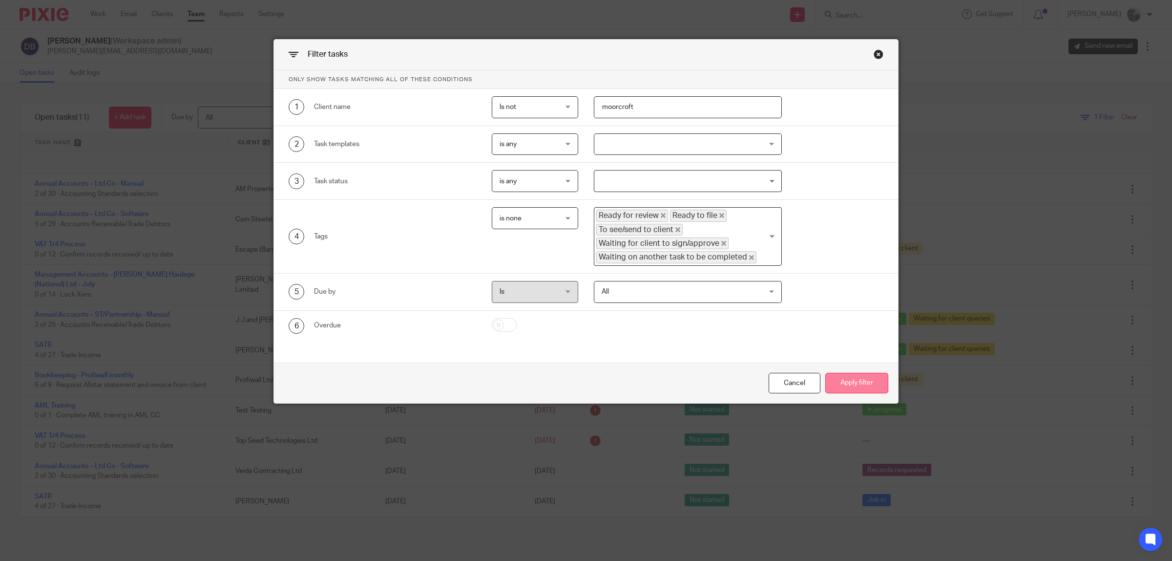
click at [863, 383] on button "Apply filter" at bounding box center [856, 383] width 63 height 21
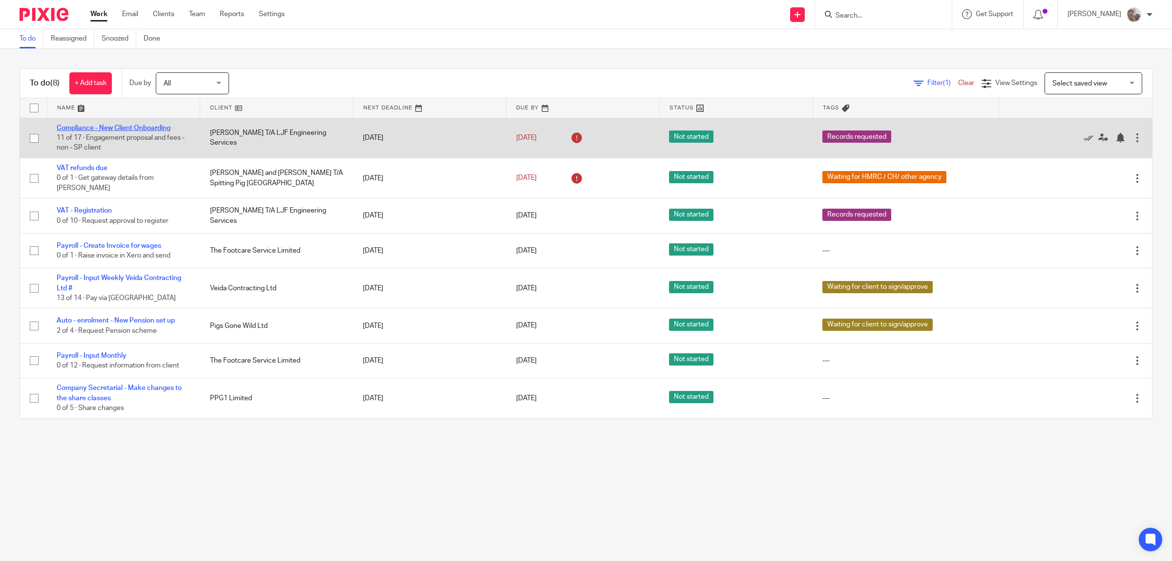
click at [118, 130] on link "Compliance - New Client Onboarding" at bounding box center [114, 128] width 114 height 7
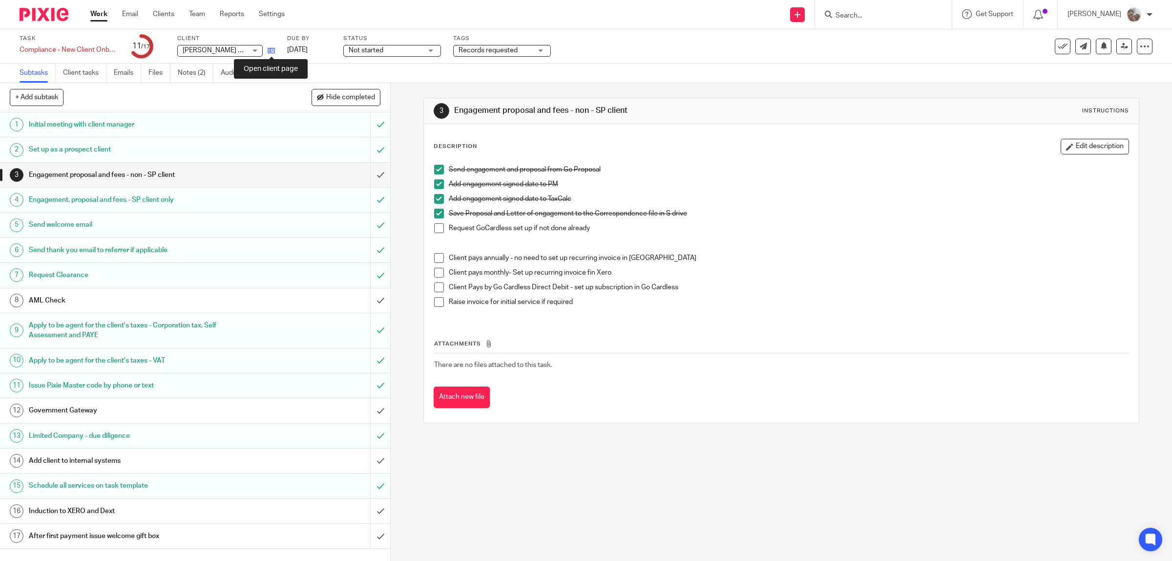
click at [270, 50] on icon at bounding box center [271, 50] width 7 height 7
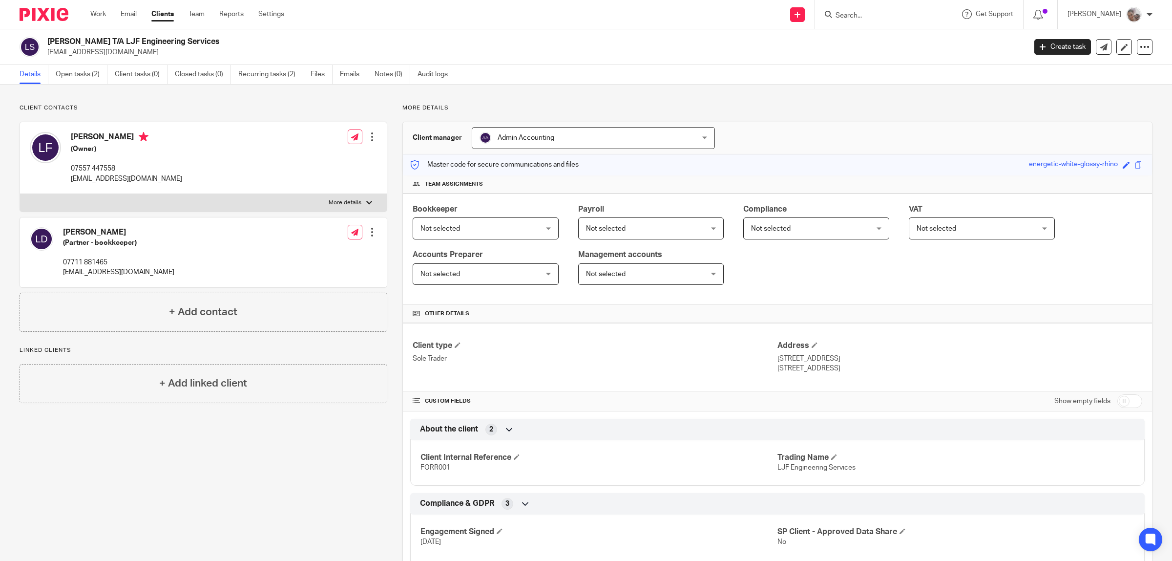
drag, startPoint x: 217, startPoint y: 42, endPoint x: 46, endPoint y: 40, distance: 171.0
click at [46, 40] on div "[PERSON_NAME] T/A LJF Engineering Services [EMAIL_ADDRESS][DOMAIN_NAME]" at bounding box center [520, 47] width 1000 height 21
copy h2 "[PERSON_NAME] T/A LJF Engineering Services"
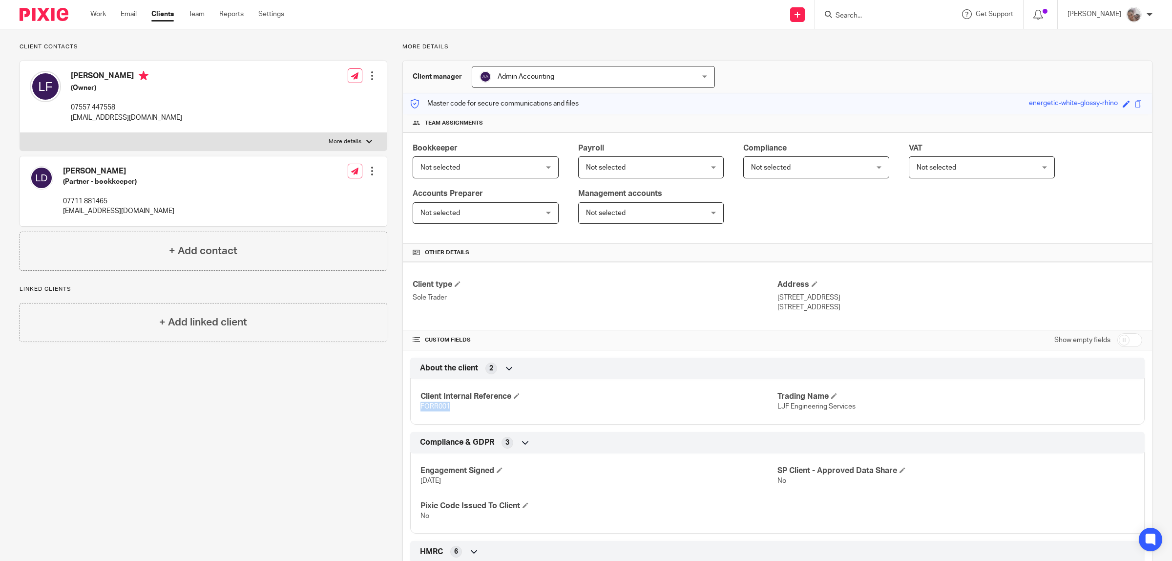
drag, startPoint x: 454, startPoint y: 413, endPoint x: 417, endPoint y: 412, distance: 37.6
click at [417, 412] on div "Client Internal Reference FORR001 Trading Name LJF Engineering Services" at bounding box center [777, 398] width 735 height 53
copy span "FORR001"
drag, startPoint x: 880, startPoint y: 311, endPoint x: 772, endPoint y: 300, distance: 108.4
click at [778, 300] on div "Address [STREET_ADDRESS] [STREET_ADDRESS]" at bounding box center [960, 295] width 365 height 33
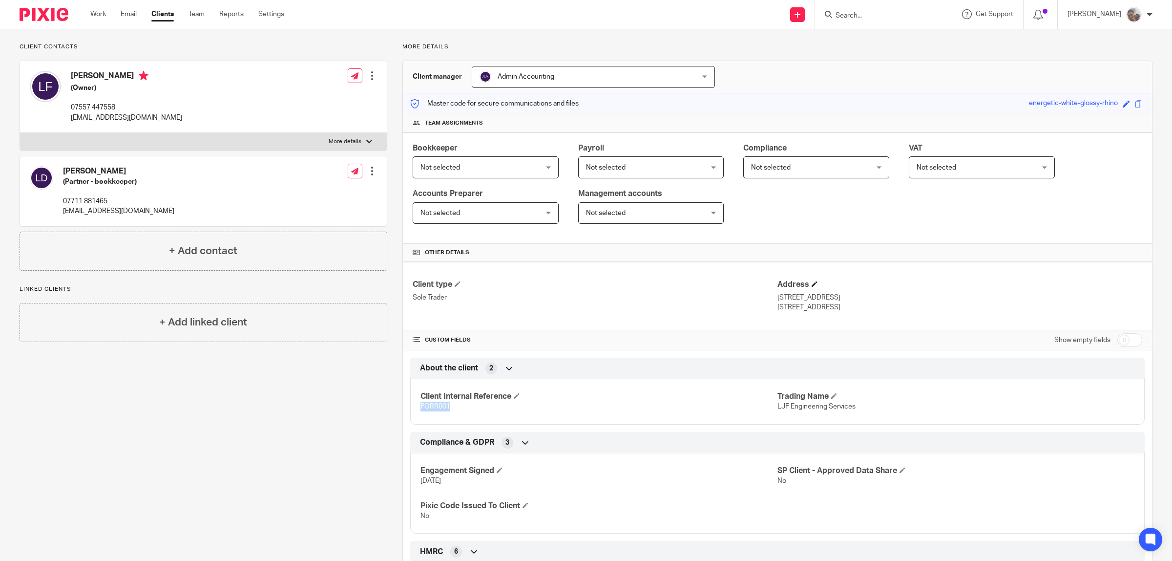
copy div "[STREET_ADDRESS]"
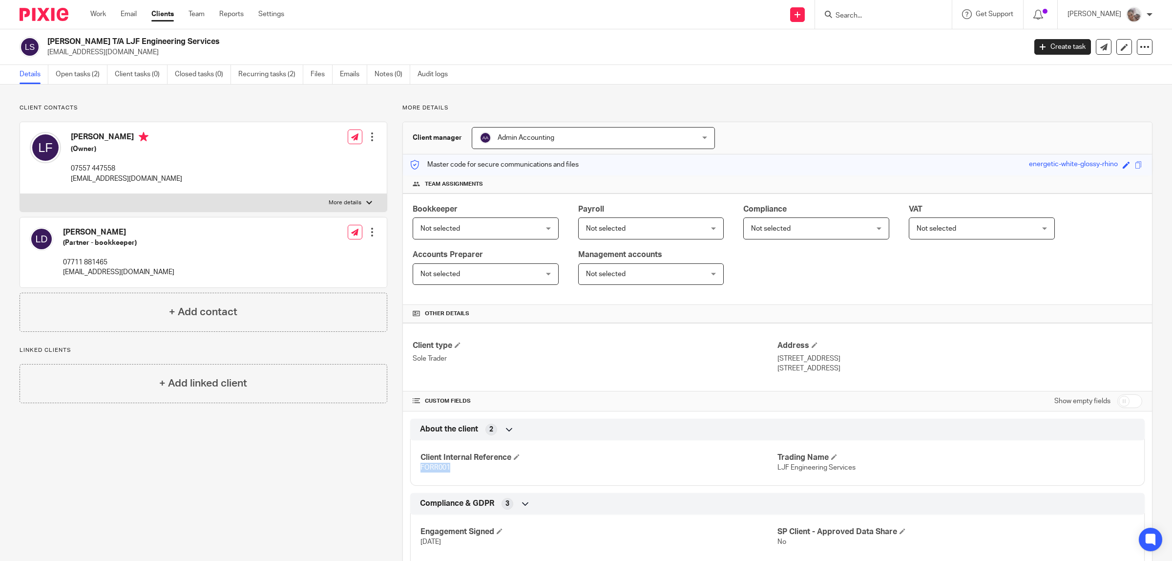
drag, startPoint x: 216, startPoint y: 41, endPoint x: 45, endPoint y: 44, distance: 171.0
click at [45, 44] on div "[PERSON_NAME] T/A LJF Engineering Services [EMAIL_ADDRESS][DOMAIN_NAME]" at bounding box center [520, 47] width 1000 height 21
copy h2 "[PERSON_NAME] T/A LJF Engineering Services"
